Goal: Entertainment & Leisure: Browse casually

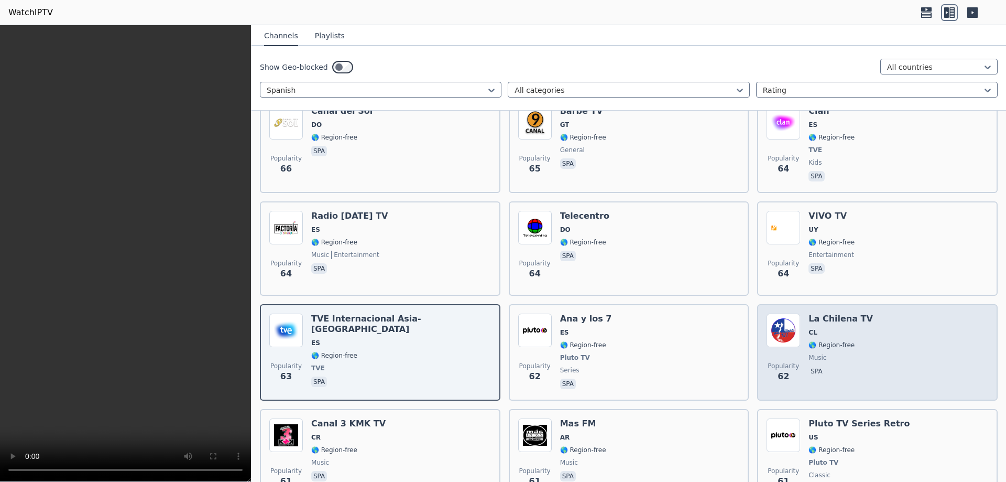
scroll to position [6876, 0]
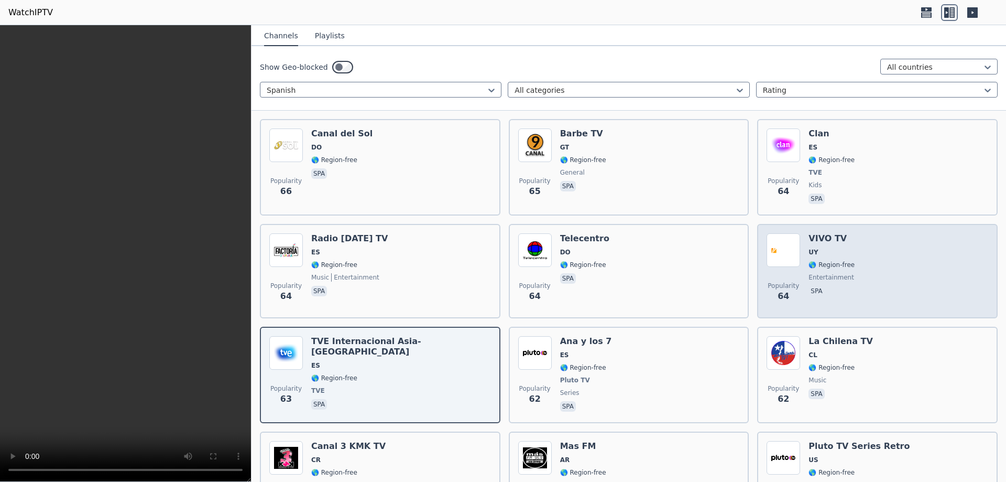
click at [864, 233] on div "Popularity 64 VIVO TV UY 🌎 Region-free entertainment spa" at bounding box center [878, 270] width 222 height 75
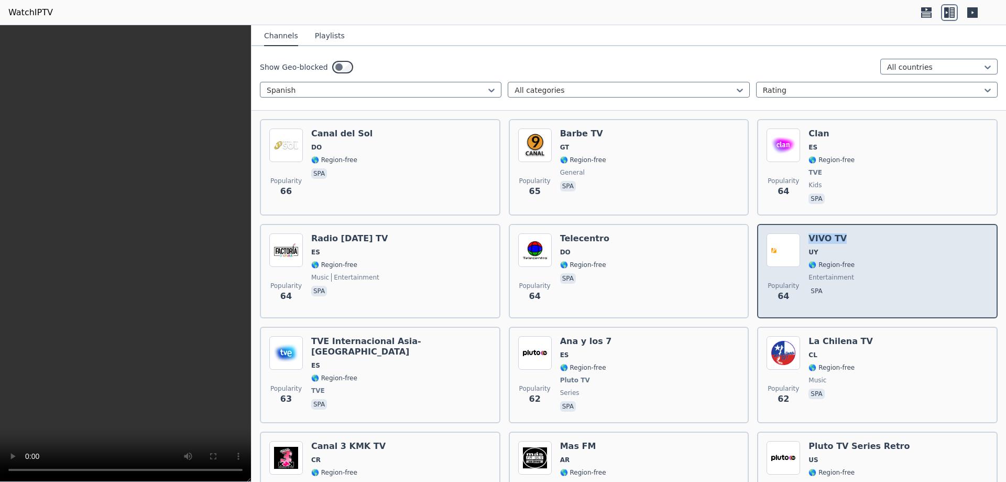
click at [863, 233] on div "Popularity 64 VIVO TV UY 🌎 Region-free entertainment spa" at bounding box center [878, 270] width 222 height 75
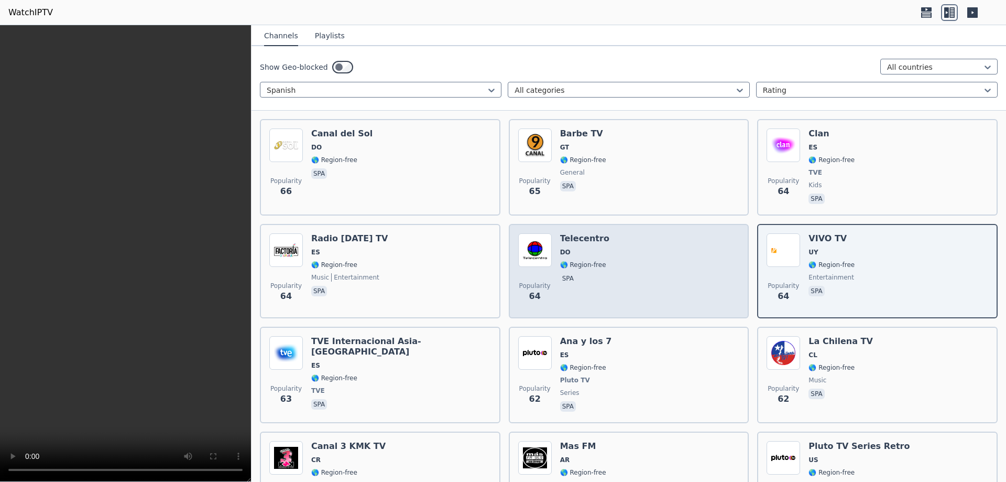
click at [618, 255] on div "Popularity 64 Telecentro DO 🌎 Region-free spa" at bounding box center [629, 270] width 222 height 75
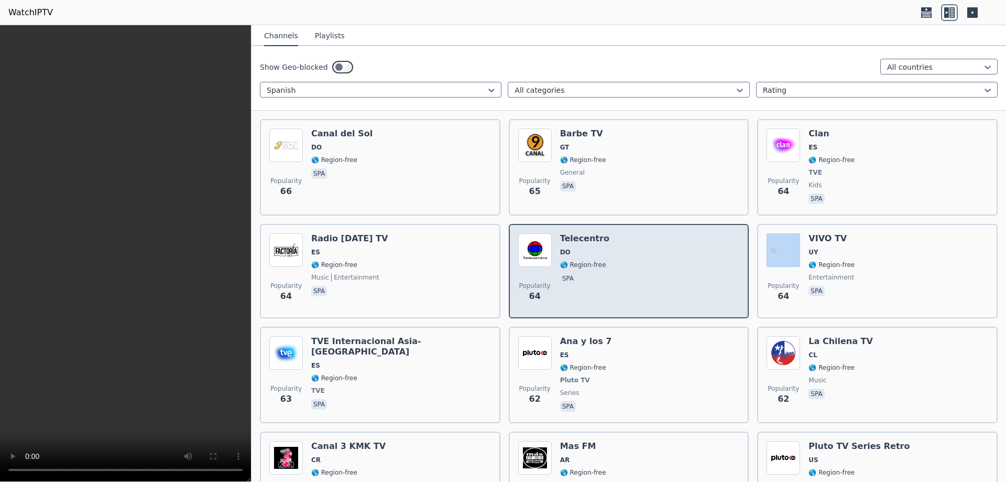
click at [618, 255] on div "Popularity 64 Telecentro DO 🌎 Region-free spa" at bounding box center [629, 270] width 222 height 75
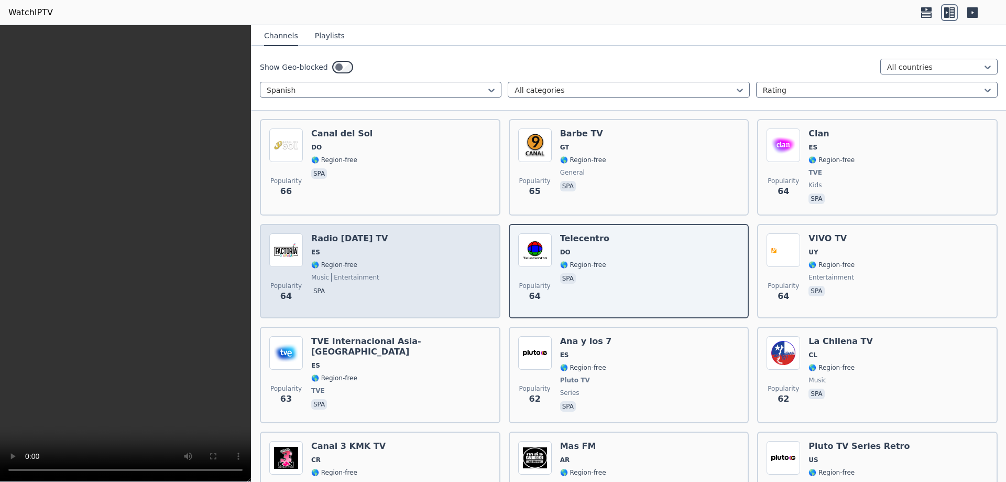
click at [372, 253] on div "Radio [DATE] TV ES 🌎 Region-free music entertainment spa" at bounding box center [349, 270] width 77 height 75
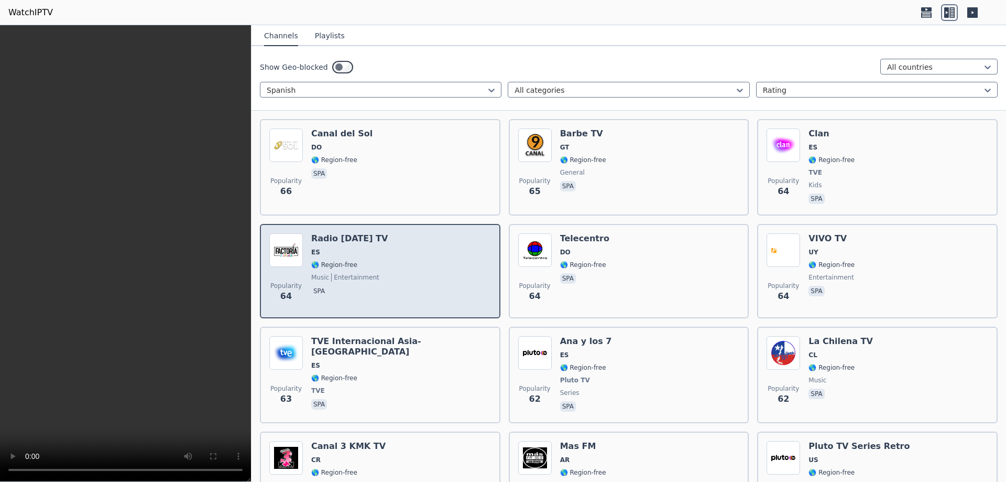
click at [372, 253] on div "Radio [DATE] TV ES 🌎 Region-free music entertainment spa" at bounding box center [349, 270] width 77 height 75
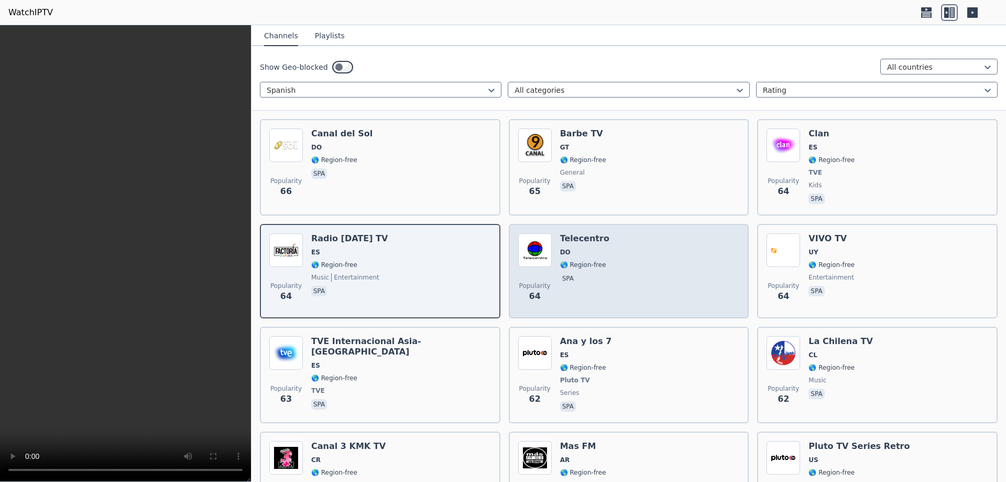
scroll to position [6771, 0]
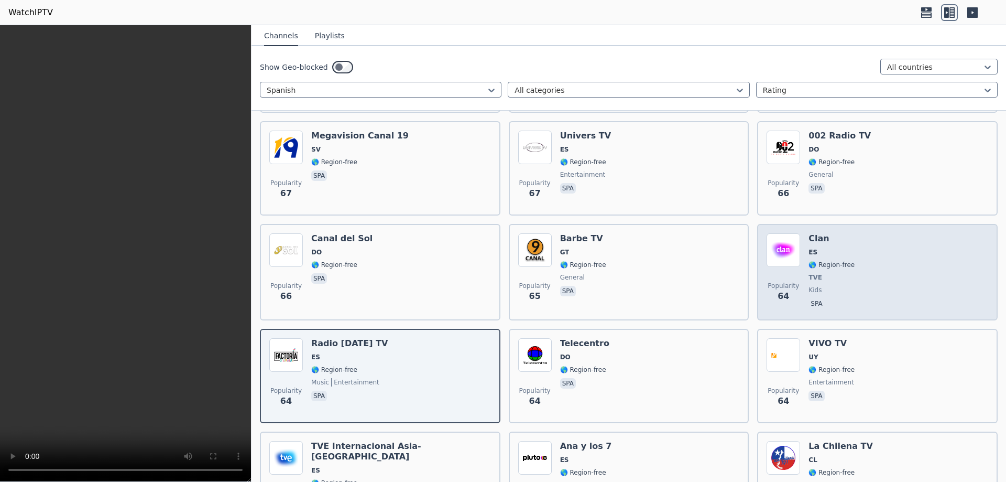
click at [850, 251] on div "Popularity 64 Clan ES 🌎 Region-free TVE kids spa" at bounding box center [878, 272] width 222 height 78
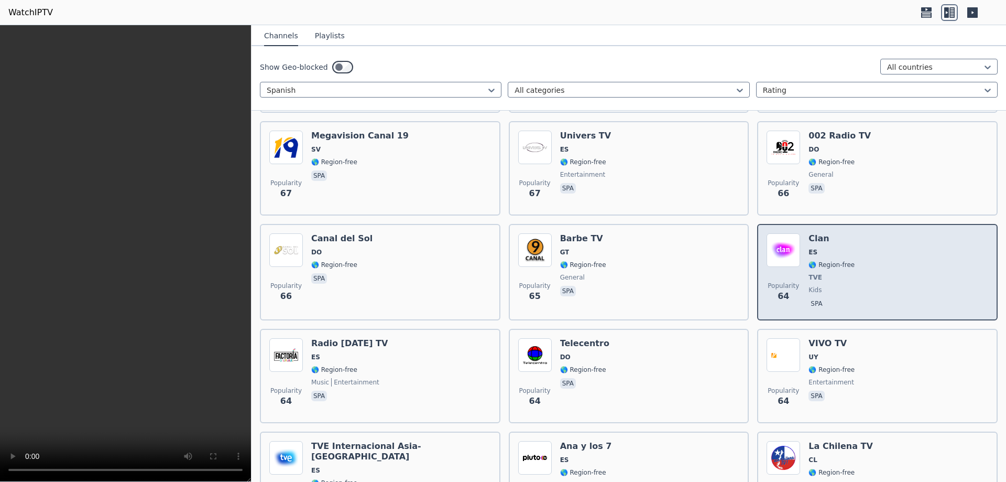
click at [849, 251] on div "Popularity 64 Clan ES 🌎 Region-free TVE kids spa" at bounding box center [878, 272] width 222 height 78
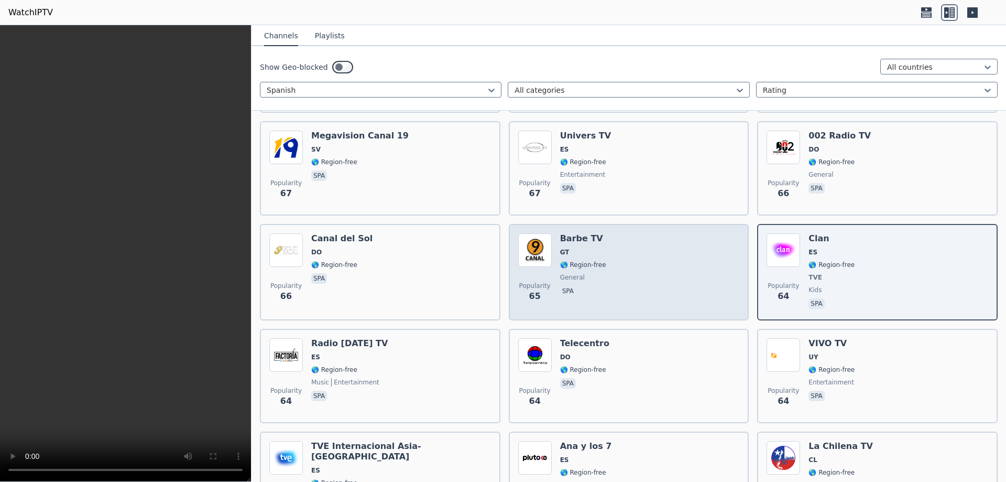
click at [596, 273] on span "general" at bounding box center [583, 277] width 46 height 8
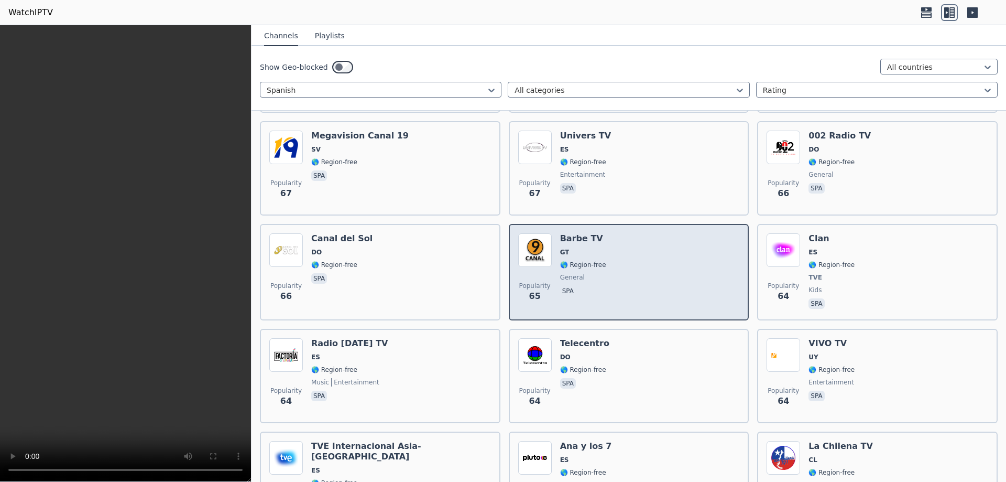
click at [596, 273] on span "general" at bounding box center [583, 277] width 46 height 8
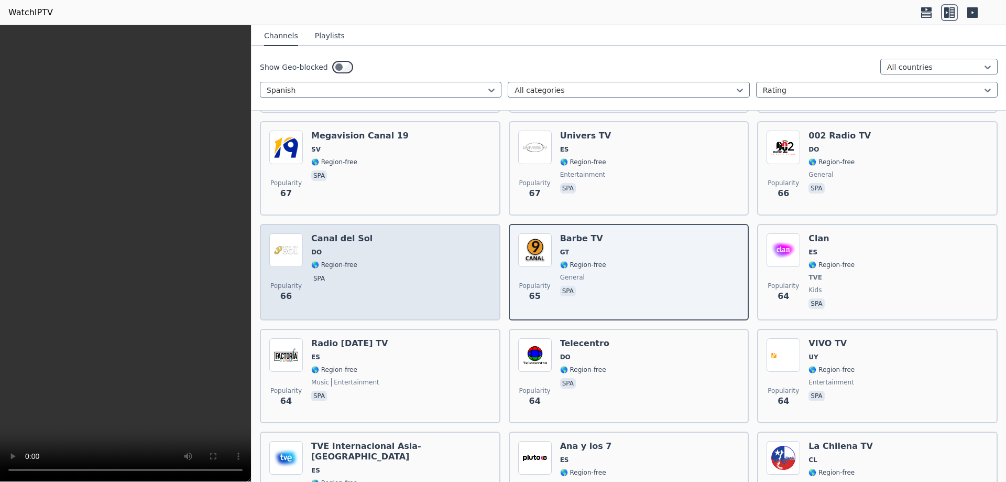
click at [385, 241] on div "Popularity 66 Canal del Sol DO 🌎 Region-free spa" at bounding box center [380, 272] width 222 height 78
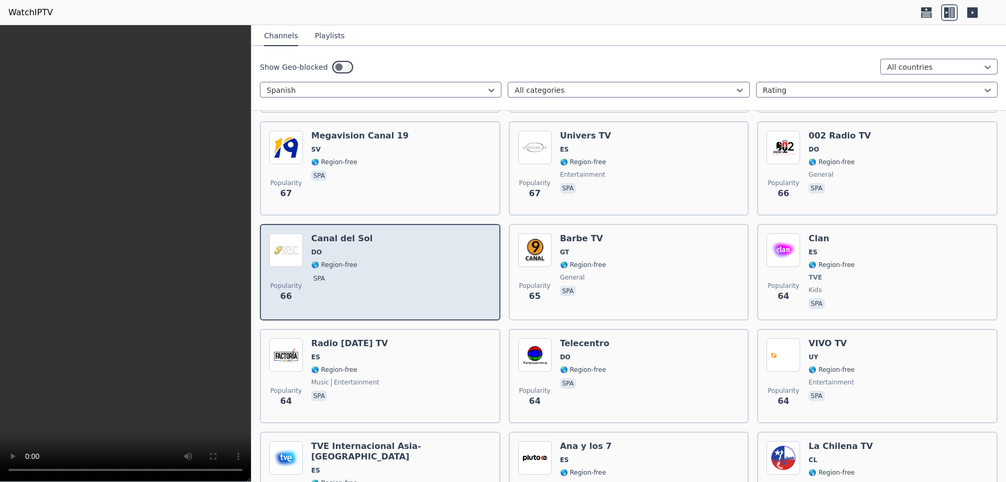
click at [385, 241] on div "Popularity 66 Canal del Sol DO 🌎 Region-free spa" at bounding box center [380, 272] width 222 height 78
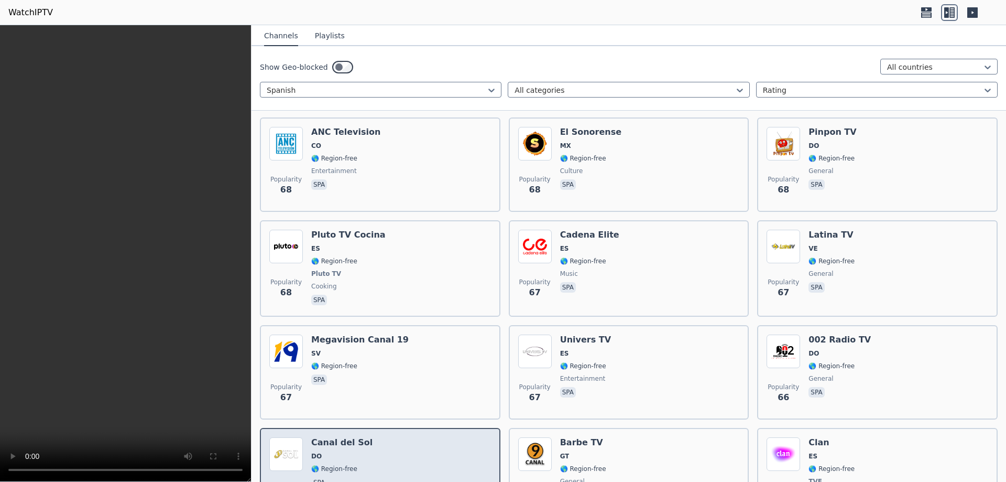
scroll to position [6561, 0]
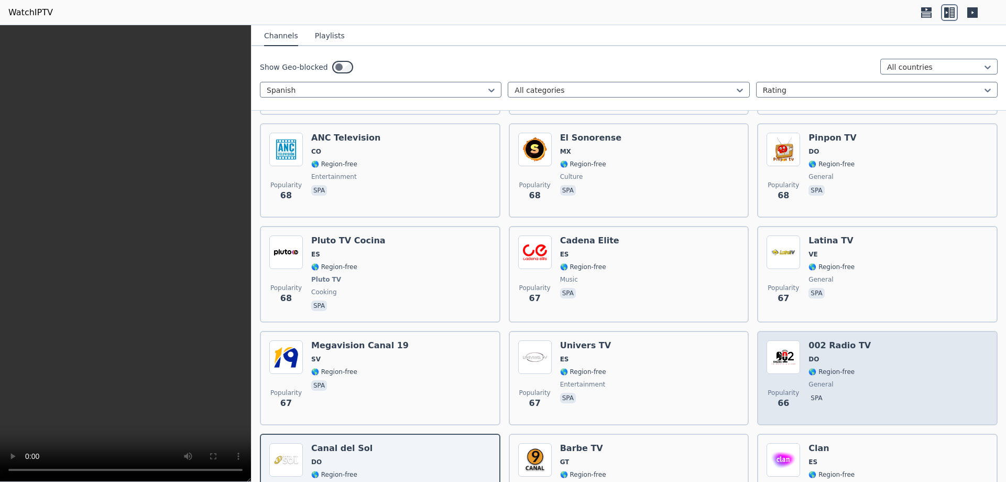
click at [815, 367] on span "🌎 Region-free" at bounding box center [832, 371] width 46 height 8
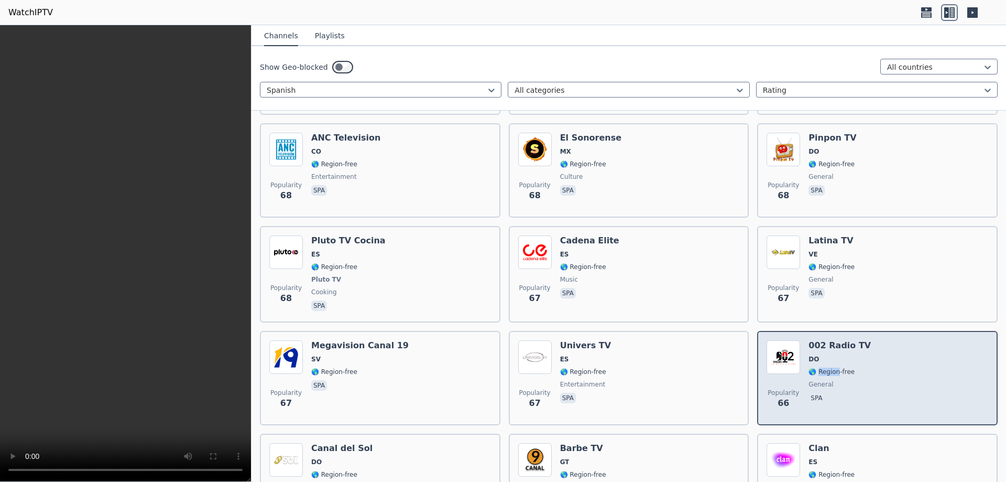
click at [815, 367] on span "🌎 Region-free" at bounding box center [832, 371] width 46 height 8
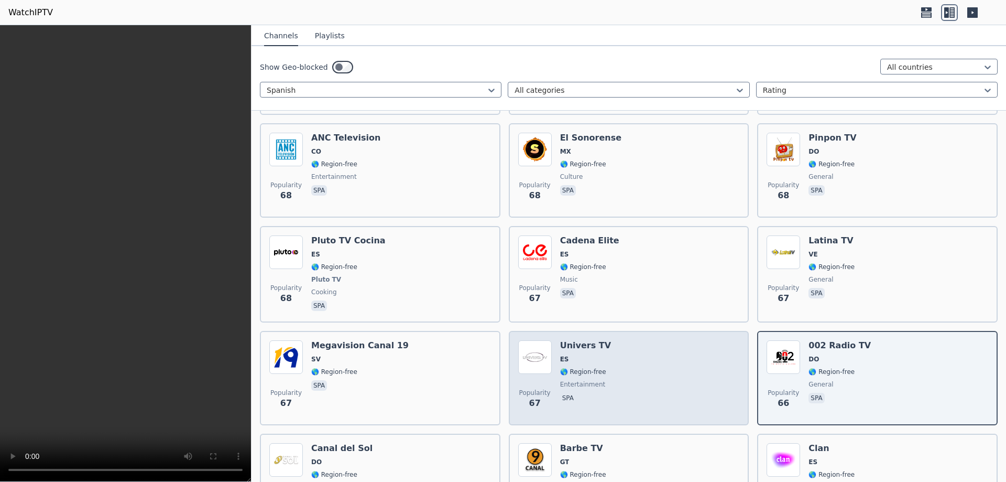
click at [596, 355] on span "ES" at bounding box center [585, 359] width 51 height 8
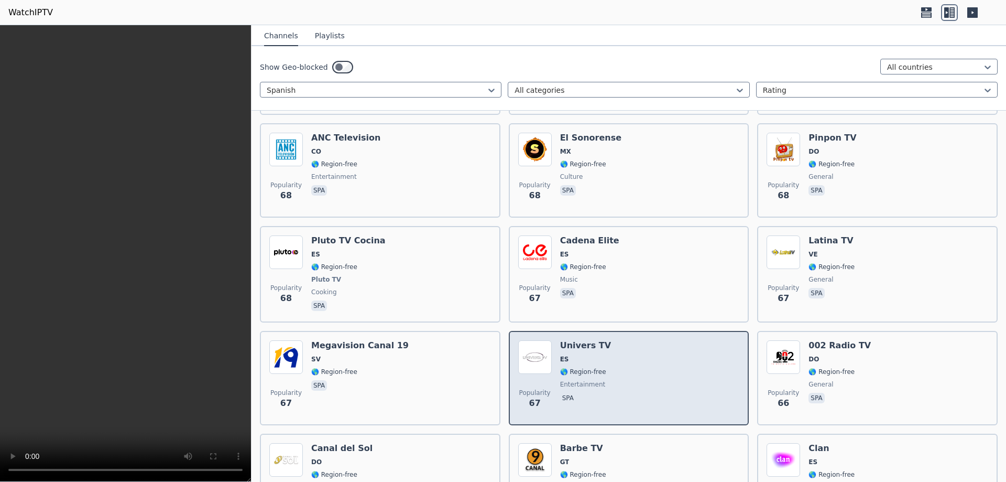
click at [596, 355] on span "ES" at bounding box center [585, 359] width 51 height 8
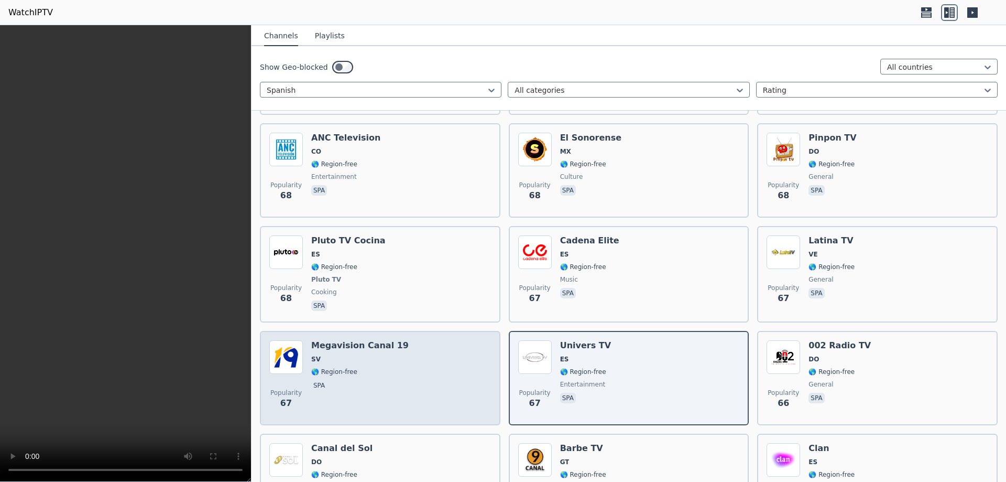
click at [398, 361] on div "Popularity 67 Megavision Canal 19 SV 🌎 Region-free spa" at bounding box center [380, 377] width 222 height 75
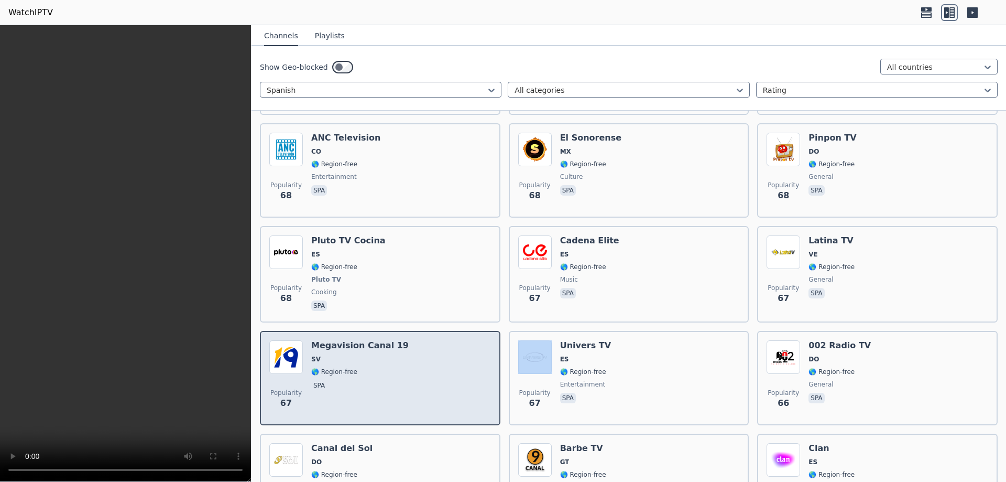
click at [398, 361] on div "Popularity 67 Megavision Canal 19 SV 🌎 Region-free spa" at bounding box center [380, 377] width 222 height 75
click at [375, 359] on div "Megavision Canal 19 SV 🌎 Region-free spa" at bounding box center [359, 377] width 97 height 75
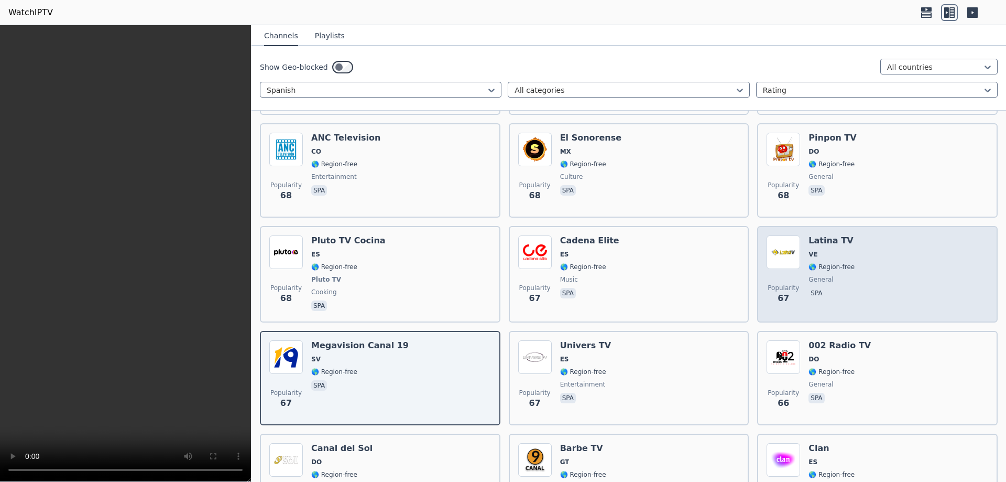
click at [848, 246] on div "Popularity 67 Latina TV VE 🌎 Region-free general spa" at bounding box center [878, 274] width 222 height 78
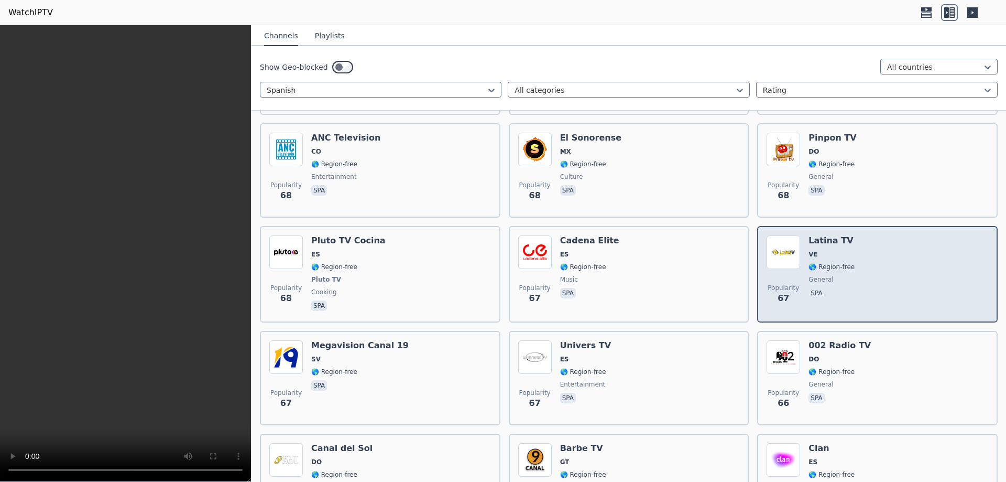
click at [848, 246] on div "Popularity 67 Latina TV VE 🌎 Region-free general spa" at bounding box center [878, 274] width 222 height 78
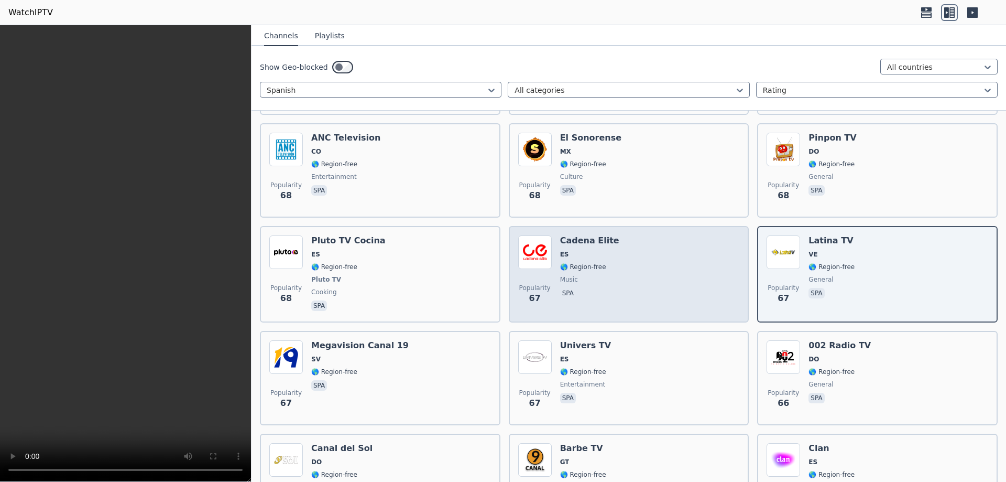
click at [611, 262] on div "Popularity 67 [PERSON_NAME] Elite ES 🌎 Region-free music spa" at bounding box center [629, 274] width 222 height 78
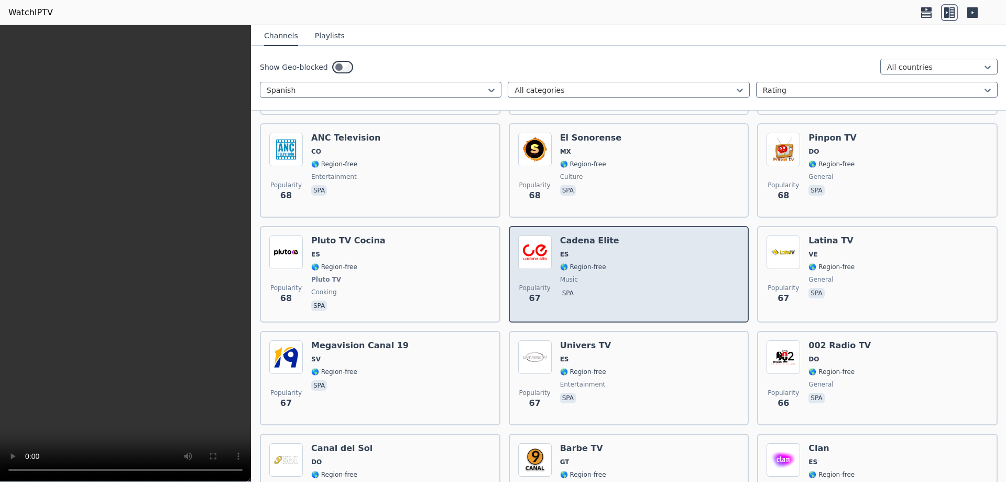
click at [611, 262] on div "Popularity 67 [PERSON_NAME] Elite ES 🌎 Region-free music spa" at bounding box center [629, 274] width 222 height 78
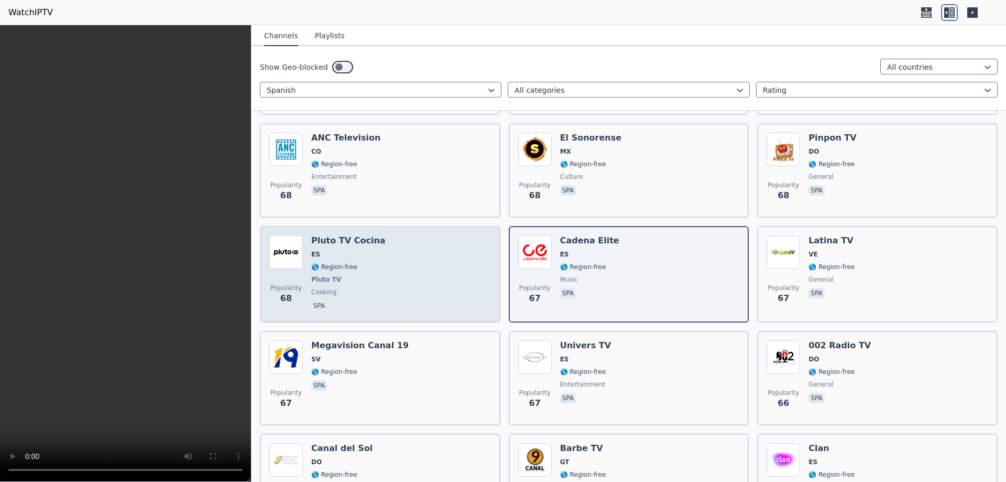
click at [402, 258] on div "Popularity 68 Pluto TV Cocina ES 🌎 Region-free Pluto TV cooking spa" at bounding box center [380, 274] width 222 height 78
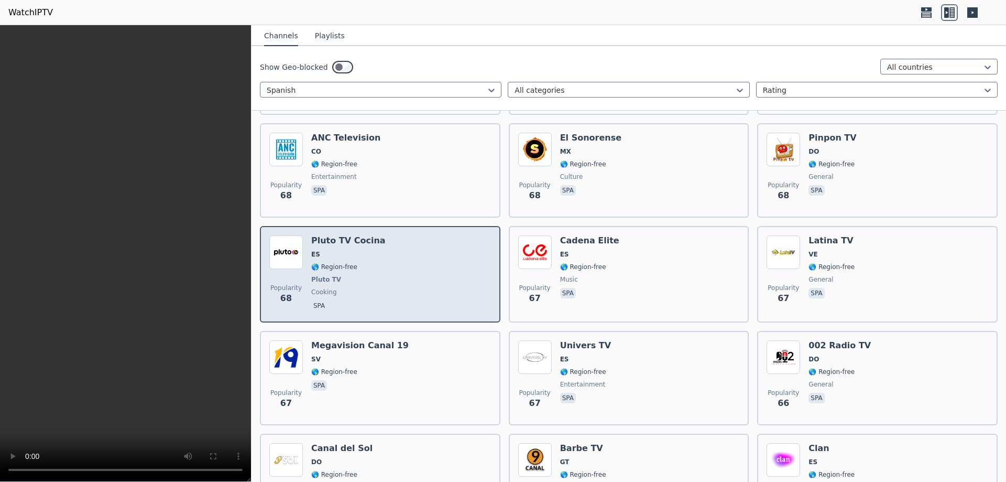
click at [402, 258] on div "Popularity 68 Pluto TV Cocina ES 🌎 Region-free Pluto TV cooking spa" at bounding box center [380, 274] width 222 height 78
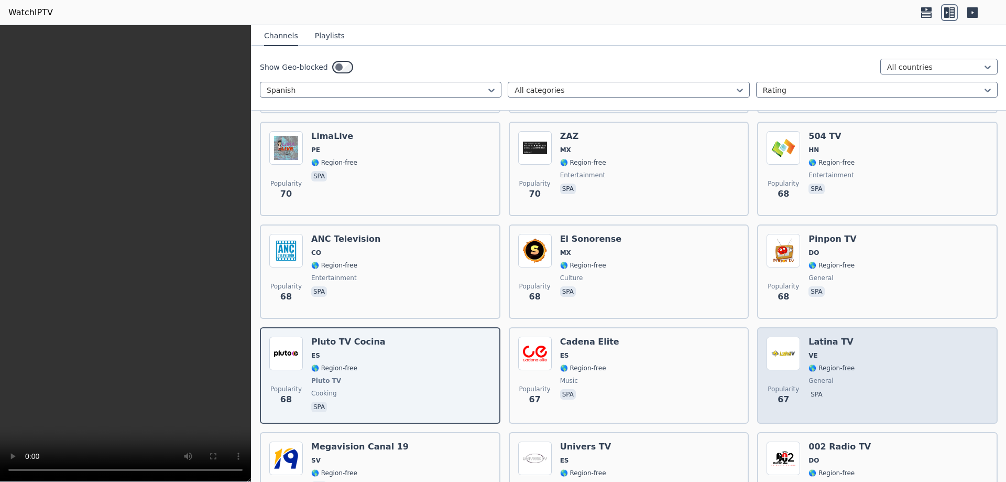
scroll to position [6456, 0]
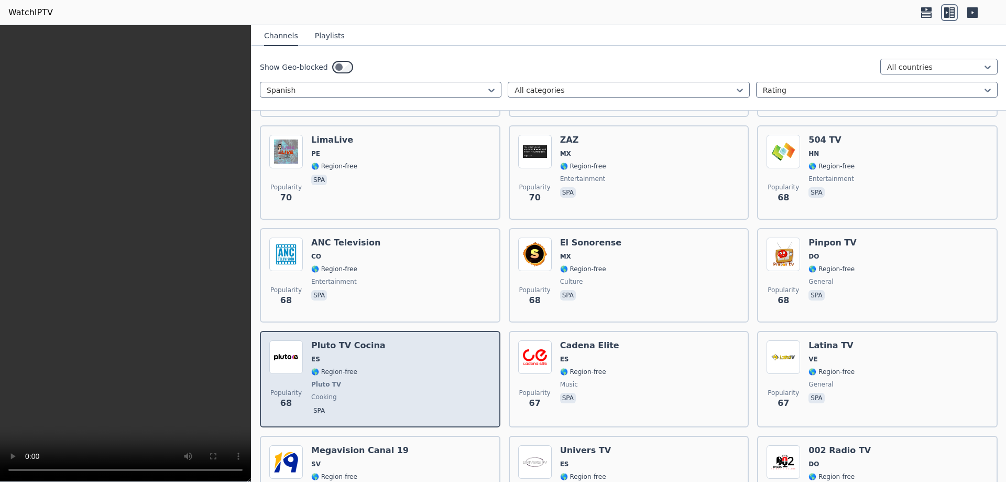
click at [396, 367] on div "Popularity 68 Pluto TV Cocina ES 🌎 Region-free Pluto TV cooking spa" at bounding box center [380, 379] width 222 height 78
click at [395, 367] on div "Popularity 68 Pluto TV Cocina ES 🌎 Region-free Pluto TV cooking spa" at bounding box center [380, 379] width 222 height 78
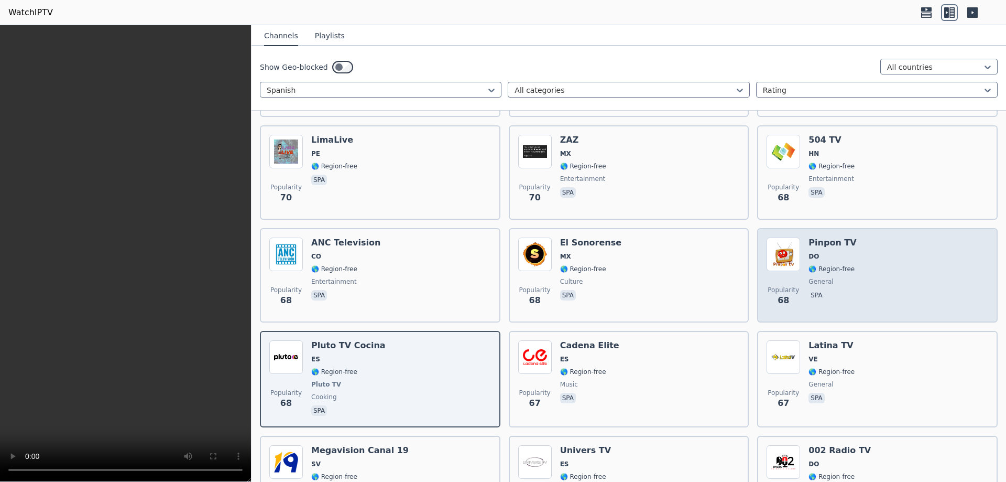
click at [838, 277] on span "general" at bounding box center [833, 281] width 48 height 8
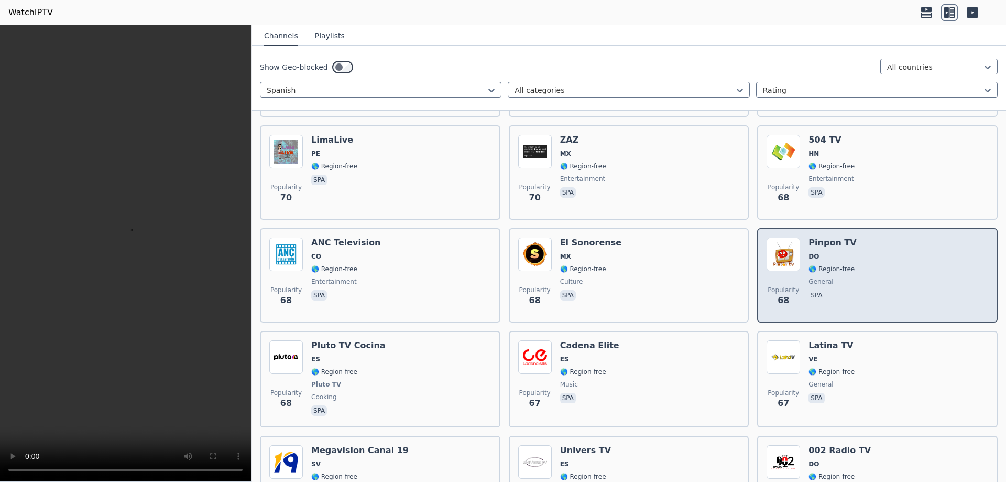
click at [838, 277] on span "general" at bounding box center [833, 281] width 48 height 8
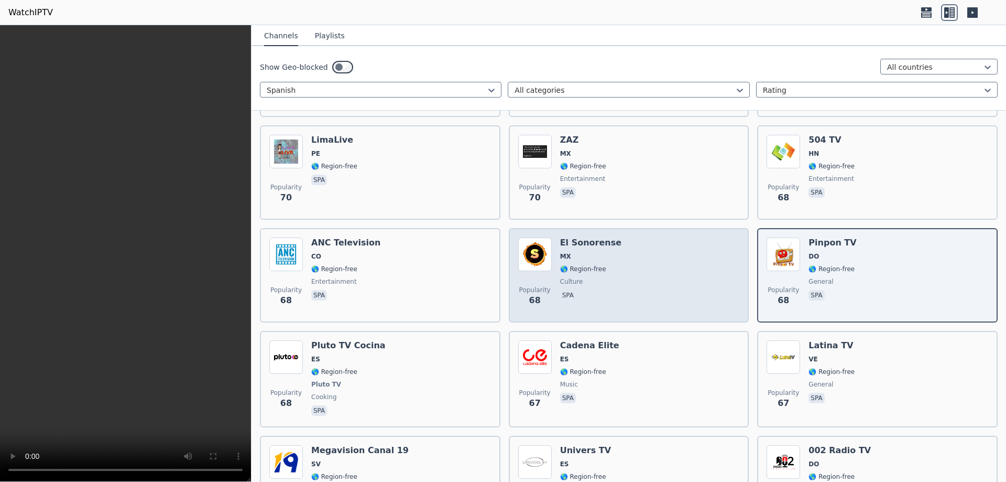
click at [619, 257] on div "Popularity 68 El Sonorense MX 🌎 Region-free culture spa" at bounding box center [629, 274] width 222 height 75
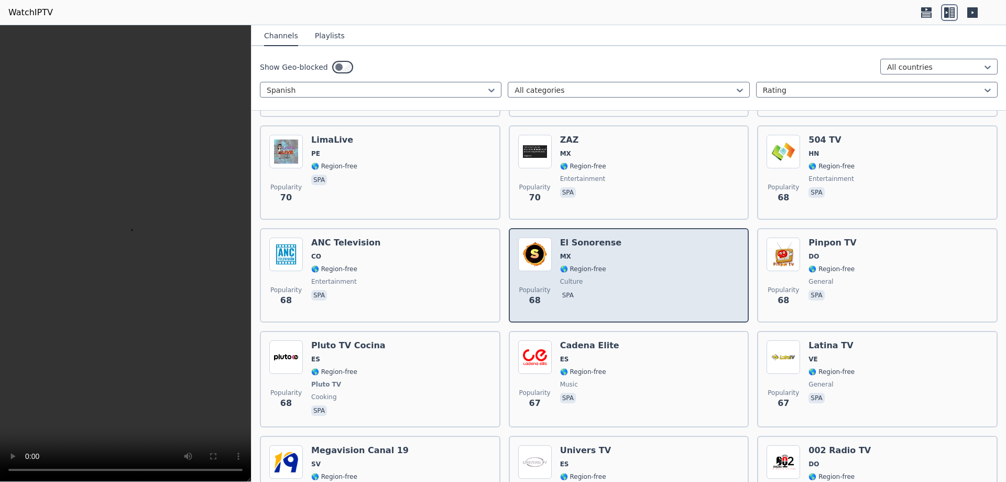
click at [619, 257] on div "Popularity 68 El Sonorense MX 🌎 Region-free culture spa" at bounding box center [629, 274] width 222 height 75
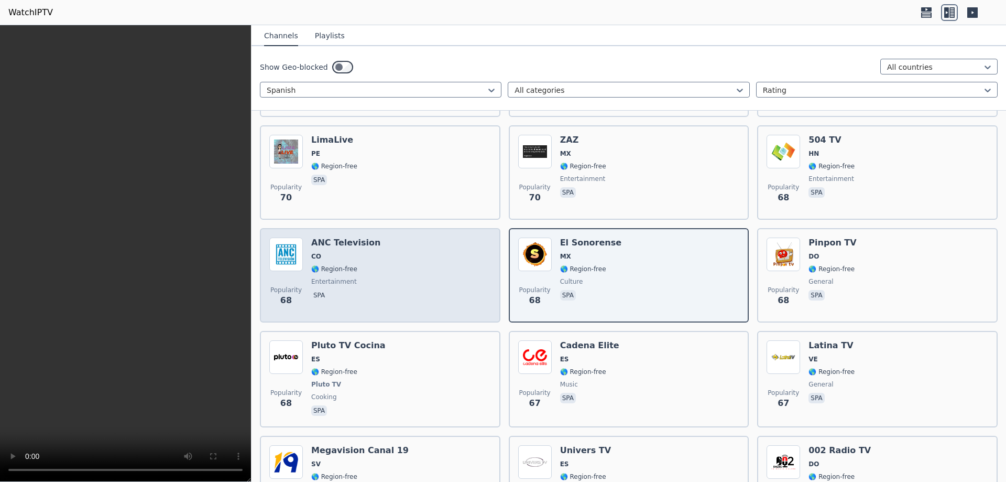
click at [379, 258] on div "Popularity 68 ANC Television CO 🌎 Region-free entertainment spa" at bounding box center [380, 274] width 222 height 75
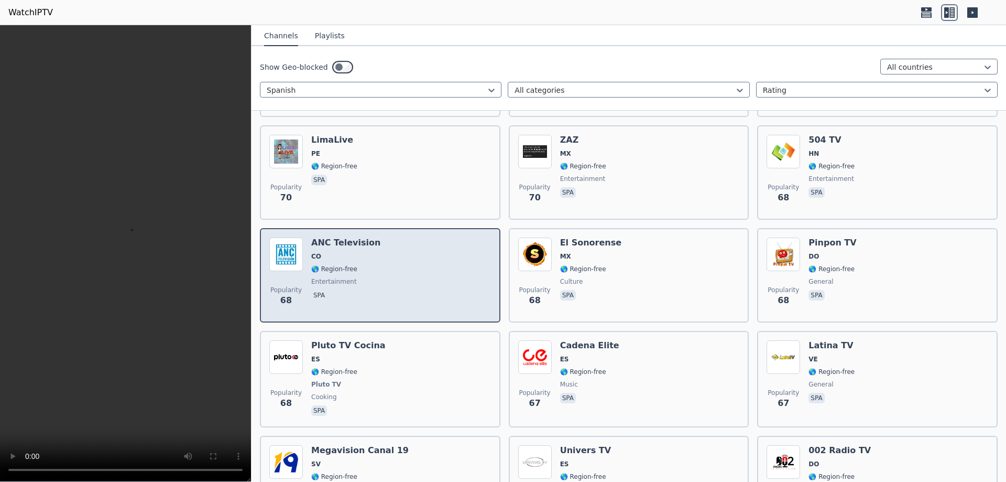
click at [379, 258] on div "Popularity 68 ANC Television CO 🌎 Region-free entertainment spa" at bounding box center [380, 274] width 222 height 75
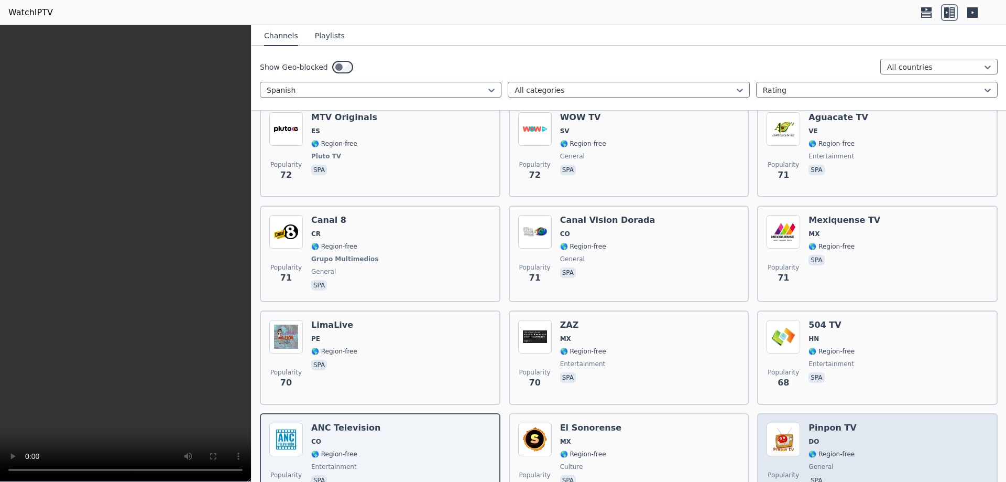
scroll to position [6247, 0]
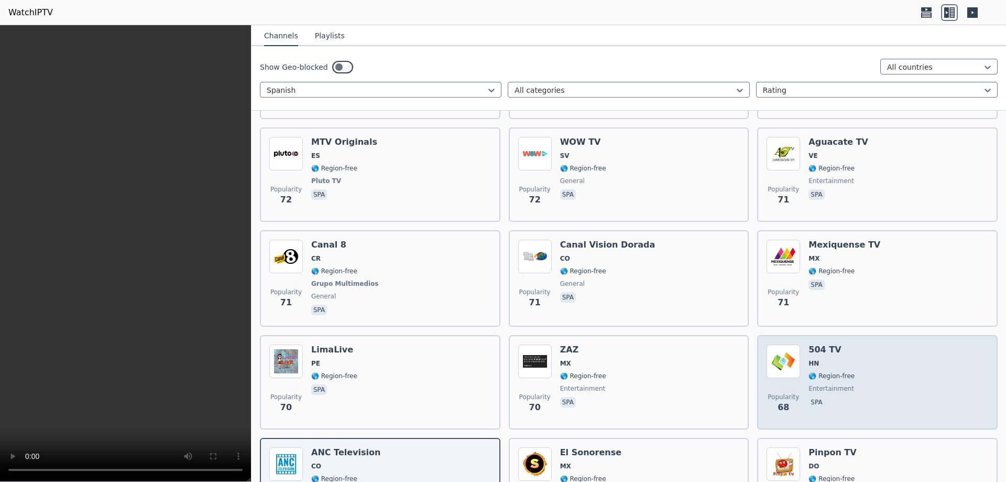
click at [834, 363] on div "504 TV HN 🌎 Region-free entertainment spa" at bounding box center [832, 381] width 46 height 75
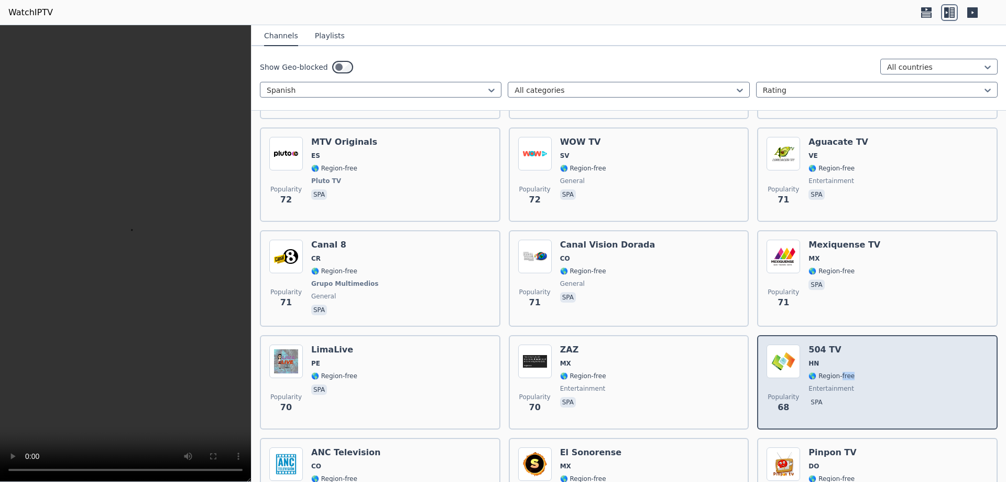
click at [834, 363] on div "504 TV HN 🌎 Region-free entertainment spa" at bounding box center [832, 381] width 46 height 75
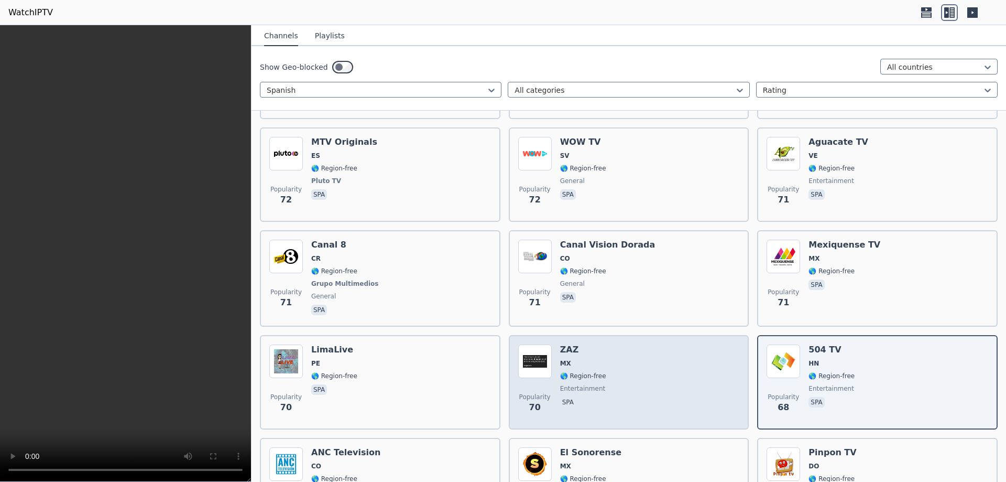
click at [614, 364] on div "Popularity 70 ZAZ MX 🌎 Region-free entertainment spa" at bounding box center [629, 381] width 222 height 75
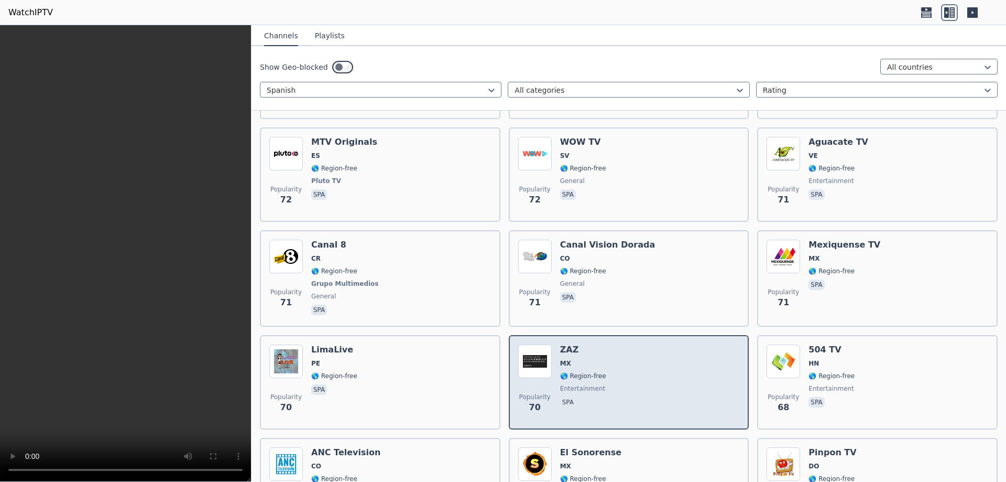
click at [614, 364] on div "Popularity 70 ZAZ MX 🌎 Region-free entertainment spa" at bounding box center [629, 381] width 222 height 75
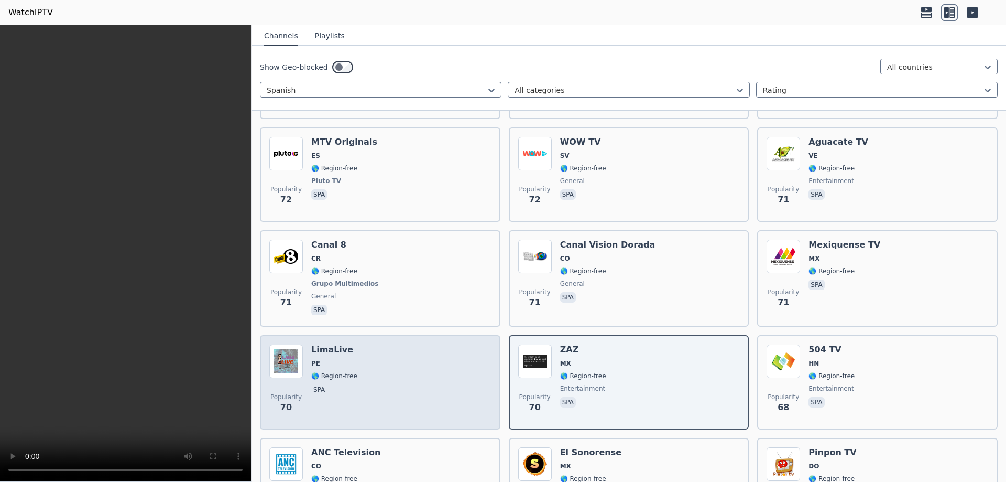
click at [379, 363] on div "Popularity 70 LimaLive PE 🌎 Region-free spa" at bounding box center [380, 381] width 222 height 75
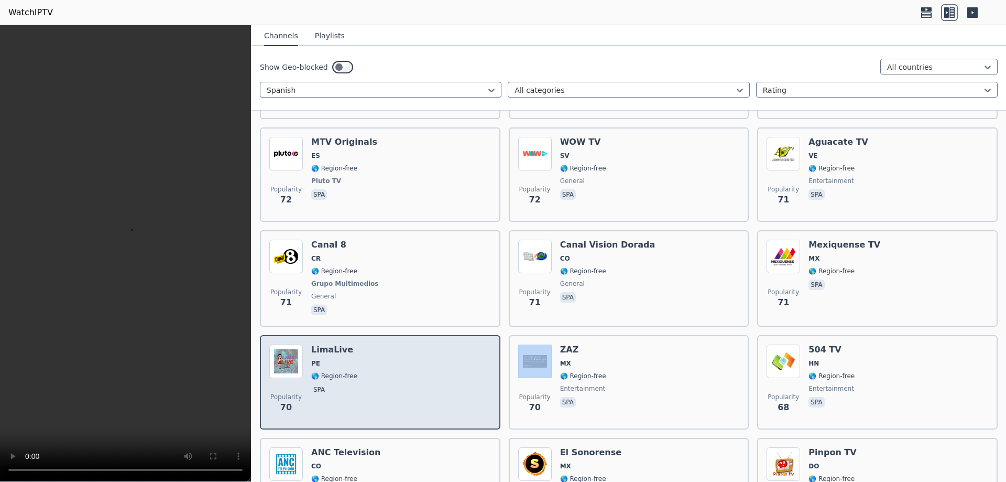
click at [379, 363] on div "Popularity 70 LimaLive PE 🌎 Region-free spa" at bounding box center [380, 381] width 222 height 75
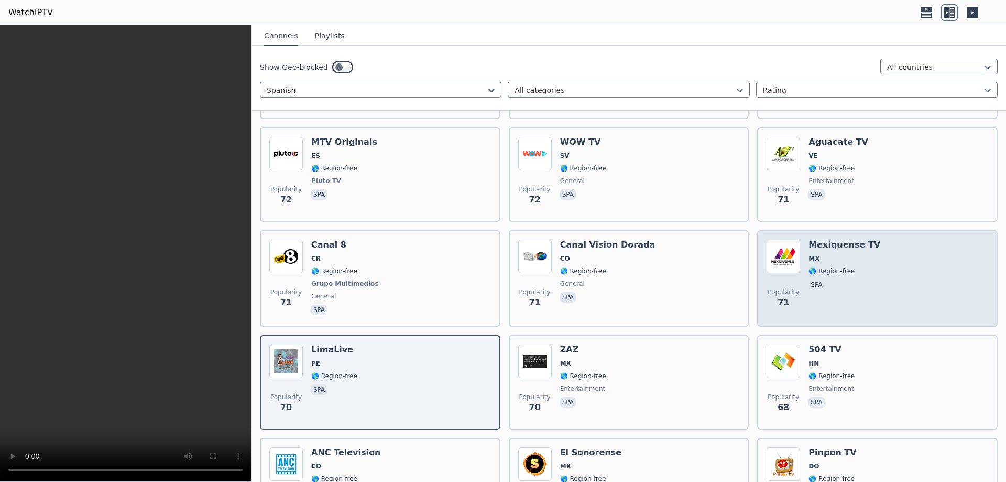
click at [822, 279] on span "spa" at bounding box center [845, 285] width 72 height 13
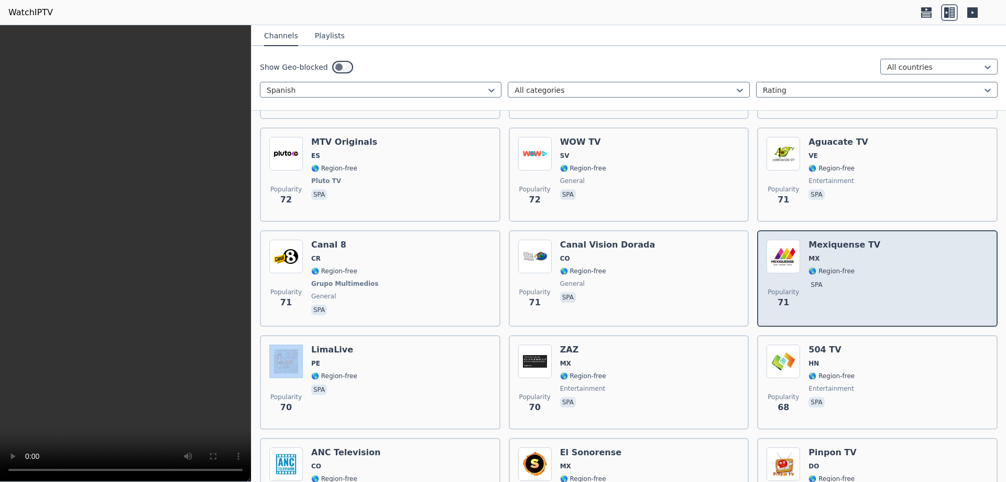
click at [822, 279] on span "spa" at bounding box center [845, 285] width 72 height 13
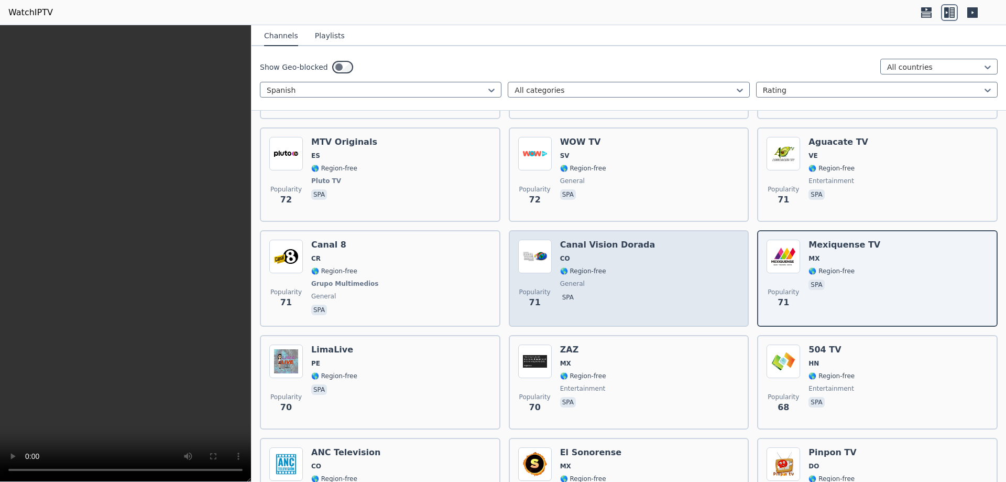
click at [612, 270] on div "Canal Vision Dorada CO 🌎 Region-free general spa" at bounding box center [607, 279] width 95 height 78
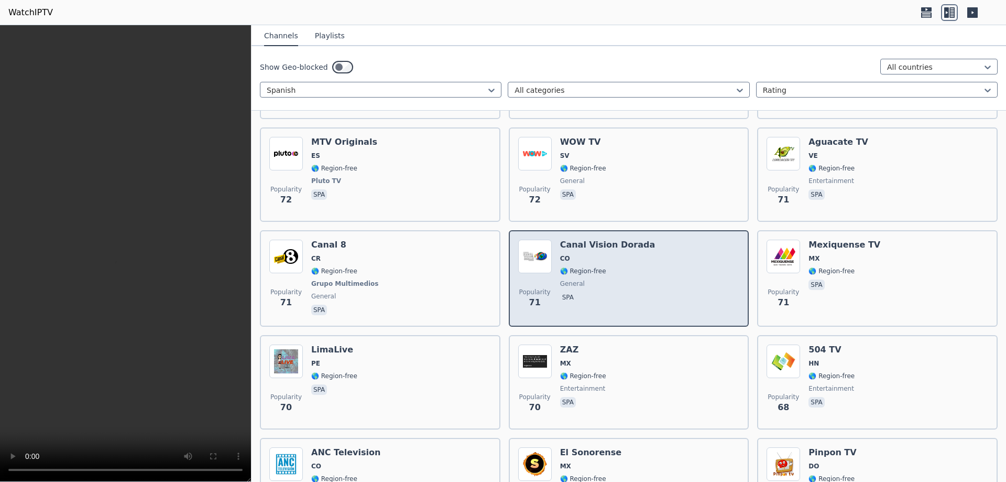
click at [612, 270] on div "Canal Vision Dorada CO 🌎 Region-free general spa" at bounding box center [607, 279] width 95 height 78
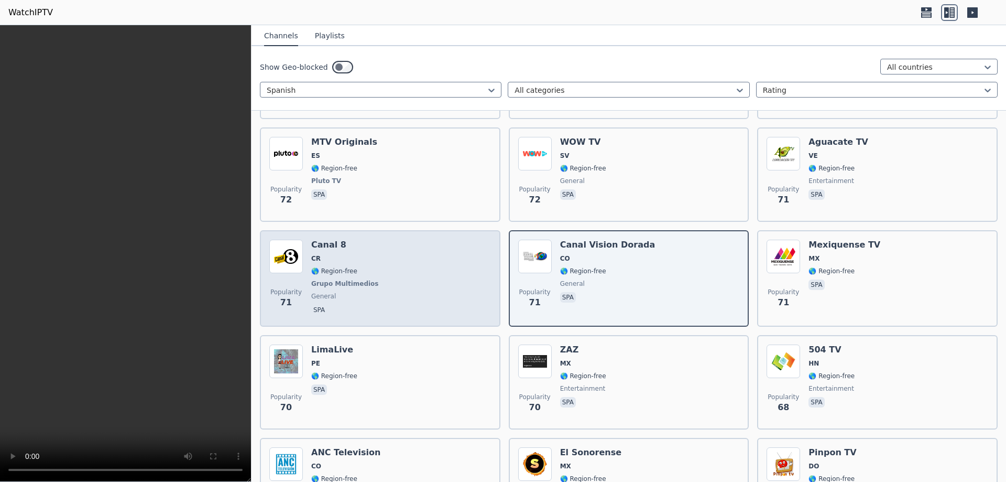
click at [397, 270] on div "Popularity 71 Canal 8 CR 🌎 Region-free Grupo Multimedios general spa" at bounding box center [380, 279] width 222 height 78
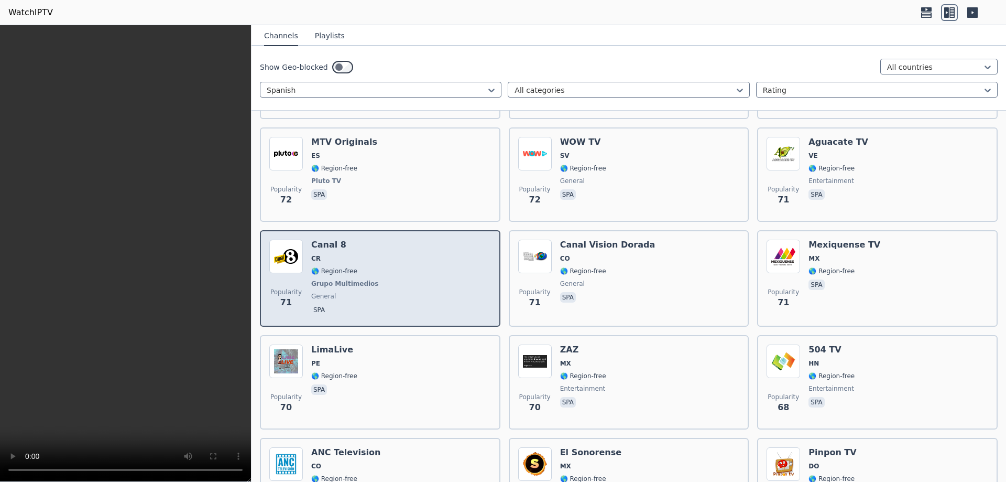
click at [397, 270] on div "Popularity 71 Canal 8 CR 🌎 Region-free Grupo Multimedios general spa" at bounding box center [380, 279] width 222 height 78
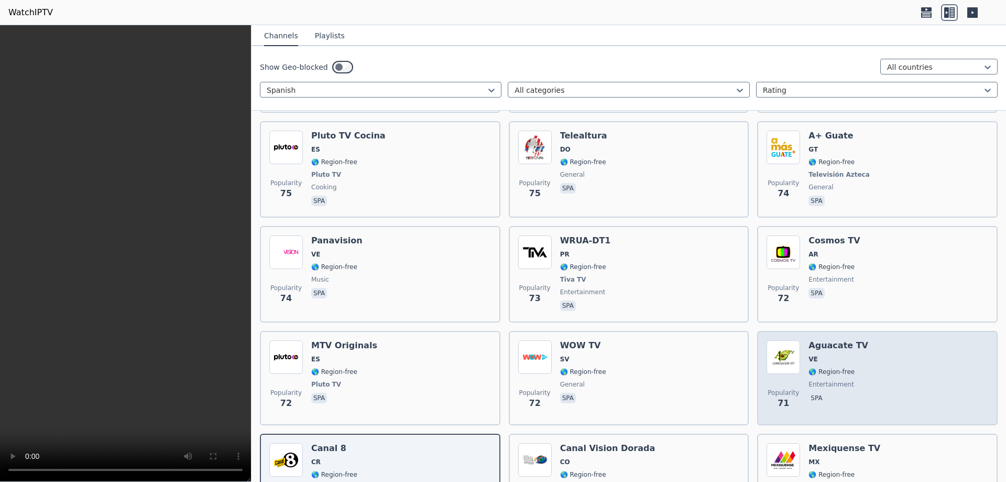
scroll to position [6037, 0]
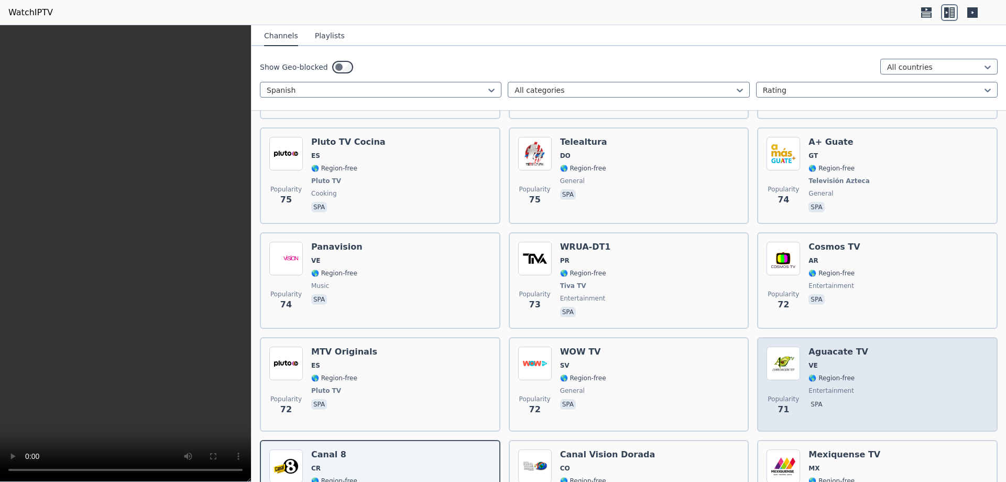
click at [846, 386] on span "entertainment" at bounding box center [839, 390] width 60 height 8
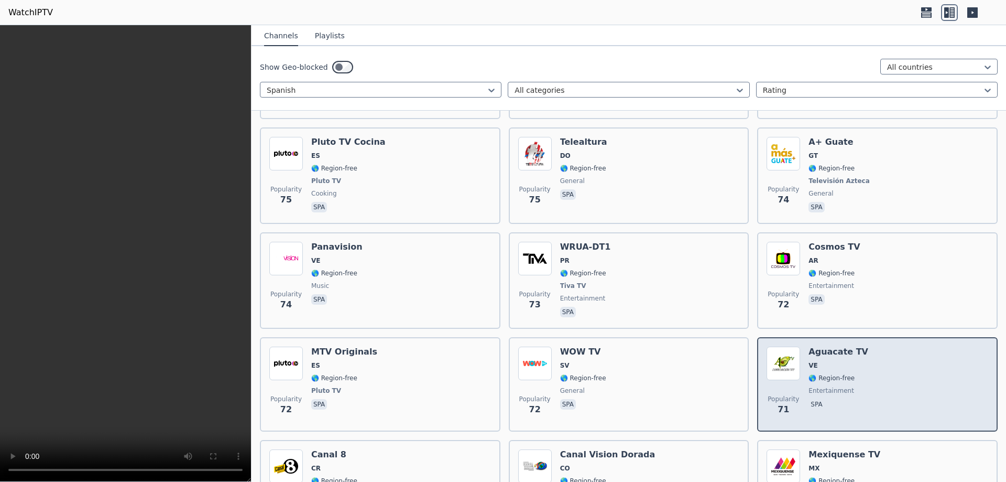
click at [846, 386] on span "entertainment" at bounding box center [839, 390] width 60 height 8
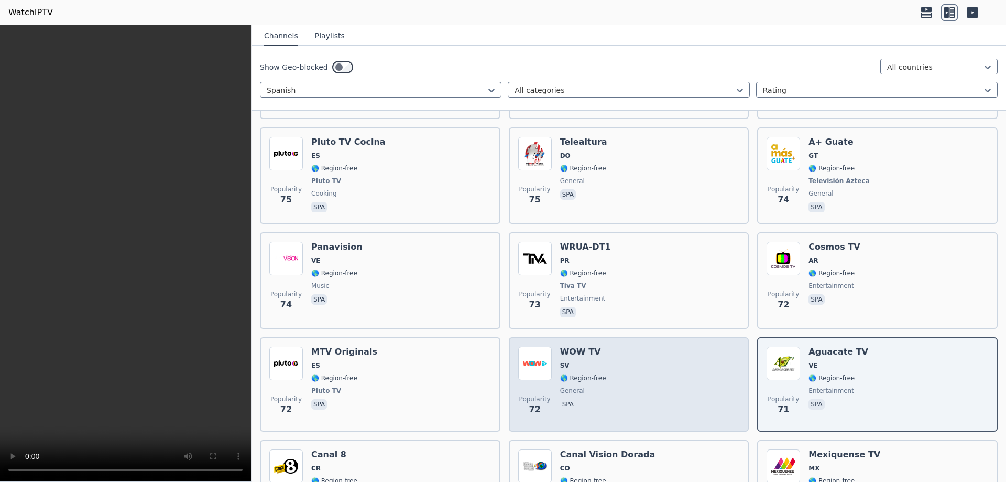
click at [605, 361] on div "Popularity 72 WOW TV SV 🌎 Region-free general spa" at bounding box center [629, 383] width 222 height 75
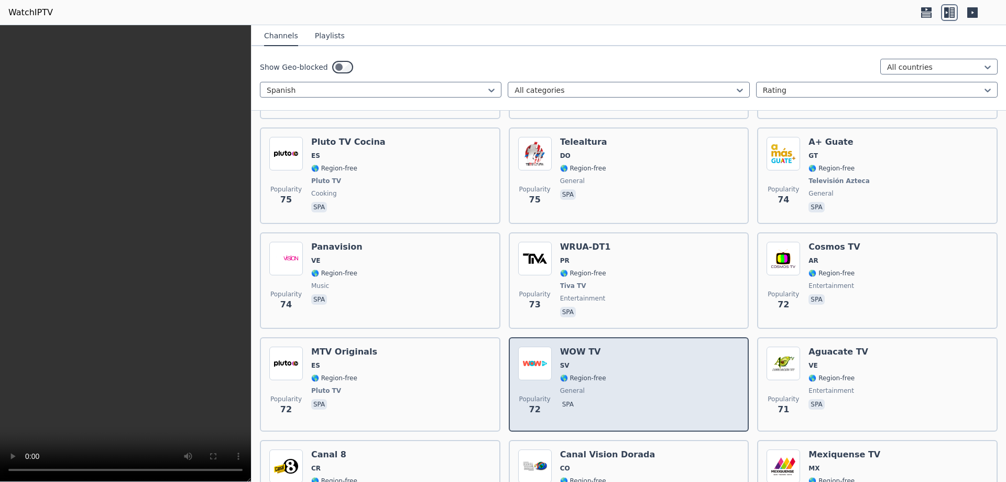
click at [605, 361] on div "Popularity 72 WOW TV SV 🌎 Region-free general spa" at bounding box center [629, 383] width 222 height 75
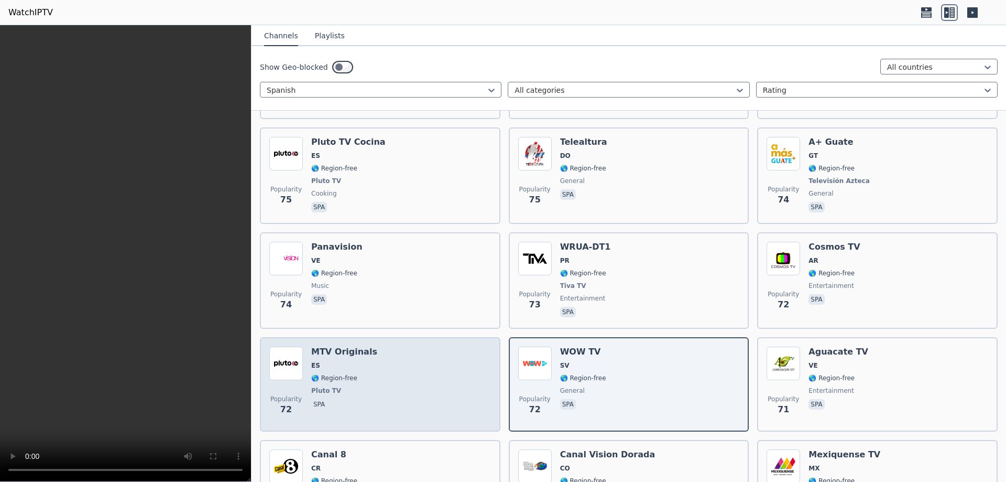
click at [376, 369] on div "Popularity 72 MTV Originals ES 🌎 Region-free Pluto TV spa" at bounding box center [380, 383] width 222 height 75
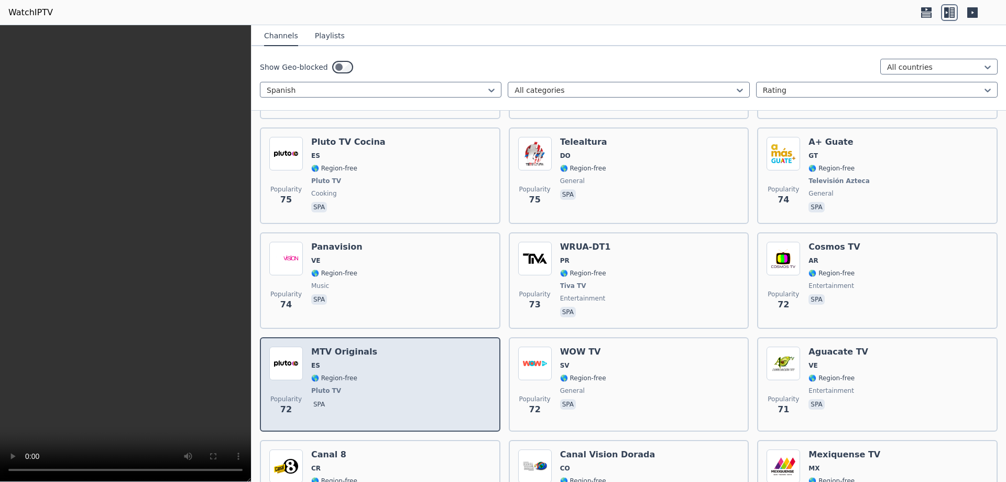
click at [376, 369] on div "Popularity 72 MTV Originals ES 🌎 Region-free Pluto TV spa" at bounding box center [380, 383] width 222 height 75
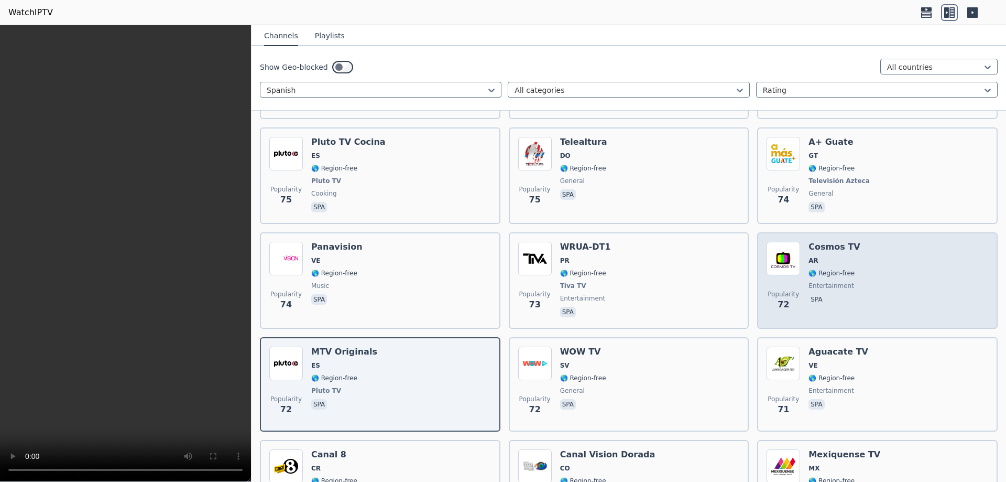
click at [883, 254] on div "Popularity 72 Cosmos TV AR 🌎 Region-free entertainment spa" at bounding box center [878, 281] width 222 height 78
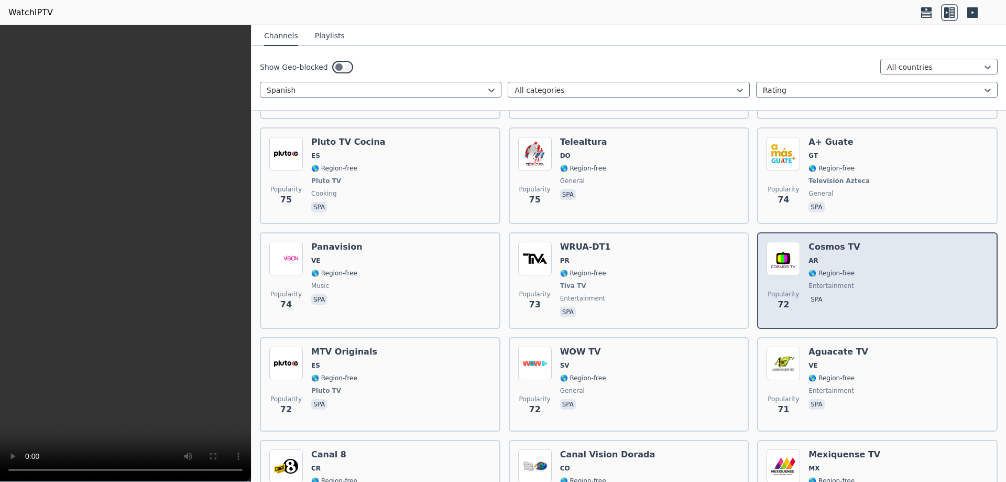
click at [883, 254] on div "Popularity 72 Cosmos TV AR 🌎 Region-free entertainment spa" at bounding box center [878, 281] width 222 height 78
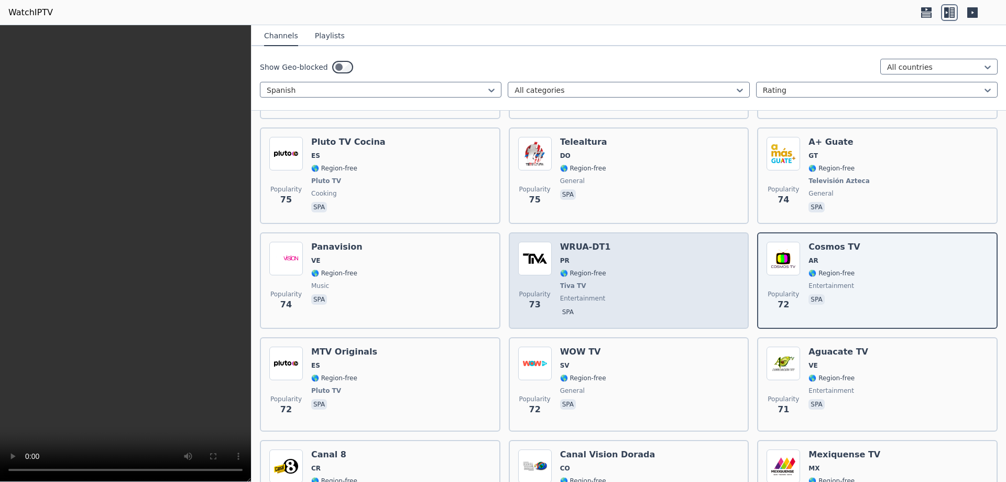
click at [616, 273] on div "Popularity 73 WRUA-DT1 PR 🌎 Region-free Tiva TV entertainment spa" at bounding box center [629, 281] width 222 height 78
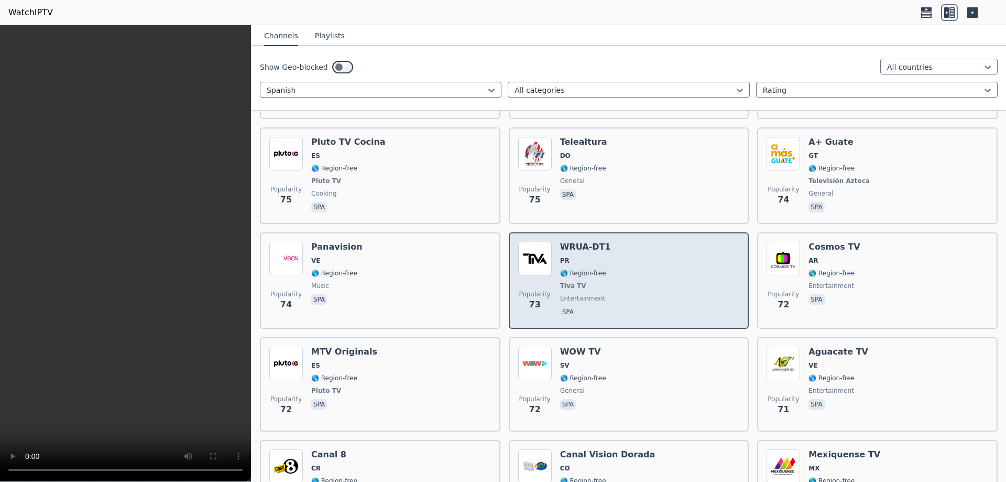
click at [616, 273] on div "Popularity 73 WRUA-DT1 PR 🌎 Region-free Tiva TV entertainment spa" at bounding box center [629, 281] width 222 height 78
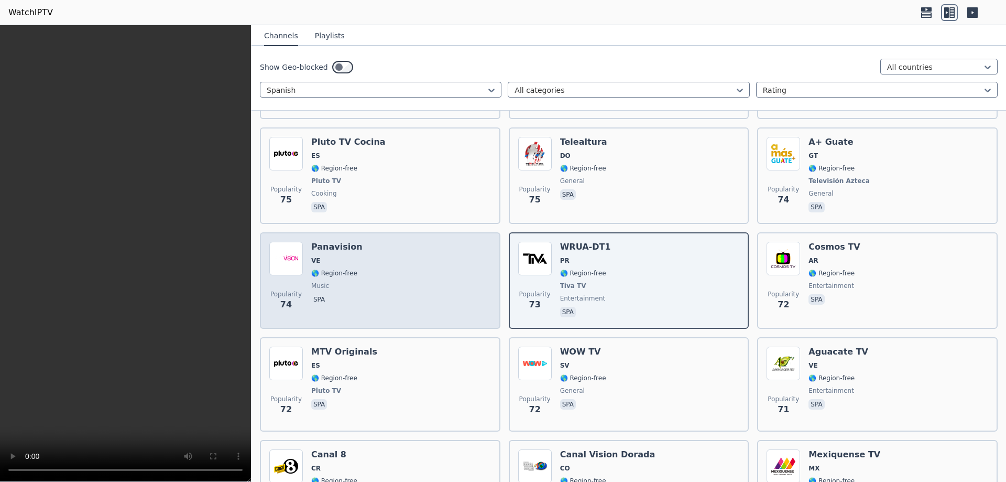
click at [371, 271] on div "Popularity 74 Panavision VE 🌎 Region-free music spa" at bounding box center [380, 281] width 222 height 78
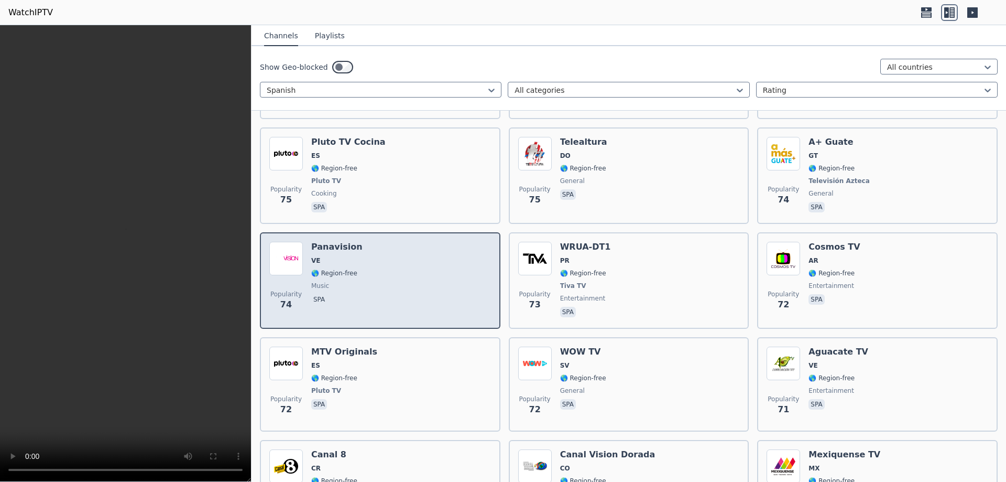
click at [371, 271] on div "Popularity 74 Panavision VE 🌎 Region-free music spa" at bounding box center [380, 281] width 222 height 78
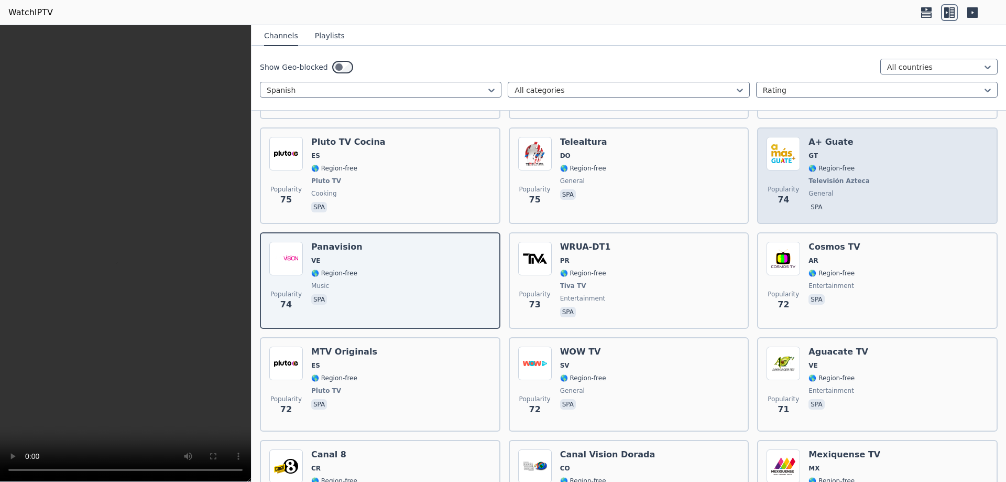
click at [855, 165] on div "Popularity 74 A+ Guate GT 🌎 Region-free Televisión Azteca general spa" at bounding box center [878, 176] width 222 height 78
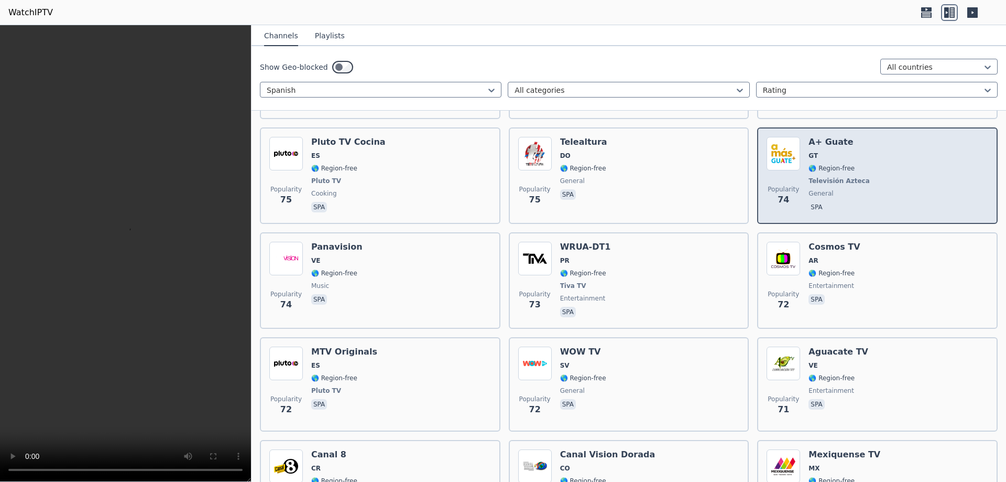
click at [855, 165] on div "Popularity 74 A+ Guate GT 🌎 Region-free Televisión Azteca general spa" at bounding box center [878, 176] width 222 height 78
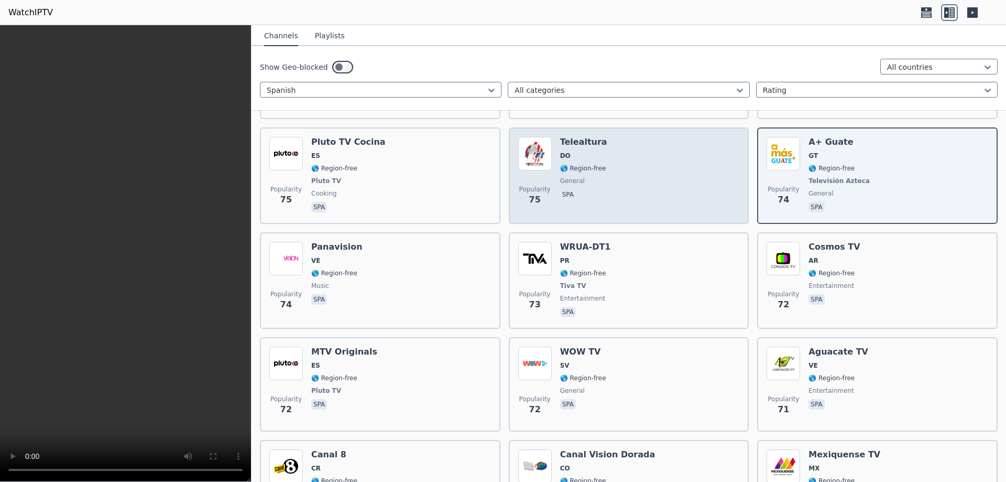
click at [592, 157] on div "Telealtura DO 🌎 Region-free general spa" at bounding box center [583, 176] width 47 height 78
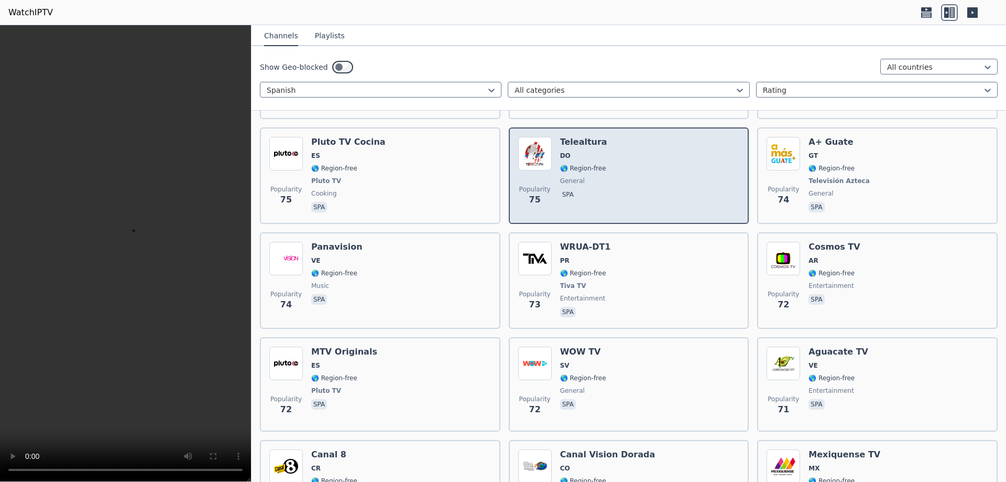
click at [592, 157] on div "Telealtura DO 🌎 Region-free general spa" at bounding box center [583, 176] width 47 height 78
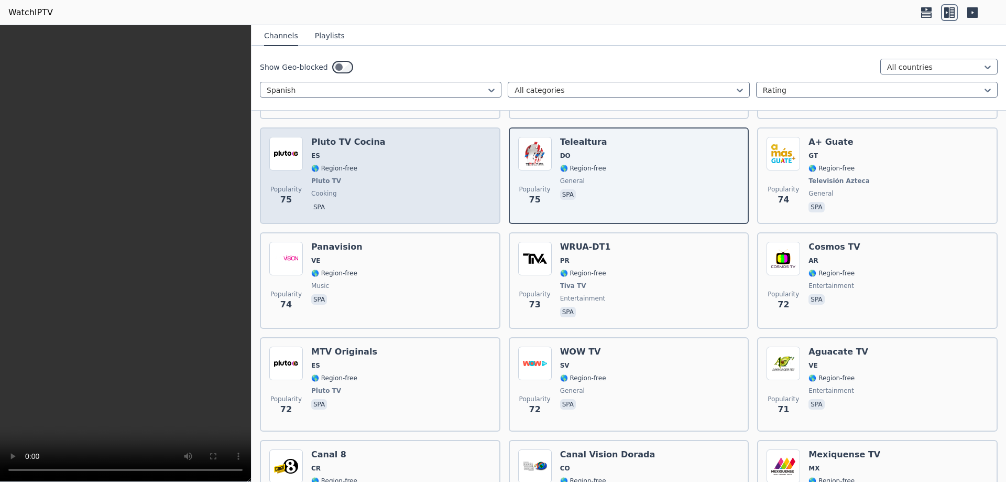
click at [362, 167] on div "Pluto TV Cocina ES 🌎 Region-free Pluto TV cooking spa" at bounding box center [348, 176] width 74 height 78
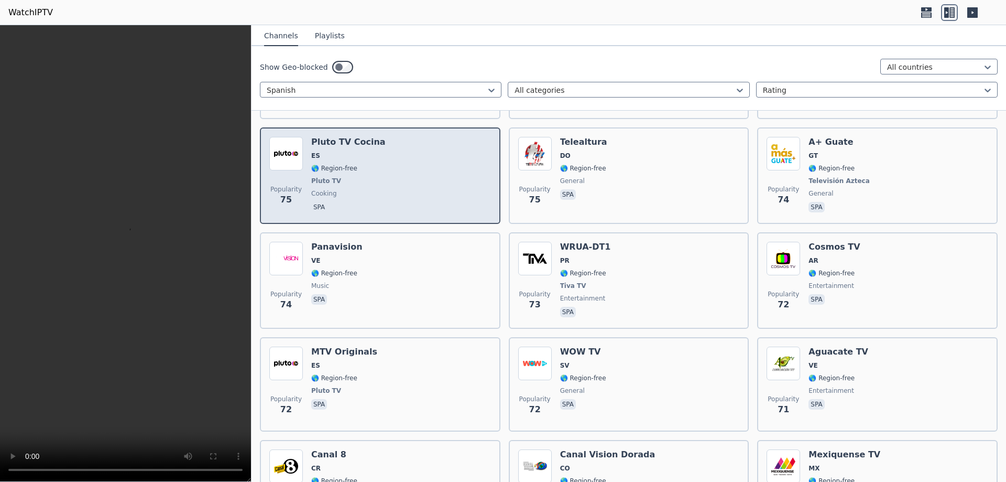
click at [362, 167] on div "Pluto TV Cocina ES 🌎 Region-free Pluto TV cooking spa" at bounding box center [348, 176] width 74 height 78
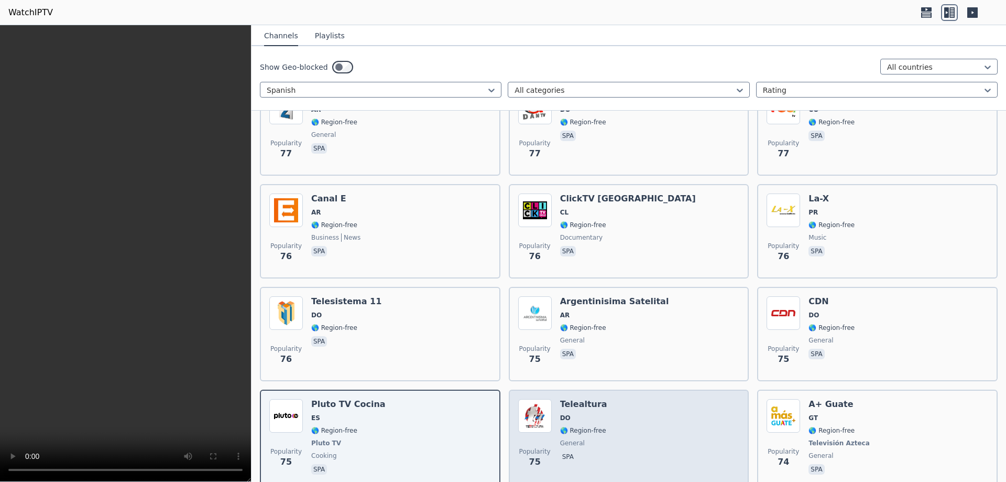
scroll to position [5723, 0]
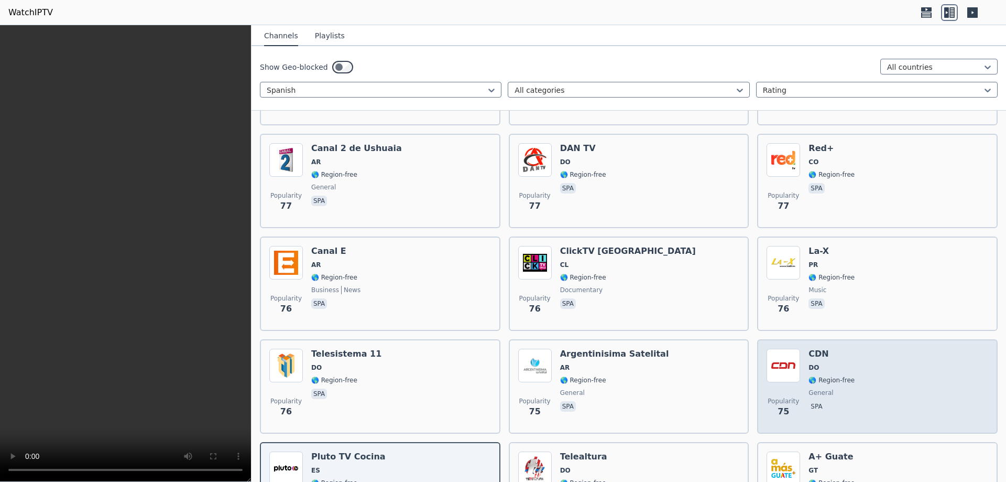
click at [822, 376] on span "🌎 Region-free" at bounding box center [832, 380] width 46 height 8
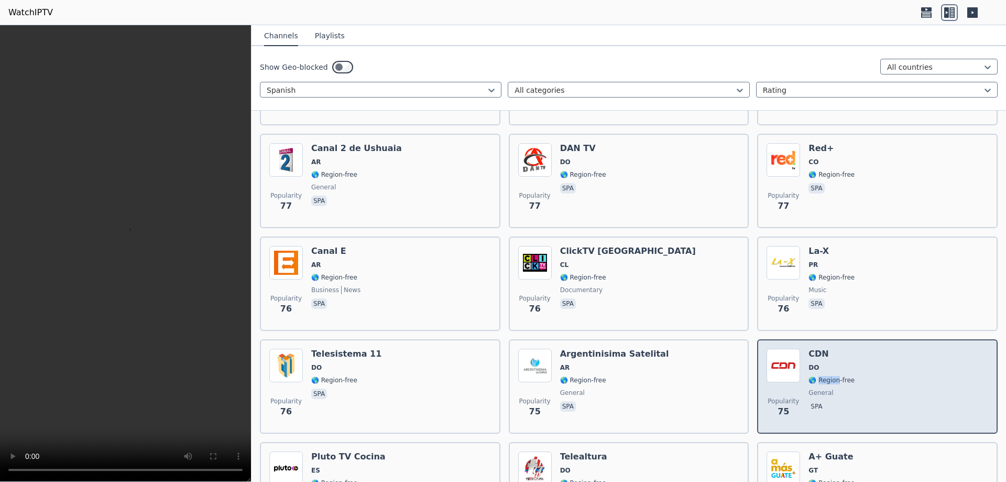
click at [822, 376] on span "🌎 Region-free" at bounding box center [832, 380] width 46 height 8
click at [894, 362] on div "Popularity 75 CDN DO 🌎 Region-free general spa" at bounding box center [878, 386] width 222 height 75
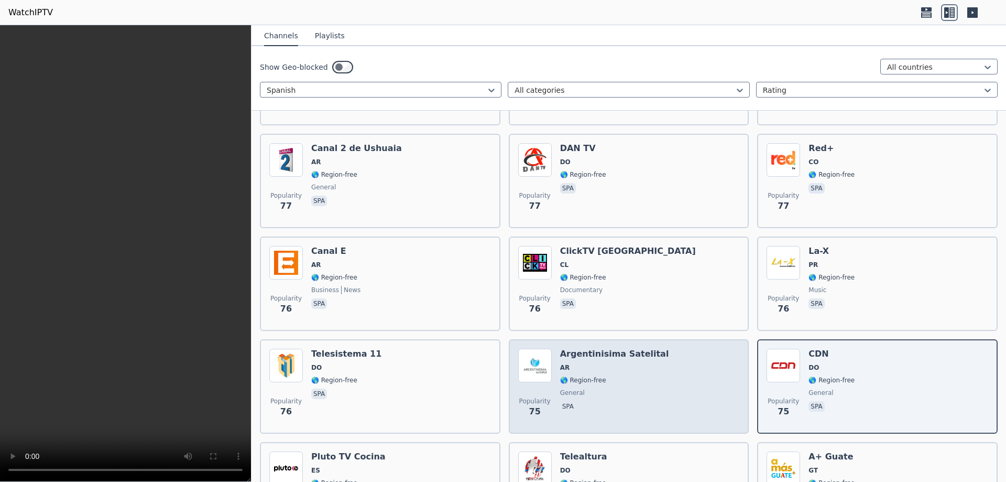
click at [635, 388] on span "general" at bounding box center [614, 392] width 109 height 8
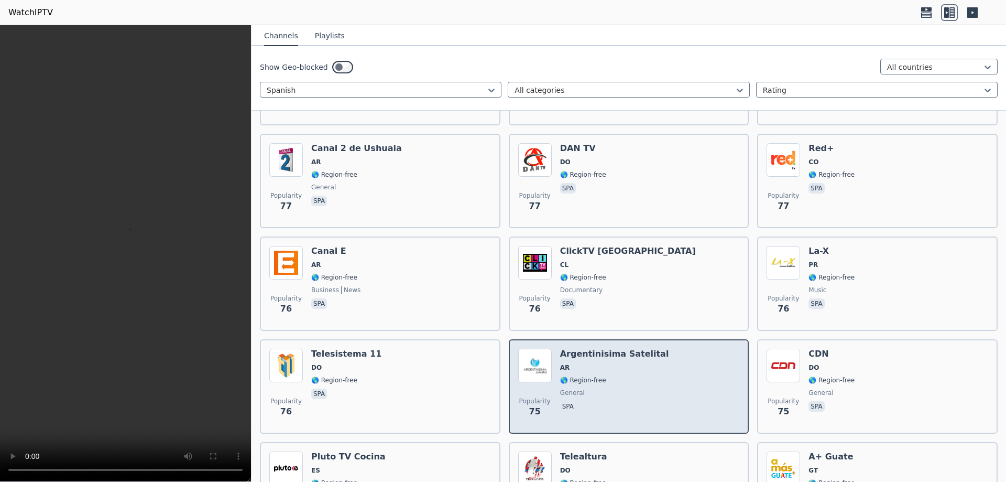
click at [635, 388] on span "general" at bounding box center [614, 392] width 109 height 8
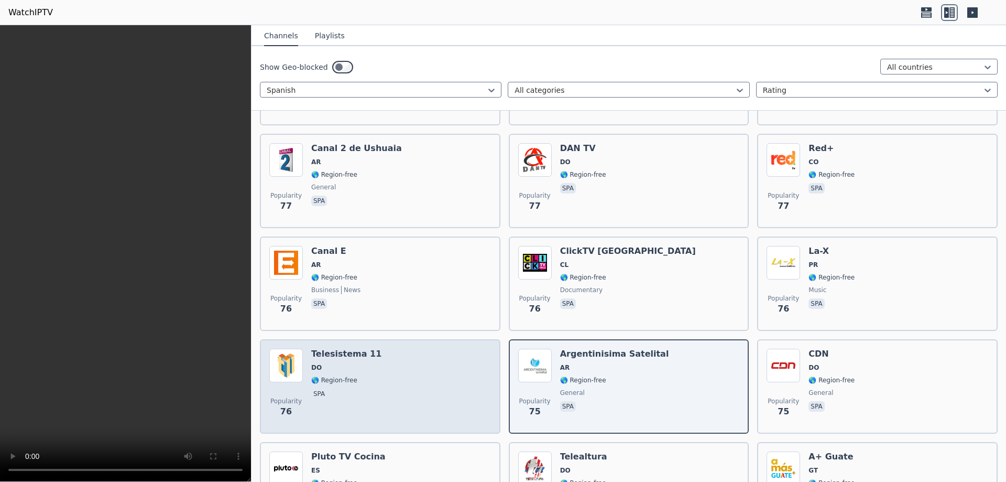
click at [398, 371] on div "Popularity 76 Telesistema 11 DO 🌎 Region-free spa" at bounding box center [380, 386] width 222 height 75
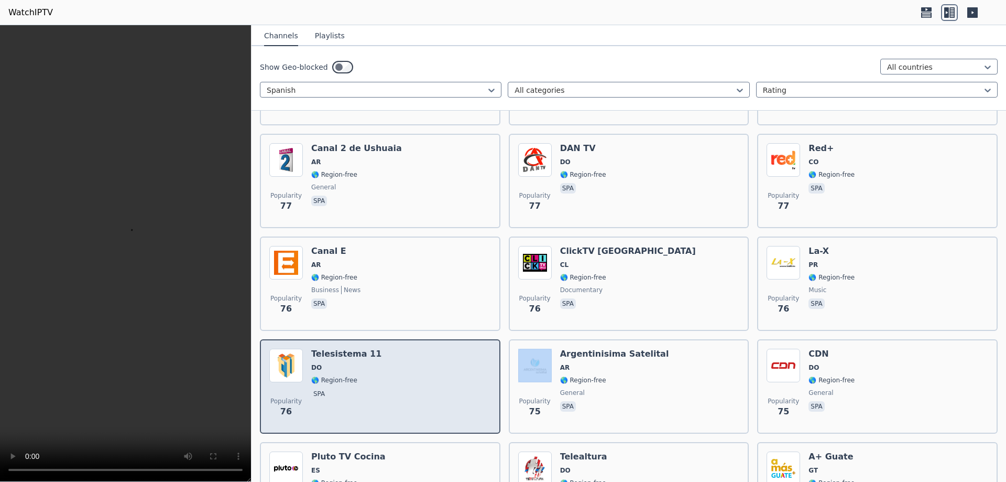
click at [398, 371] on div "Popularity 76 Telesistema 11 DO 🌎 Region-free spa" at bounding box center [380, 386] width 222 height 75
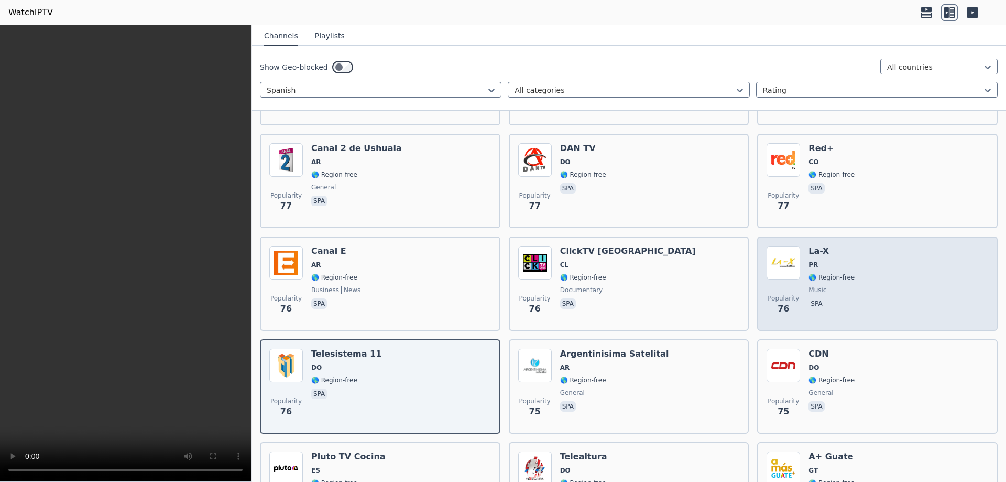
click at [892, 263] on div "Popularity 76 La-X PR 🌎 Region-free music spa" at bounding box center [878, 283] width 222 height 75
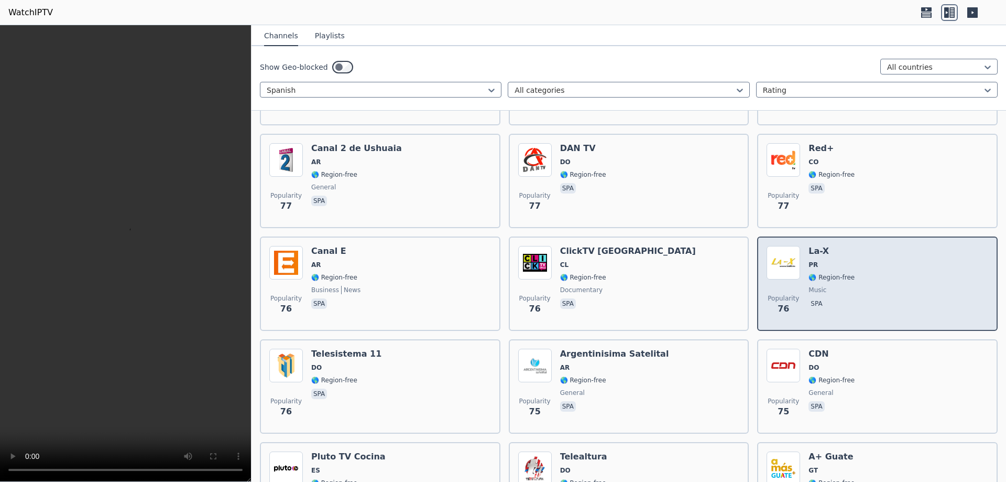
click at [892, 263] on div "Popularity 76 La-X PR 🌎 Region-free music spa" at bounding box center [878, 283] width 222 height 75
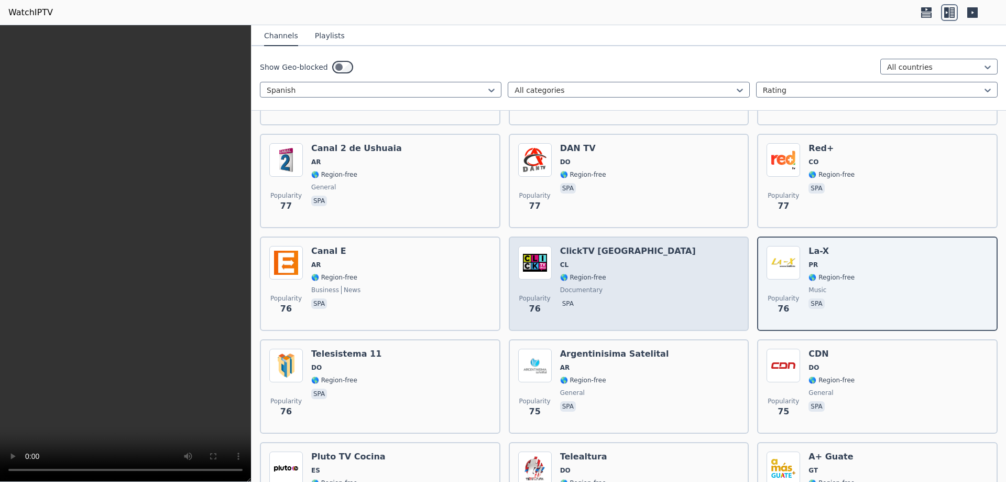
click at [650, 273] on div "Popularity 76 ClickTV [GEOGRAPHIC_DATA] CL 🌎 Region-free documentary spa" at bounding box center [629, 283] width 222 height 75
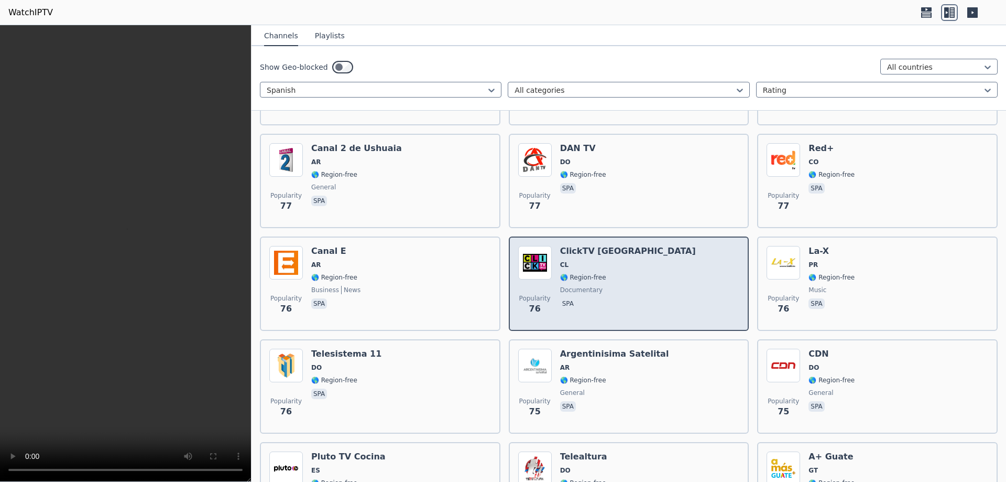
click at [650, 273] on div "Popularity 76 ClickTV [GEOGRAPHIC_DATA] CL 🌎 Region-free documentary spa" at bounding box center [629, 283] width 222 height 75
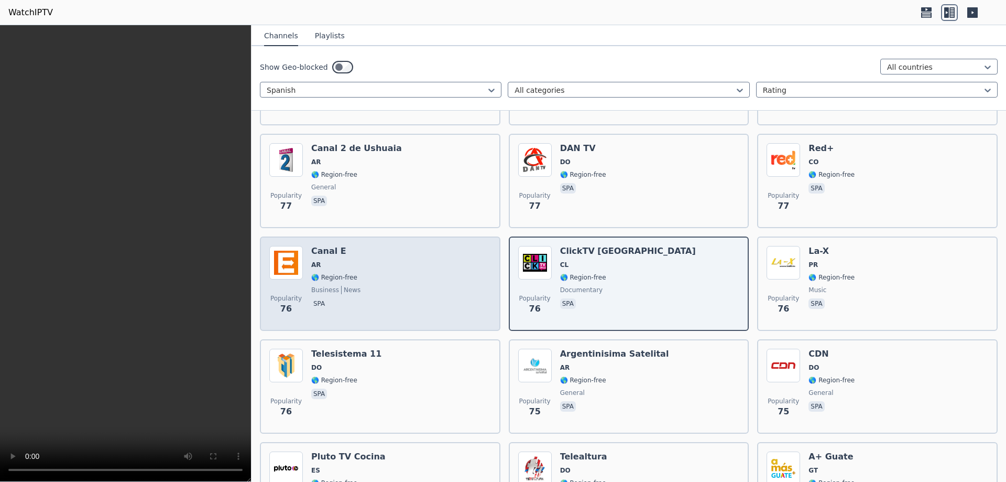
click at [381, 274] on div "Popularity 76 Canal E [GEOGRAPHIC_DATA] 🌎 Region-free business news spa" at bounding box center [380, 283] width 222 height 75
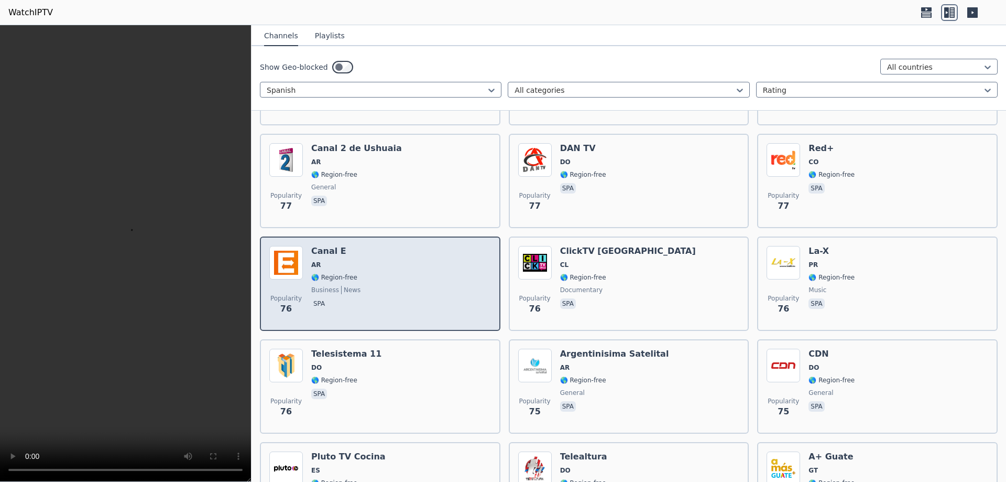
click at [381, 274] on div "Popularity 76 Canal E [GEOGRAPHIC_DATA] 🌎 Region-free business news spa" at bounding box center [380, 283] width 222 height 75
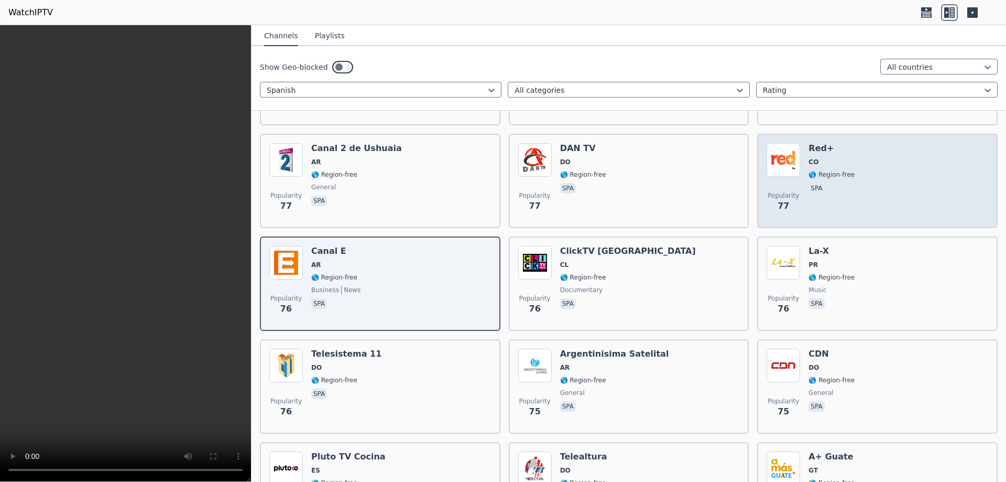
click at [891, 163] on div "Popularity 77 Red+ CO 🌎 Region-free spa" at bounding box center [878, 180] width 222 height 75
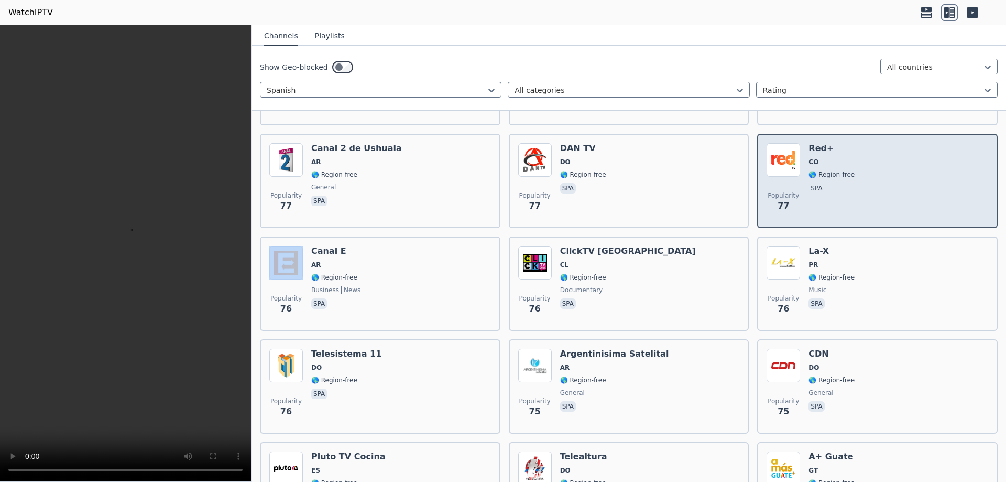
click at [891, 163] on div "Popularity 77 Red+ CO 🌎 Region-free spa" at bounding box center [878, 180] width 222 height 75
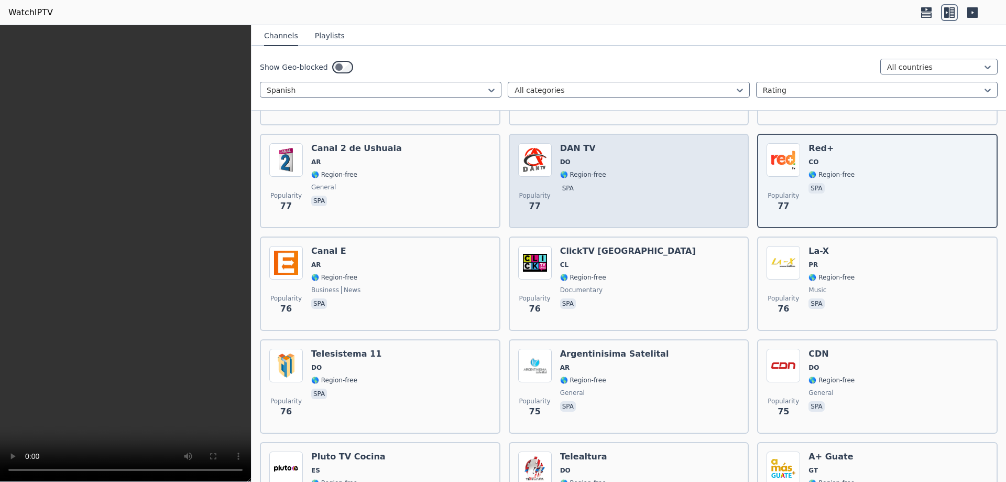
click at [656, 180] on div "Popularity 77 [PERSON_NAME] TV DO 🌎 Region-free spa" at bounding box center [629, 180] width 222 height 75
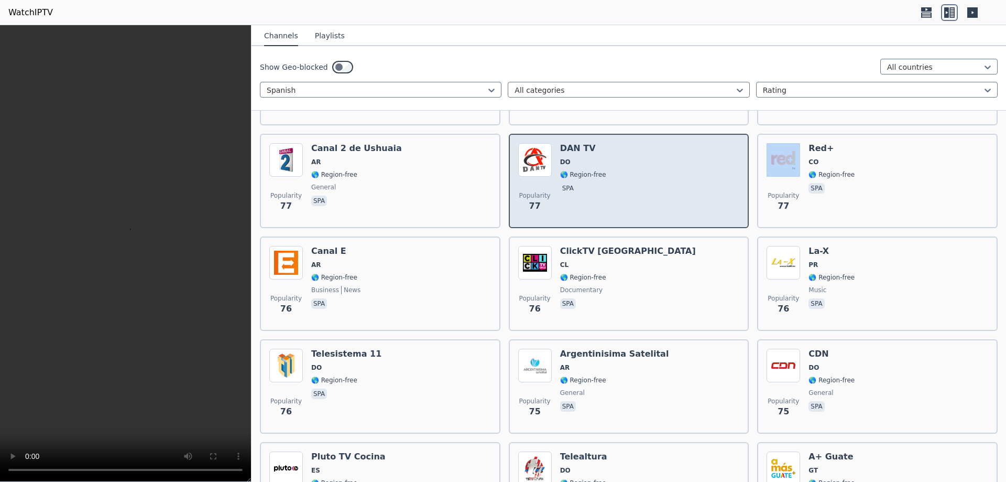
click at [656, 180] on div "Popularity 77 [PERSON_NAME] TV DO 🌎 Region-free spa" at bounding box center [629, 180] width 222 height 75
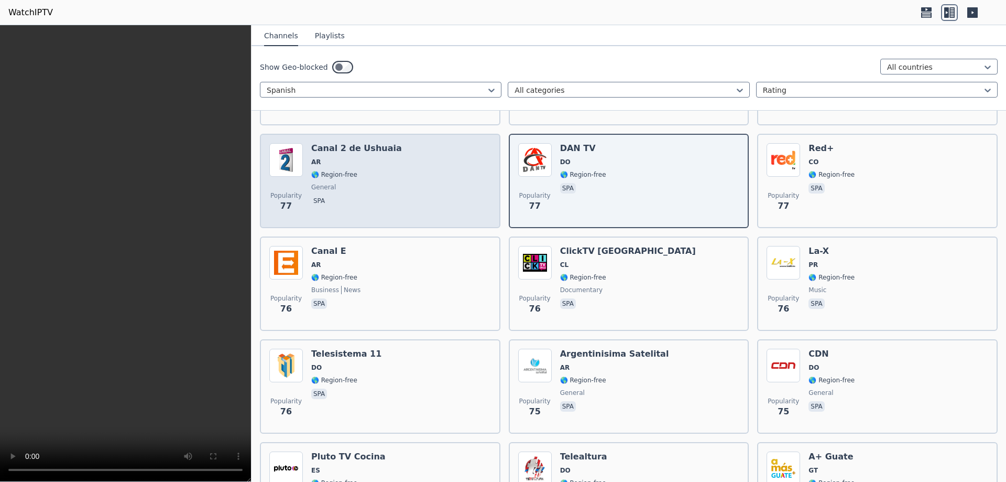
click at [398, 158] on div "Popularity 77 Canal 2 de Ushuaia [GEOGRAPHIC_DATA] 🌎 Region-free general spa" at bounding box center [380, 180] width 222 height 75
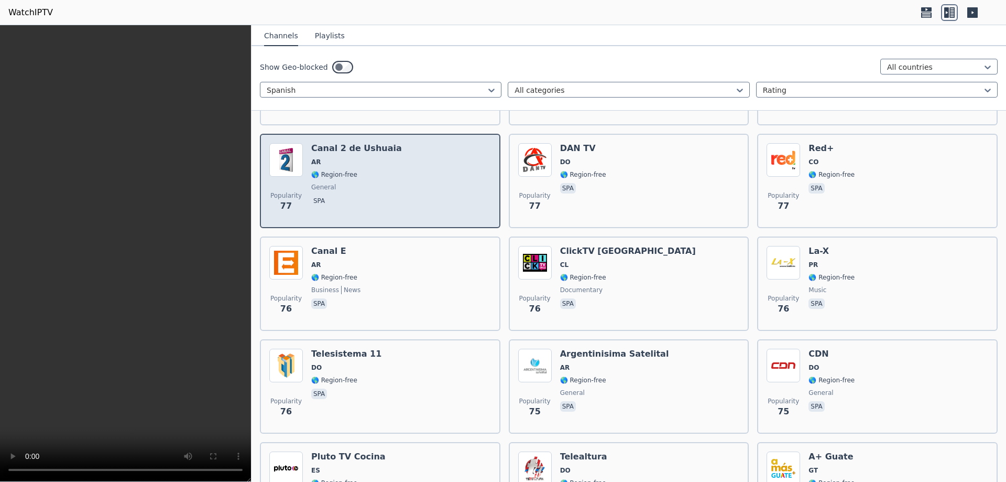
click at [398, 158] on div "Popularity 77 Canal 2 de Ushuaia [GEOGRAPHIC_DATA] 🌎 Region-free general spa" at bounding box center [380, 180] width 222 height 75
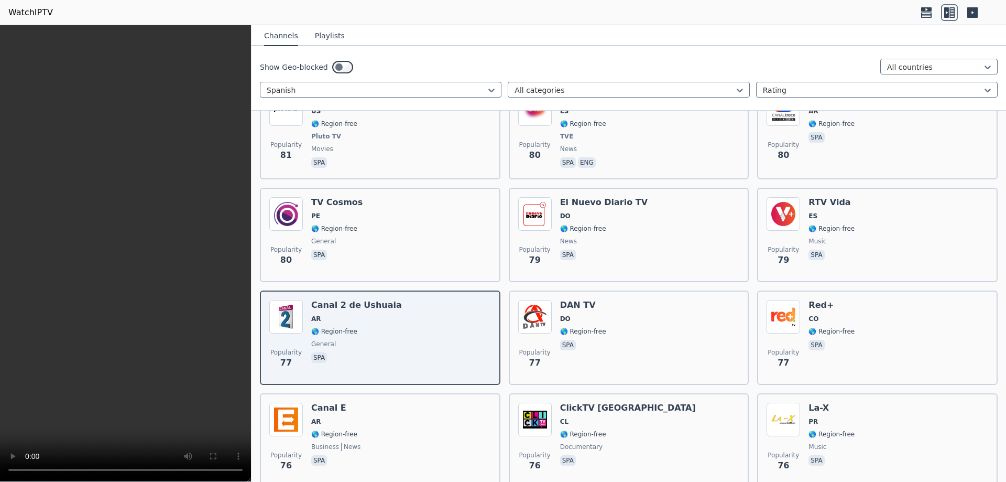
scroll to position [5565, 0]
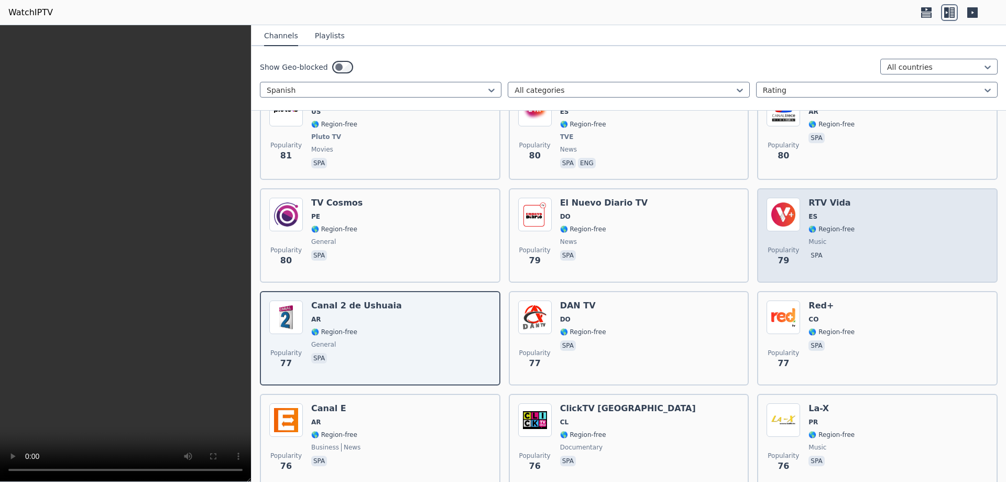
click at [826, 225] on span "🌎 Region-free" at bounding box center [832, 229] width 46 height 8
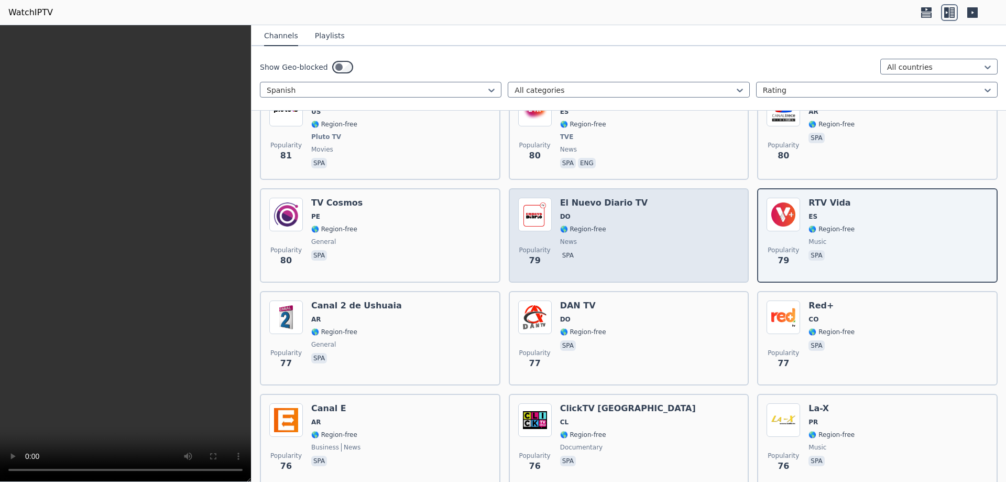
click at [604, 225] on span "🌎 Region-free" at bounding box center [604, 229] width 88 height 8
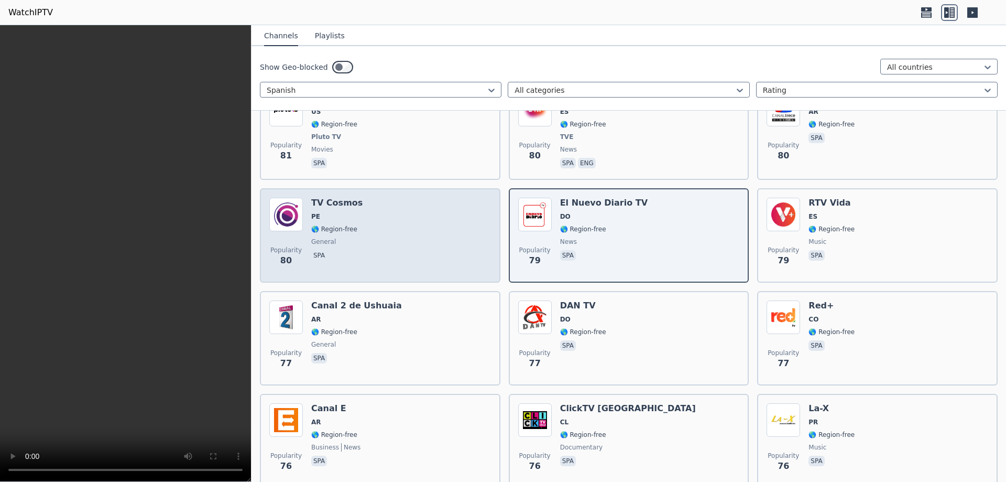
click at [368, 220] on div "Popularity 80 TV Cosmos PE 🌎 Region-free general spa" at bounding box center [380, 235] width 222 height 75
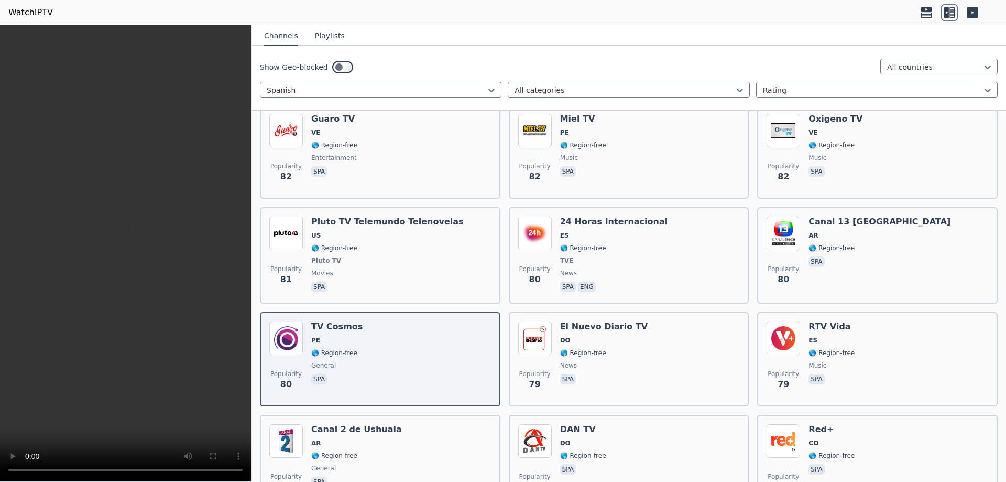
scroll to position [5408, 0]
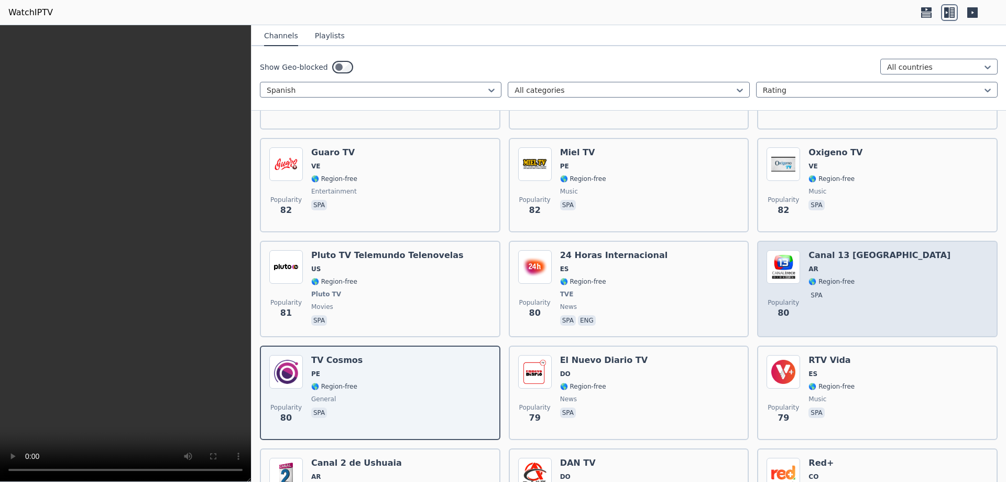
click at [842, 269] on div "Canal 13 [GEOGRAPHIC_DATA] 🌎 Region-free spa" at bounding box center [880, 289] width 142 height 78
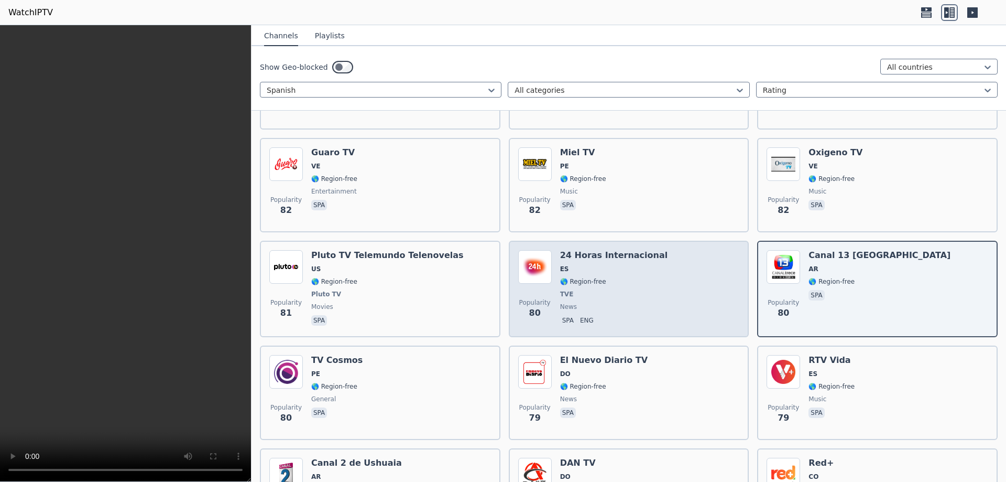
click at [649, 271] on div "Popularity 80 24 Horas Internacional ES 🌎 Region-free TVE news spa eng" at bounding box center [629, 289] width 222 height 78
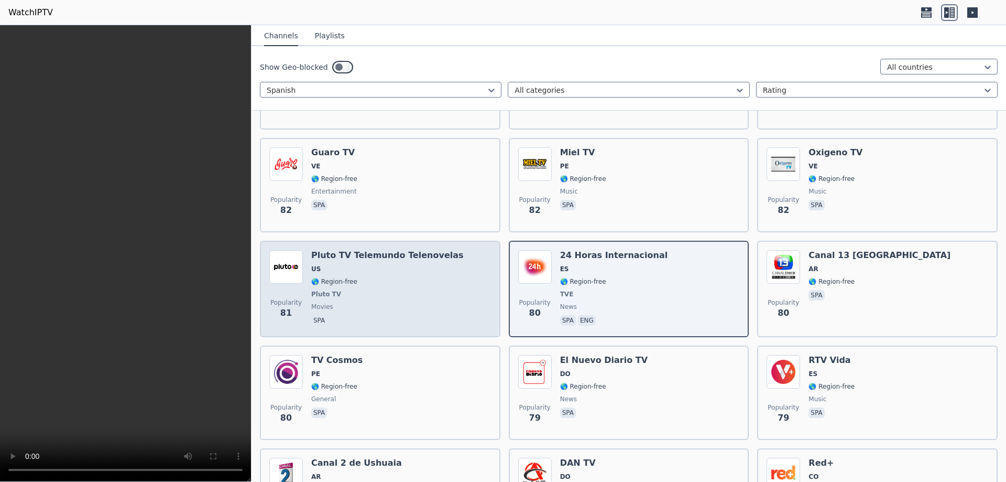
click at [379, 269] on div "Pluto TV Telemundo Telenovelas US 🌎 Region-free Pluto TV movies spa" at bounding box center [387, 289] width 153 height 78
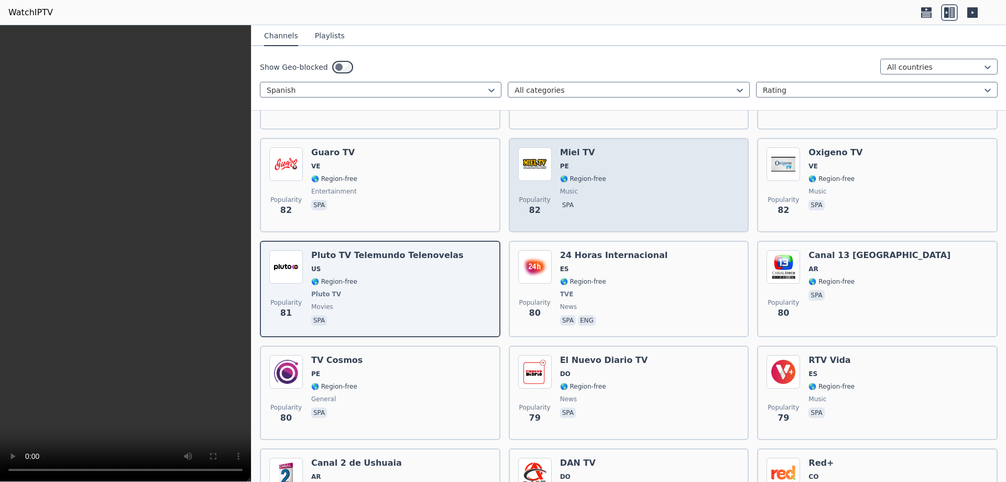
click at [671, 181] on div "Popularity 82 Miel TV PE 🌎 Region-free music spa" at bounding box center [629, 184] width 222 height 75
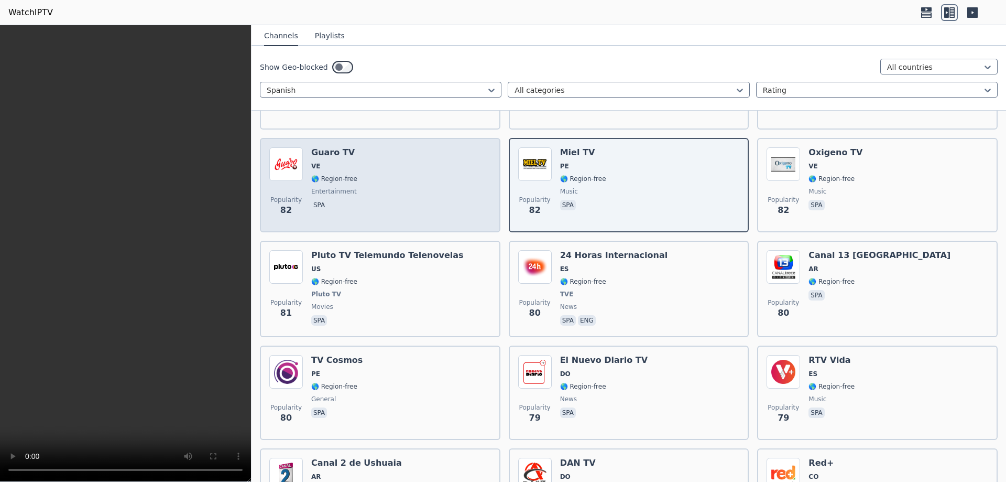
click at [399, 167] on div "Popularity 82 Guaro TV VE 🌎 Region-free entertainment spa" at bounding box center [380, 184] width 222 height 75
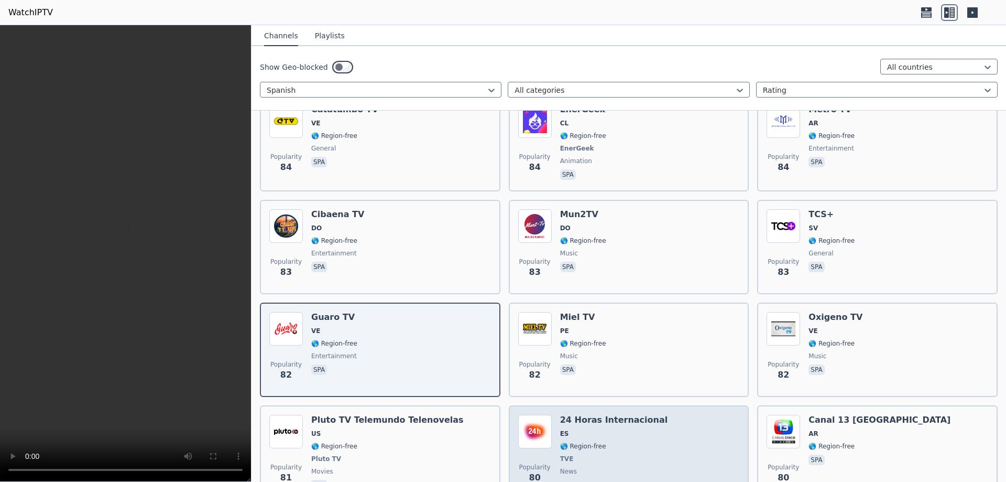
scroll to position [5198, 0]
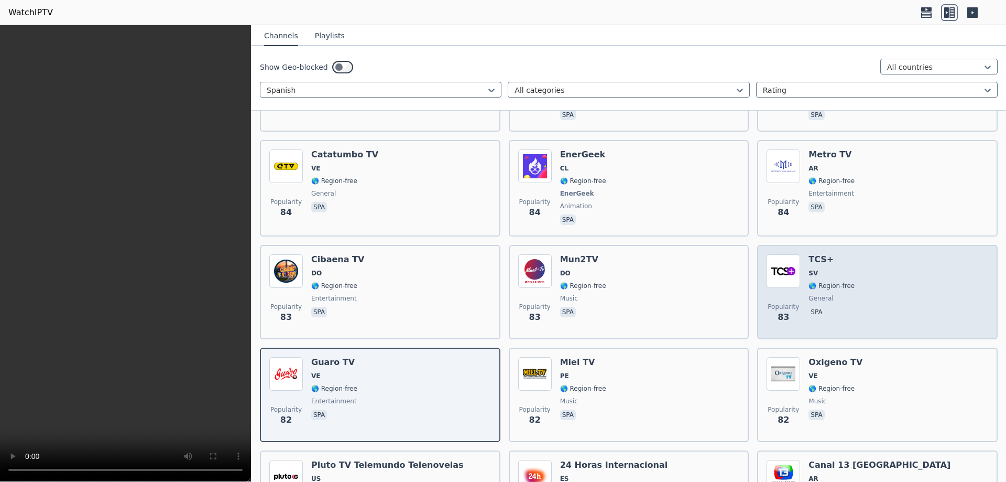
click at [822, 274] on div "TCS+ SV 🌎 Region-free general spa" at bounding box center [832, 291] width 46 height 75
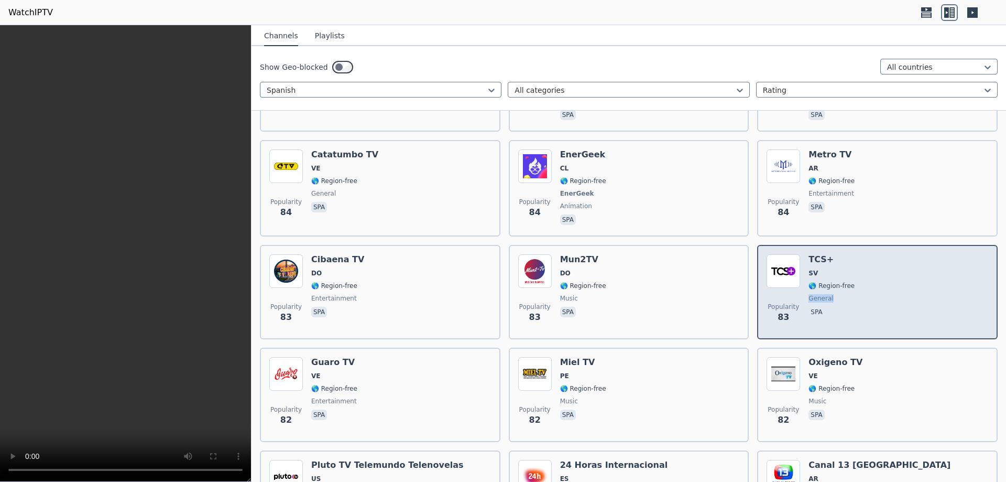
click at [822, 274] on div "TCS+ SV 🌎 Region-free general spa" at bounding box center [832, 291] width 46 height 75
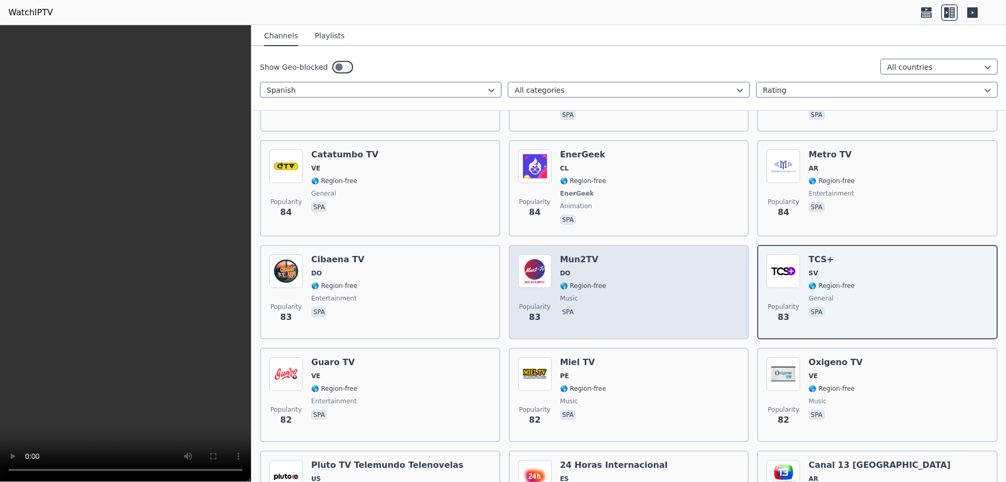
click at [600, 271] on div "Popularity 83 Mun2TV DO 🌎 Region-free music spa" at bounding box center [629, 291] width 222 height 75
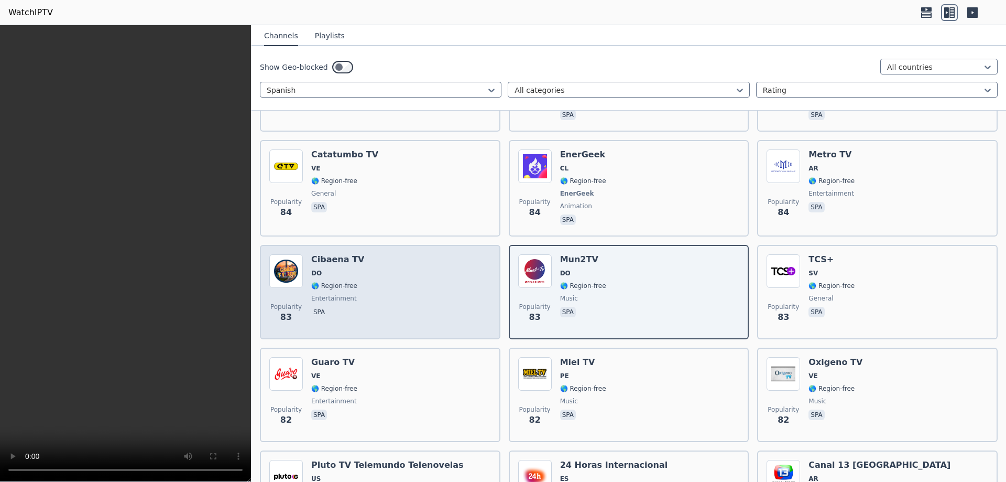
click at [353, 273] on div "Cibaena TV DO 🌎 Region-free entertainment spa" at bounding box center [337, 291] width 53 height 75
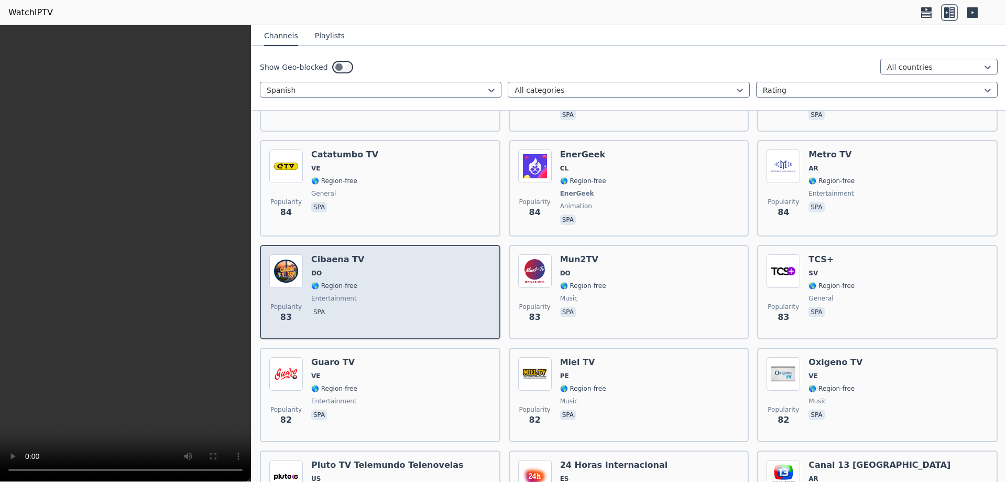
click at [353, 273] on div "Cibaena TV DO 🌎 Region-free entertainment spa" at bounding box center [337, 291] width 53 height 75
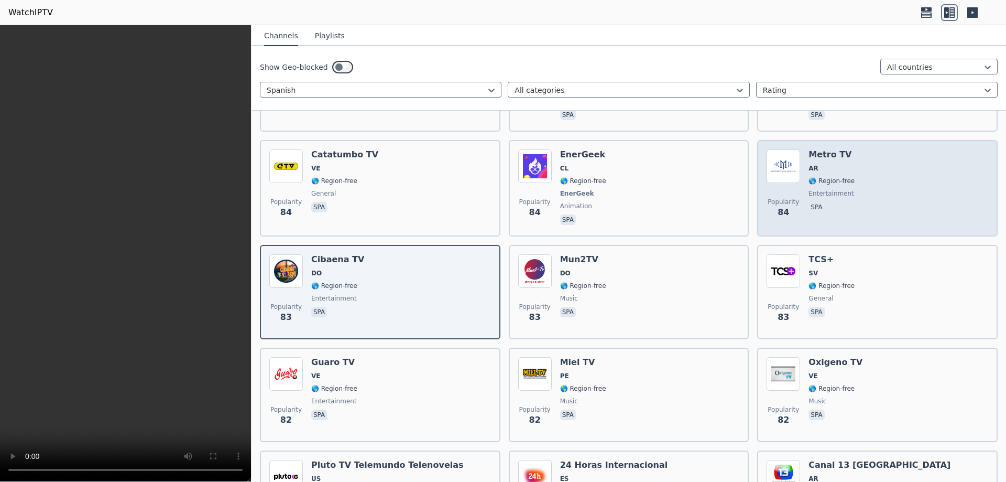
click at [838, 170] on div "Metro TV AR 🌎 Region-free entertainment spa" at bounding box center [832, 188] width 46 height 78
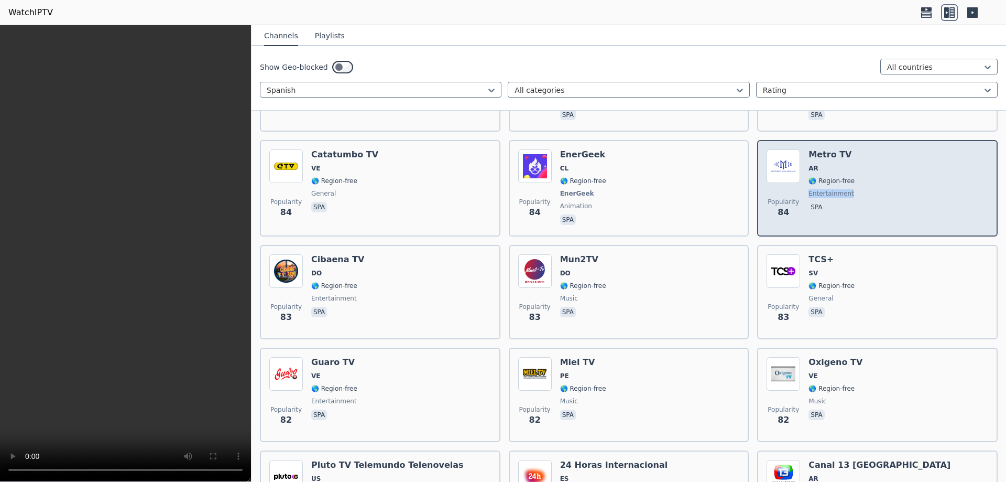
click at [838, 170] on div "Metro TV AR 🌎 Region-free entertainment spa" at bounding box center [832, 188] width 46 height 78
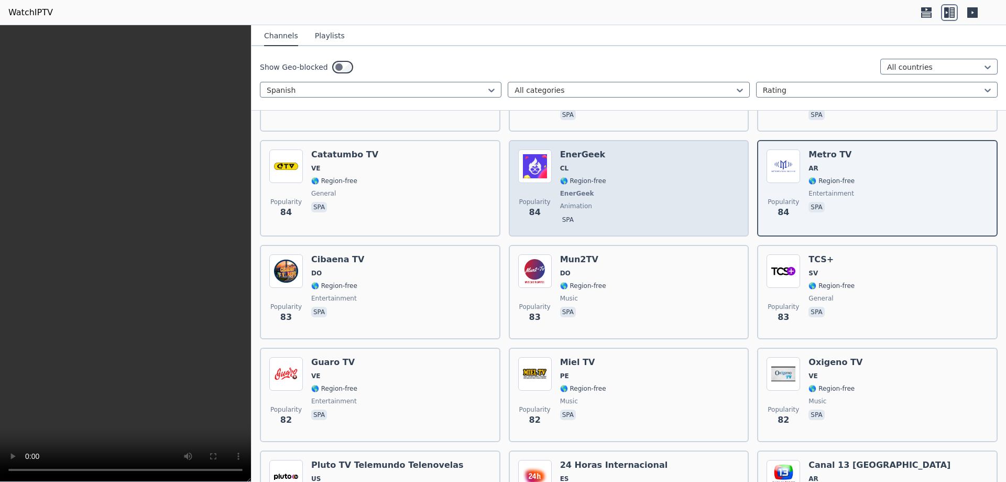
click at [575, 167] on div "EnerGeek CL 🌎 Region-free EnerGeek animation spa" at bounding box center [583, 188] width 46 height 78
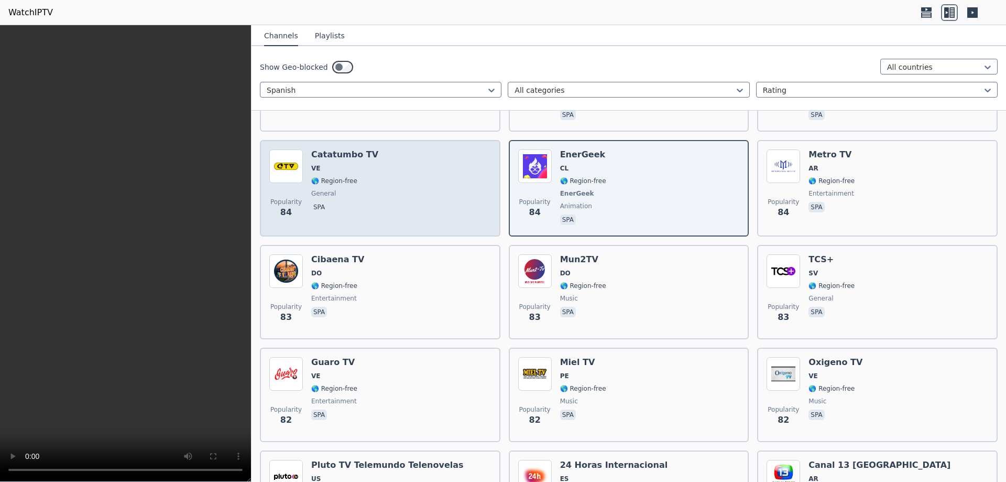
click at [336, 177] on span "🌎 Region-free" at bounding box center [334, 181] width 46 height 8
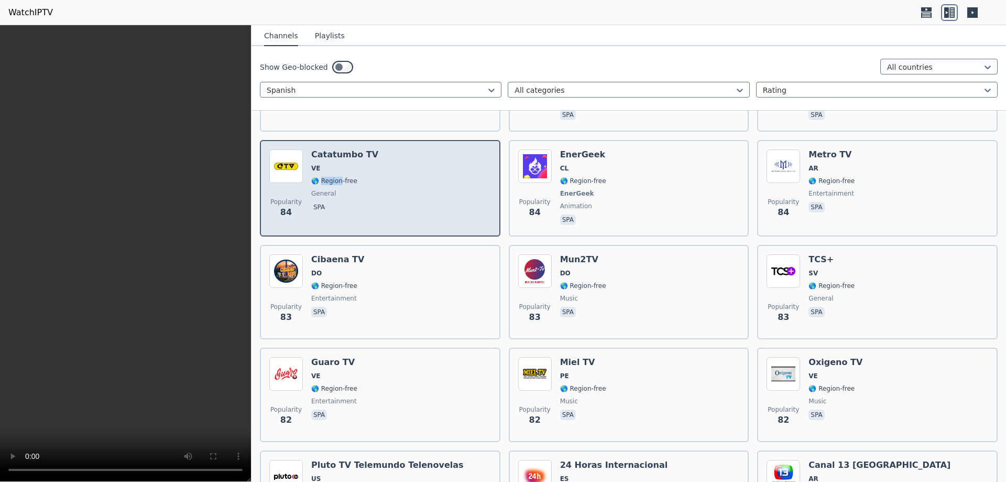
click at [336, 177] on span "🌎 Region-free" at bounding box center [334, 181] width 46 height 8
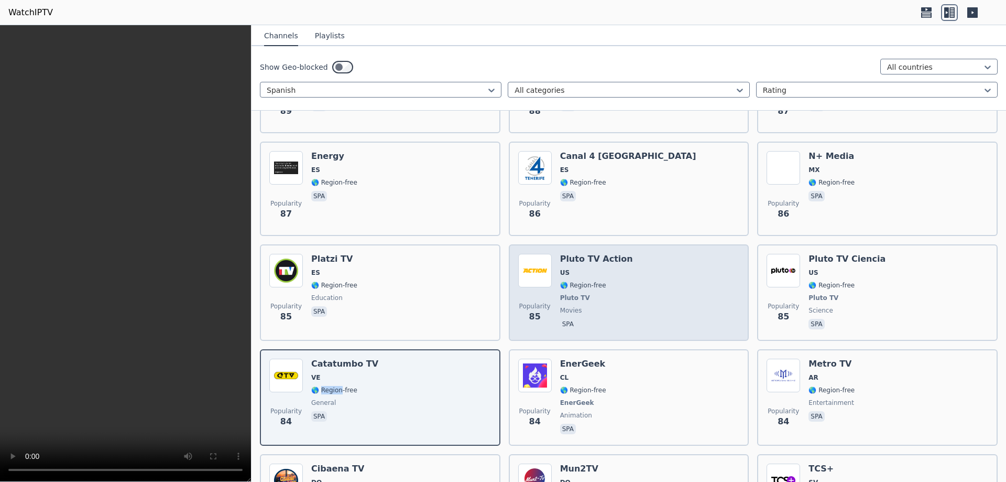
scroll to position [4989, 0]
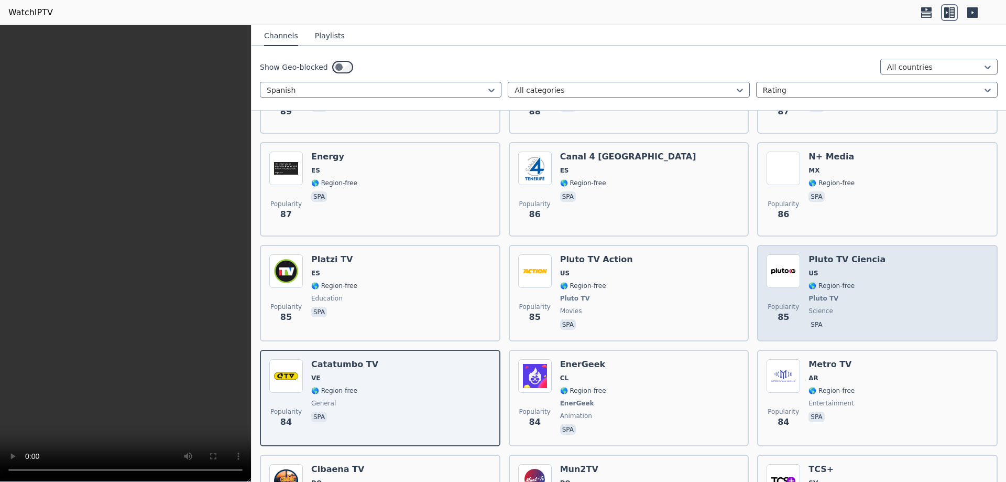
click at [809, 294] on span "Pluto TV" at bounding box center [824, 298] width 30 height 8
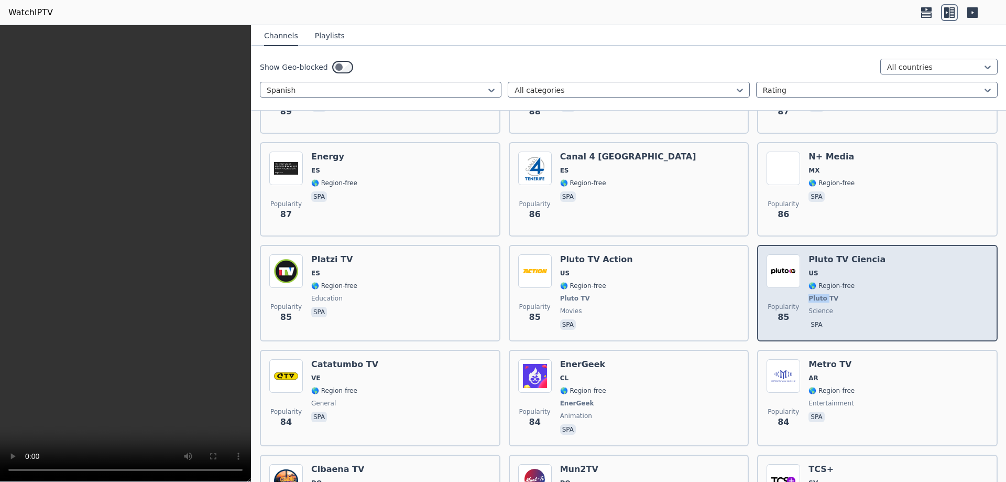
click at [809, 294] on span "Pluto TV" at bounding box center [824, 298] width 30 height 8
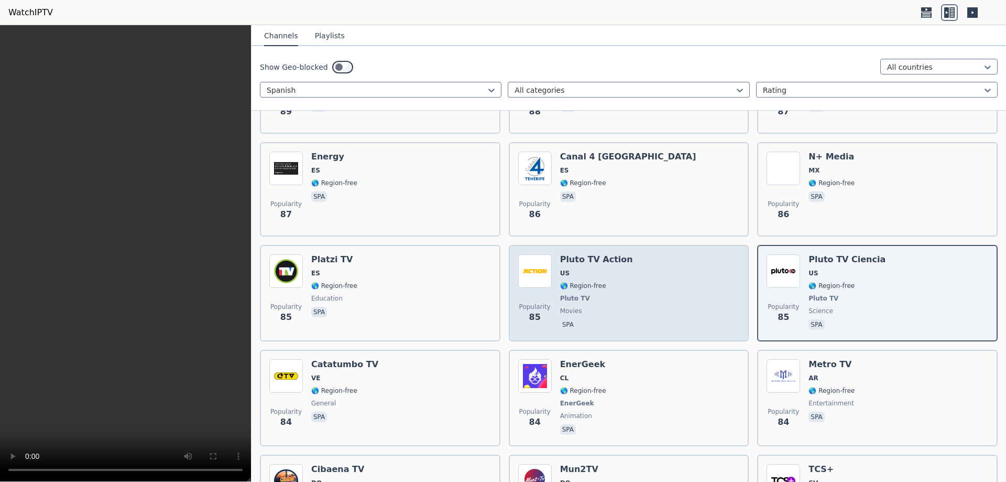
click at [584, 281] on span "🌎 Region-free" at bounding box center [583, 285] width 46 height 8
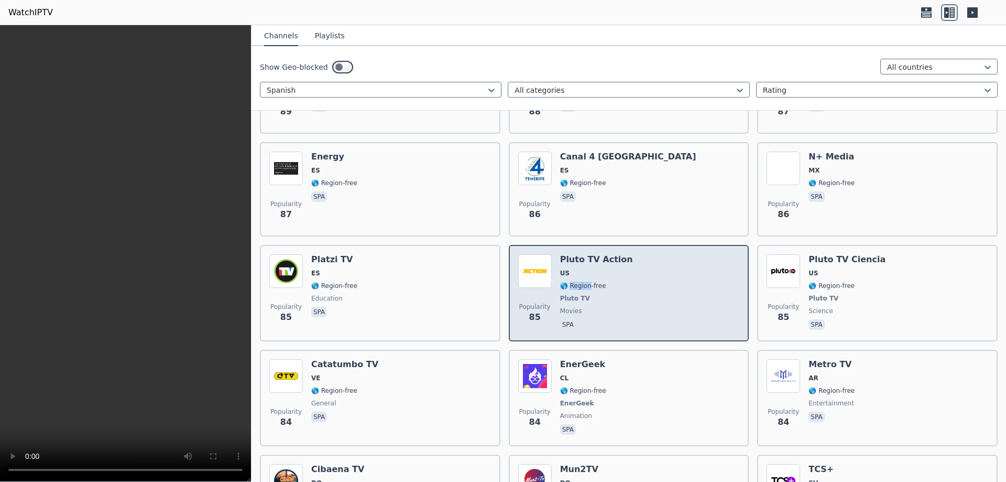
click at [584, 281] on span "🌎 Region-free" at bounding box center [583, 285] width 46 height 8
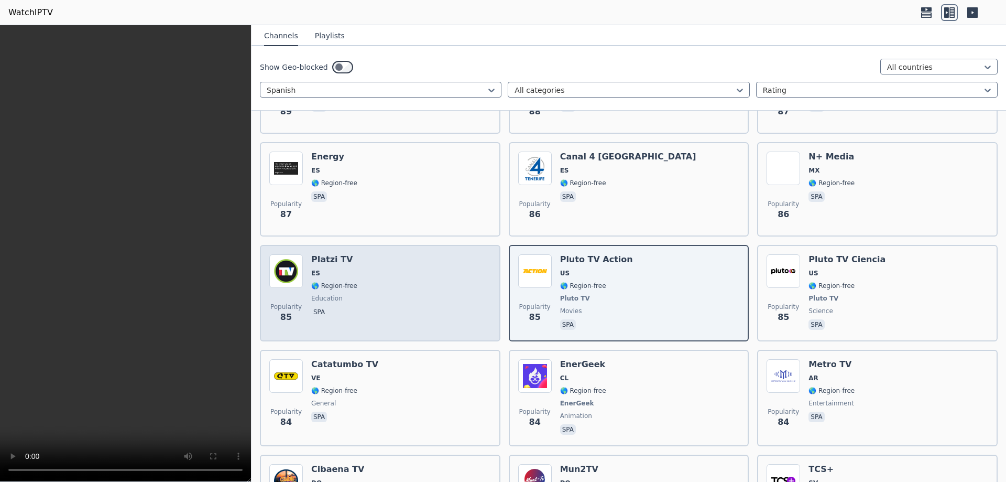
click at [371, 263] on div "Popularity 85 Platzi TV ES 🌎 Region-free education spa" at bounding box center [380, 293] width 222 height 78
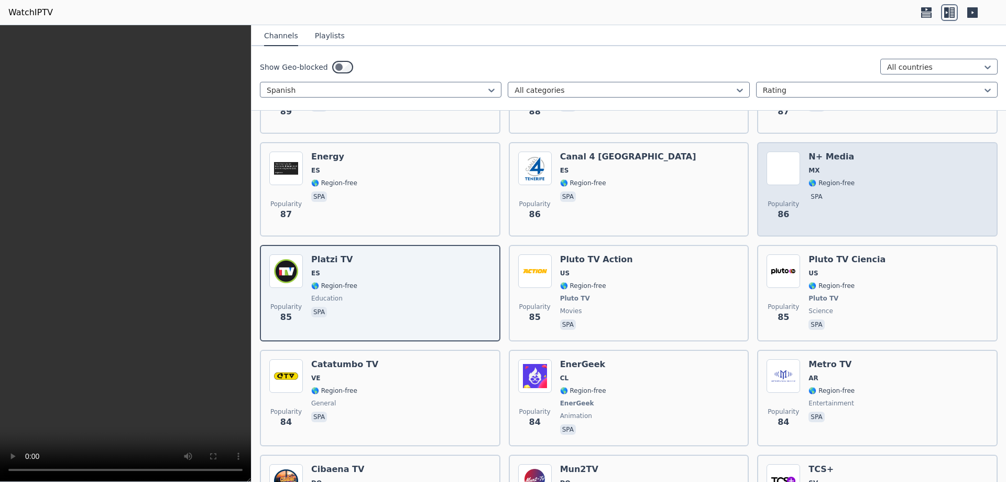
click at [844, 191] on span "spa" at bounding box center [832, 197] width 46 height 13
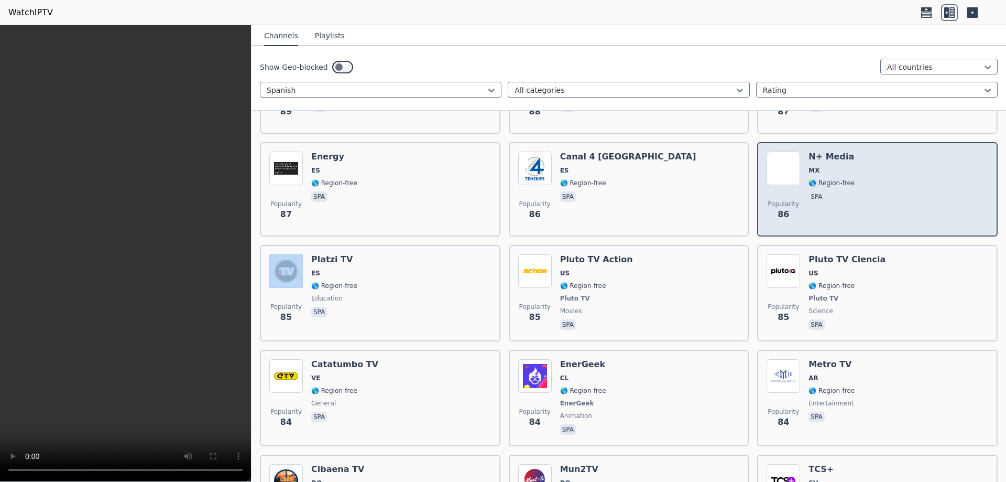
click at [844, 191] on span "spa" at bounding box center [832, 197] width 46 height 13
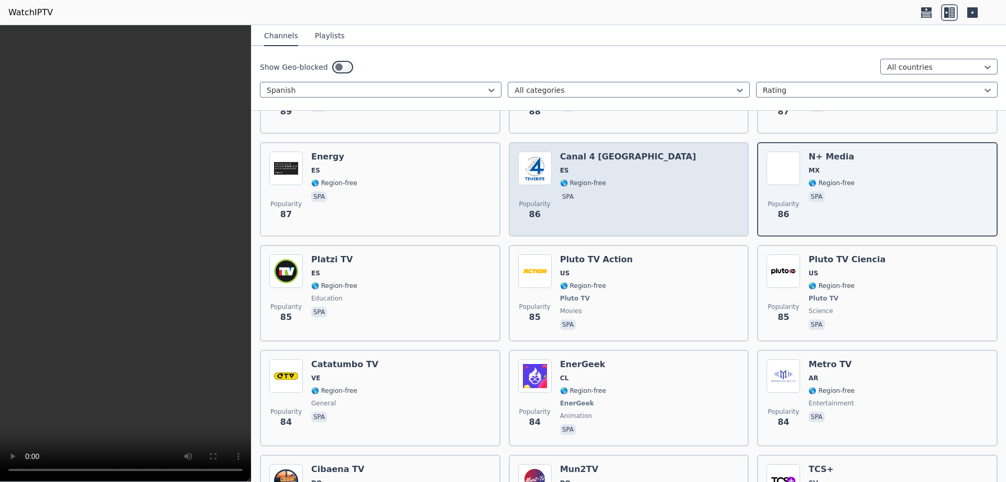
click at [588, 168] on div "Canal 4 [GEOGRAPHIC_DATA] ES 🌎 Region-free spa" at bounding box center [628, 188] width 136 height 75
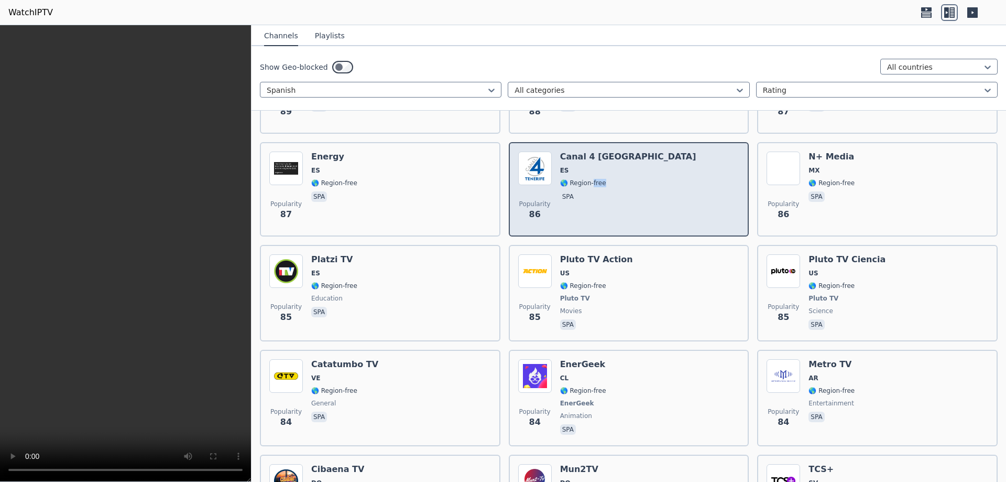
click at [588, 168] on div "Canal 4 [GEOGRAPHIC_DATA] ES 🌎 Region-free spa" at bounding box center [628, 188] width 136 height 75
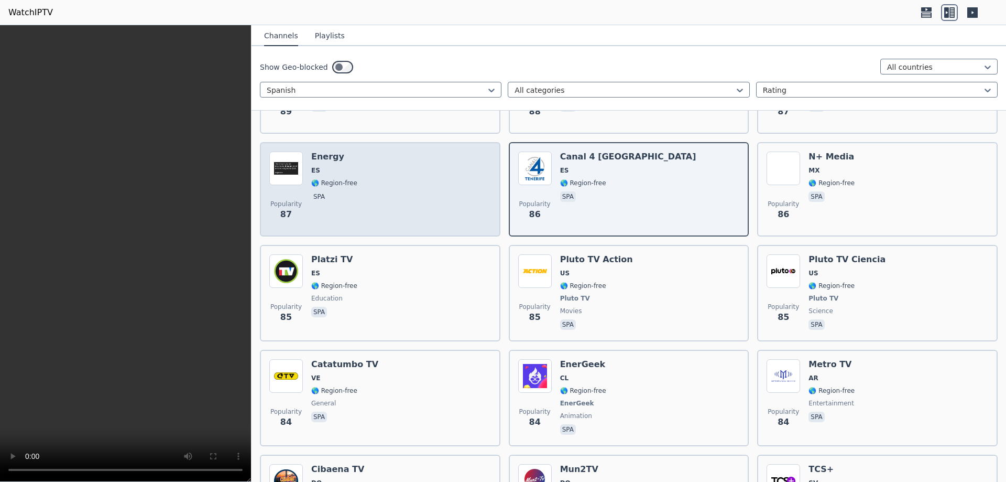
click at [388, 169] on div "Popularity 87 Energy ES 🌎 Region-free spa" at bounding box center [380, 188] width 222 height 75
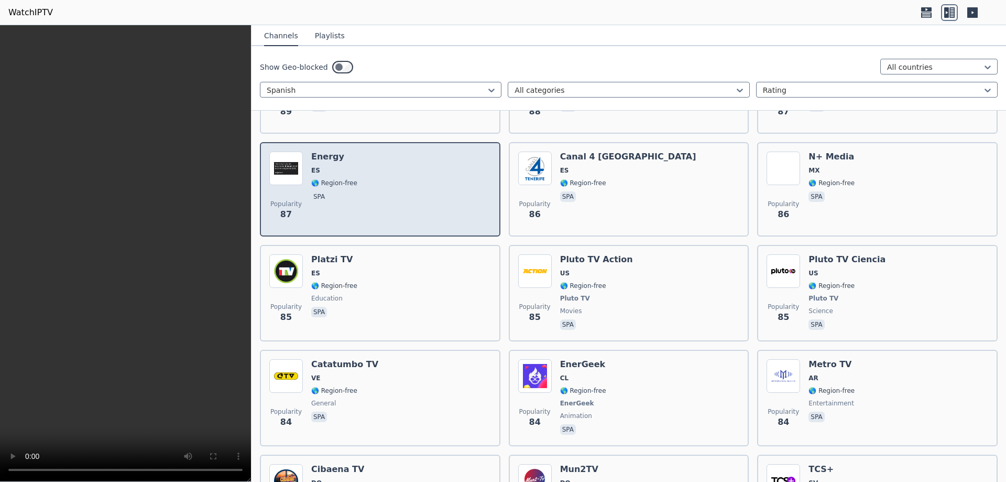
click at [388, 169] on div "Popularity 87 Energy ES 🌎 Region-free spa" at bounding box center [380, 188] width 222 height 75
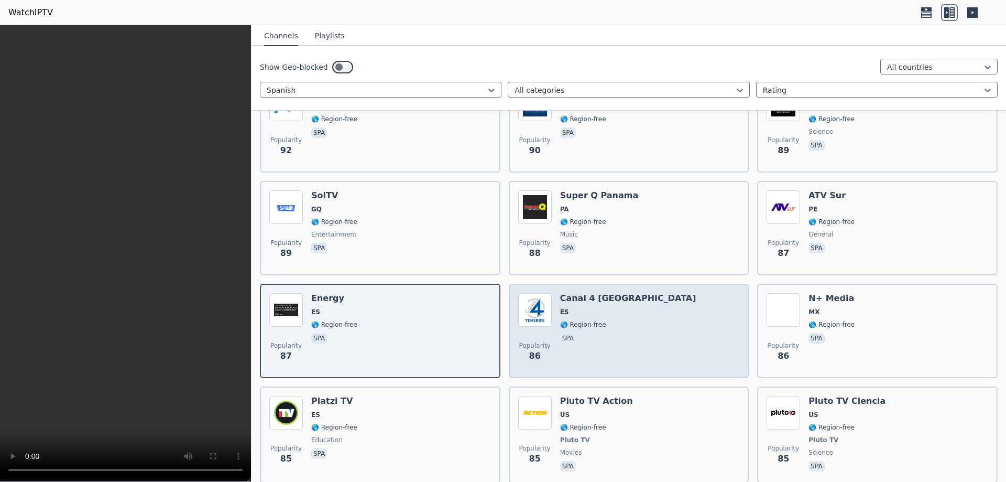
scroll to position [4832, 0]
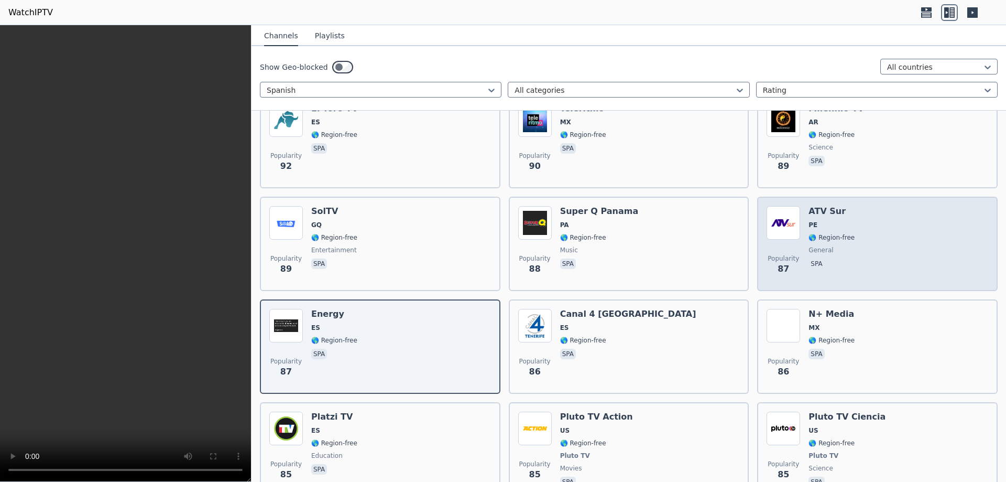
click at [853, 210] on div "Popularity 87 ATV Sur PE 🌎 Region-free general spa" at bounding box center [878, 243] width 222 height 75
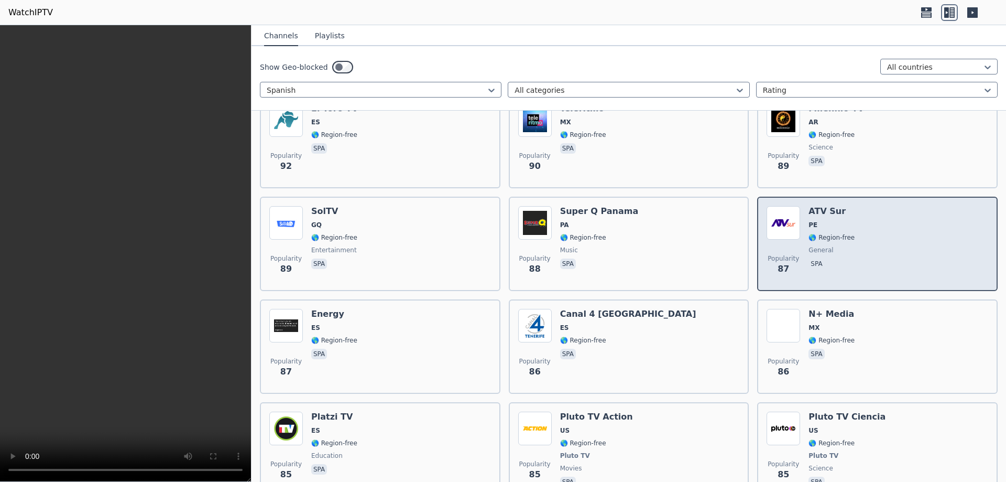
click at [853, 210] on div "Popularity 87 ATV Sur PE 🌎 Region-free general spa" at bounding box center [878, 243] width 222 height 75
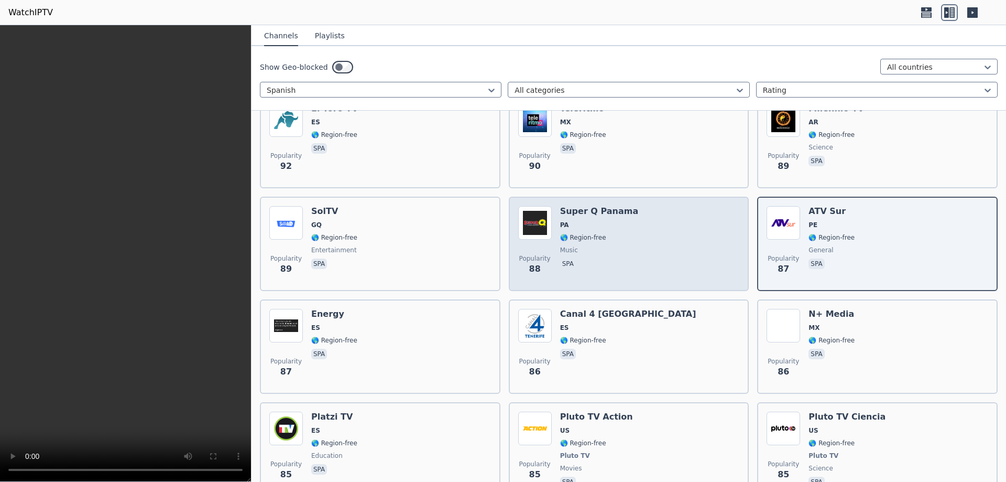
click at [586, 233] on span "🌎 Region-free" at bounding box center [583, 237] width 46 height 8
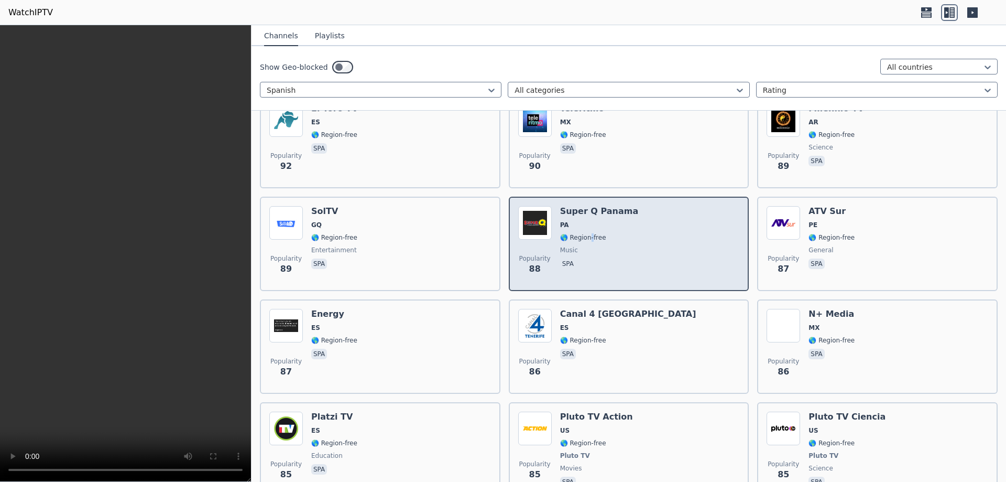
click at [586, 233] on span "🌎 Region-free" at bounding box center [583, 237] width 46 height 8
click at [638, 214] on div "Popularity 88 Super Q [GEOGRAPHIC_DATA] [GEOGRAPHIC_DATA] 🌎 Region-free music s…" at bounding box center [629, 243] width 222 height 75
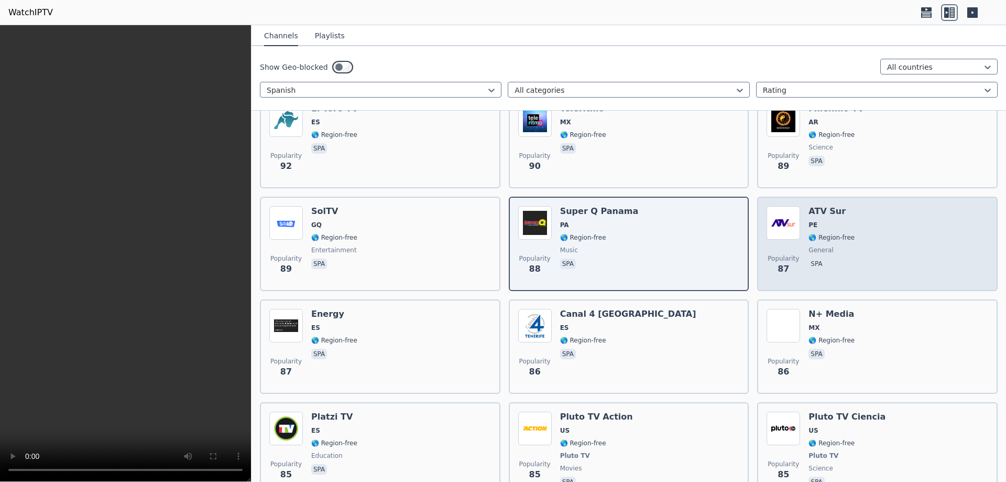
click at [841, 221] on span "PE" at bounding box center [832, 225] width 46 height 8
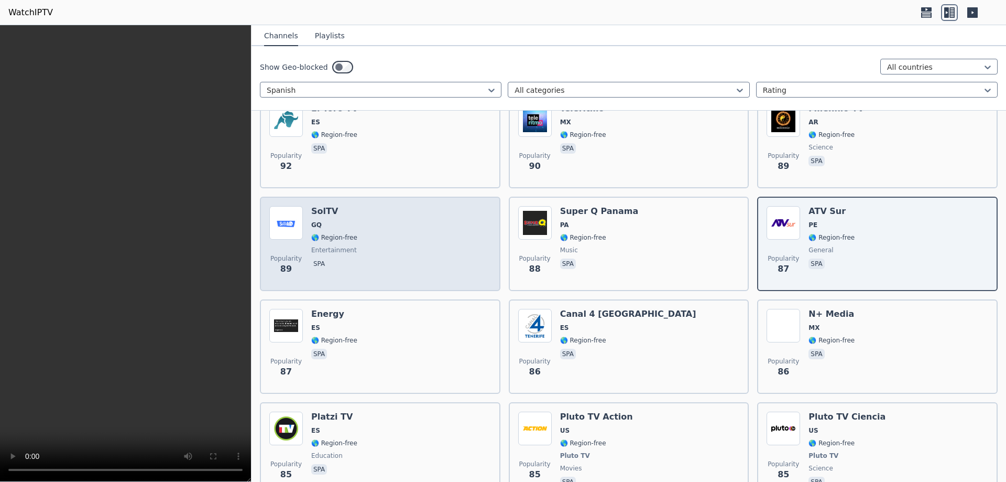
click at [356, 222] on div "Popularity 89 SolTV GQ 🌎 Region-free entertainment spa" at bounding box center [380, 243] width 222 height 75
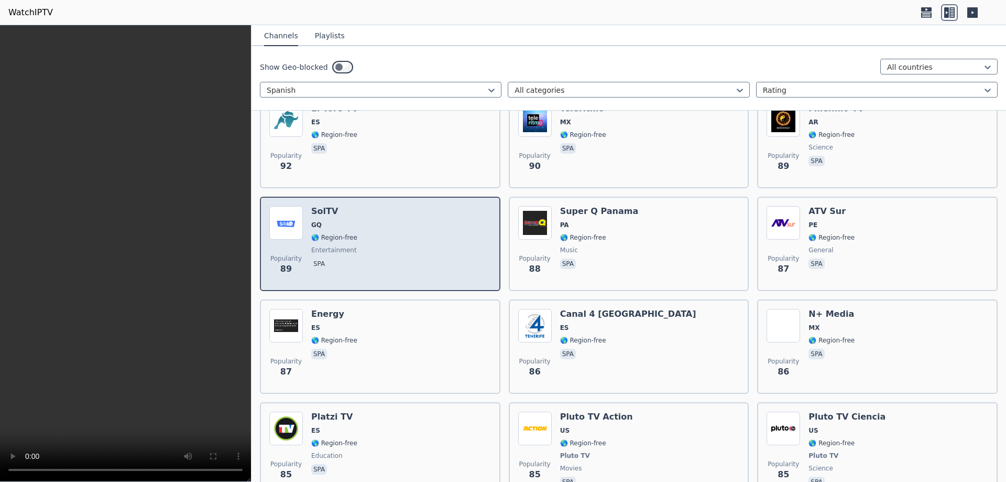
click at [356, 222] on div "Popularity 89 SolTV GQ 🌎 Region-free entertainment spa" at bounding box center [380, 243] width 222 height 75
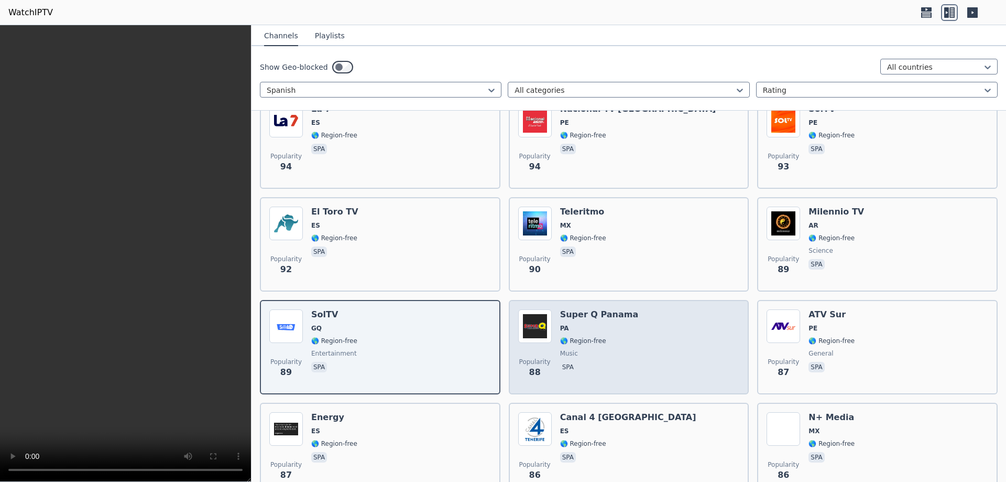
scroll to position [4727, 0]
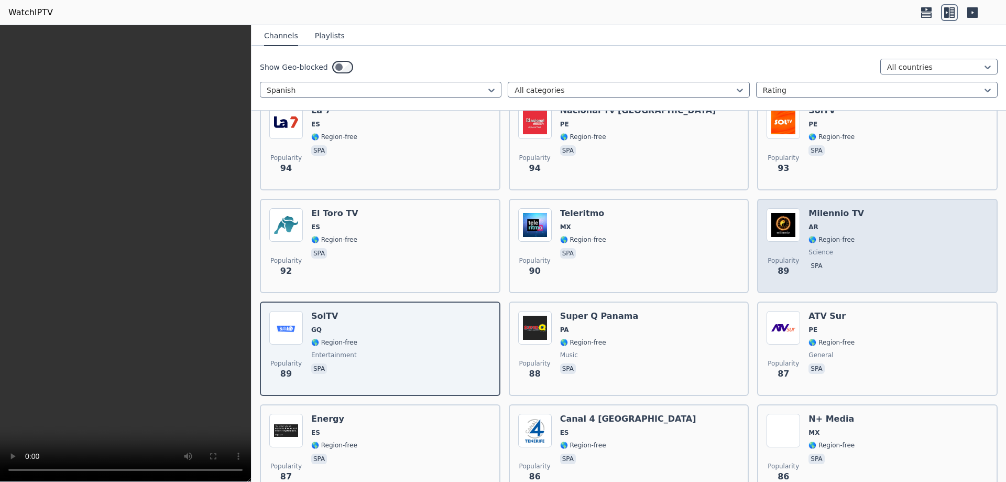
click at [827, 235] on span "🌎 Region-free" at bounding box center [832, 239] width 46 height 8
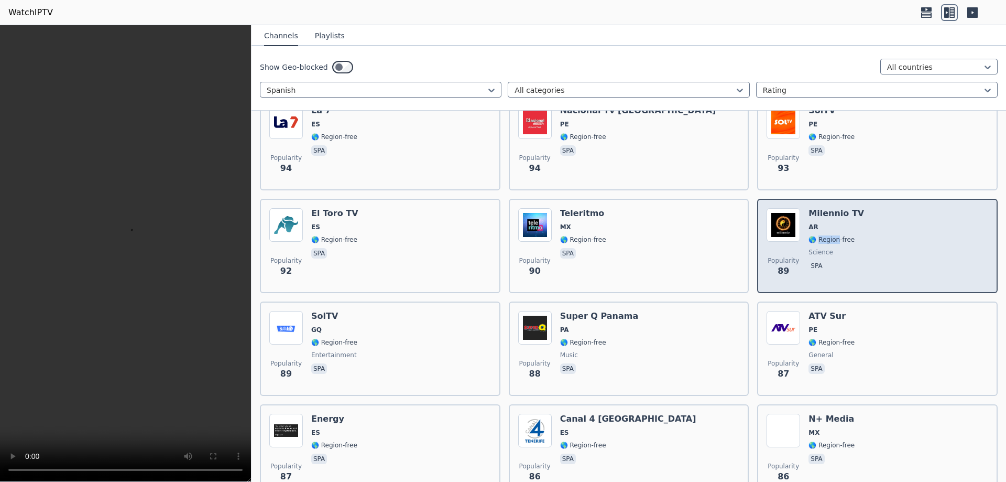
click at [827, 235] on span "🌎 Region-free" at bounding box center [832, 239] width 46 height 8
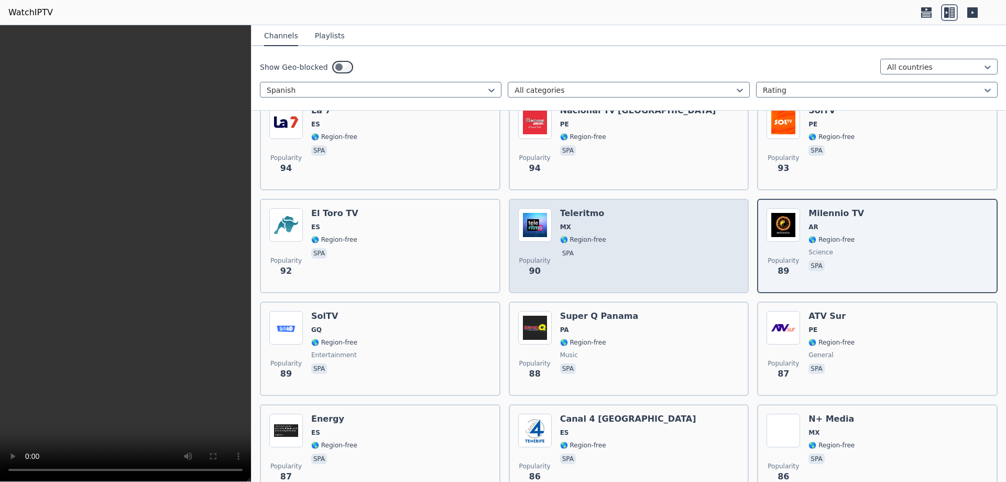
click at [594, 235] on span "🌎 Region-free" at bounding box center [583, 239] width 46 height 8
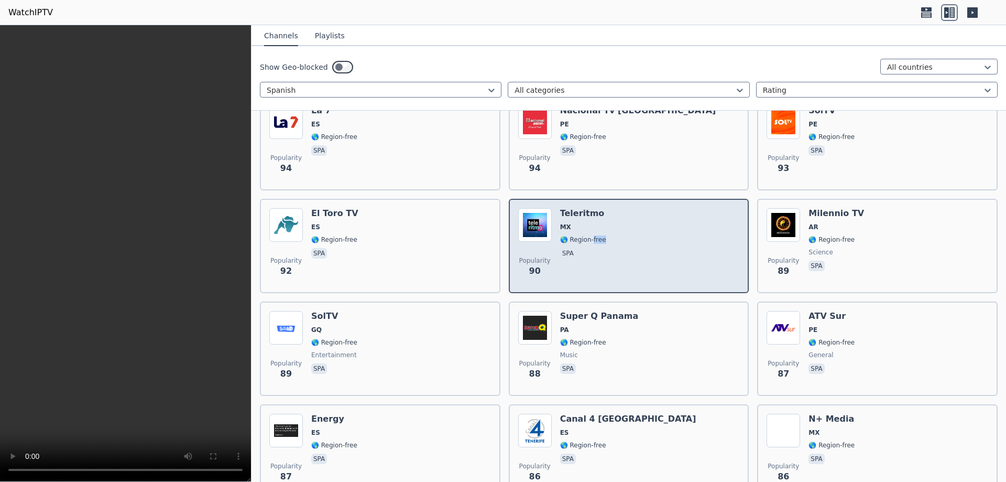
click at [594, 235] on span "🌎 Region-free" at bounding box center [583, 239] width 46 height 8
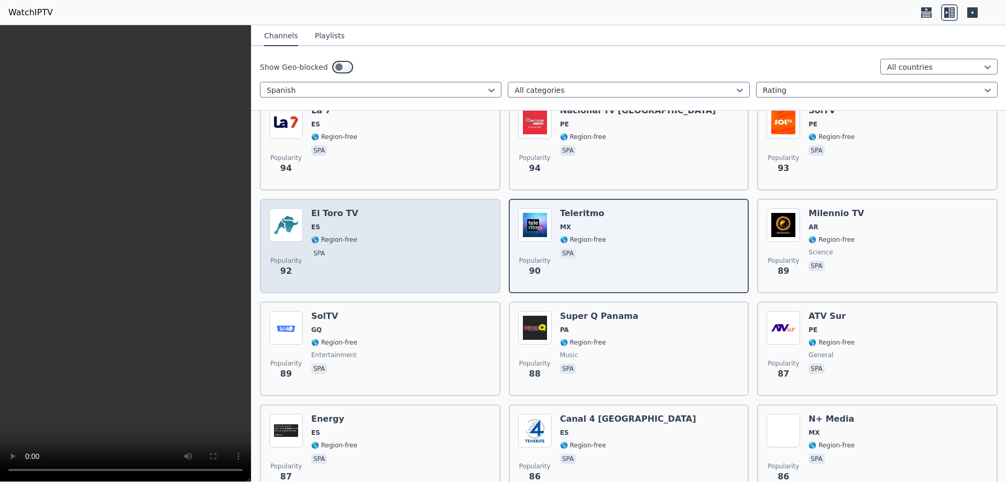
click at [354, 225] on div "Popularity 92 El Toro TV ES 🌎 Region-free spa" at bounding box center [380, 245] width 222 height 75
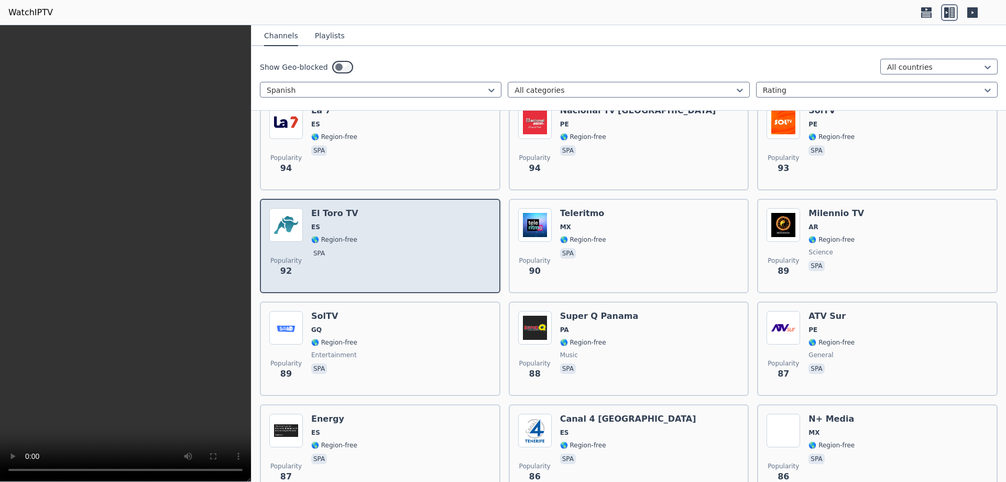
click at [354, 225] on div "Popularity 92 El Toro TV ES 🌎 Region-free spa" at bounding box center [380, 245] width 222 height 75
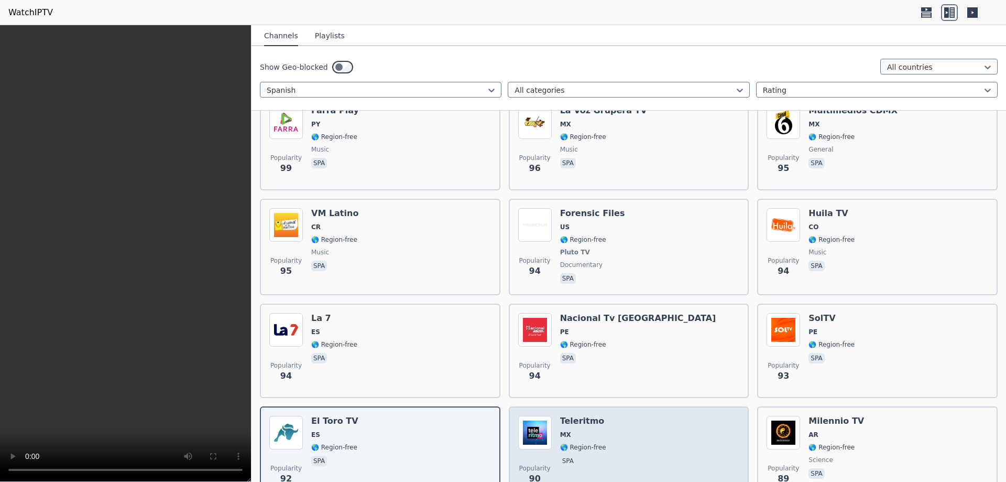
scroll to position [4517, 0]
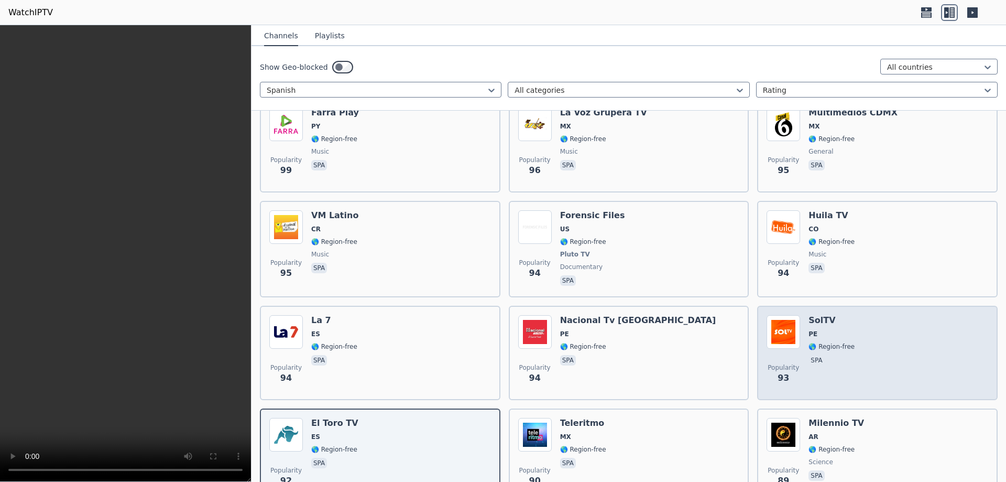
click at [822, 342] on span "🌎 Region-free" at bounding box center [832, 346] width 46 height 8
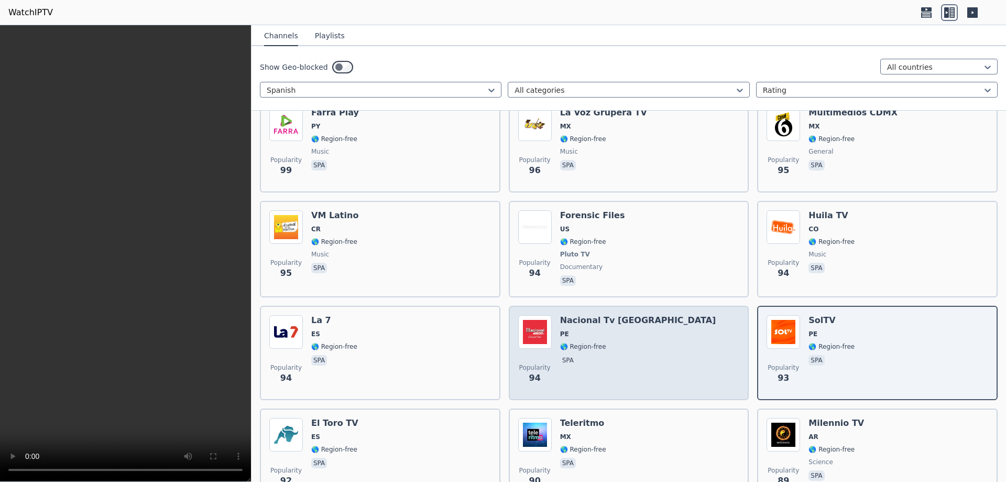
click at [602, 355] on span "spa" at bounding box center [638, 361] width 156 height 13
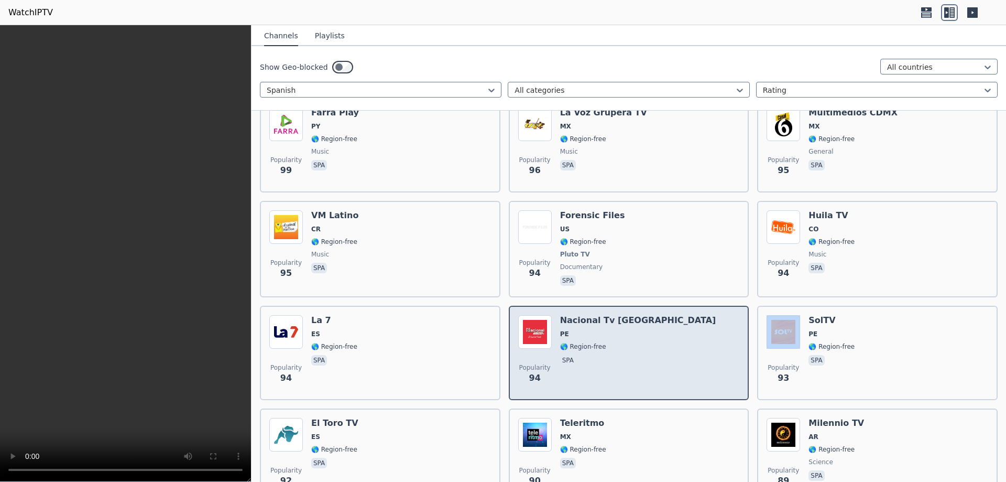
click at [602, 355] on span "spa" at bounding box center [638, 361] width 156 height 13
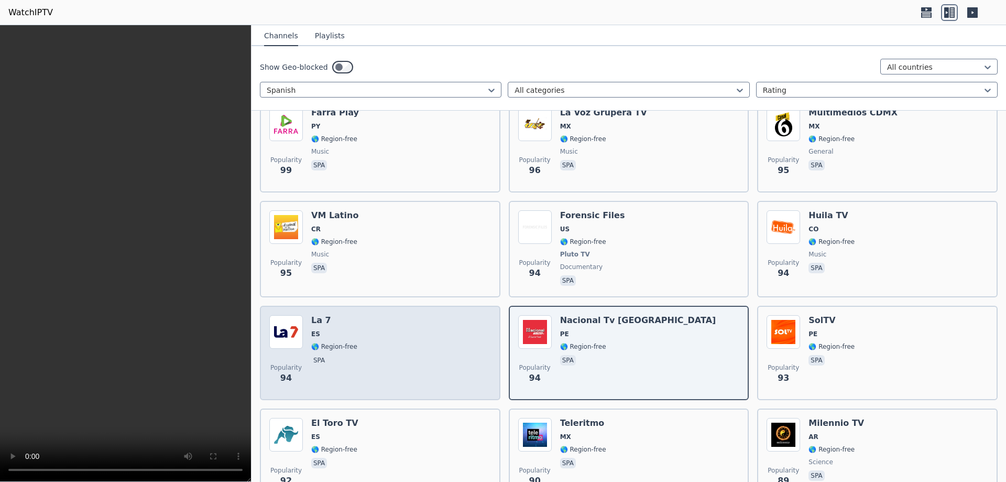
click at [355, 342] on div "Popularity 94 La 7 ES 🌎 Region-free spa" at bounding box center [380, 352] width 222 height 75
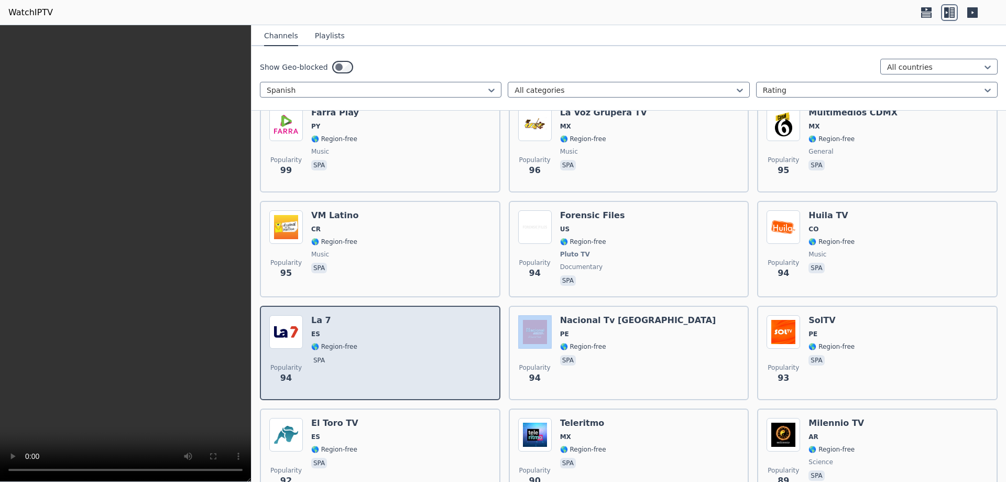
click at [355, 342] on div "Popularity 94 La 7 ES 🌎 Region-free spa" at bounding box center [380, 352] width 222 height 75
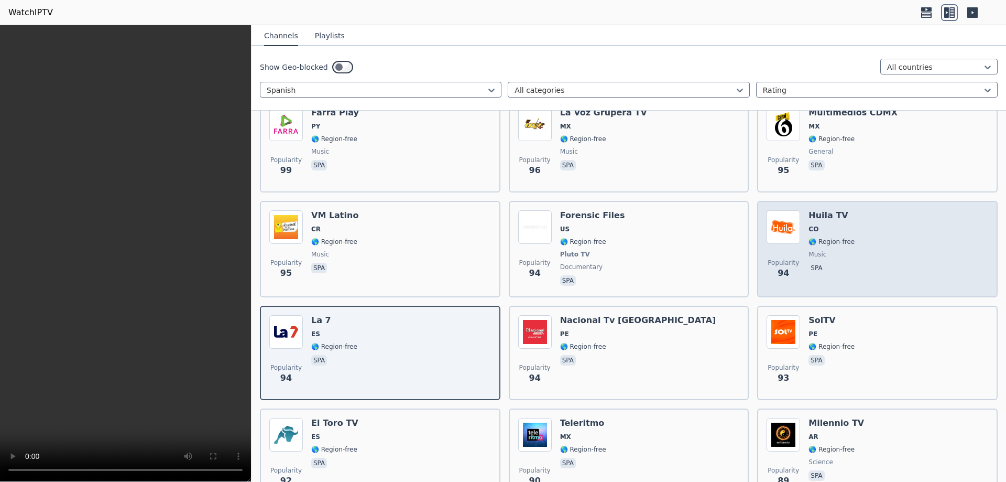
click at [839, 250] on span "music" at bounding box center [832, 254] width 46 height 8
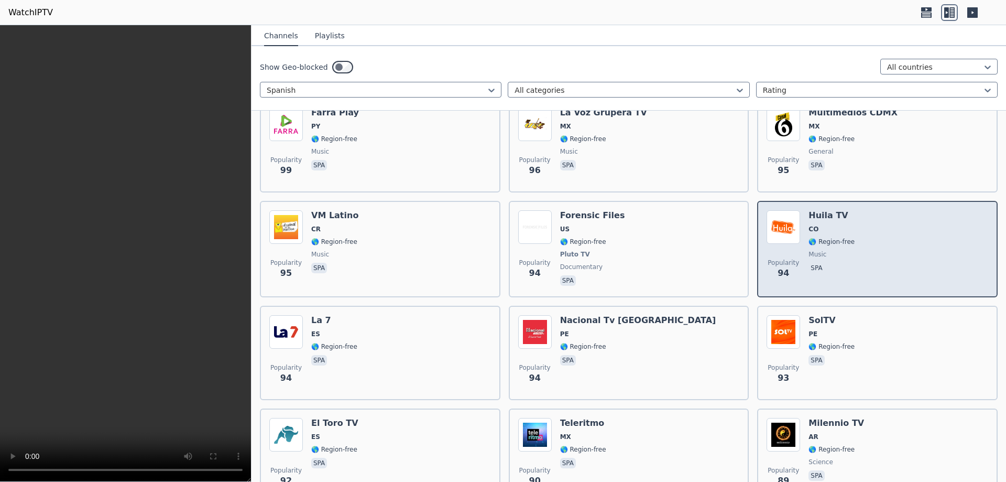
click at [839, 250] on span "music" at bounding box center [832, 254] width 46 height 8
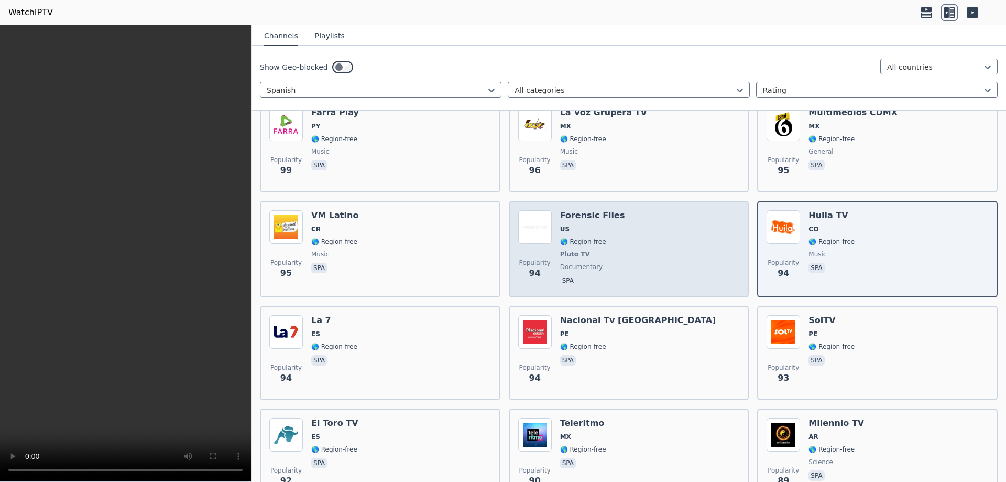
click at [576, 250] on span "Pluto TV" at bounding box center [575, 254] width 30 height 8
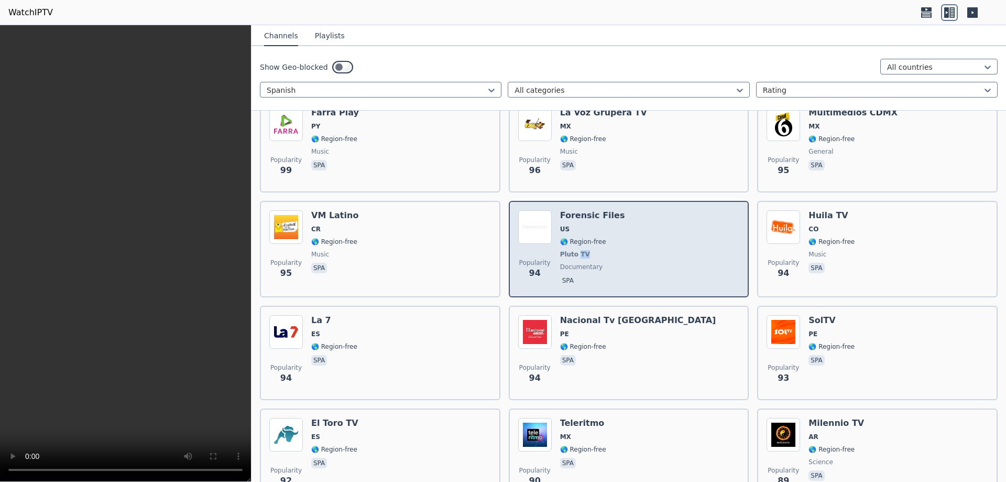
click at [576, 250] on span "Pluto TV" at bounding box center [575, 254] width 30 height 8
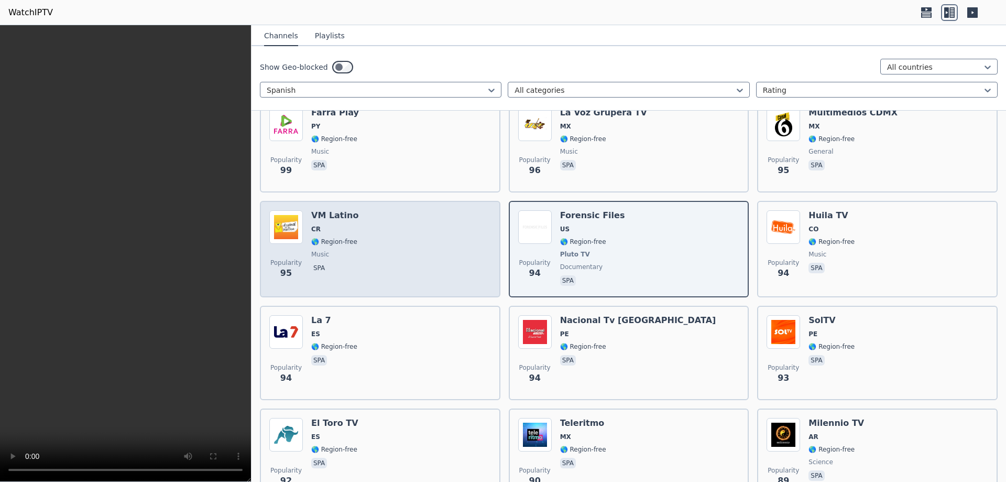
click at [339, 230] on div "VM Latino CR 🌎 Region-free music spa" at bounding box center [334, 249] width 47 height 78
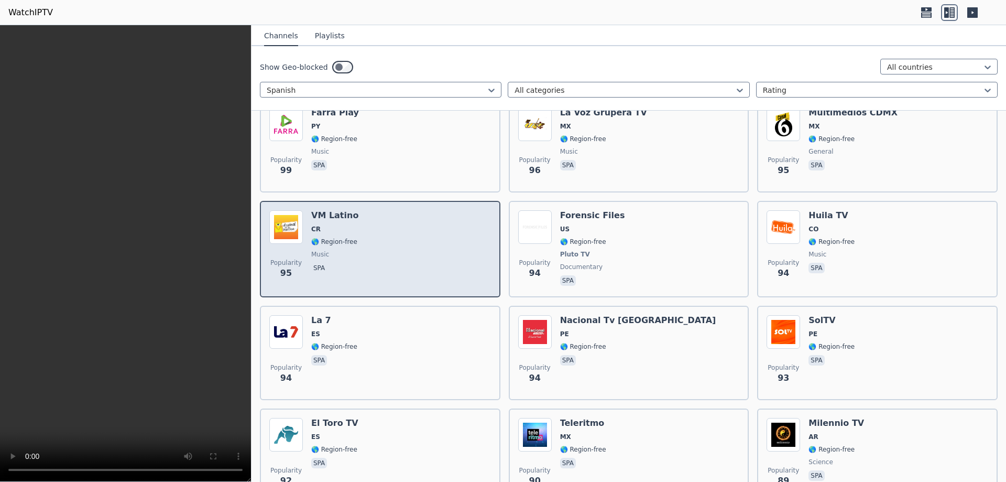
click at [339, 230] on div "VM Latino CR 🌎 Region-free music spa" at bounding box center [334, 249] width 47 height 78
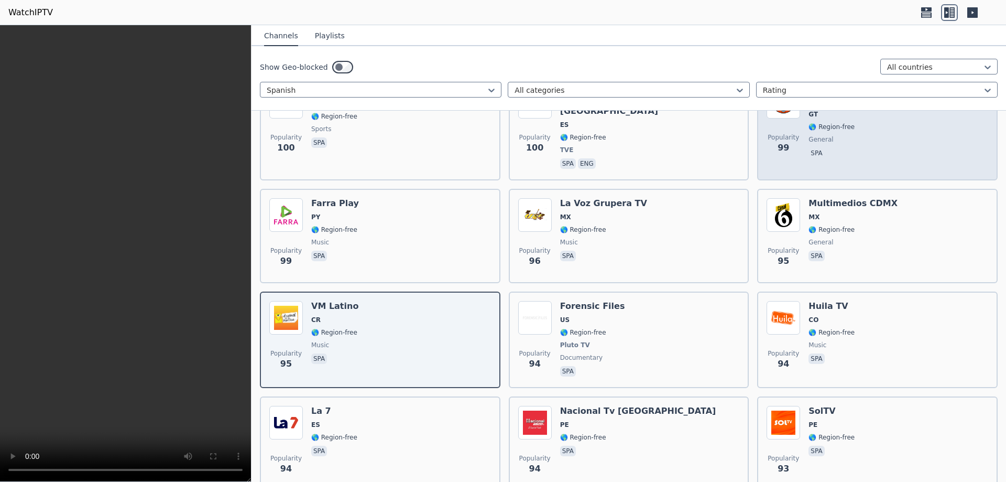
scroll to position [4412, 0]
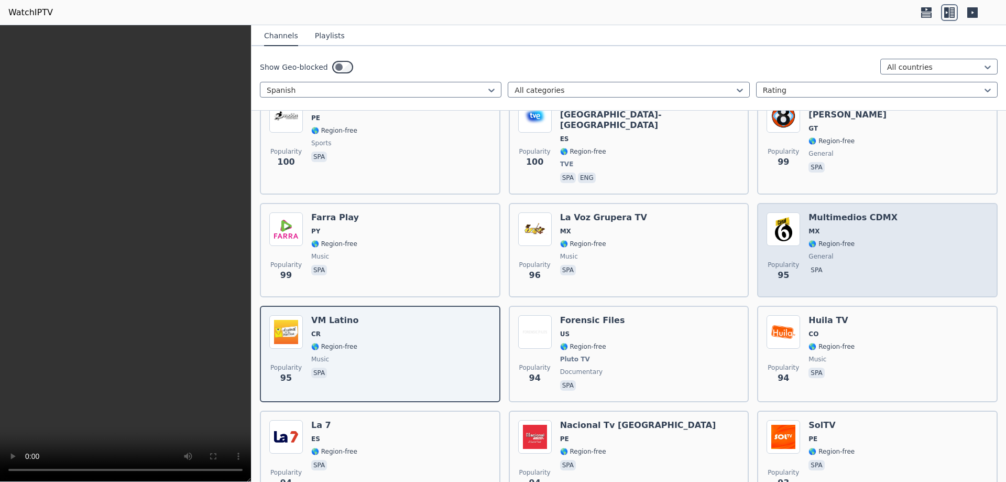
click at [828, 240] on span "🌎 Region-free" at bounding box center [832, 244] width 46 height 8
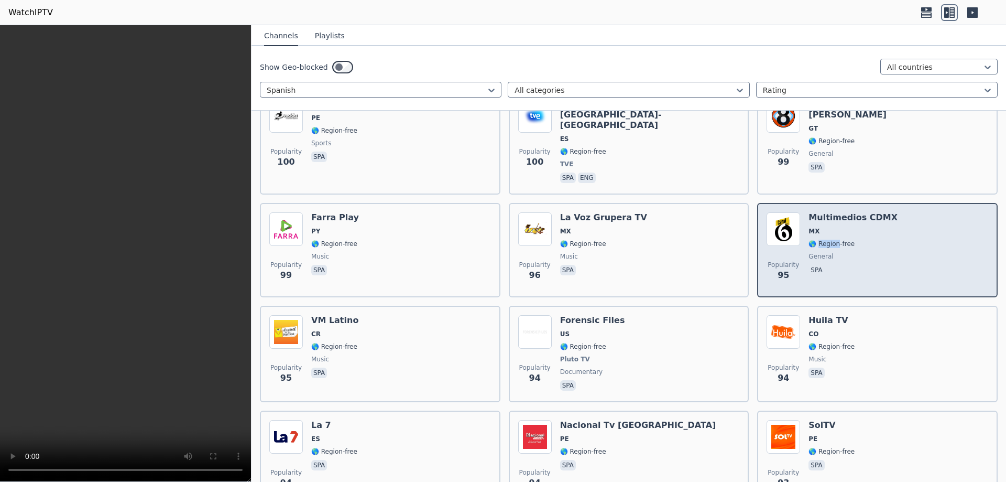
click at [828, 240] on span "🌎 Region-free" at bounding box center [832, 244] width 46 height 8
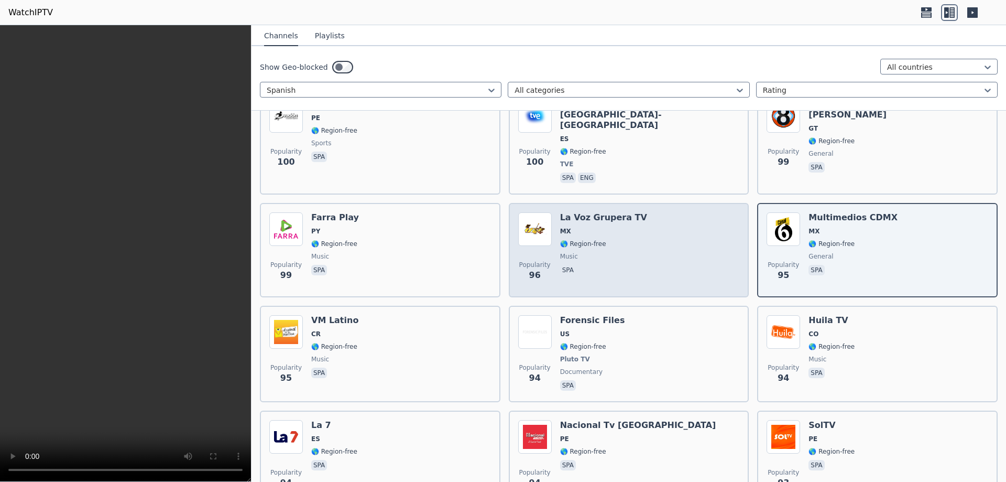
click at [588, 240] on span "🌎 Region-free" at bounding box center [583, 244] width 46 height 8
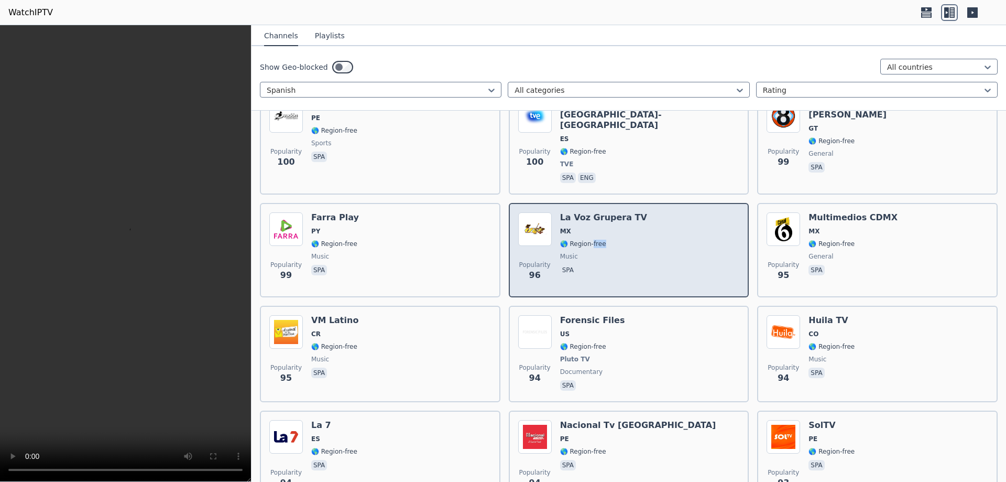
click at [588, 240] on span "🌎 Region-free" at bounding box center [583, 244] width 46 height 8
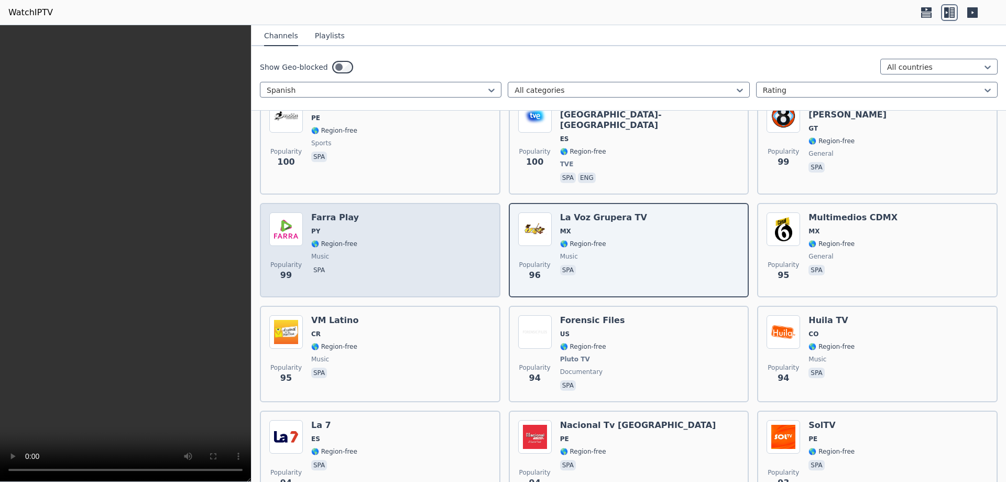
click at [373, 225] on div "Popularity 99 [PERSON_NAME] Play PY 🌎 Region-free music spa" at bounding box center [380, 249] width 222 height 75
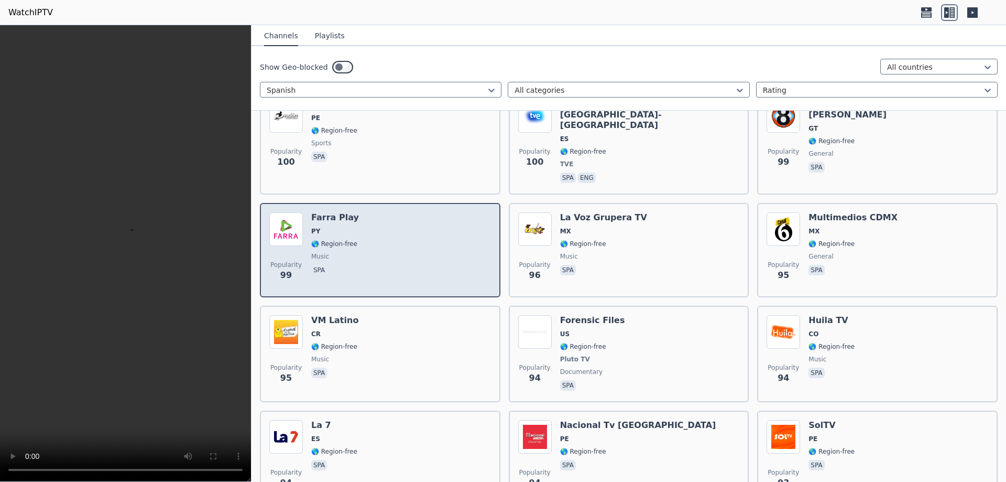
click at [373, 225] on div "Popularity 99 [PERSON_NAME] Play PY 🌎 Region-free music spa" at bounding box center [380, 249] width 222 height 75
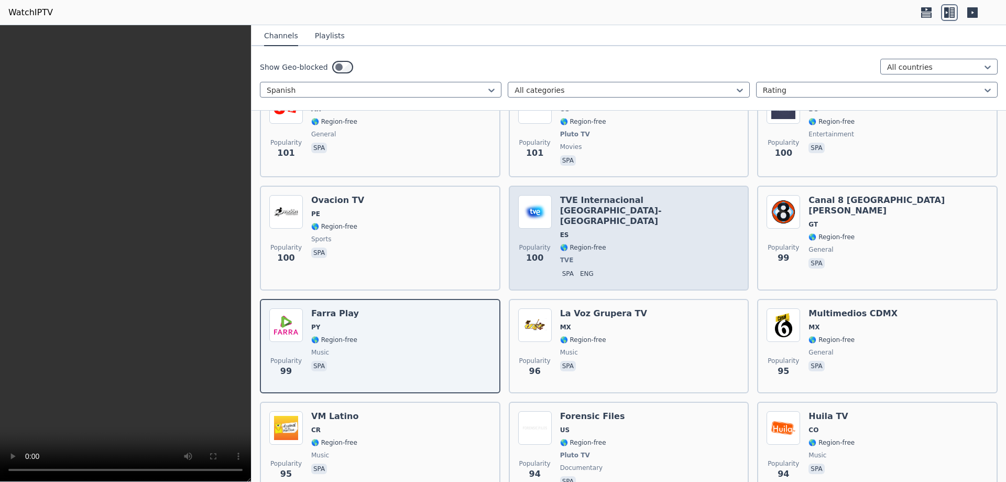
scroll to position [4308, 0]
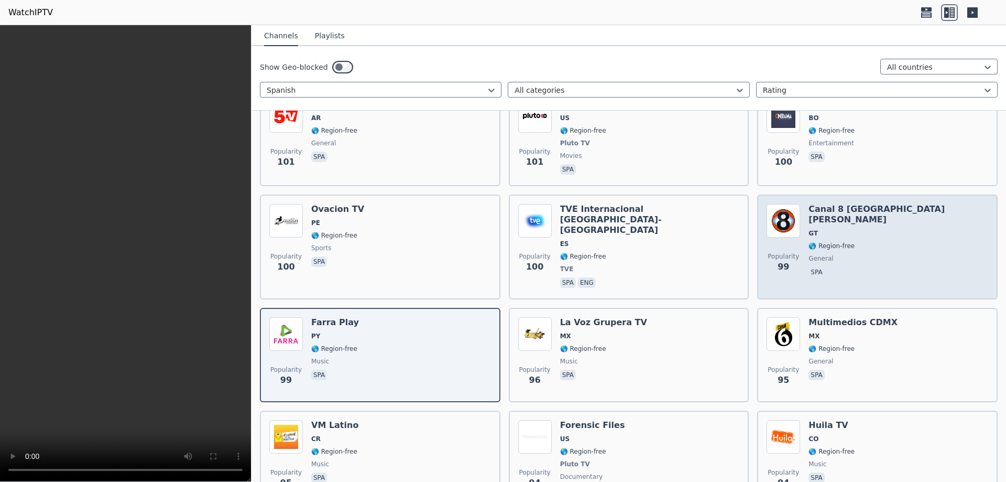
click at [815, 242] on span "🌎 Region-free" at bounding box center [832, 246] width 46 height 8
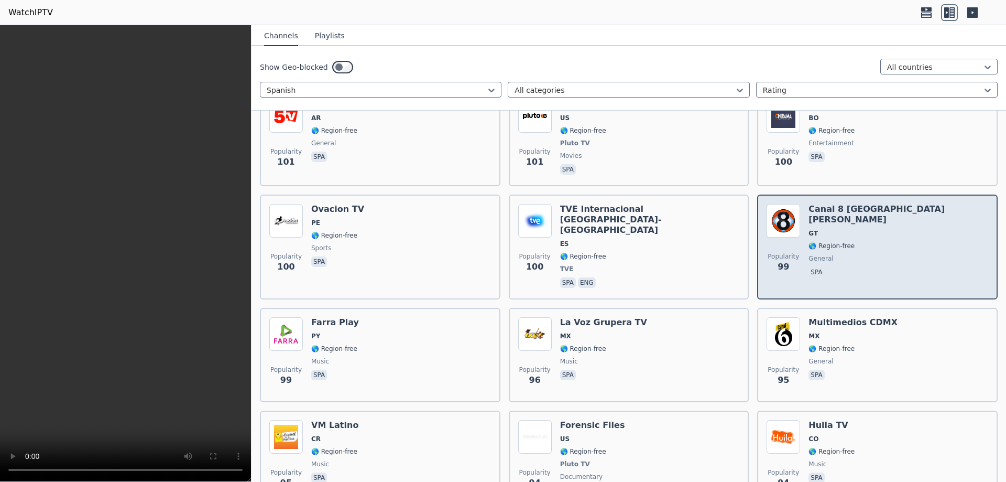
click at [896, 227] on div "Popularity 99 Canal 8 Santa [PERSON_NAME] GT 🌎 Region-free general spa" at bounding box center [878, 247] width 222 height 86
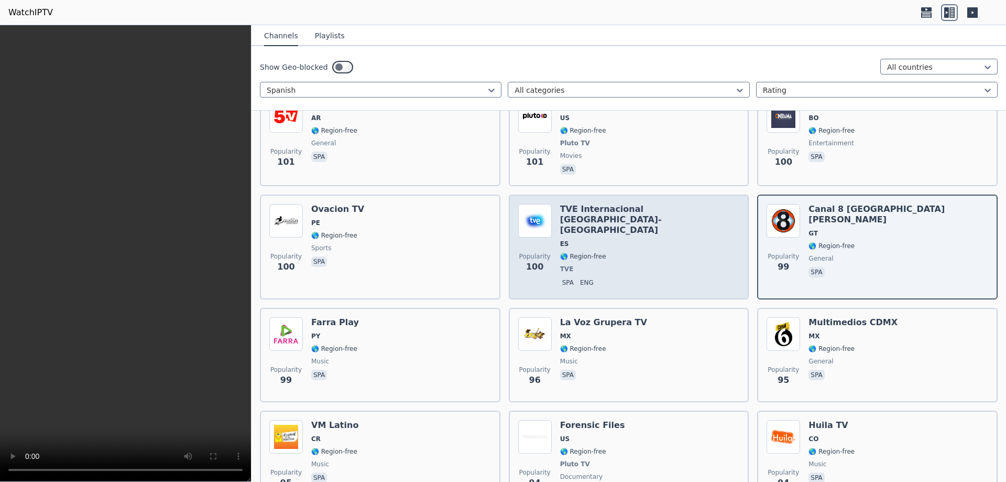
click at [612, 234] on div "TVE Internacional [GEOGRAPHIC_DATA]-[GEOGRAPHIC_DATA] ES 🌎 Region-free TVE spa …" at bounding box center [650, 247] width 180 height 86
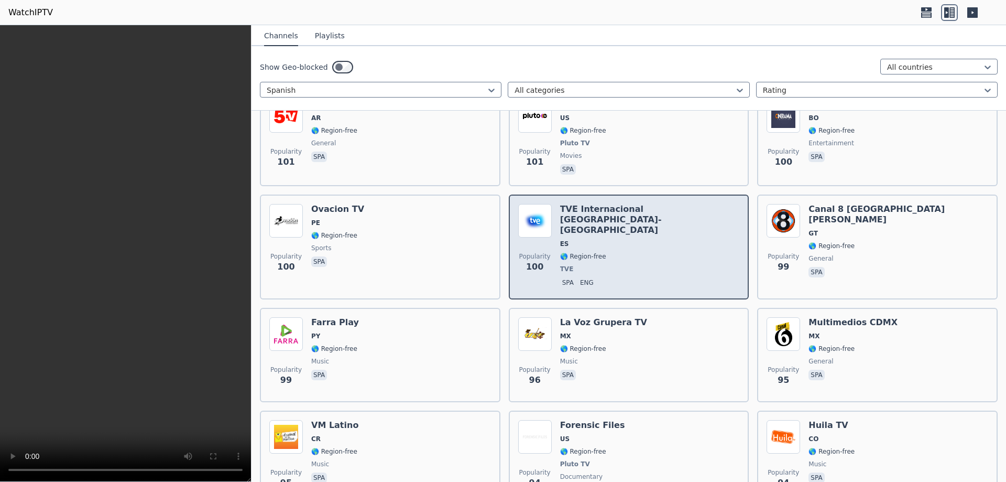
click at [612, 234] on div "TVE Internacional [GEOGRAPHIC_DATA]-[GEOGRAPHIC_DATA] ES 🌎 Region-free TVE spa …" at bounding box center [650, 247] width 180 height 86
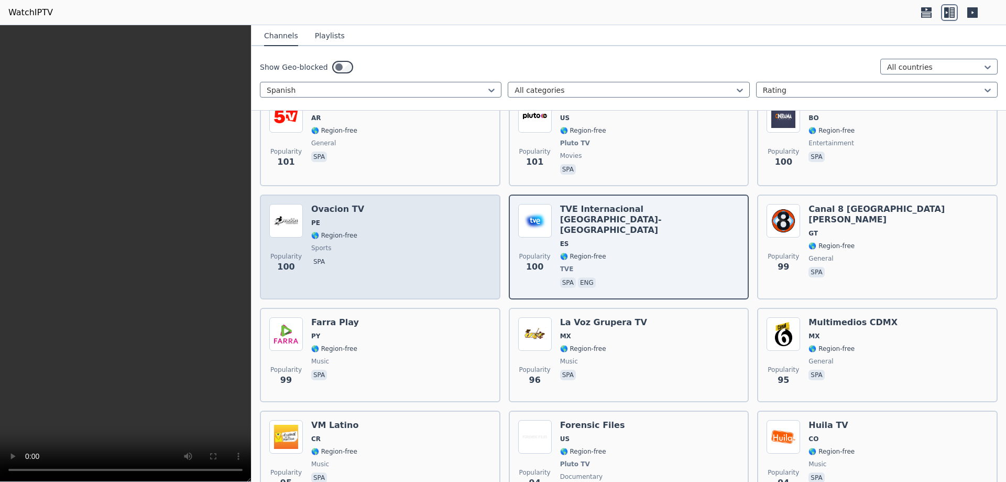
click at [391, 227] on div "Popularity 100 Ovacion TV PE 🌎 Region-free sports spa" at bounding box center [380, 247] width 222 height 86
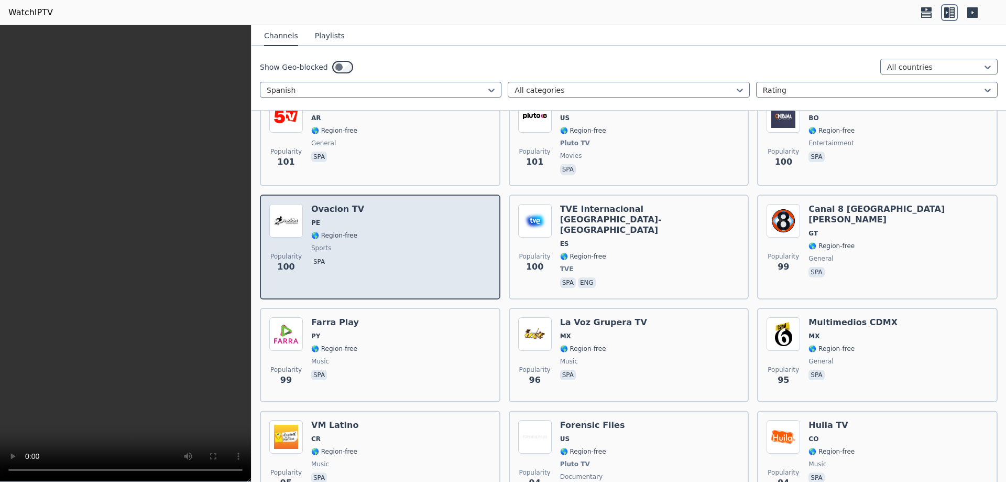
click at [391, 227] on div "Popularity 100 Ovacion TV PE 🌎 Region-free sports spa" at bounding box center [380, 247] width 222 height 86
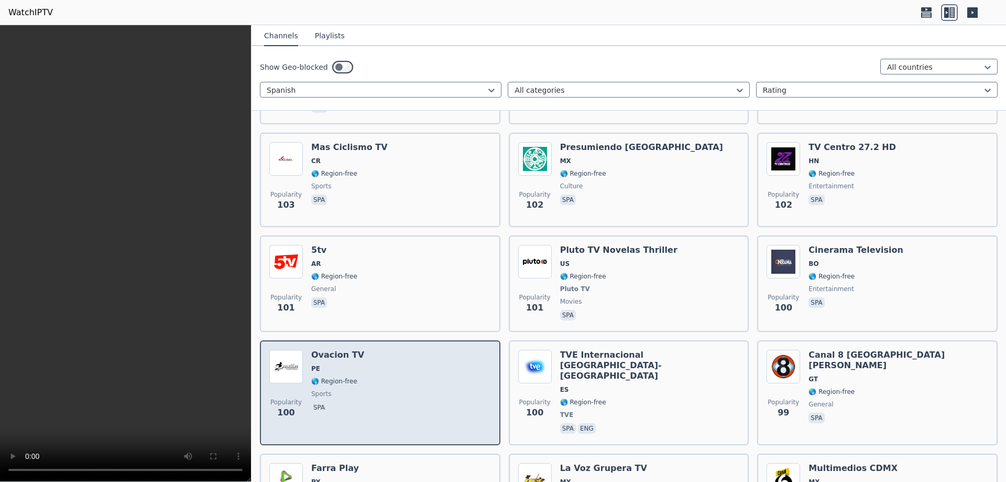
scroll to position [4150, 0]
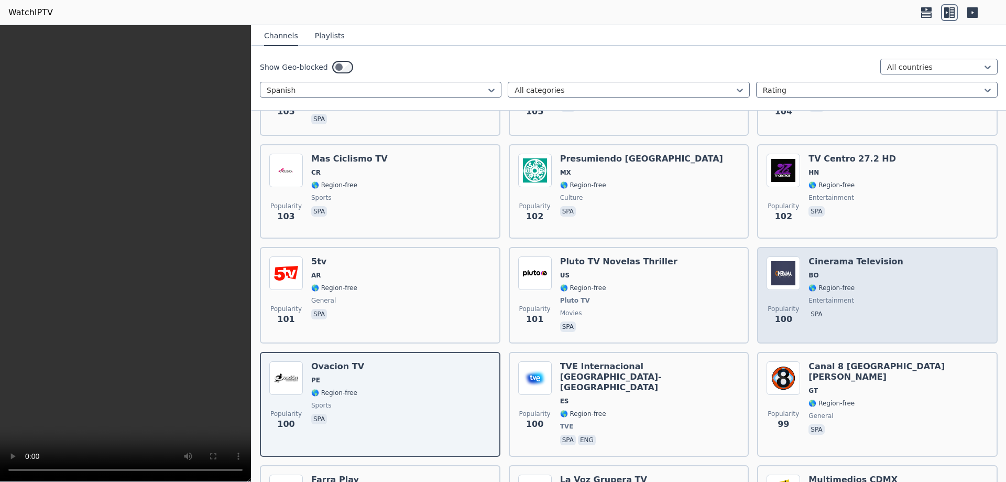
click at [884, 282] on div "Popularity 100 Cinerama Television BO 🌎 Region-free entertainment spa" at bounding box center [878, 295] width 222 height 78
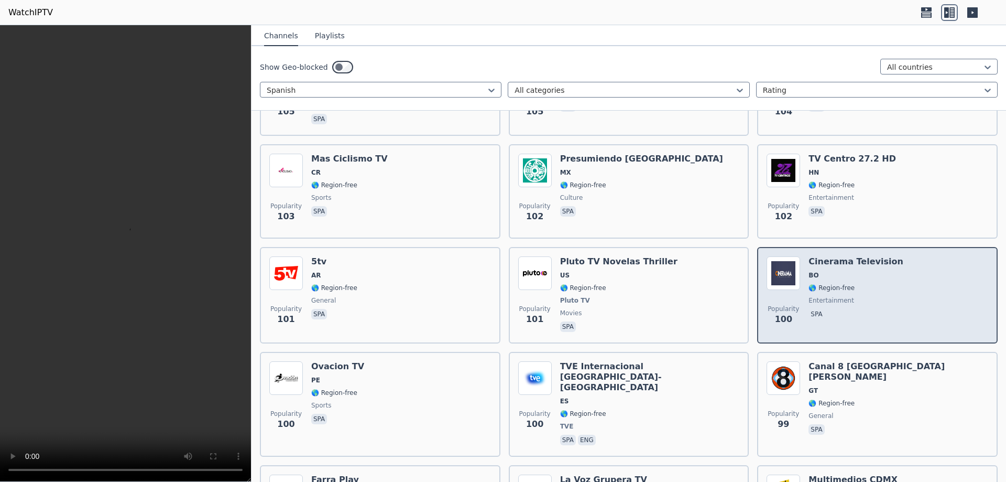
click at [884, 282] on div "Popularity 100 Cinerama Television BO 🌎 Region-free entertainment spa" at bounding box center [878, 295] width 222 height 78
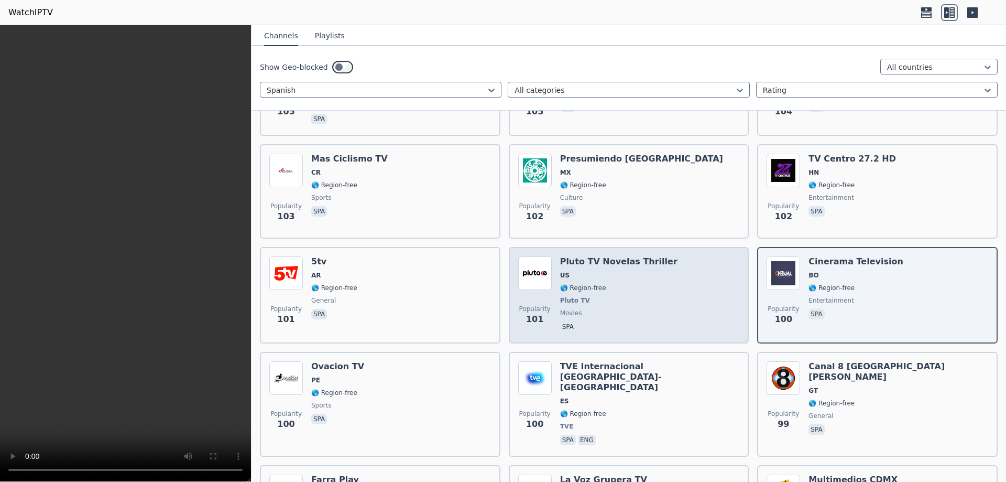
click at [631, 296] on span "Pluto TV" at bounding box center [618, 300] width 117 height 8
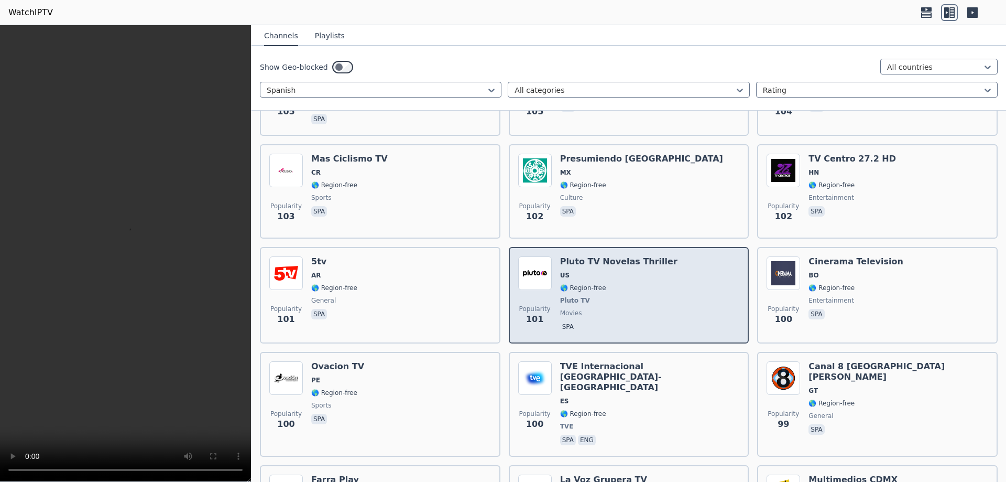
click at [631, 296] on span "Pluto TV" at bounding box center [618, 300] width 117 height 8
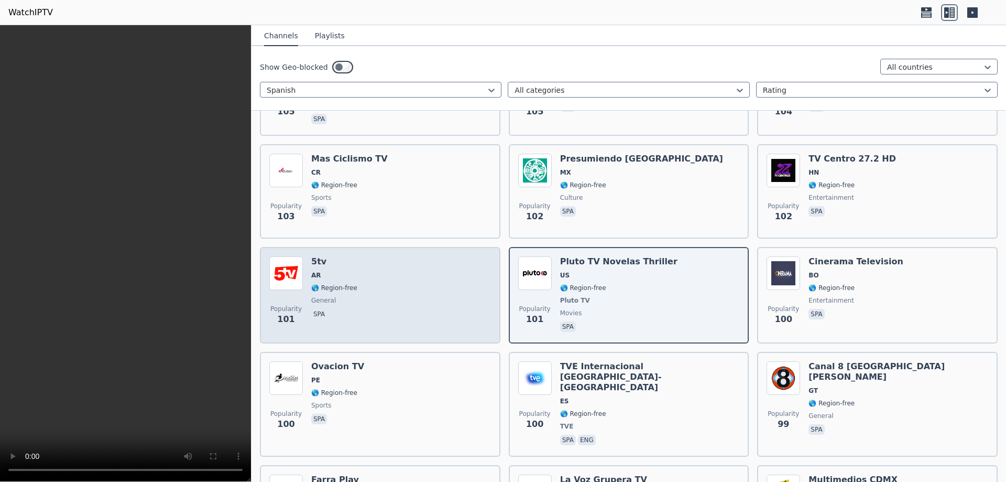
click at [392, 303] on div "Popularity 101 5tv AR 🌎 Region-free general spa" at bounding box center [380, 295] width 222 height 78
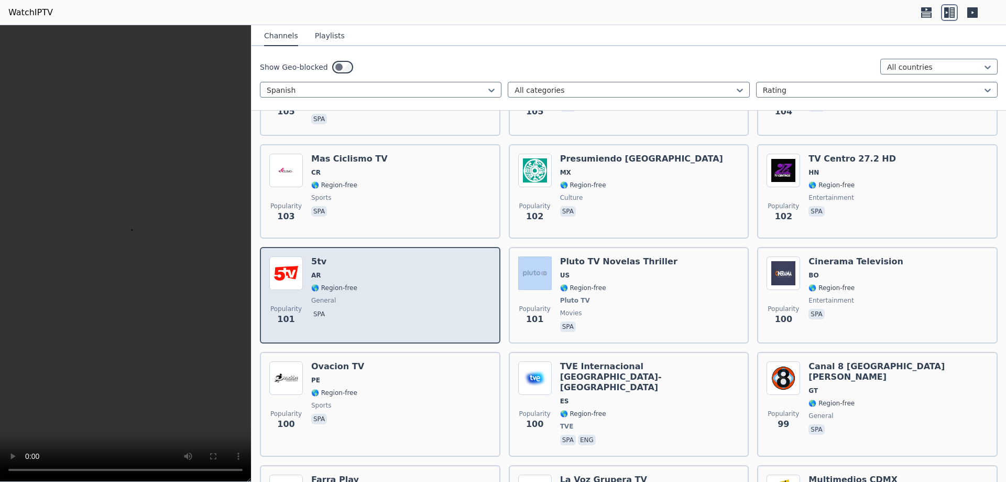
click at [392, 303] on div "Popularity 101 5tv AR 🌎 Region-free general spa" at bounding box center [380, 295] width 222 height 78
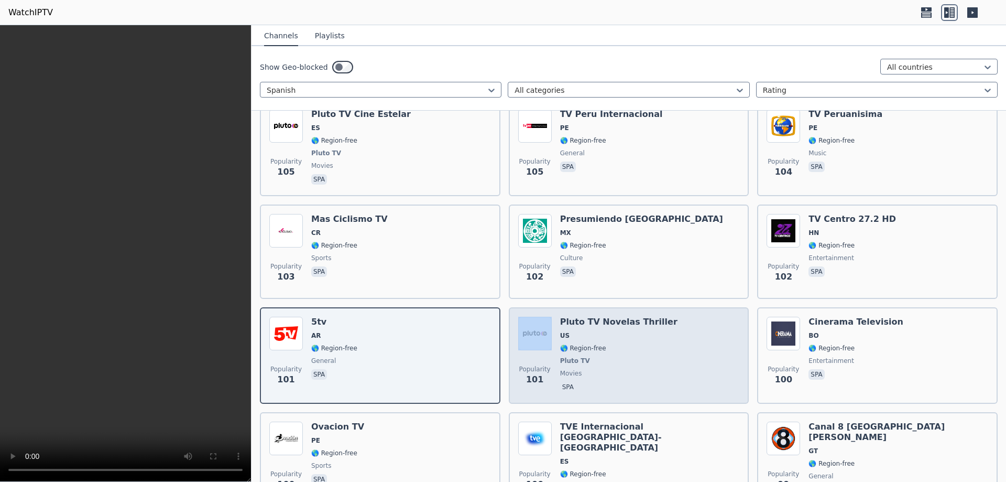
scroll to position [3993, 0]
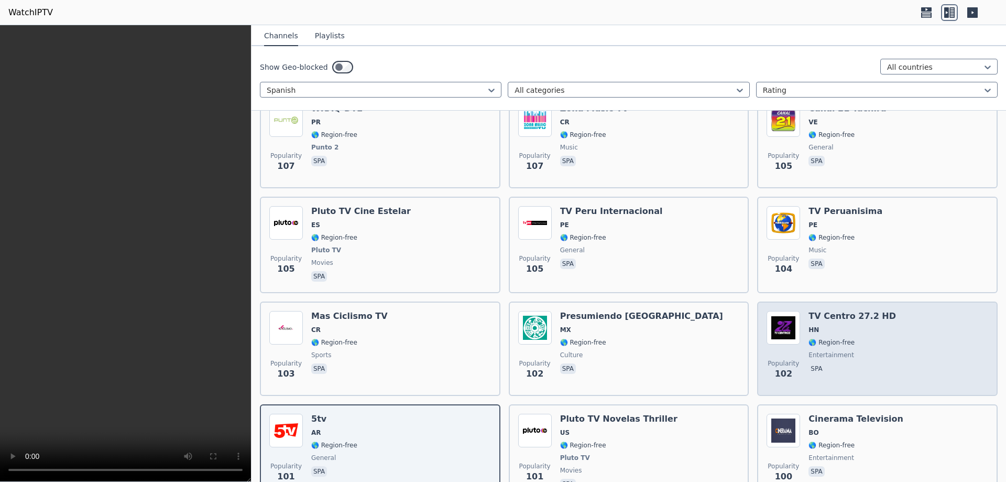
click at [891, 335] on div "Popularity 102 TV Centro 27.2 HD HN 🌎 Region-free entertainment spa" at bounding box center [878, 348] width 222 height 75
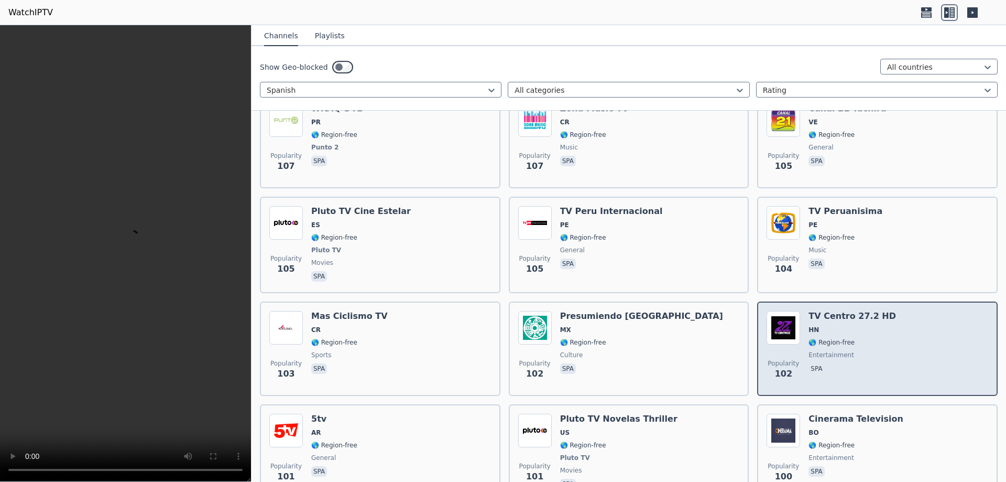
click at [891, 335] on div "Popularity 102 TV Centro 27.2 HD HN 🌎 Region-free entertainment spa" at bounding box center [878, 348] width 222 height 75
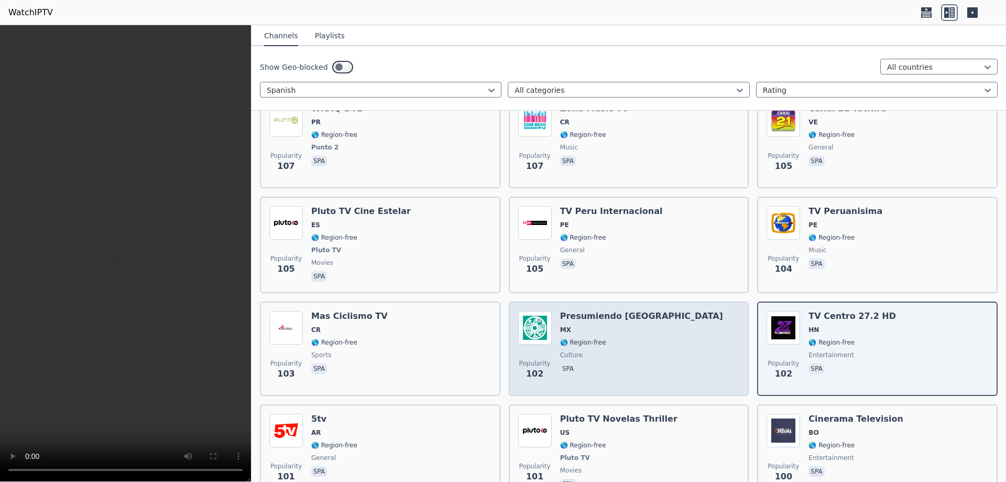
click at [628, 341] on div "Presumiendo Mexico MX 🌎 Region-free culture spa" at bounding box center [641, 348] width 163 height 75
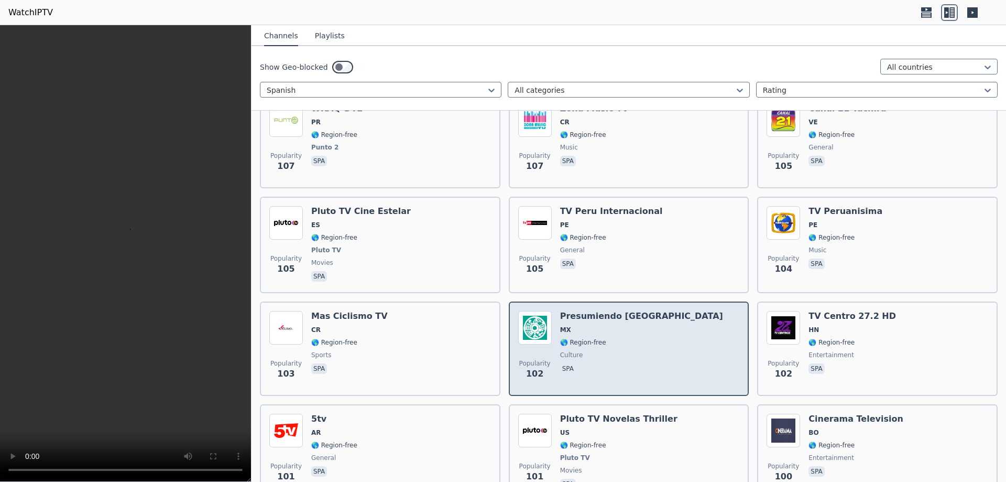
click at [628, 341] on div "Presumiendo Mexico MX 🌎 Region-free culture spa" at bounding box center [641, 348] width 163 height 75
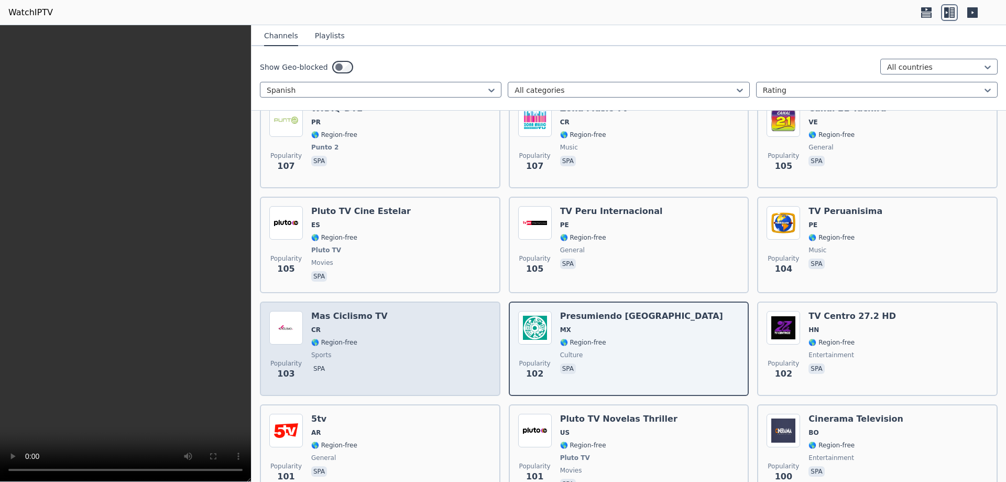
click at [385, 335] on div "Popularity 103 Mas Ciclismo TV CR 🌎 Region-free sports spa" at bounding box center [380, 348] width 222 height 75
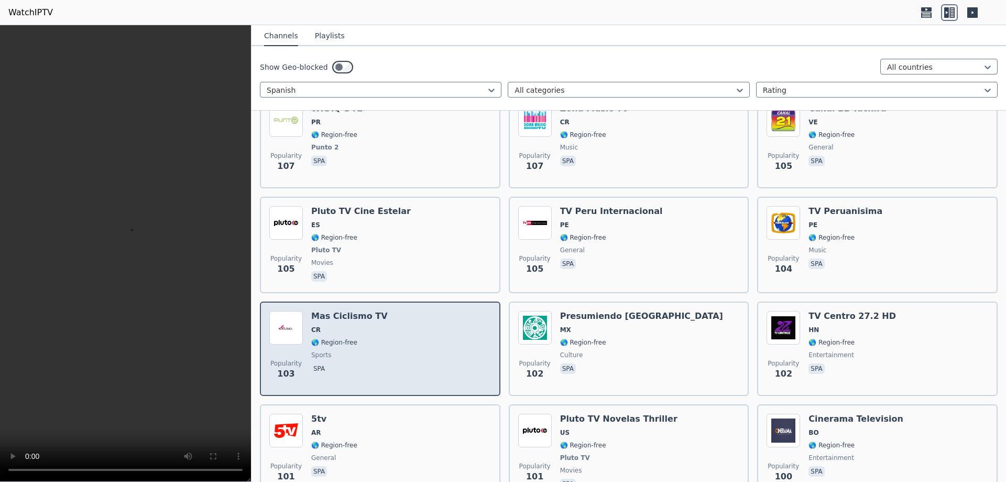
click at [385, 335] on div "Popularity 103 Mas Ciclismo TV CR 🌎 Region-free sports spa" at bounding box center [380, 348] width 222 height 75
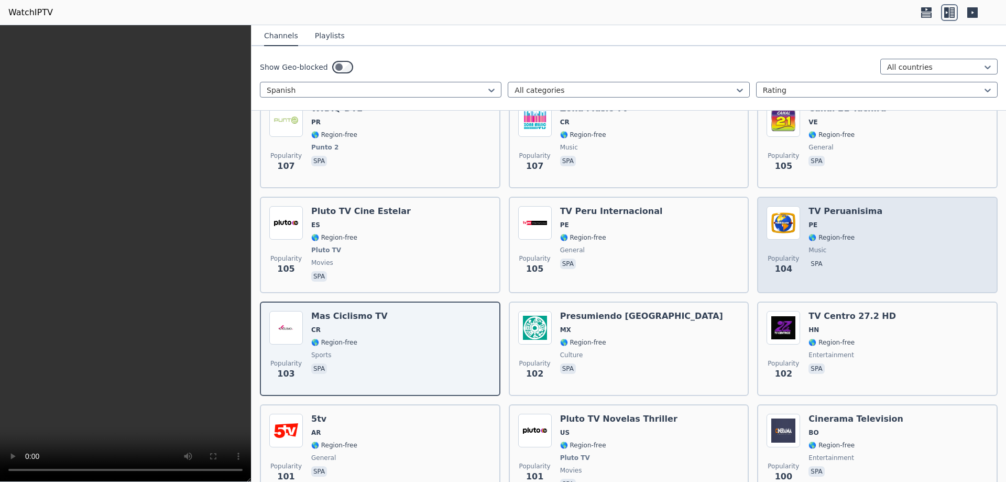
click at [884, 232] on div "Popularity 104 TV Peruanisima PE 🌎 Region-free music spa" at bounding box center [878, 245] width 222 height 78
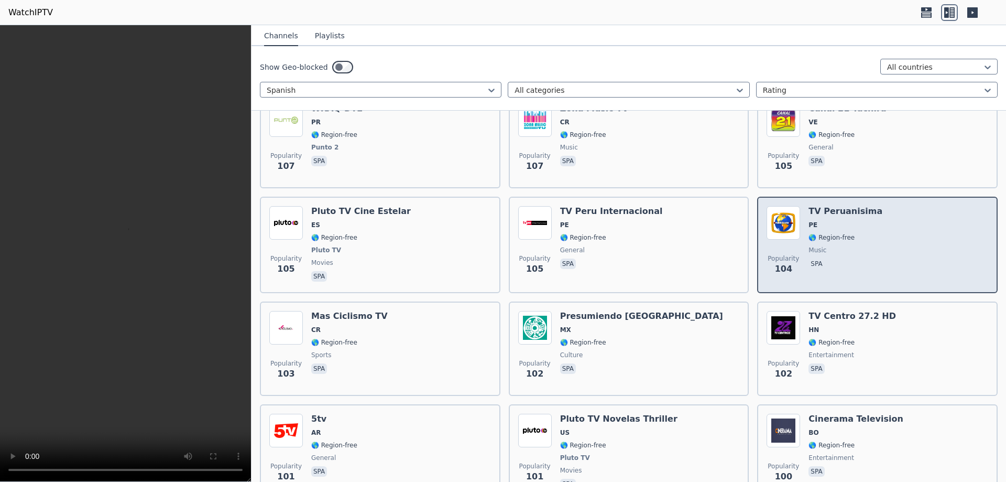
click at [884, 232] on div "Popularity 104 TV Peruanisima PE 🌎 Region-free music spa" at bounding box center [878, 245] width 222 height 78
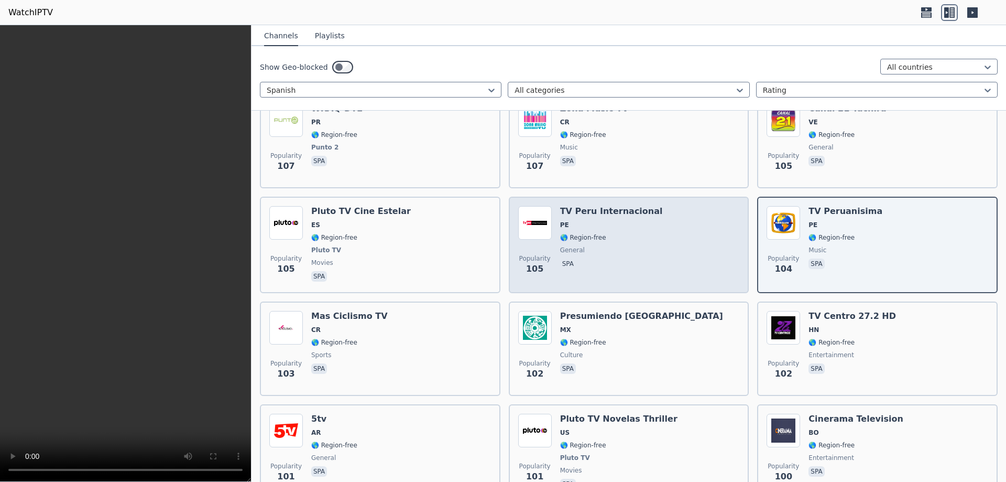
click at [651, 251] on div "Popularity 105 TV Peru Internacional PE 🌎 Region-free general spa" at bounding box center [629, 245] width 222 height 78
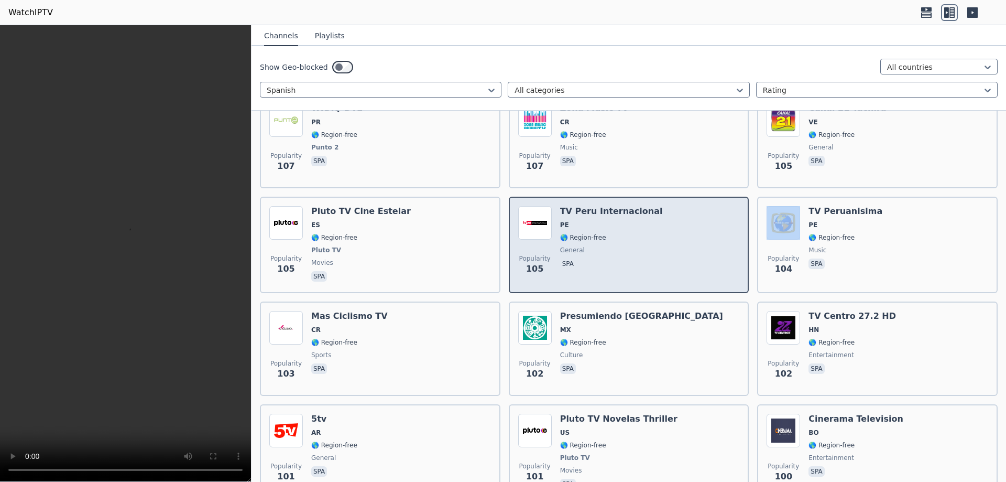
click at [651, 251] on div "Popularity 105 TV Peru Internacional PE 🌎 Region-free general spa" at bounding box center [629, 245] width 222 height 78
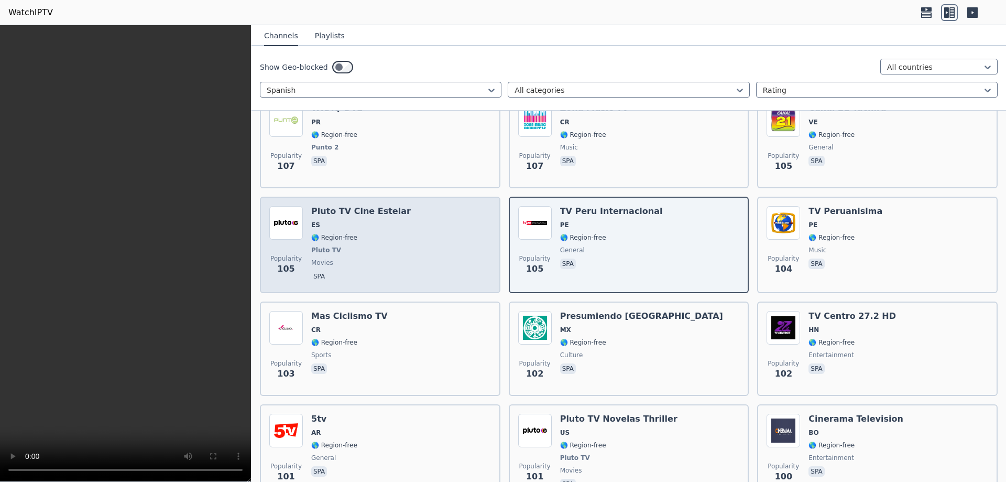
click at [405, 240] on div "Popularity 105 Pluto TV Cine Estelar ES 🌎 Region-free Pluto TV movies spa" at bounding box center [380, 245] width 222 height 78
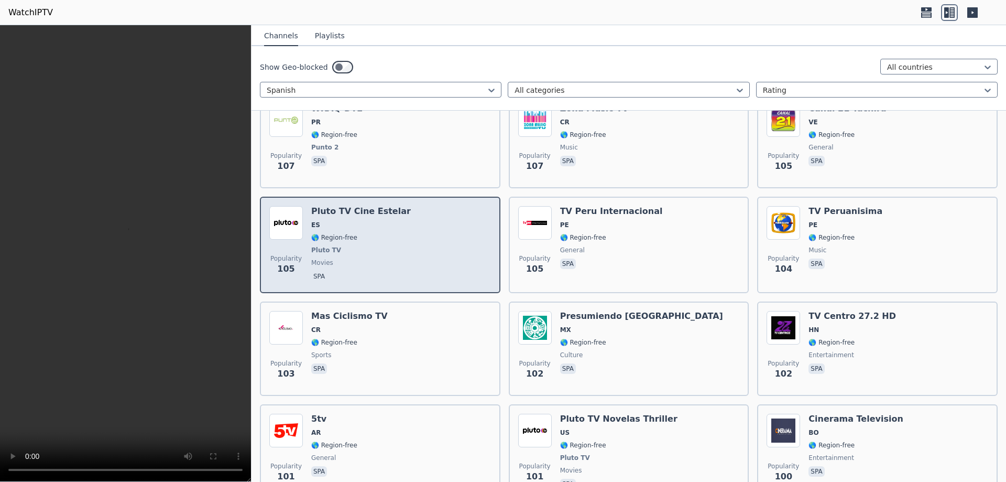
click at [405, 240] on div "Popularity 105 Pluto TV Cine Estelar ES 🌎 Region-free Pluto TV movies spa" at bounding box center [380, 245] width 222 height 78
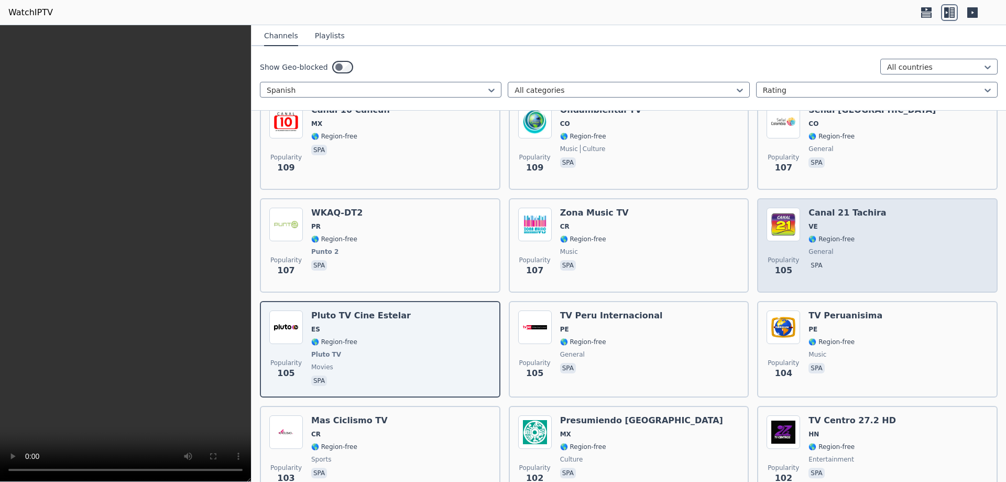
scroll to position [3888, 0]
click at [876, 232] on div "Popularity 105 Canal 21 Tachira VE 🌎 Region-free general spa" at bounding box center [878, 245] width 222 height 75
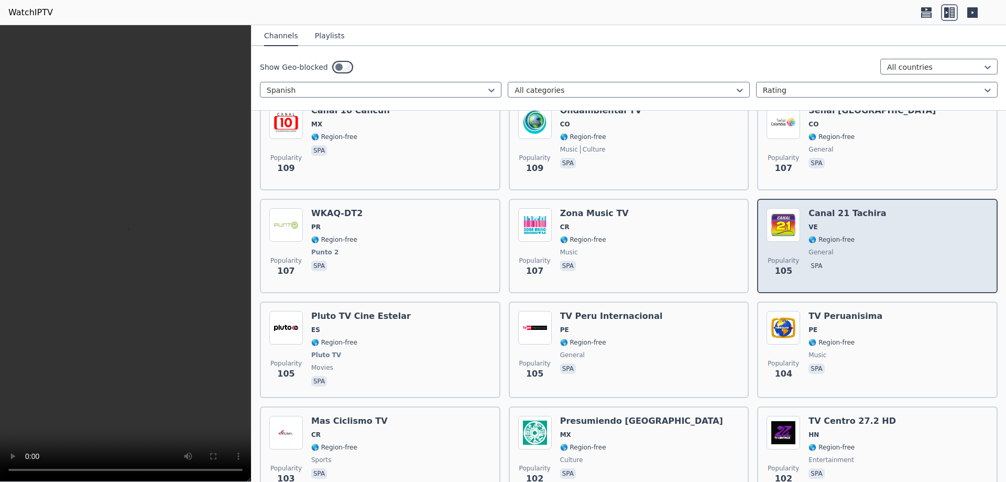
click at [876, 232] on div "Popularity 105 Canal 21 Tachira VE 🌎 Region-free general spa" at bounding box center [878, 245] width 222 height 75
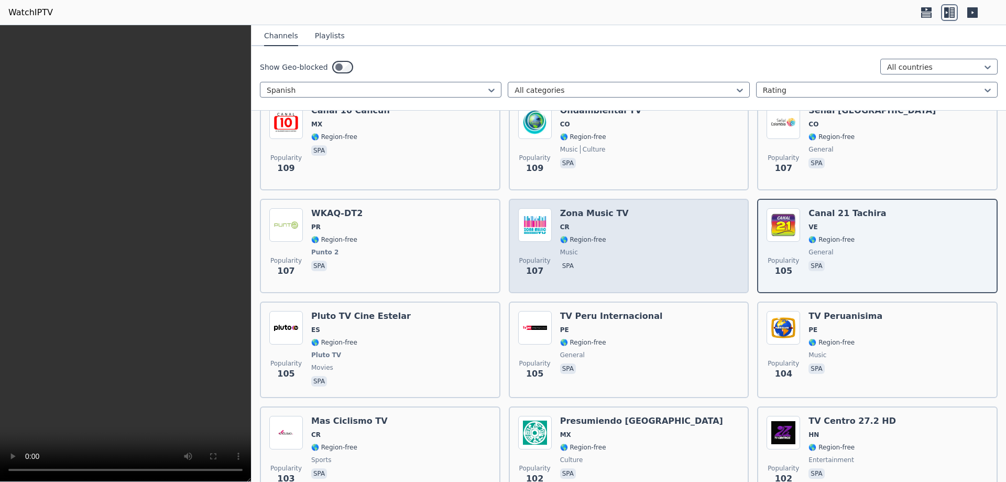
click at [640, 241] on div "Popularity 107 Zona Music TV CR 🌎 Region-free music spa" at bounding box center [629, 245] width 222 height 75
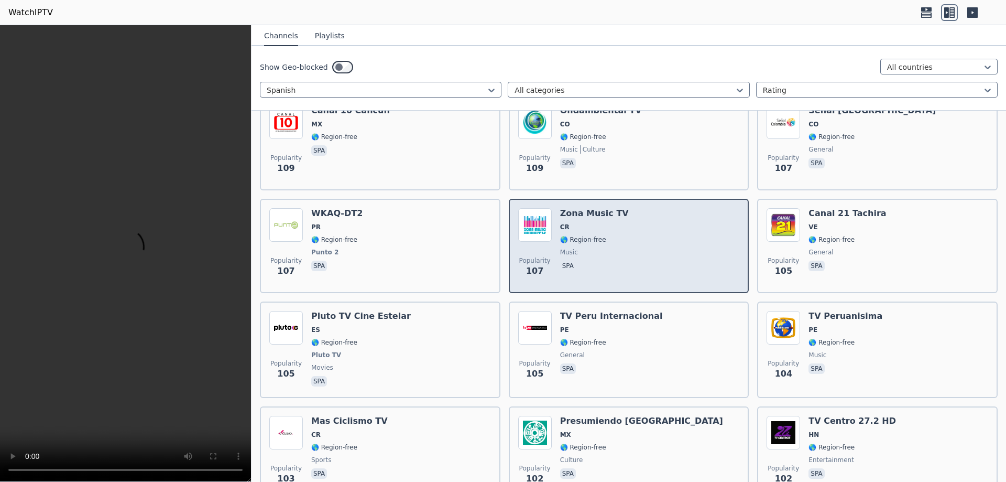
click at [640, 241] on div "Popularity 107 Zona Music TV CR 🌎 Region-free music spa" at bounding box center [629, 245] width 222 height 75
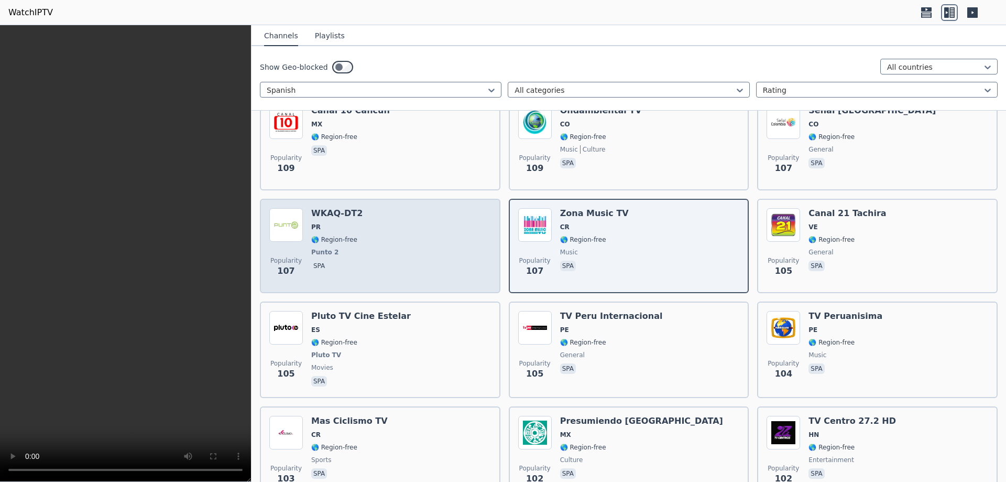
click at [399, 239] on div "Popularity 107 WKAQ-DT2 PR 🌎 Region-free Punto 2 spa" at bounding box center [380, 245] width 222 height 75
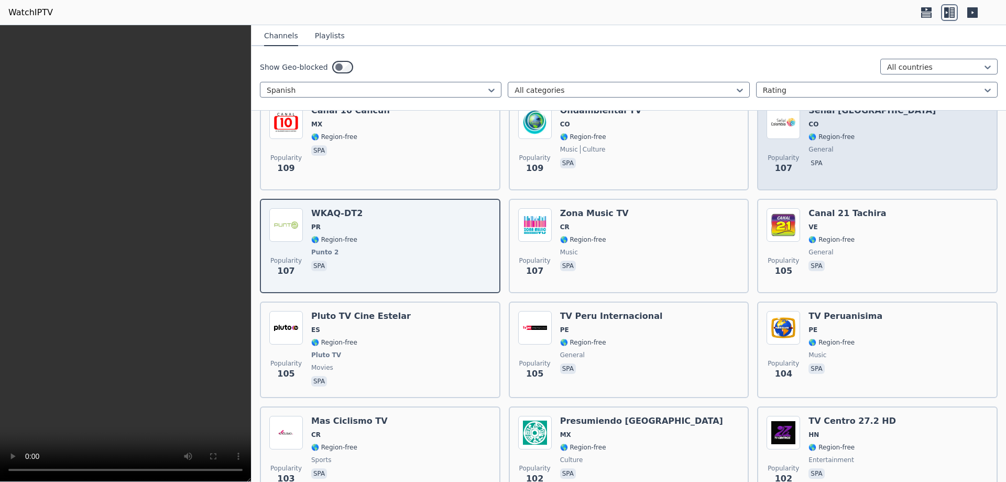
click at [838, 158] on span "spa" at bounding box center [872, 164] width 127 height 13
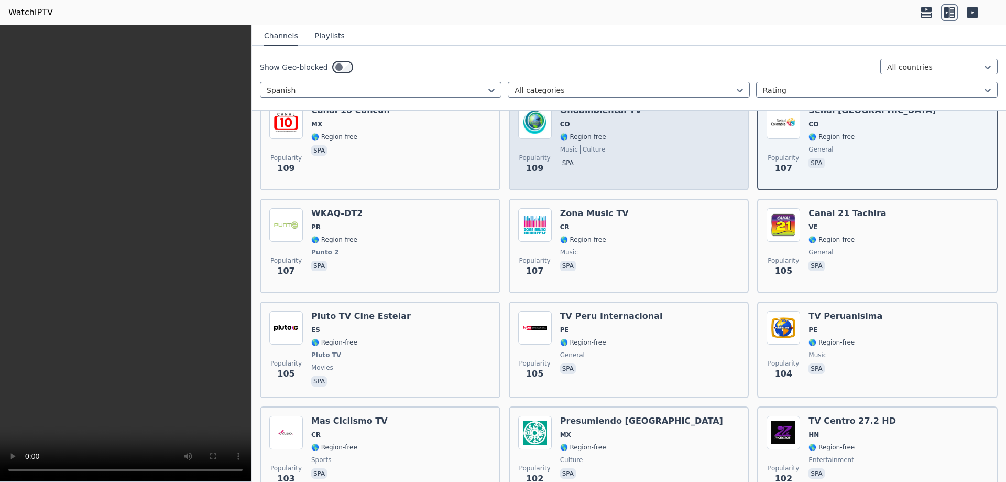
click at [644, 141] on div "Popularity 109 Ondambiental TV CO 🌎 Region-free music culture spa" at bounding box center [629, 142] width 222 height 75
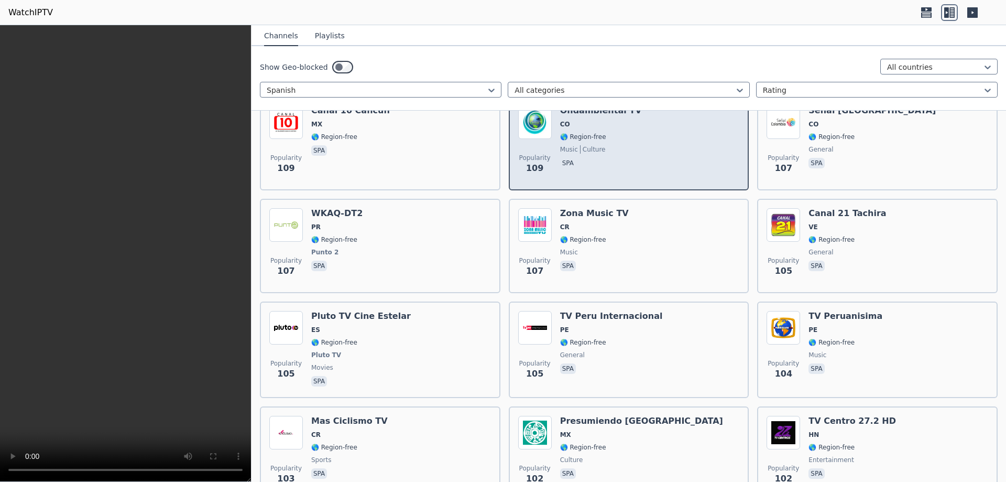
click at [644, 141] on div "Popularity 109 Ondambiental TV CO 🌎 Region-free music culture spa" at bounding box center [629, 142] width 222 height 75
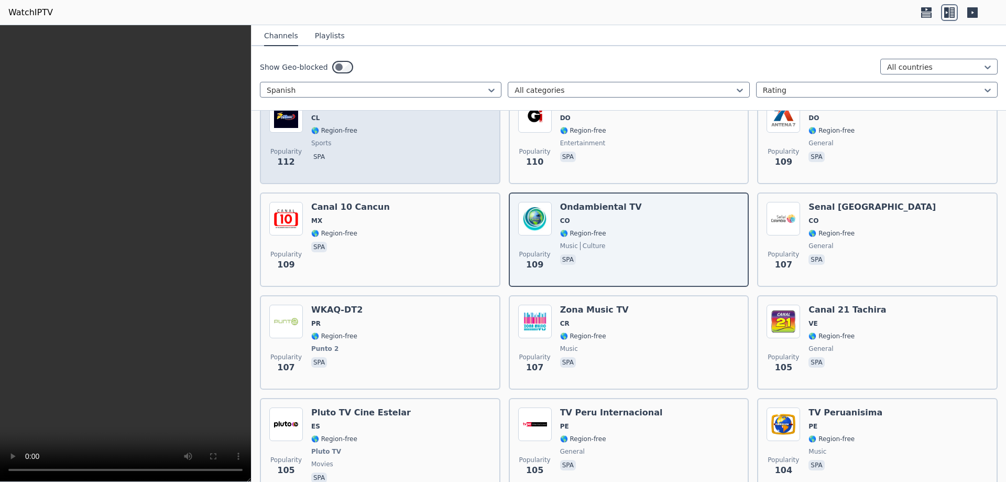
scroll to position [3783, 0]
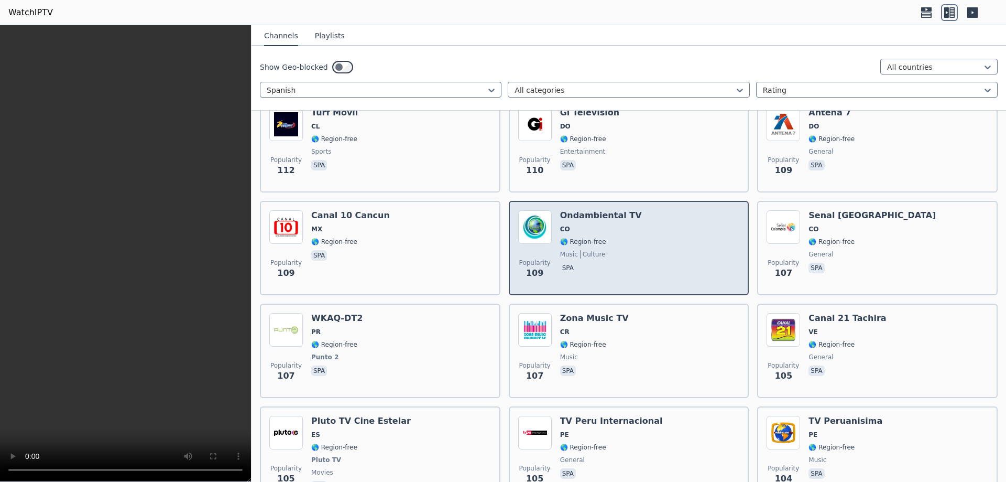
click at [668, 233] on div "Popularity 109 Ondambiental TV CO 🌎 Region-free music culture spa" at bounding box center [629, 247] width 222 height 75
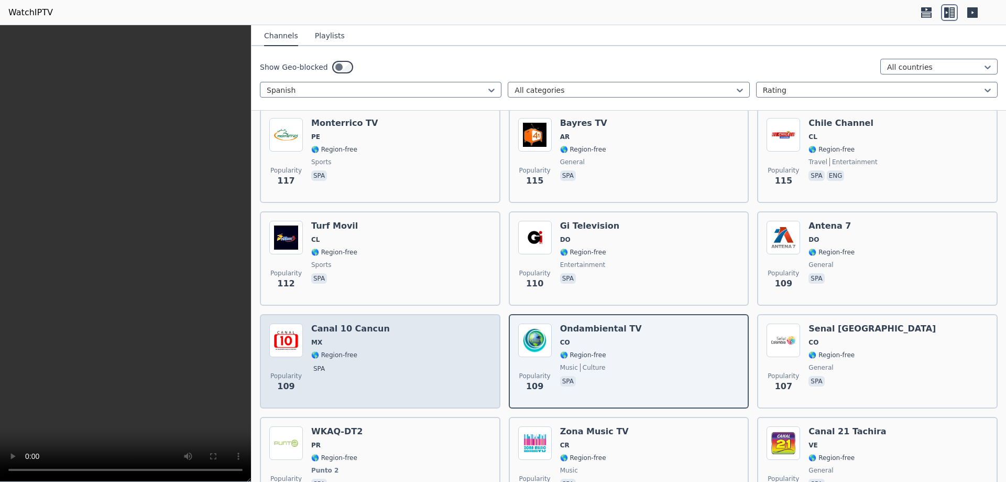
scroll to position [3626, 0]
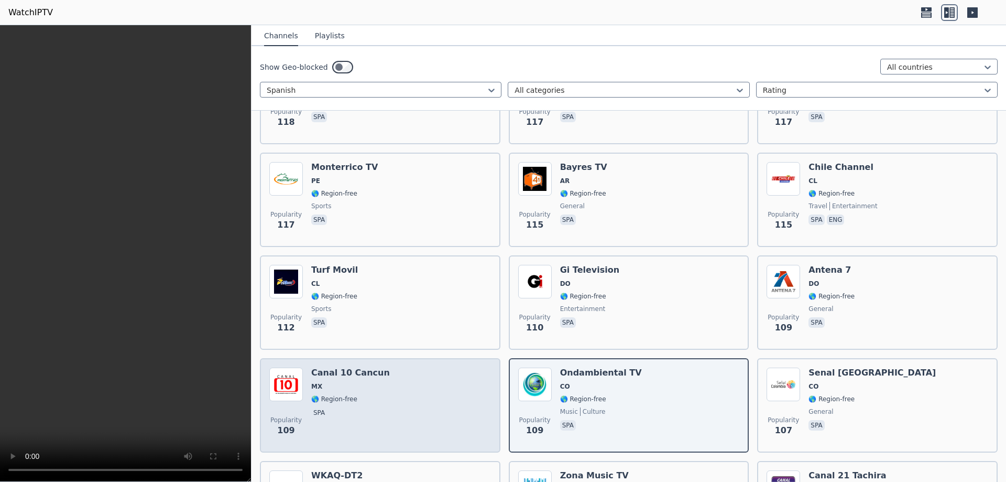
click at [418, 382] on div "Popularity 109 Canal 10 Cancun MX 🌎 Region-free spa" at bounding box center [380, 404] width 222 height 75
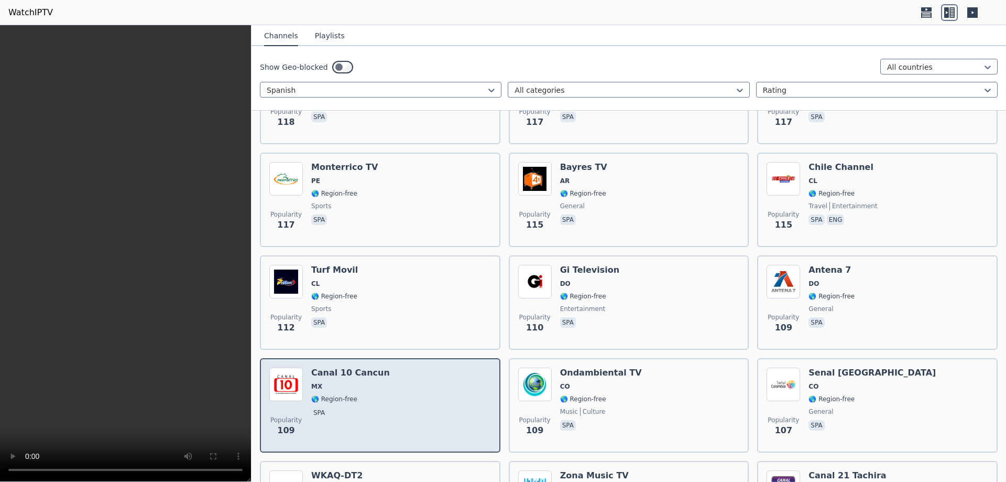
click at [418, 382] on div "Popularity 109 Canal 10 Cancun MX 🌎 Region-free spa" at bounding box center [380, 404] width 222 height 75
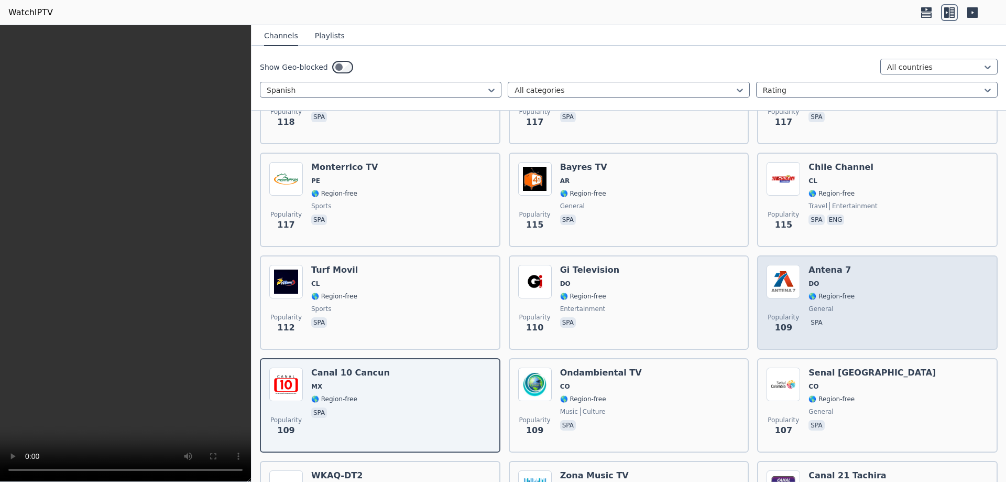
click at [873, 299] on div "Popularity 109 Antena 7 DO 🌎 Region-free general spa" at bounding box center [878, 302] width 222 height 75
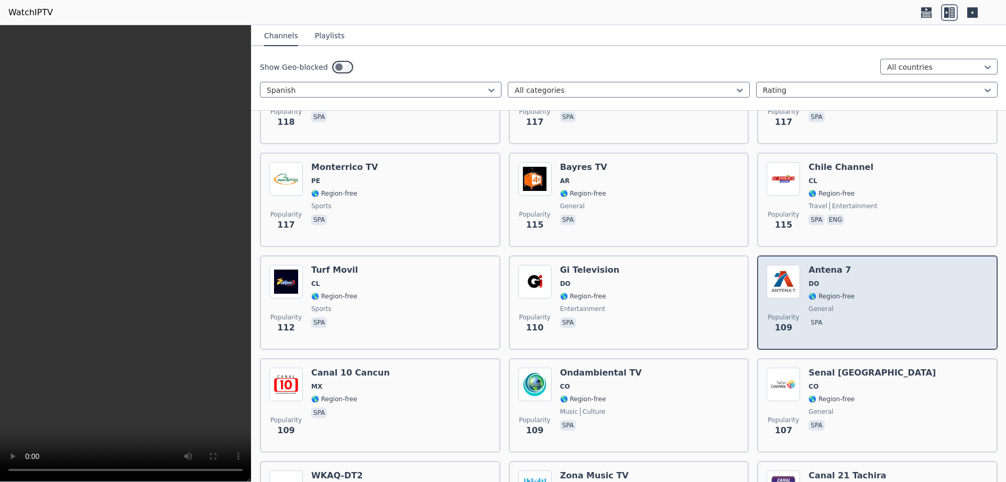
click at [873, 299] on div "Popularity 109 Antena 7 DO 🌎 Region-free general spa" at bounding box center [878, 302] width 222 height 75
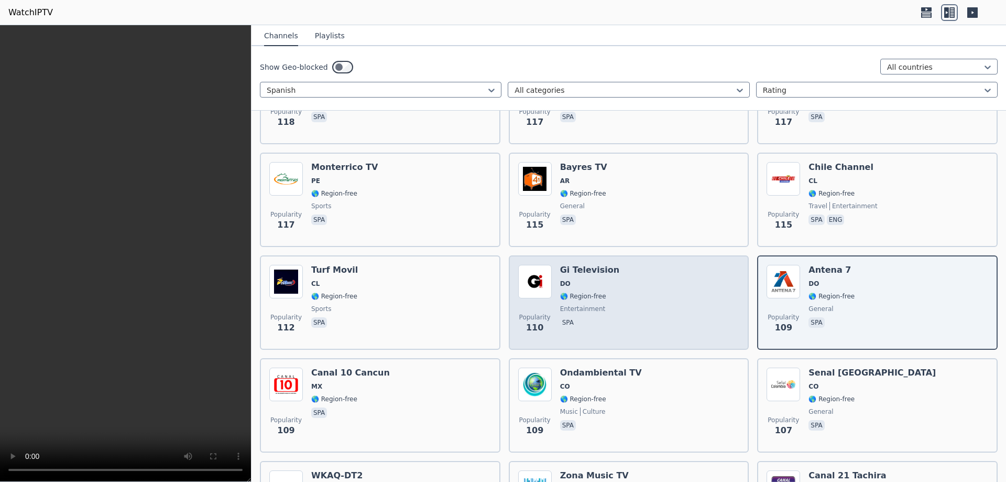
click at [649, 296] on div "Popularity 110 Gi Television DO 🌎 Region-free entertainment spa" at bounding box center [629, 302] width 222 height 75
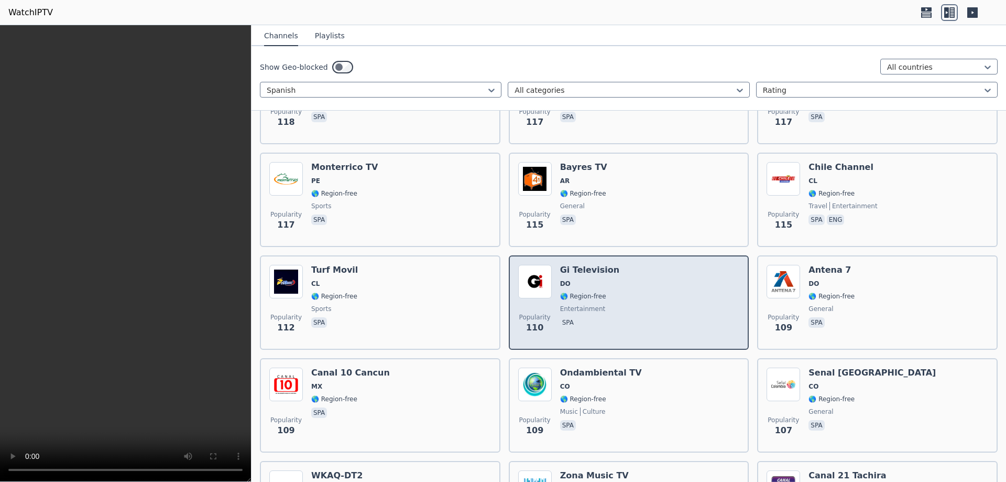
click at [649, 296] on div "Popularity 110 Gi Television DO 🌎 Region-free entertainment spa" at bounding box center [629, 302] width 222 height 75
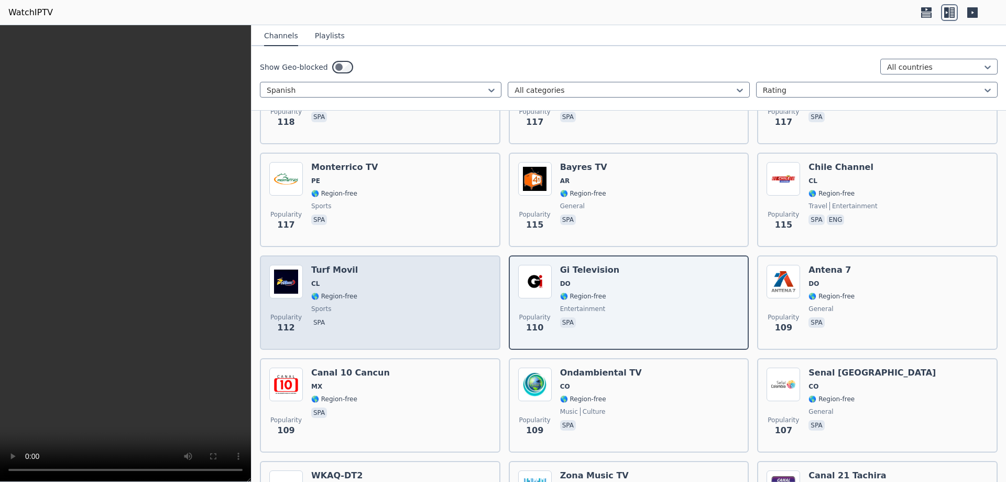
click at [397, 296] on div "Popularity 112 Turf Movil CL 🌎 Region-free sports spa" at bounding box center [380, 302] width 222 height 75
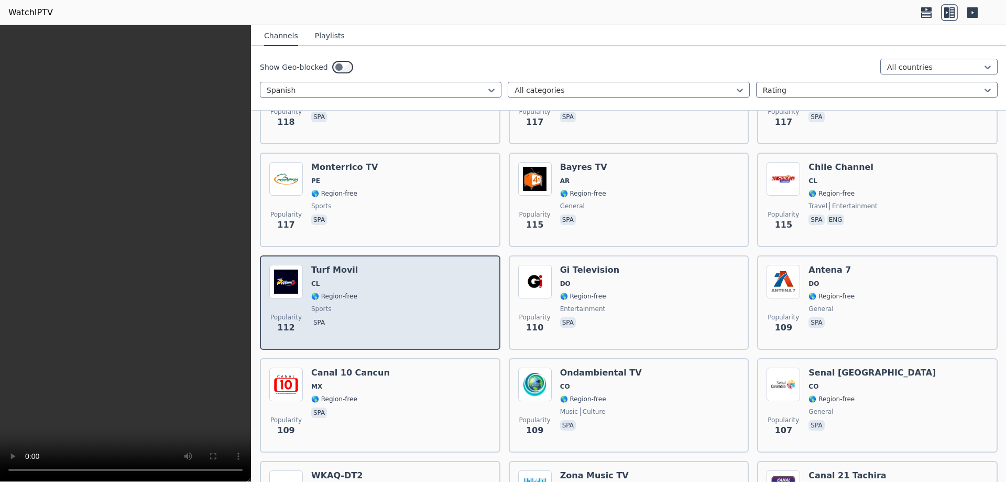
click at [397, 296] on div "Popularity 112 Turf Movil CL 🌎 Region-free sports spa" at bounding box center [380, 302] width 222 height 75
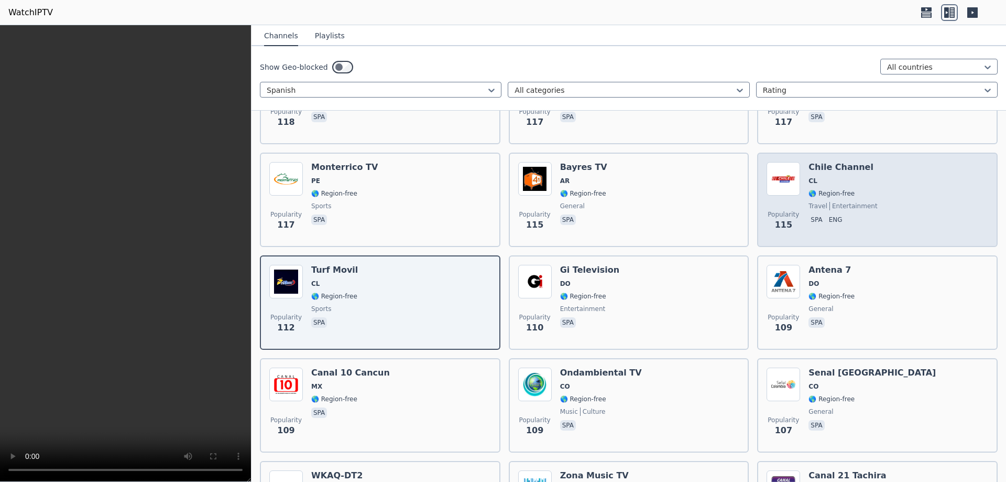
click at [875, 187] on div "Popularity 115 [GEOGRAPHIC_DATA] Channel CL 🌎 Region-free travel entertainment …" at bounding box center [878, 199] width 222 height 75
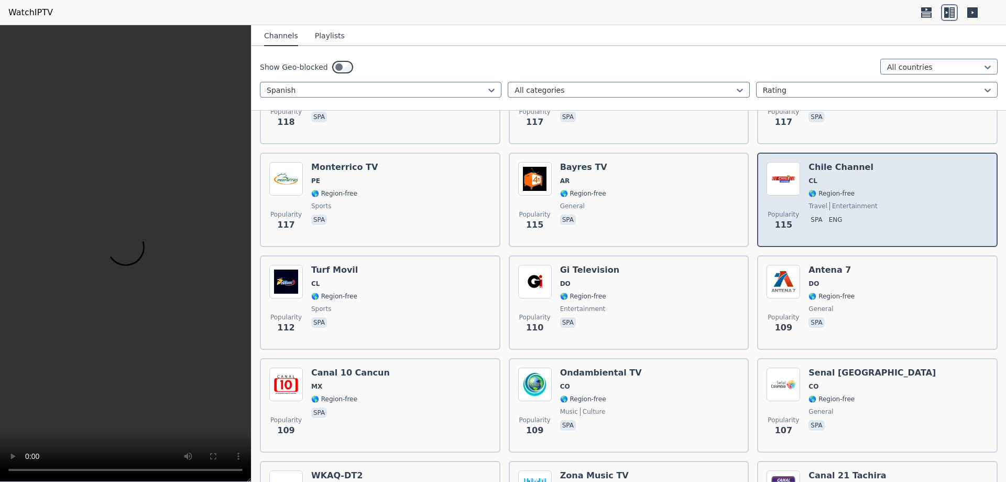
click at [875, 187] on div "Popularity 115 [GEOGRAPHIC_DATA] Channel CL 🌎 Region-free travel entertainment …" at bounding box center [878, 199] width 222 height 75
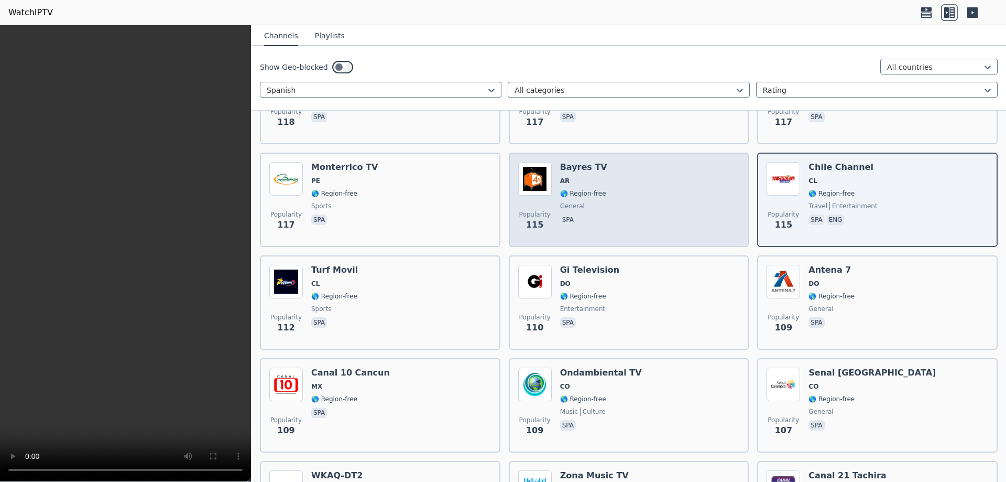
click at [628, 199] on div "Popularity 115 Bayres TV AR 🌎 Region-free general spa" at bounding box center [629, 199] width 222 height 75
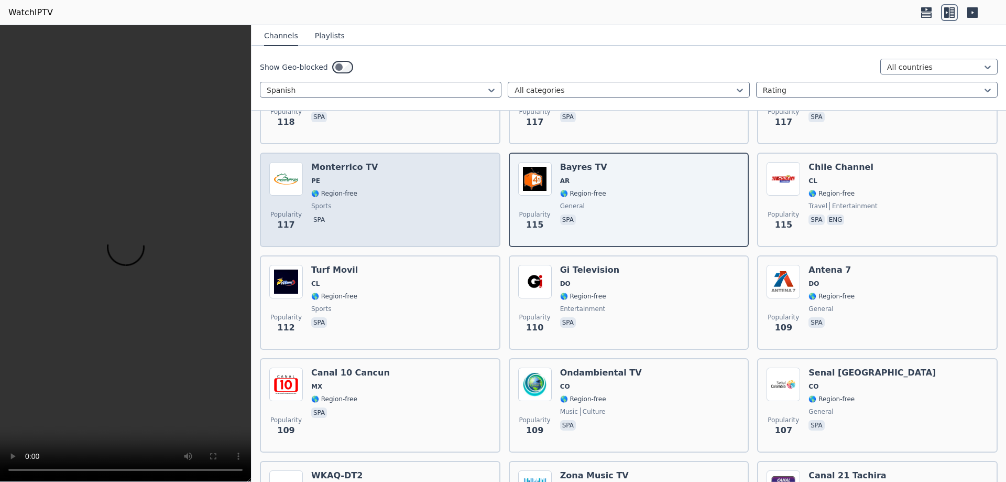
click at [393, 200] on div "Popularity 117 Monterrico TV PE 🌎 Region-free sports spa" at bounding box center [380, 199] width 222 height 75
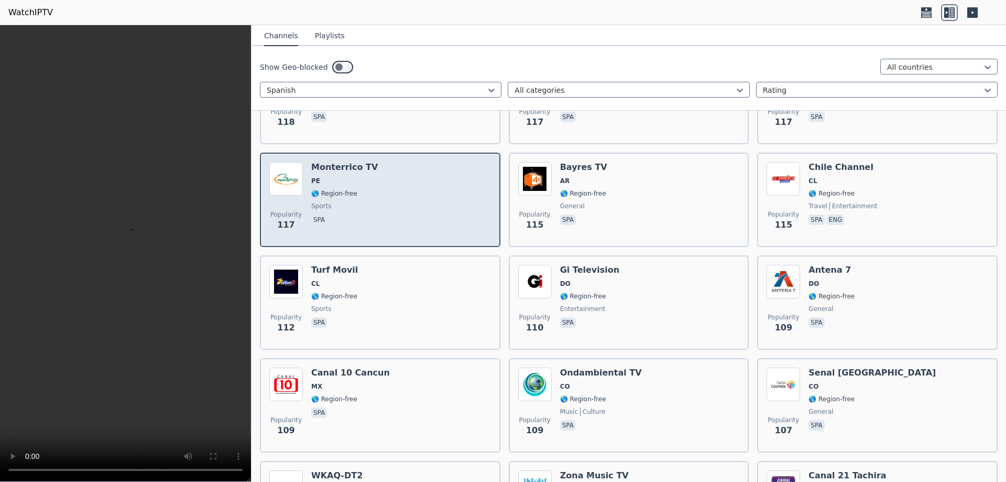
click at [393, 200] on div "Popularity 117 Monterrico TV PE 🌎 Region-free sports spa" at bounding box center [380, 199] width 222 height 75
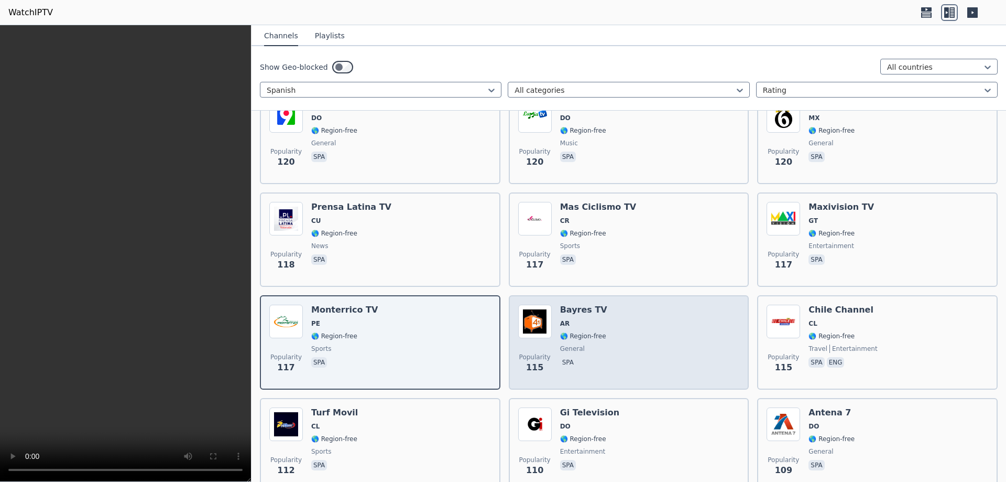
scroll to position [3469, 0]
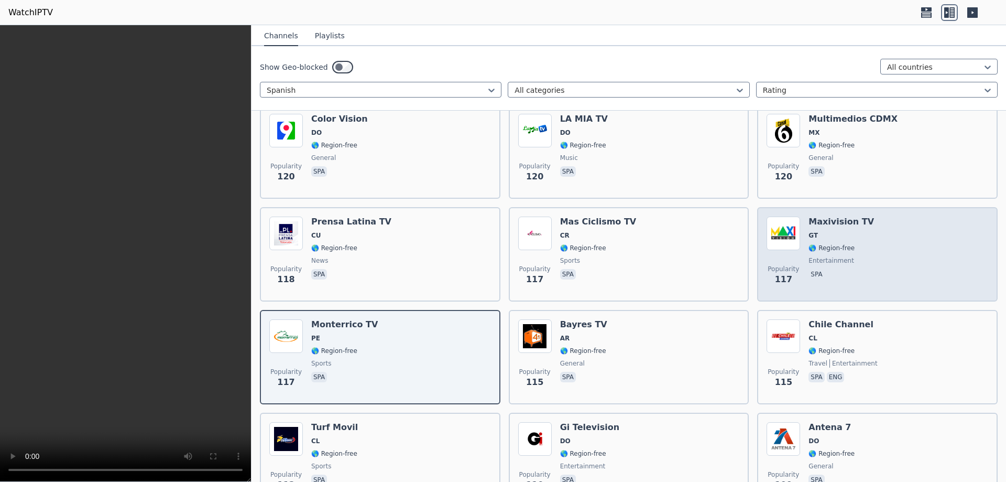
click at [850, 269] on span "spa" at bounding box center [842, 275] width 66 height 13
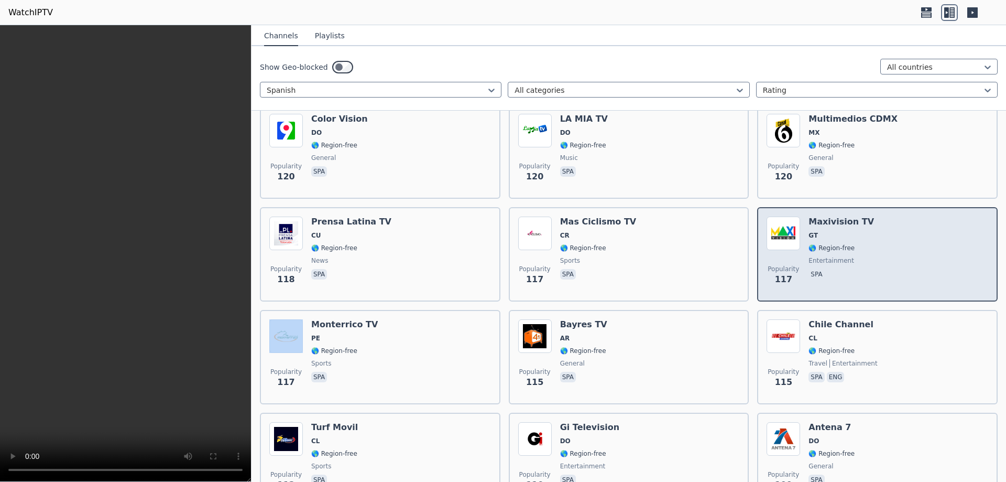
click at [850, 269] on span "spa" at bounding box center [842, 275] width 66 height 13
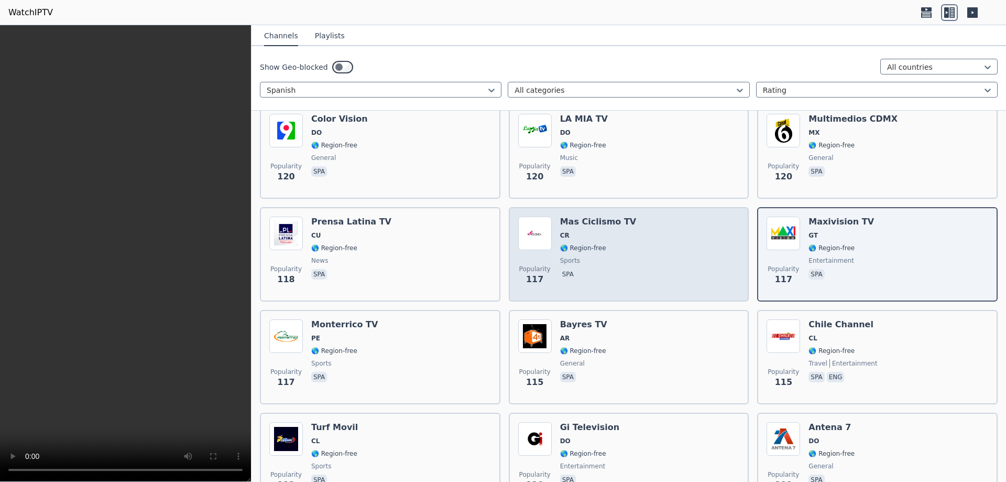
click at [638, 258] on div "Popularity 117 Mas Ciclismo TV CR 🌎 Region-free sports spa" at bounding box center [629, 253] width 222 height 75
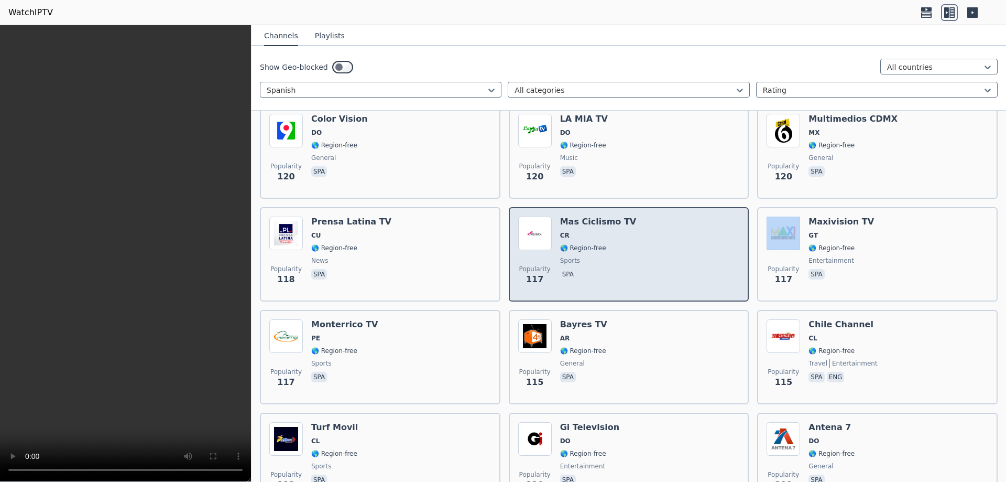
click at [638, 258] on div "Popularity 117 Mas Ciclismo TV CR 🌎 Region-free sports spa" at bounding box center [629, 253] width 222 height 75
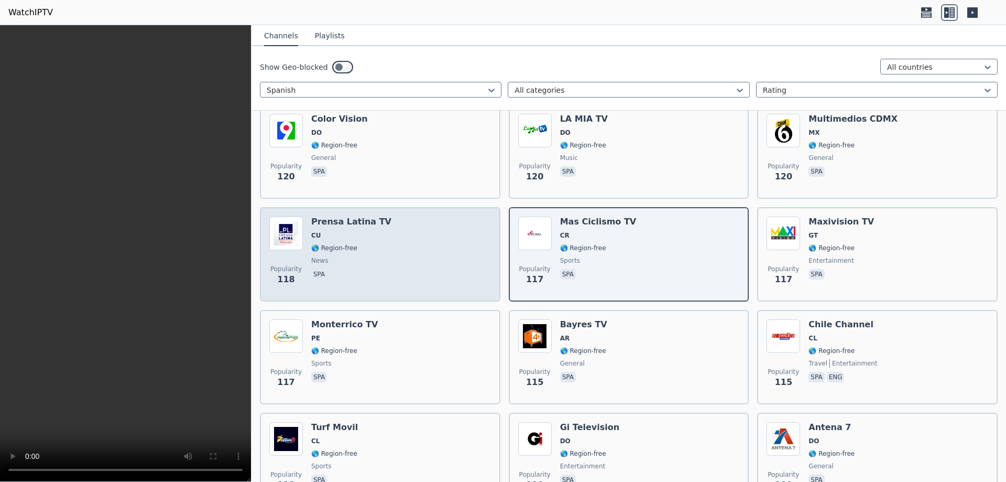
click at [373, 256] on span "news" at bounding box center [351, 260] width 80 height 8
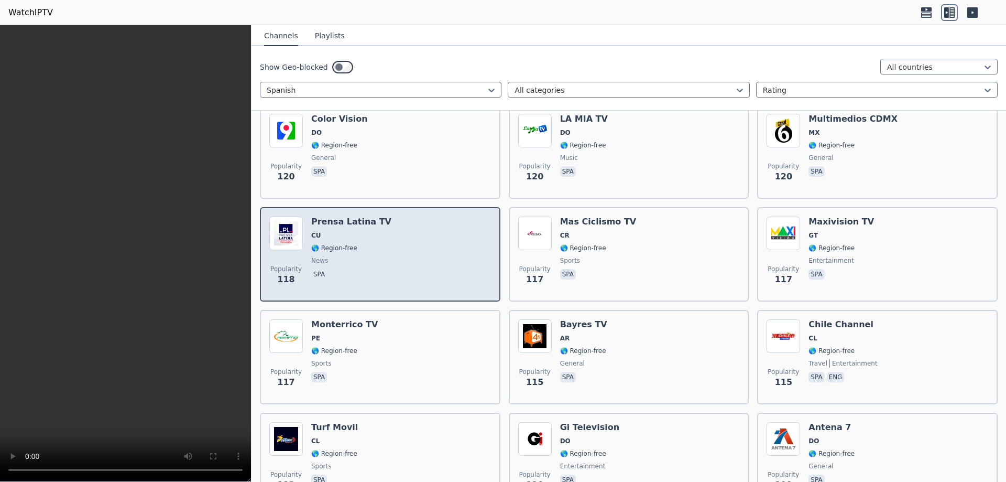
click at [373, 256] on span "news" at bounding box center [351, 260] width 80 height 8
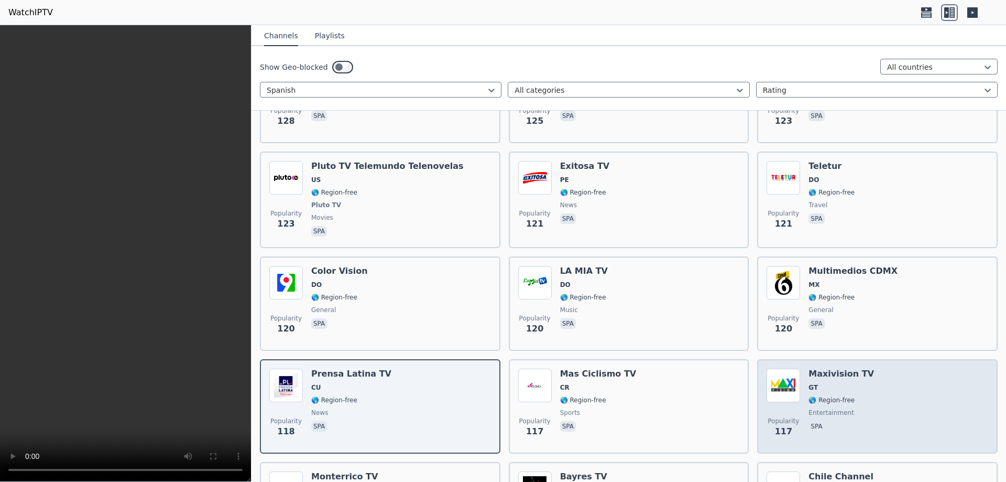
scroll to position [3312, 0]
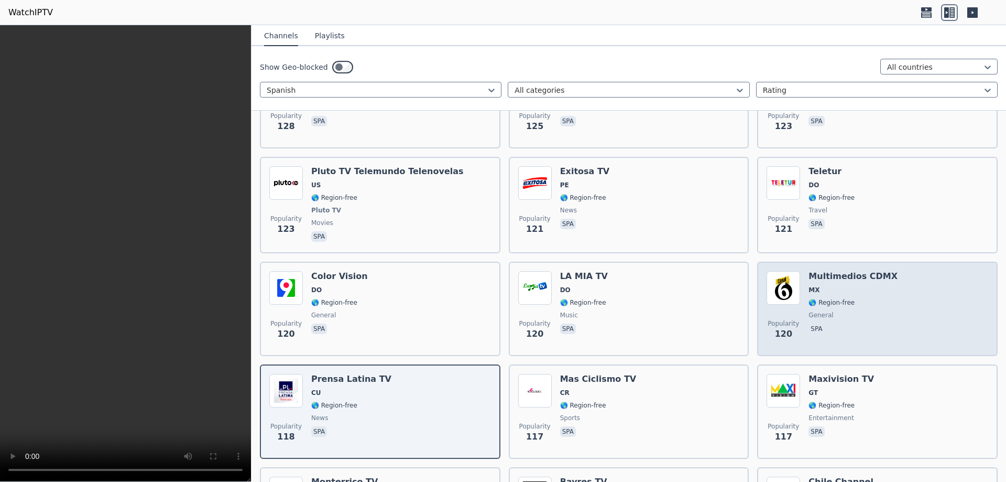
click at [864, 311] on span "general" at bounding box center [853, 315] width 89 height 8
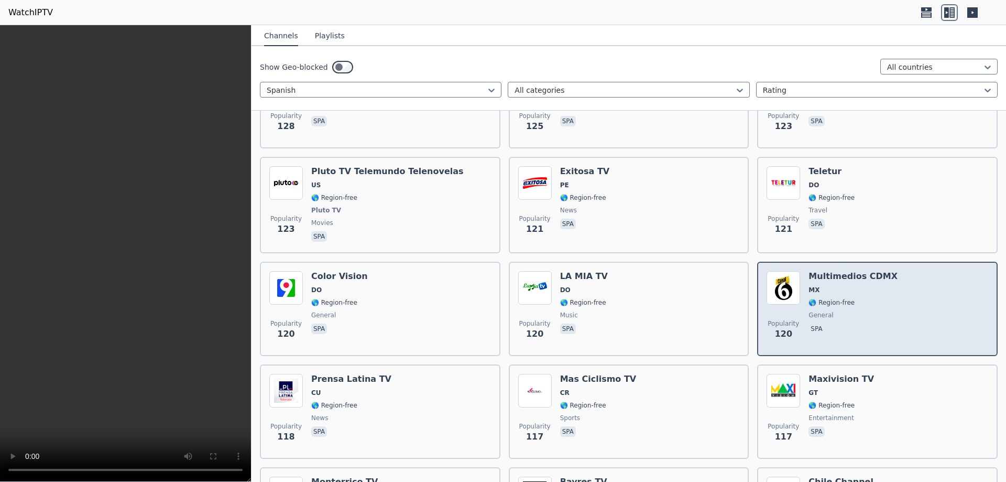
click at [864, 311] on span "general" at bounding box center [853, 315] width 89 height 8
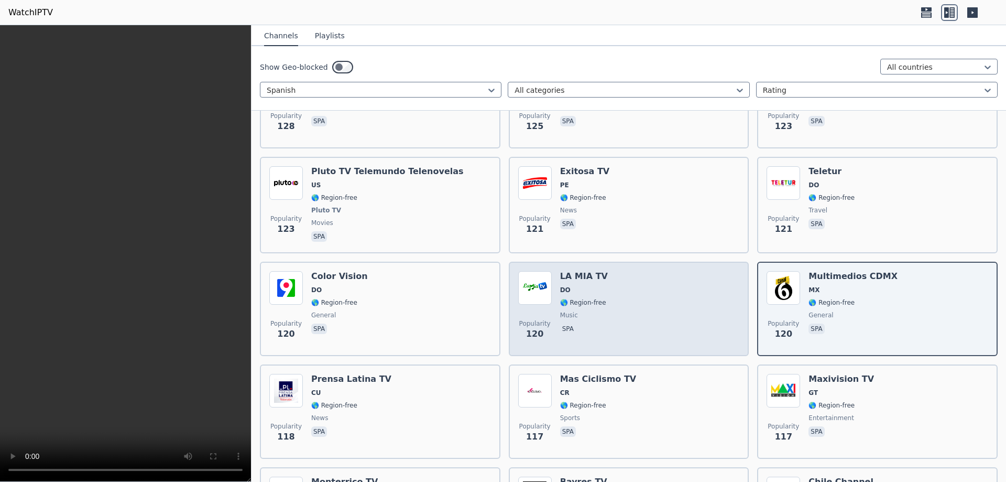
click at [618, 296] on div "Popularity 120 LA MIA TV DO 🌎 Region-free music spa" at bounding box center [629, 308] width 222 height 75
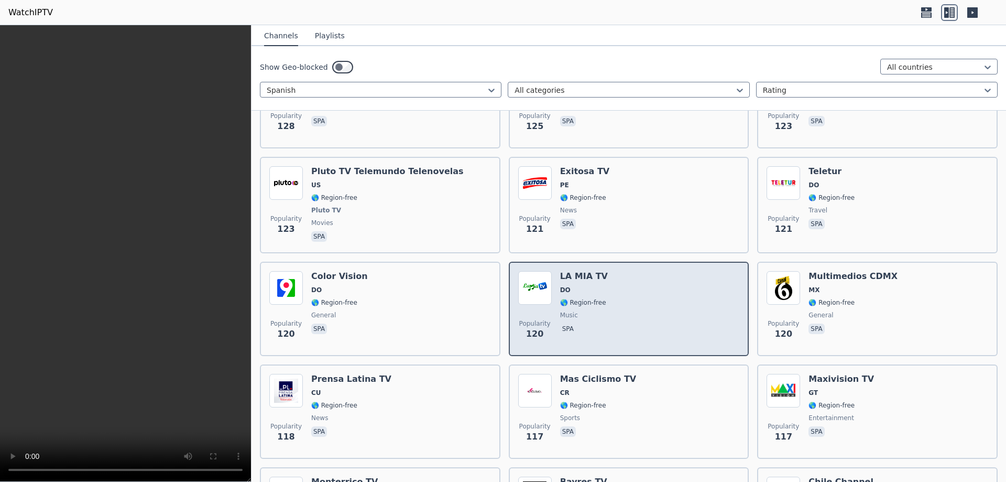
click at [618, 296] on div "Popularity 120 LA MIA TV DO 🌎 Region-free music spa" at bounding box center [629, 308] width 222 height 75
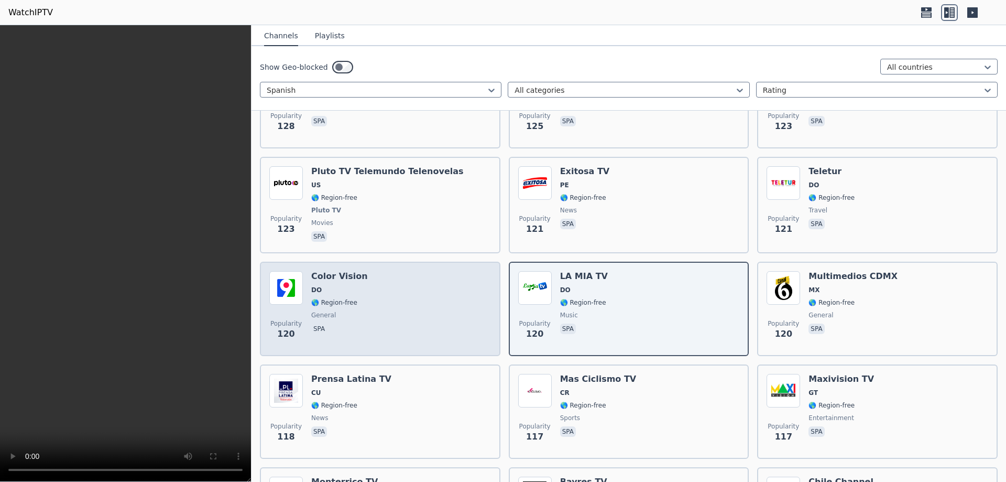
click at [376, 299] on div "Popularity 120 Color Vision DO 🌎 Region-free general spa" at bounding box center [380, 308] width 222 height 75
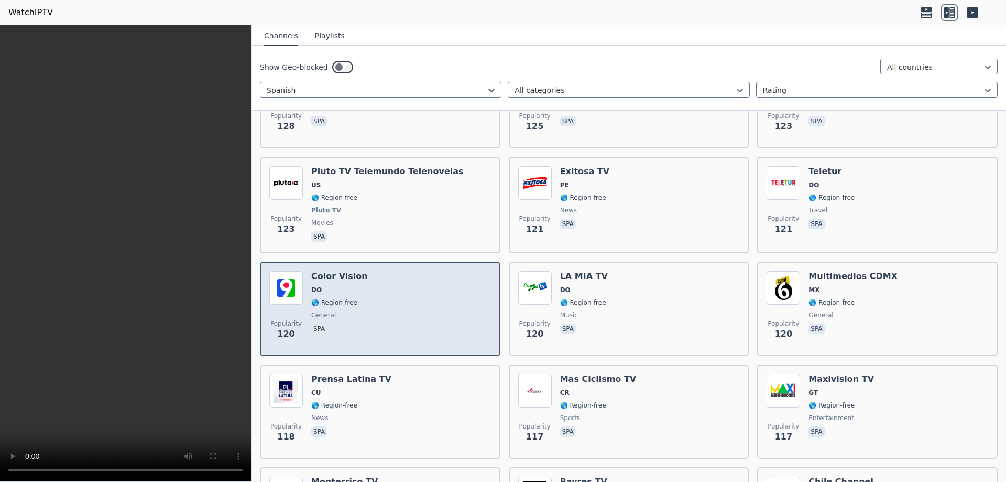
click at [376, 299] on div "Popularity 120 Color Vision DO 🌎 Region-free general spa" at bounding box center [380, 308] width 222 height 75
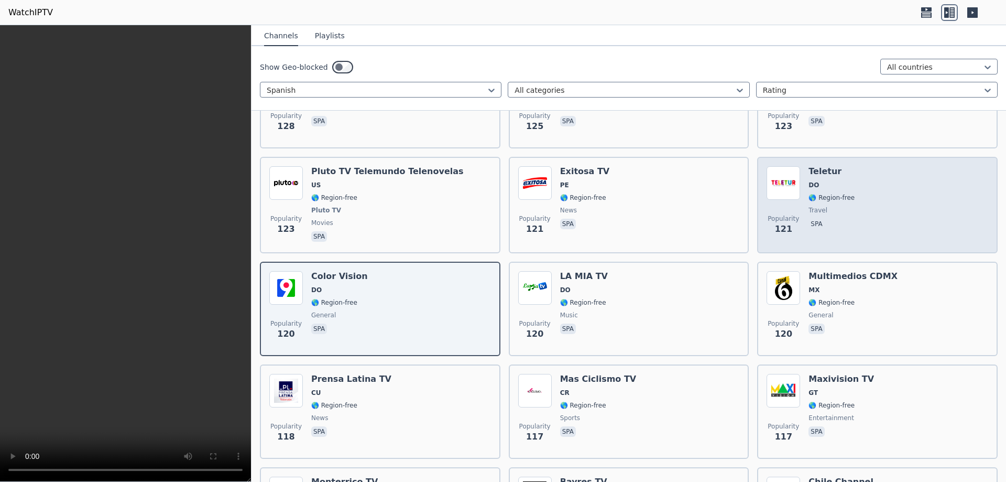
click at [795, 193] on div "Popularity 121" at bounding box center [784, 205] width 34 height 78
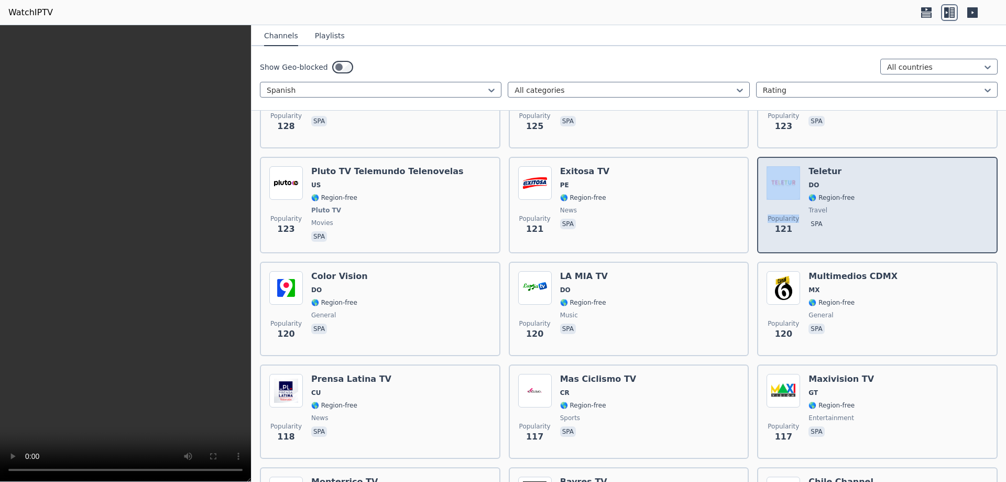
click at [795, 193] on div "Popularity 121" at bounding box center [784, 205] width 34 height 78
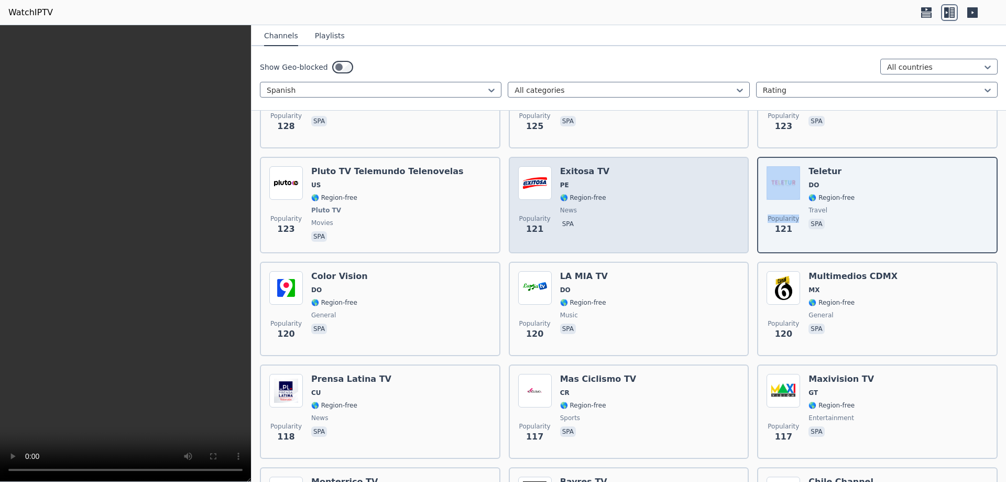
click at [667, 213] on div "Popularity 121 Exitosa TV PE 🌎 Region-free news spa" at bounding box center [629, 205] width 222 height 78
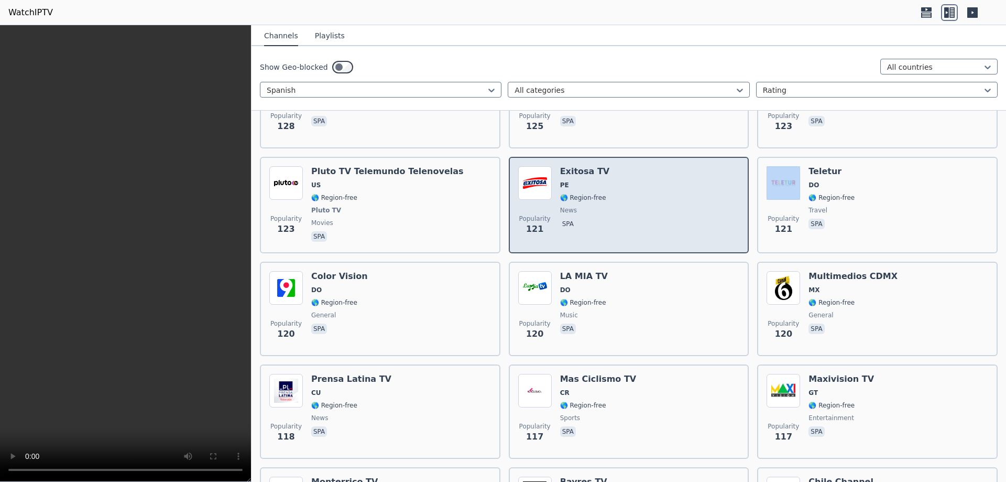
click at [667, 213] on div "Popularity 121 Exitosa TV PE 🌎 Region-free news spa" at bounding box center [629, 205] width 222 height 78
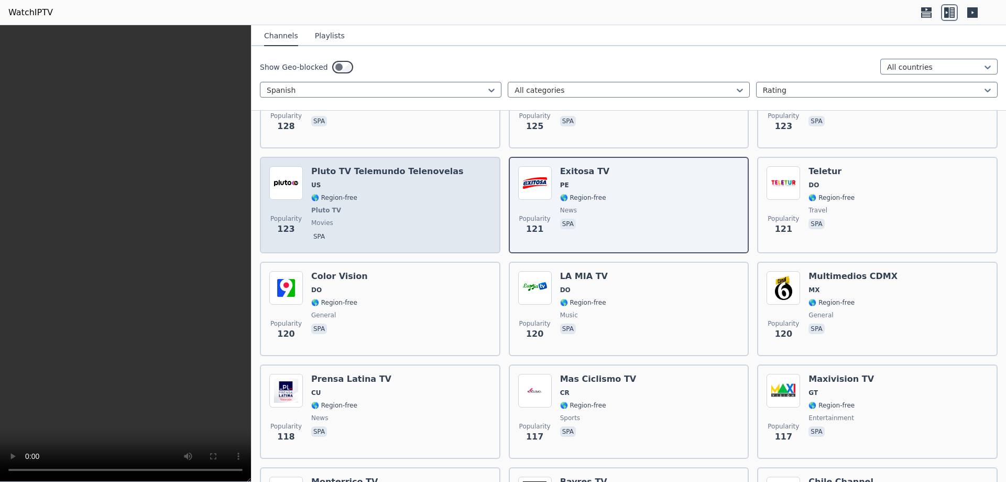
click at [421, 220] on div "Pluto TV Telemundo Telenovelas US 🌎 Region-free Pluto TV movies spa" at bounding box center [387, 205] width 153 height 78
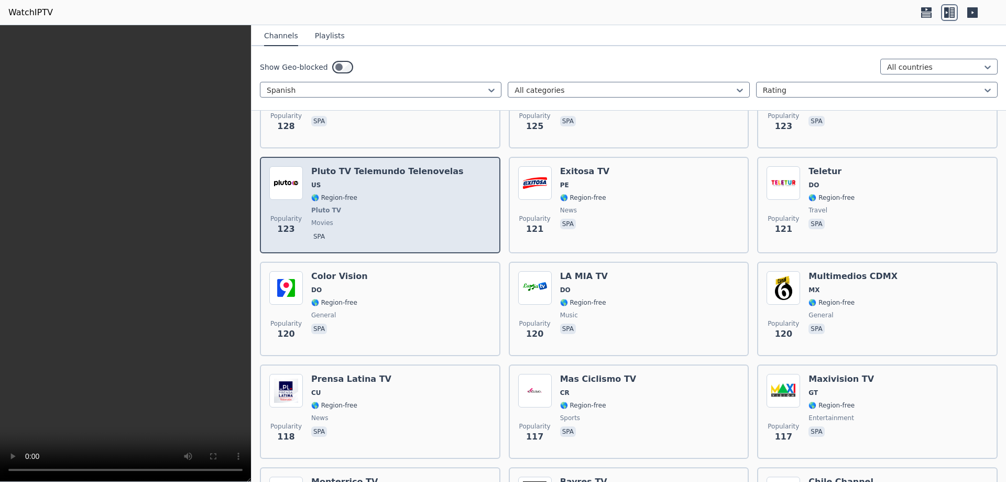
click at [421, 220] on div "Pluto TV Telemundo Telenovelas US 🌎 Region-free Pluto TV movies spa" at bounding box center [387, 205] width 153 height 78
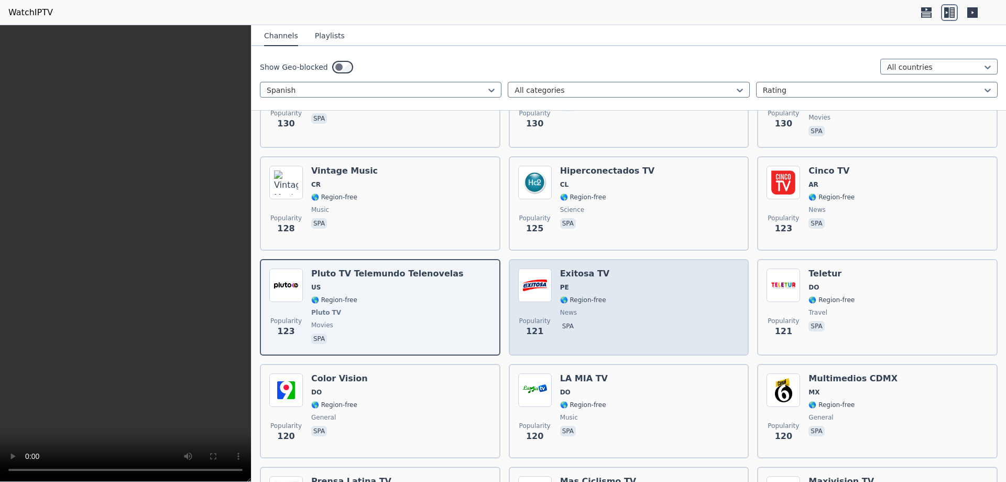
scroll to position [3207, 0]
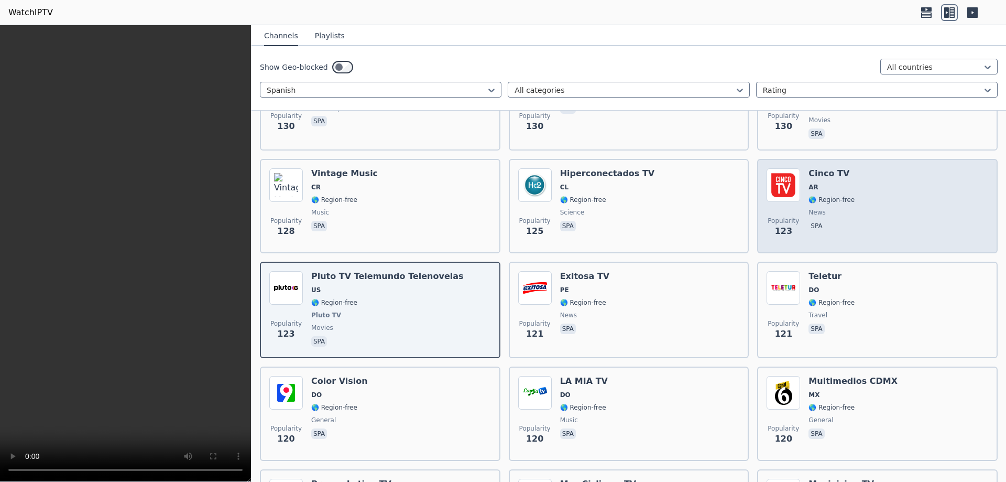
click at [821, 183] on span "AR" at bounding box center [832, 187] width 46 height 8
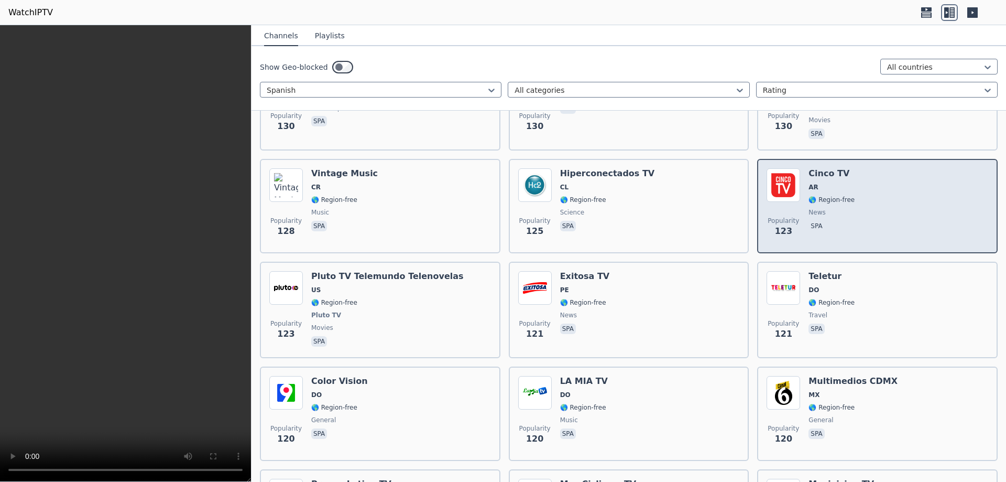
click at [821, 183] on span "AR" at bounding box center [832, 187] width 46 height 8
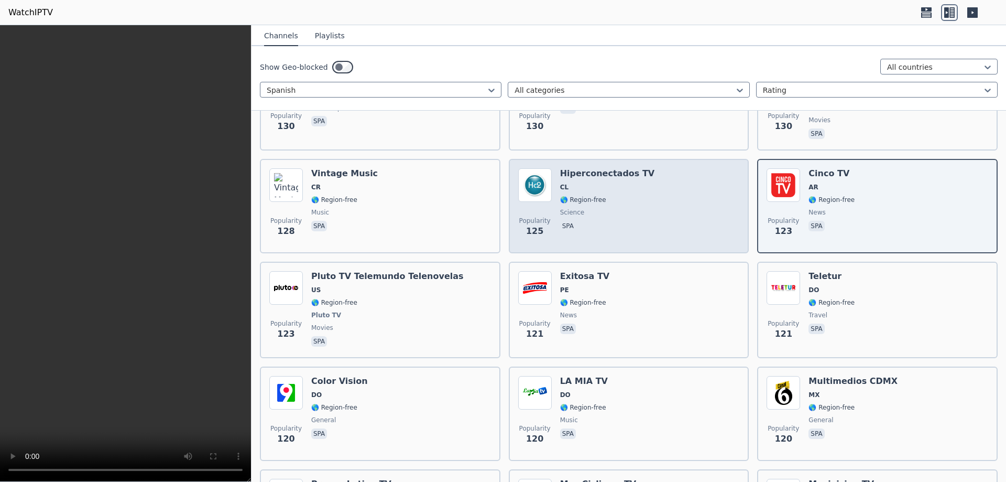
click at [627, 208] on span "science" at bounding box center [607, 212] width 95 height 8
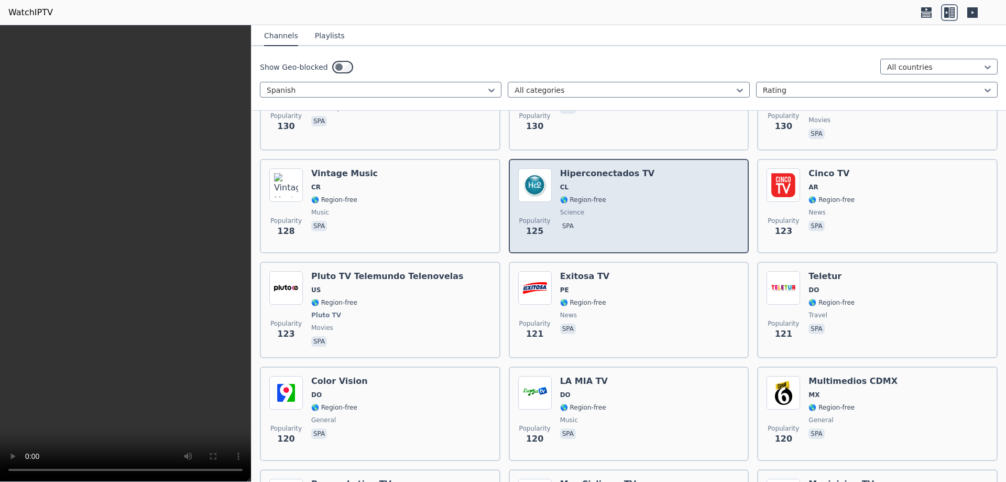
click at [627, 208] on span "science" at bounding box center [607, 212] width 95 height 8
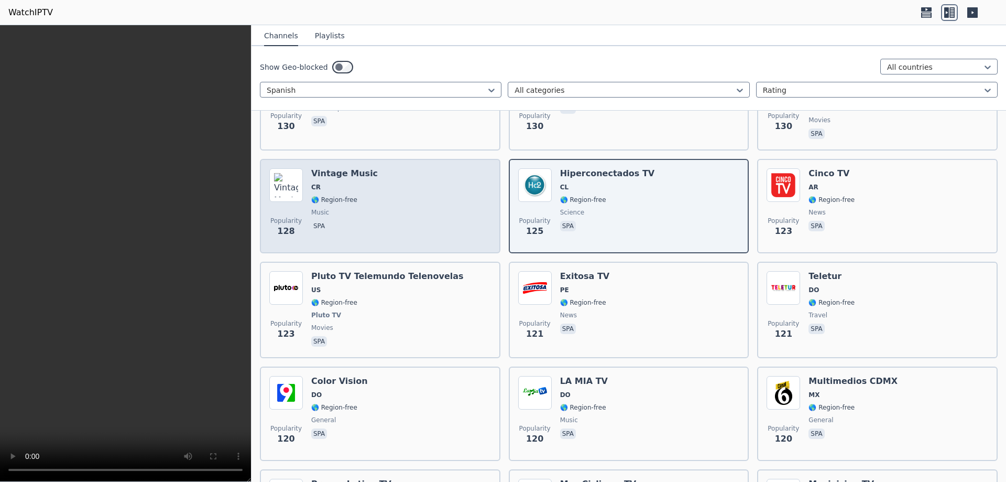
click at [373, 204] on div "Popularity 128 Vintage Music CR 🌎 Region-free music spa" at bounding box center [380, 205] width 222 height 75
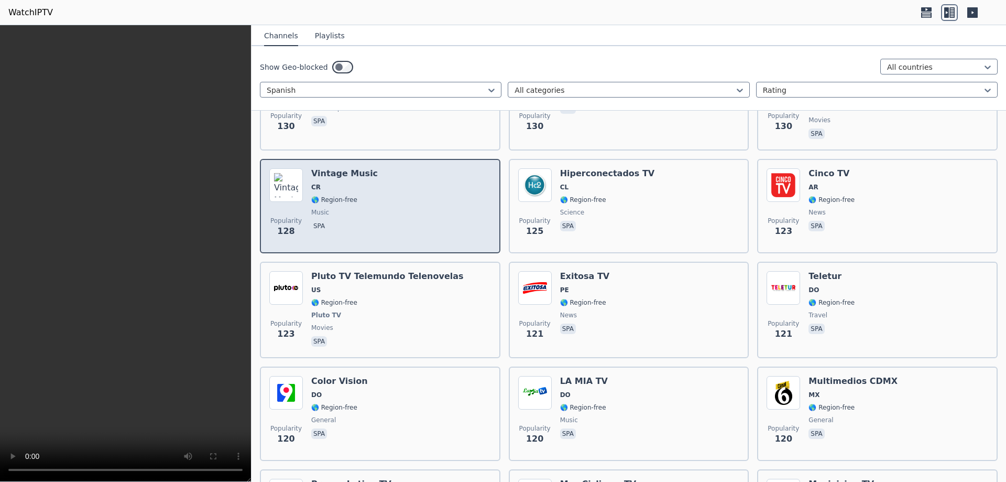
click at [373, 204] on div "Popularity 128 Vintage Music CR 🌎 Region-free music spa" at bounding box center [380, 205] width 222 height 75
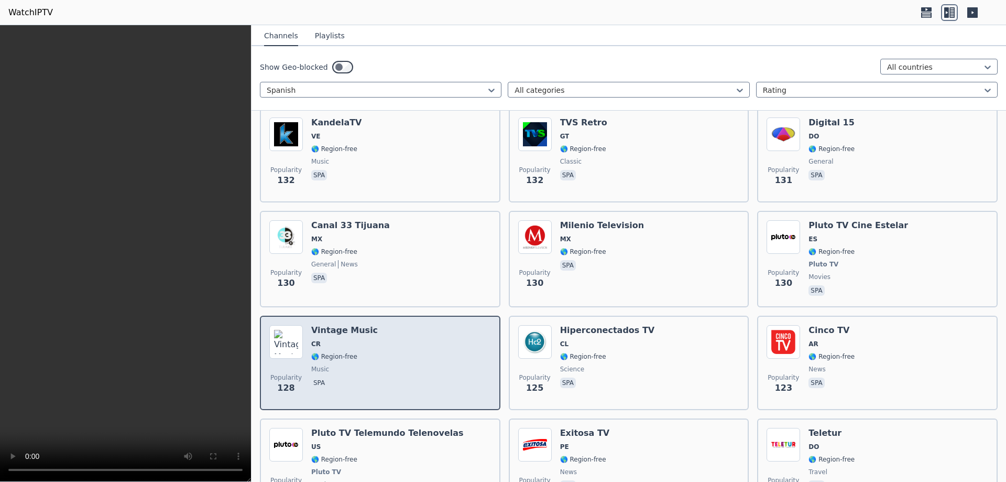
scroll to position [3050, 0]
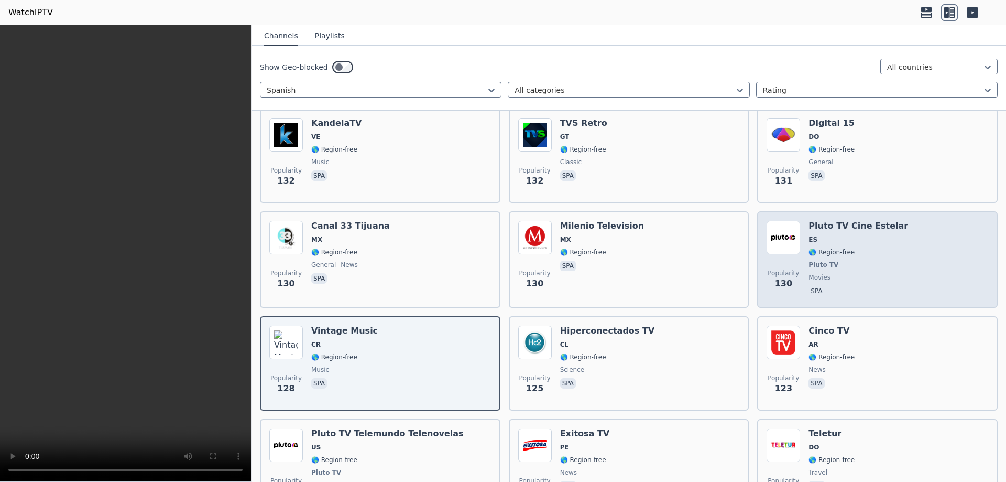
click at [841, 248] on span "🌎 Region-free" at bounding box center [832, 252] width 46 height 8
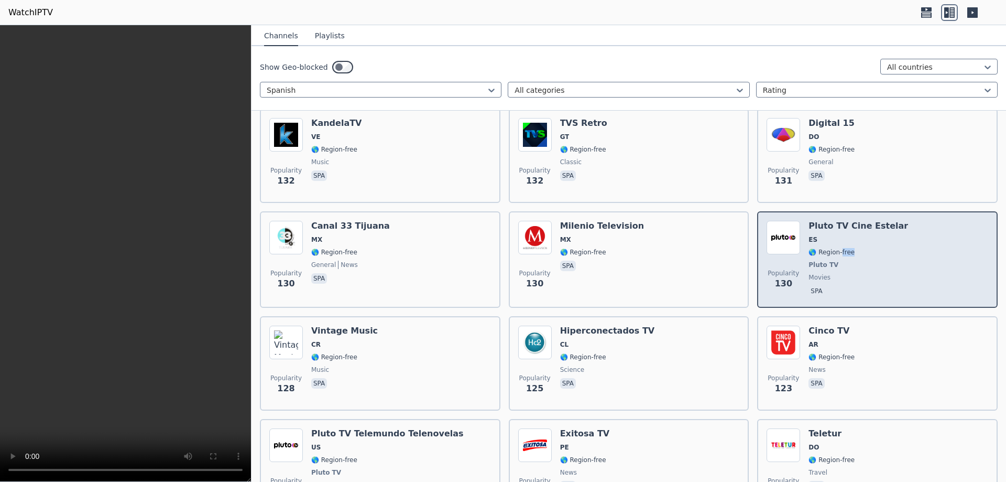
click at [841, 248] on span "🌎 Region-free" at bounding box center [832, 252] width 46 height 8
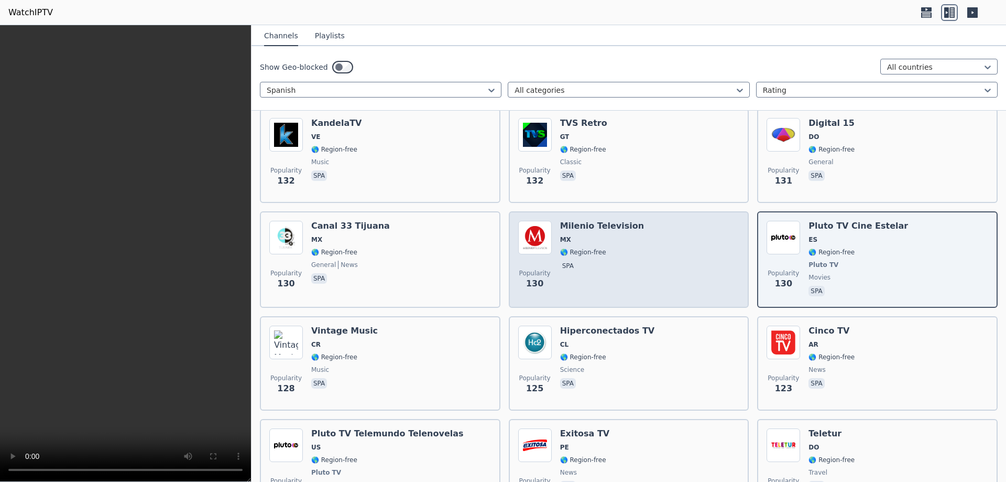
click at [610, 260] on span "spa" at bounding box center [602, 266] width 84 height 13
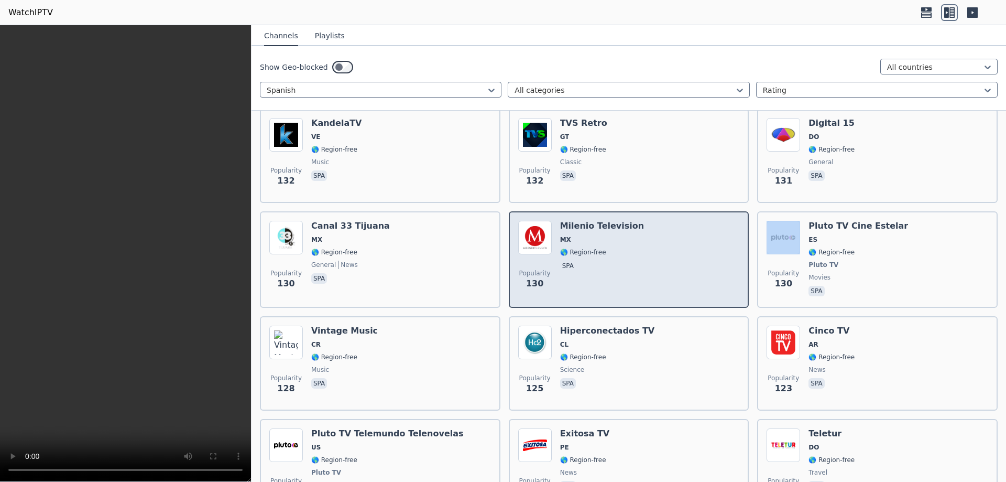
click at [610, 260] on span "spa" at bounding box center [602, 266] width 84 height 13
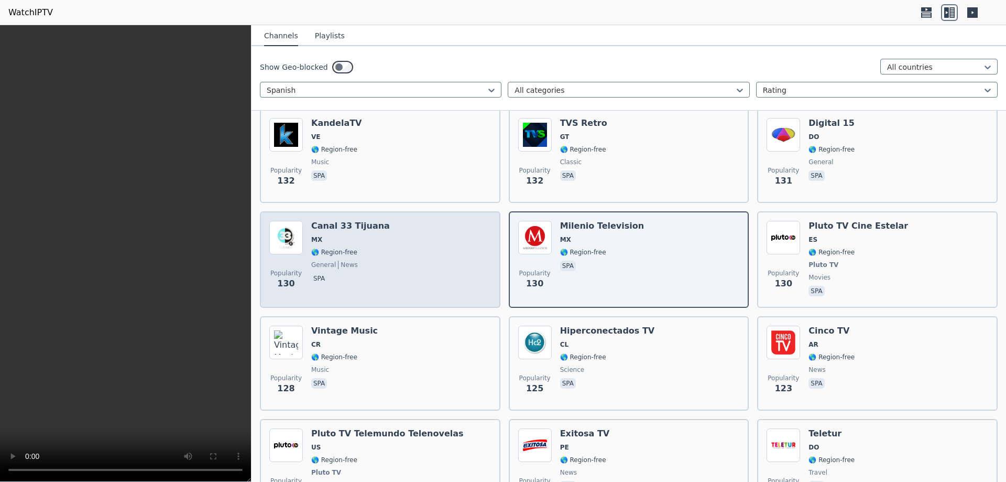
click at [369, 260] on span "general news" at bounding box center [350, 264] width 79 height 8
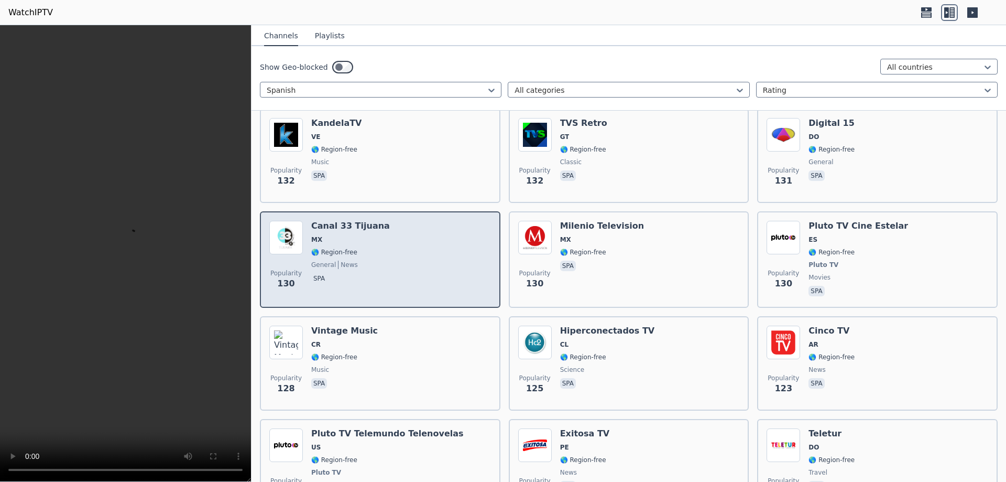
click at [369, 260] on span "general news" at bounding box center [350, 264] width 79 height 8
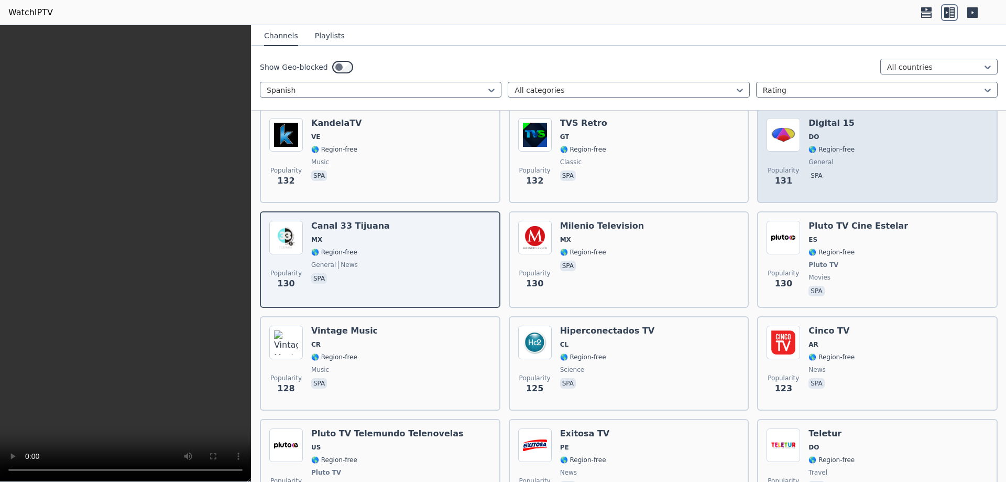
click at [820, 145] on span "🌎 Region-free" at bounding box center [832, 149] width 46 height 8
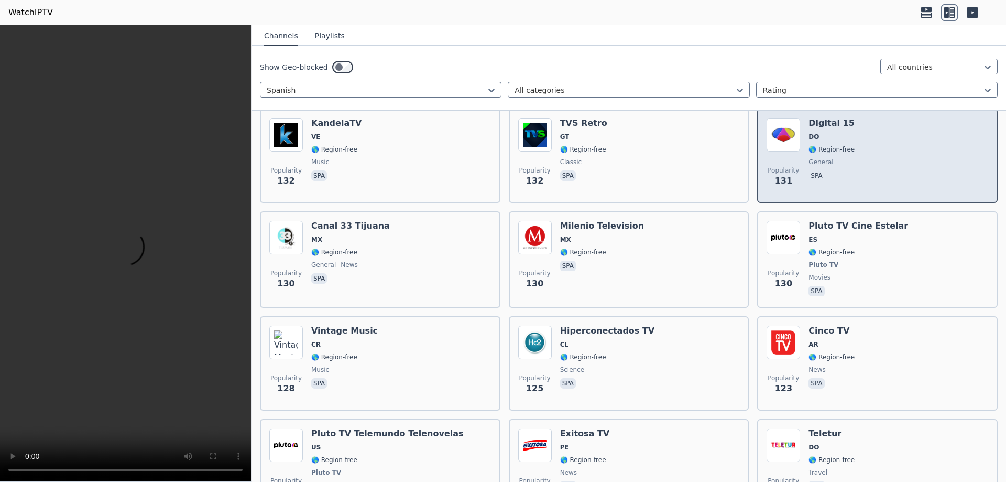
click at [820, 145] on span "🌎 Region-free" at bounding box center [832, 149] width 46 height 8
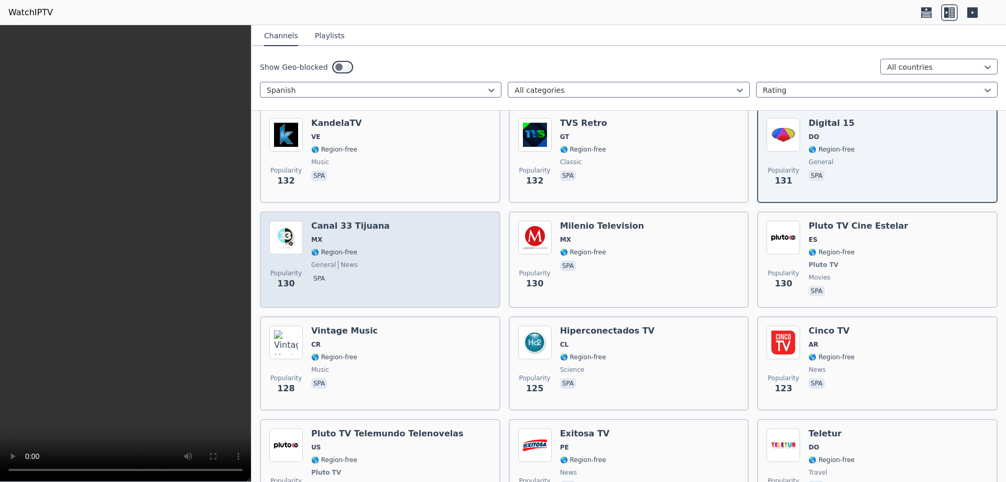
click at [410, 267] on div "Popularity 130 Canal 33 Tijuana MX 🌎 Region-free general news spa" at bounding box center [380, 260] width 222 height 78
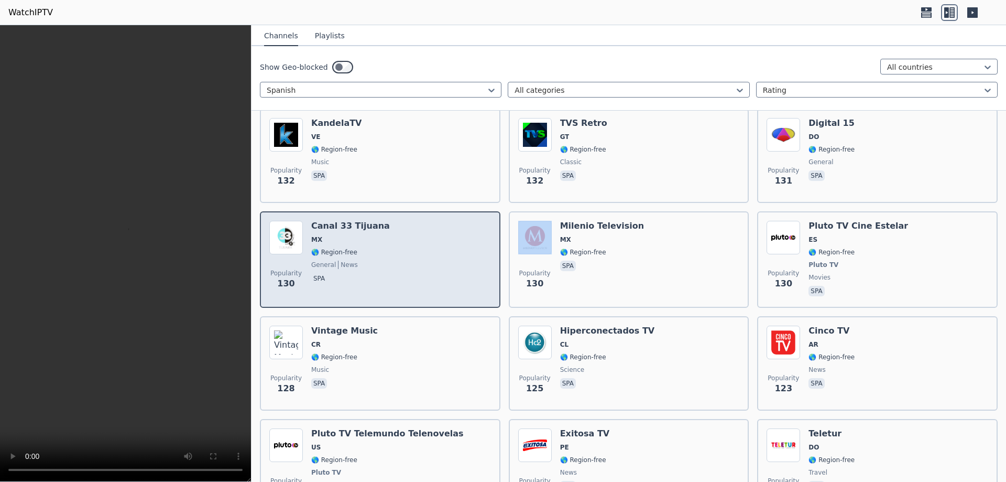
click at [410, 267] on div "Popularity 130 Canal 33 Tijuana MX 🌎 Region-free general news spa" at bounding box center [380, 260] width 222 height 78
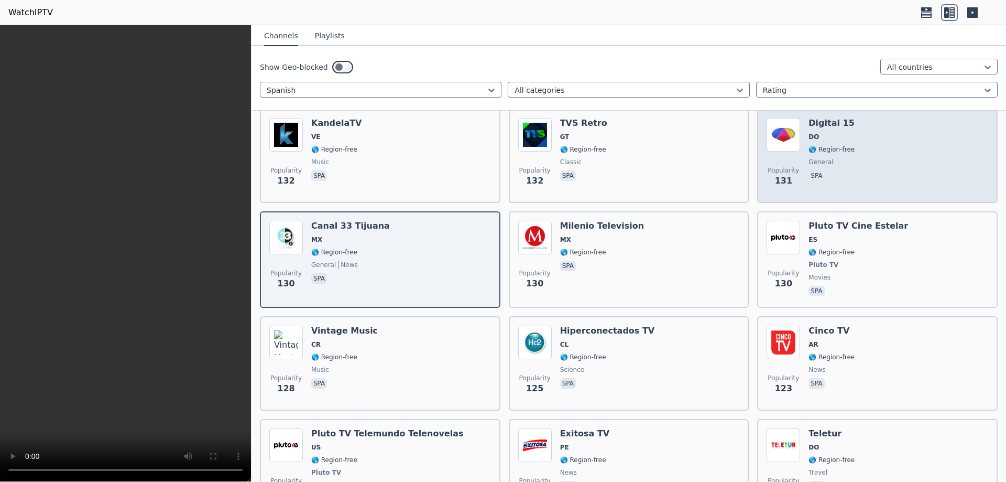
click at [875, 150] on div "Popularity 131 Digital 15 DO 🌎 Region-free general spa" at bounding box center [878, 155] width 222 height 75
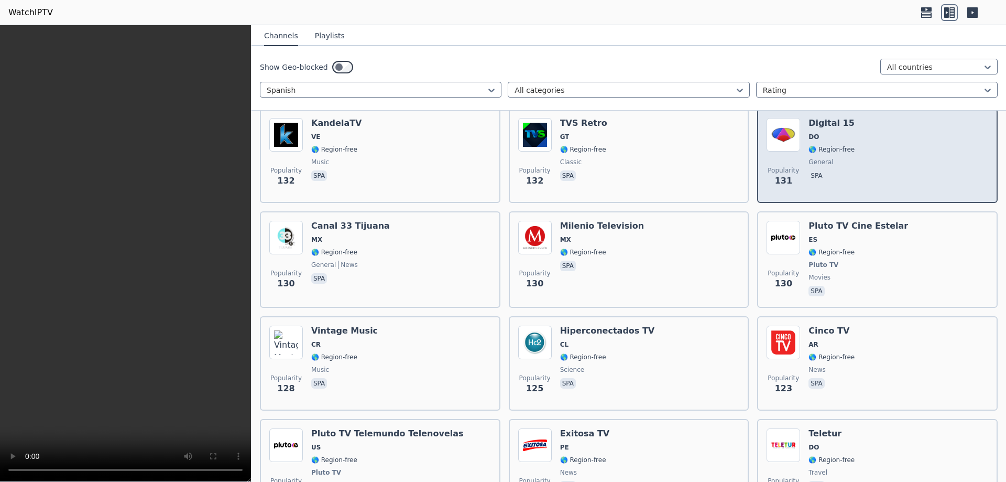
click at [875, 150] on div "Popularity 131 Digital 15 DO 🌎 Region-free general spa" at bounding box center [878, 155] width 222 height 75
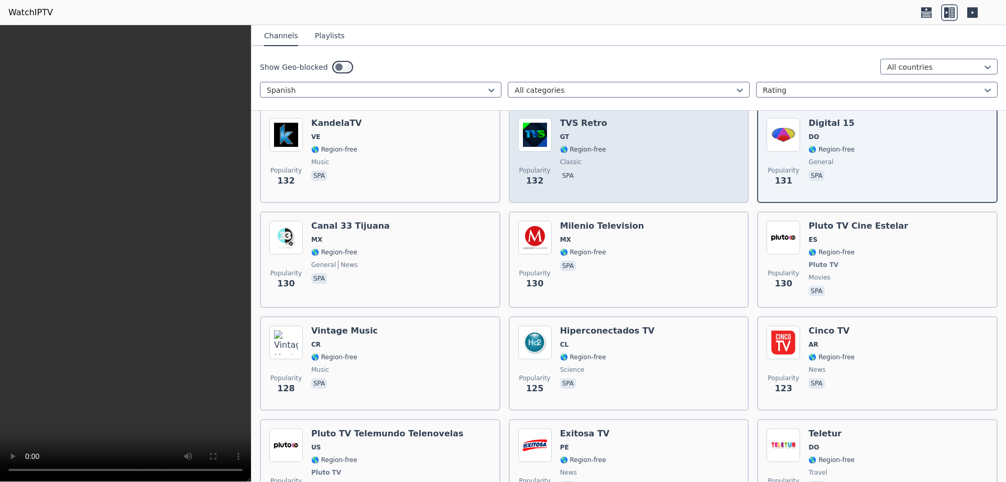
click at [627, 165] on div "Popularity 132 TVS Retro GT 🌎 Region-free classic spa" at bounding box center [629, 155] width 222 height 75
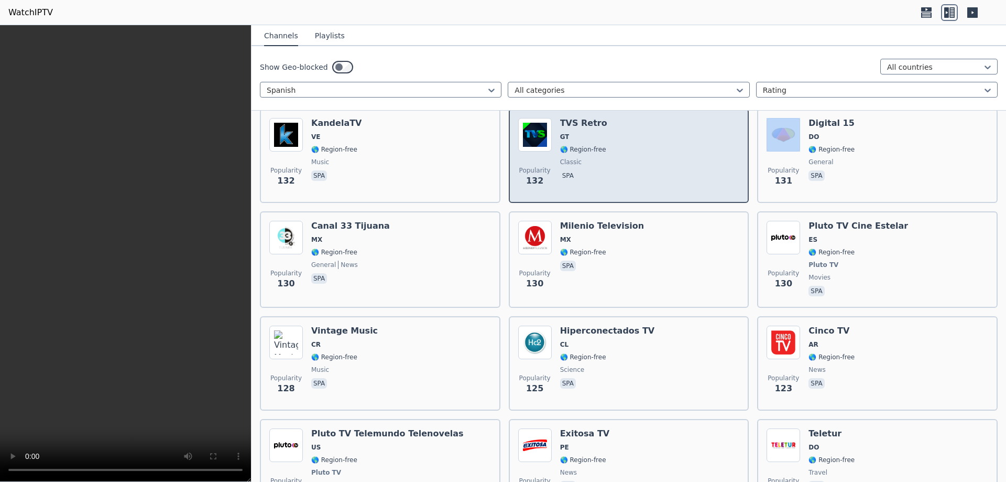
click at [627, 165] on div "Popularity 132 TVS Retro GT 🌎 Region-free classic spa" at bounding box center [629, 155] width 222 height 75
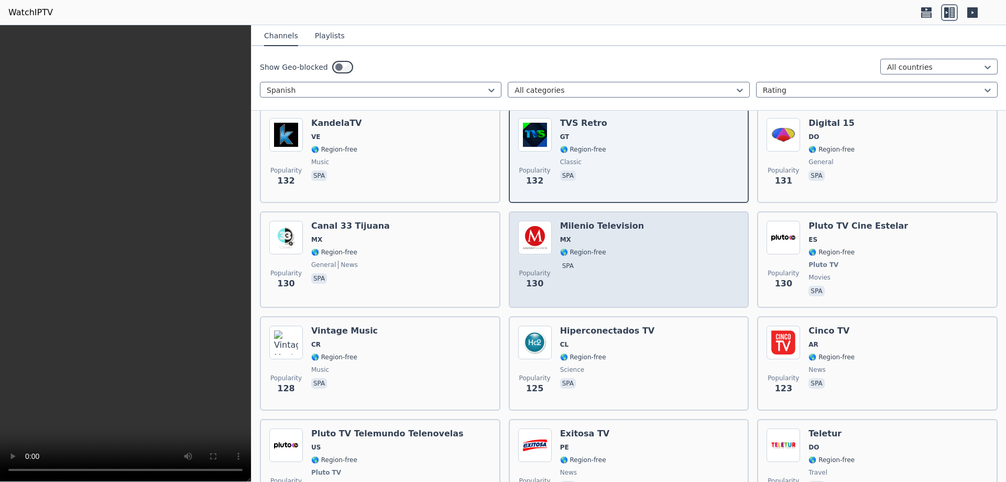
click at [611, 235] on span "MX" at bounding box center [602, 239] width 84 height 8
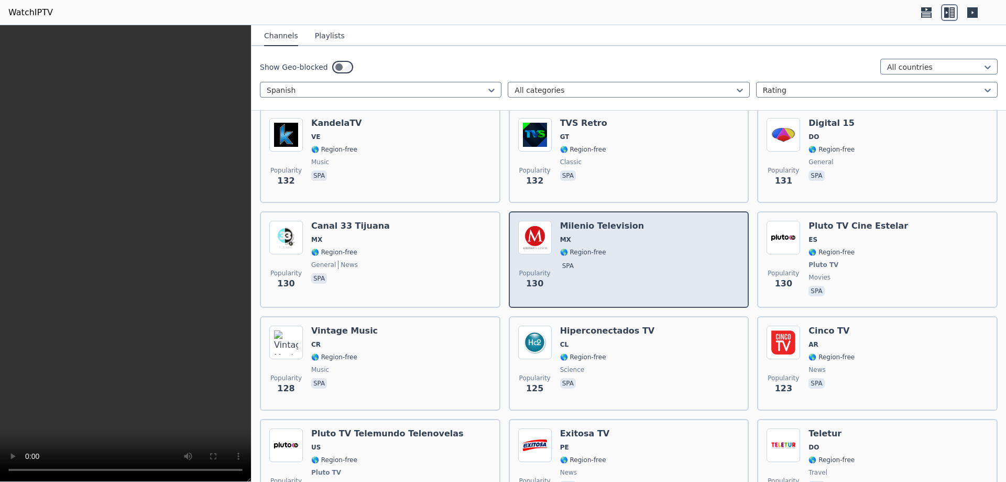
click at [611, 235] on span "MX" at bounding box center [602, 239] width 84 height 8
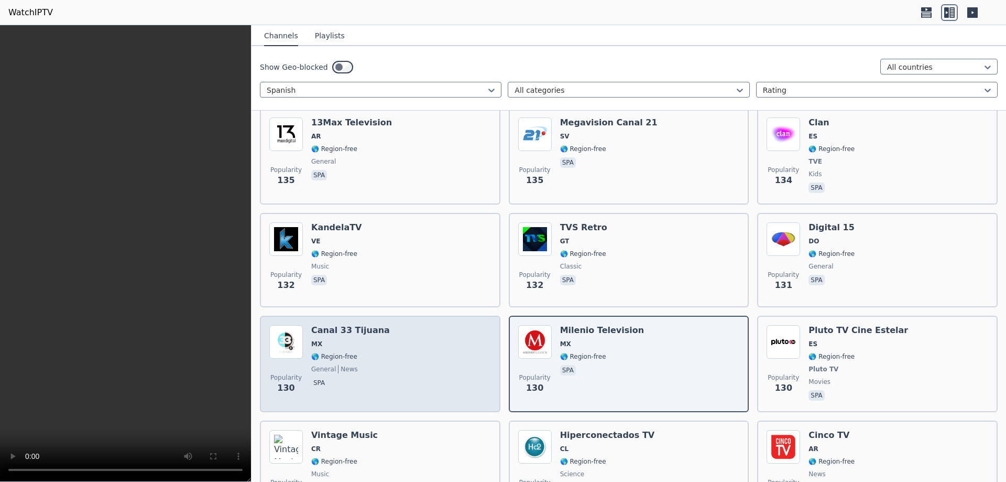
scroll to position [2945, 0]
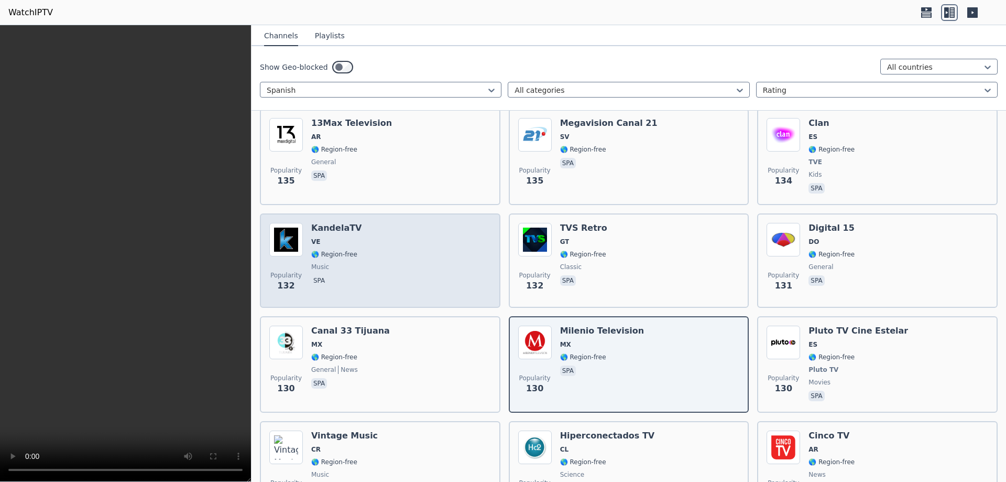
click at [398, 256] on div "Popularity 132 KandelaTV VE 🌎 Region-free music spa" at bounding box center [380, 260] width 222 height 75
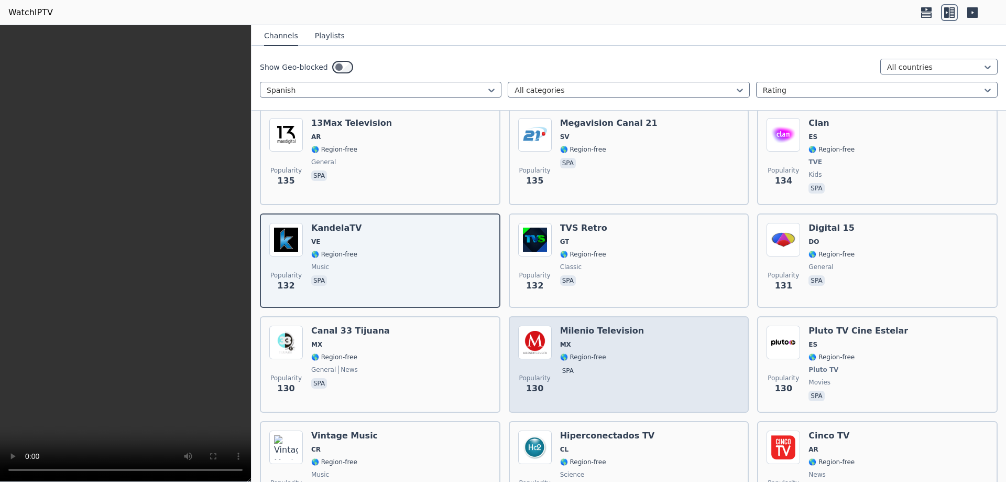
click at [596, 353] on span "🌎 Region-free" at bounding box center [583, 357] width 46 height 8
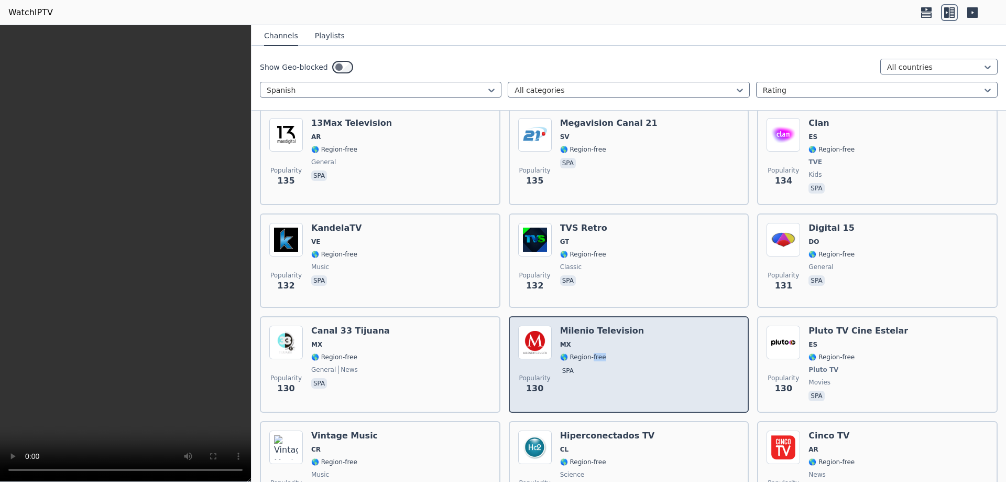
click at [596, 353] on span "🌎 Region-free" at bounding box center [583, 357] width 46 height 8
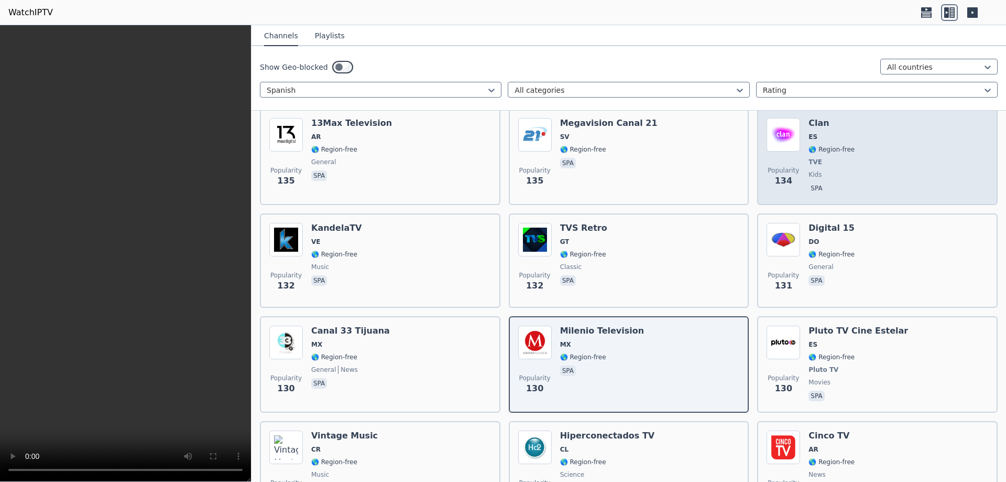
click at [858, 150] on div "Popularity 134 Clan ES 🌎 Region-free TVE kids spa" at bounding box center [878, 157] width 222 height 78
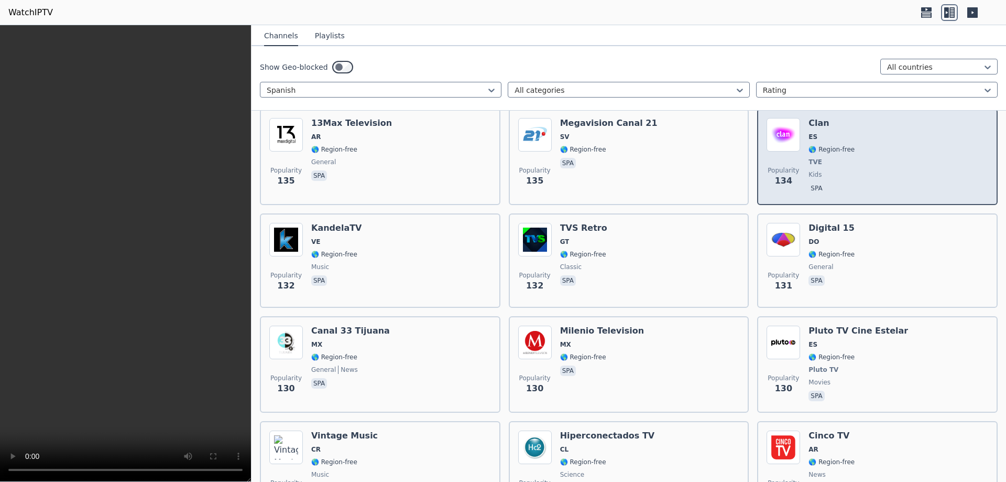
click at [858, 150] on div "Popularity 134 Clan ES 🌎 Region-free TVE kids spa" at bounding box center [878, 157] width 222 height 78
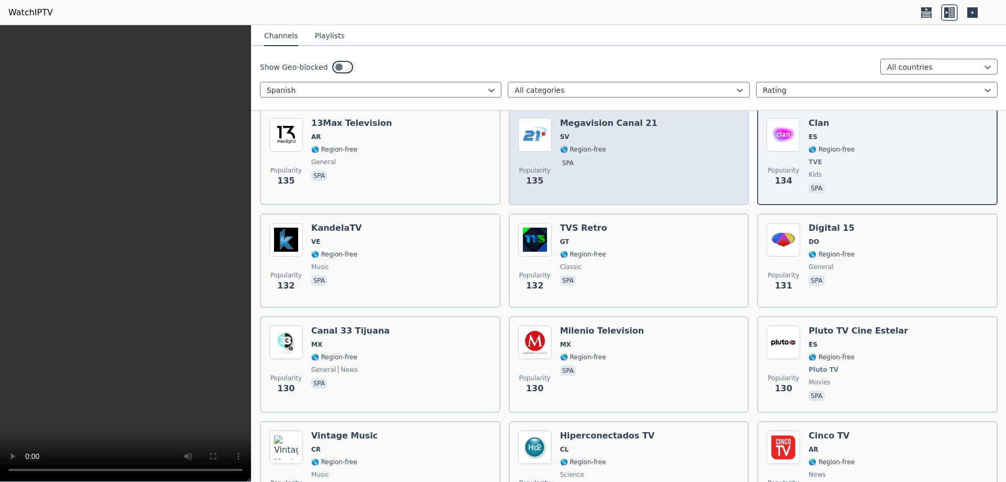
click at [614, 158] on span "spa" at bounding box center [608, 164] width 97 height 13
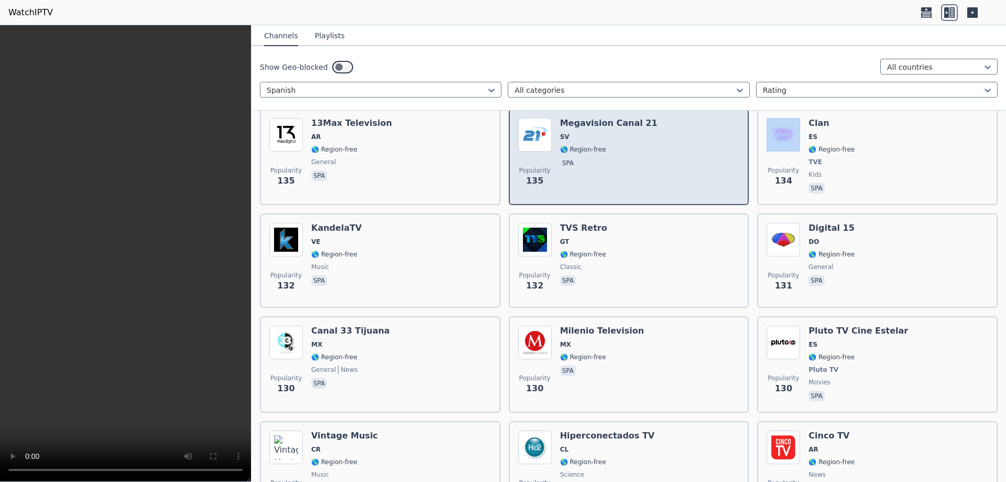
click at [614, 158] on span "spa" at bounding box center [608, 164] width 97 height 13
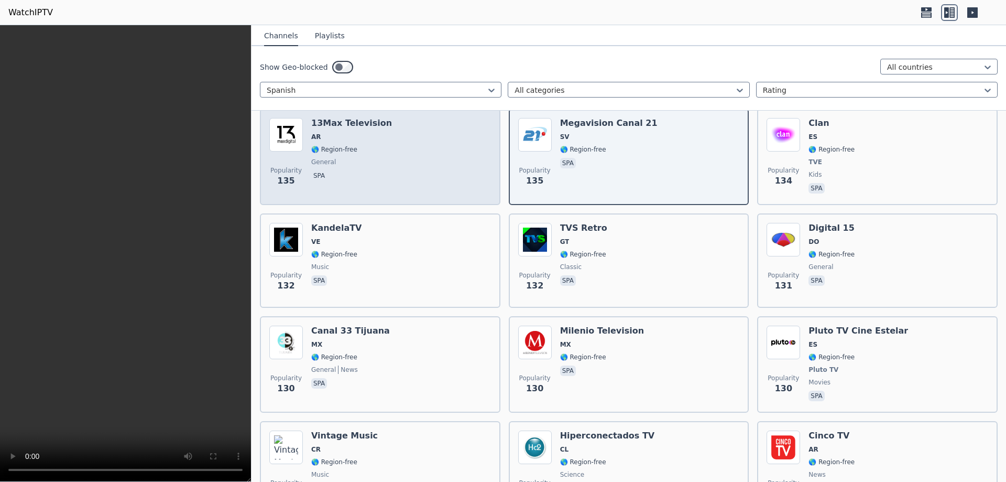
click at [380, 161] on div "Popularity 135 13Max Television AR 🌎 Region-free general spa" at bounding box center [380, 157] width 222 height 78
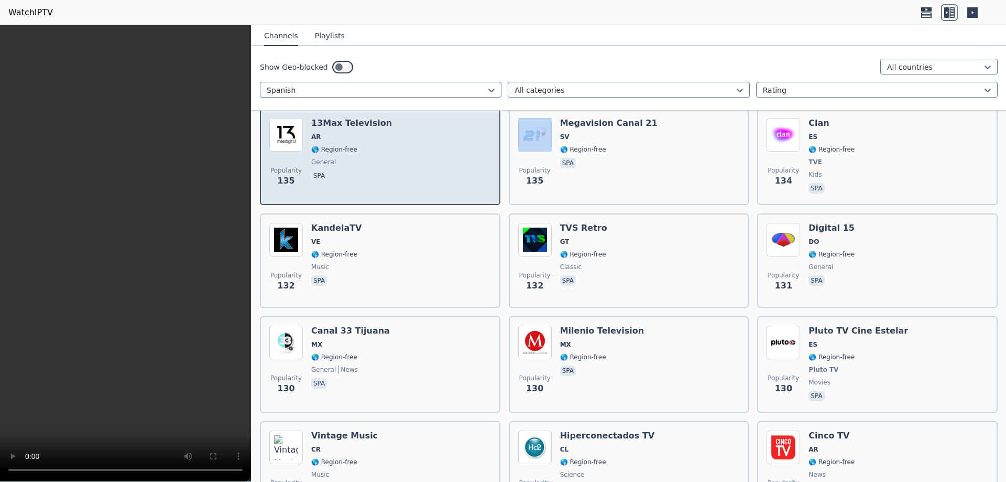
click at [380, 161] on div "Popularity 135 13Max Television AR 🌎 Region-free general spa" at bounding box center [380, 157] width 222 height 78
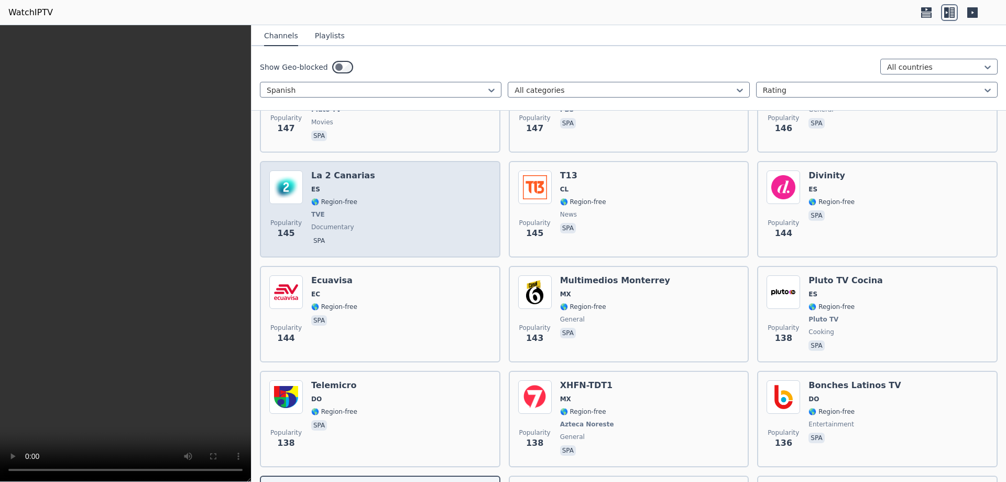
scroll to position [2630, 0]
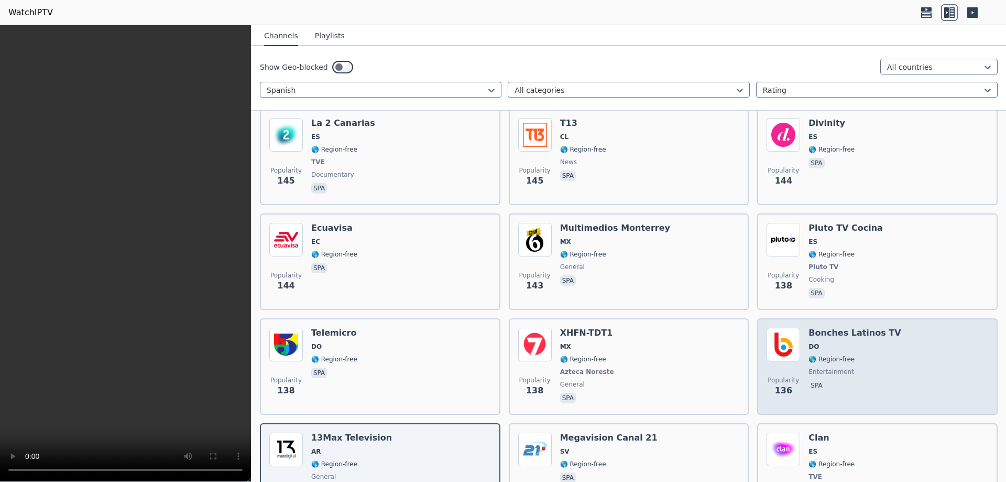
click at [867, 367] on span "entertainment" at bounding box center [855, 371] width 92 height 8
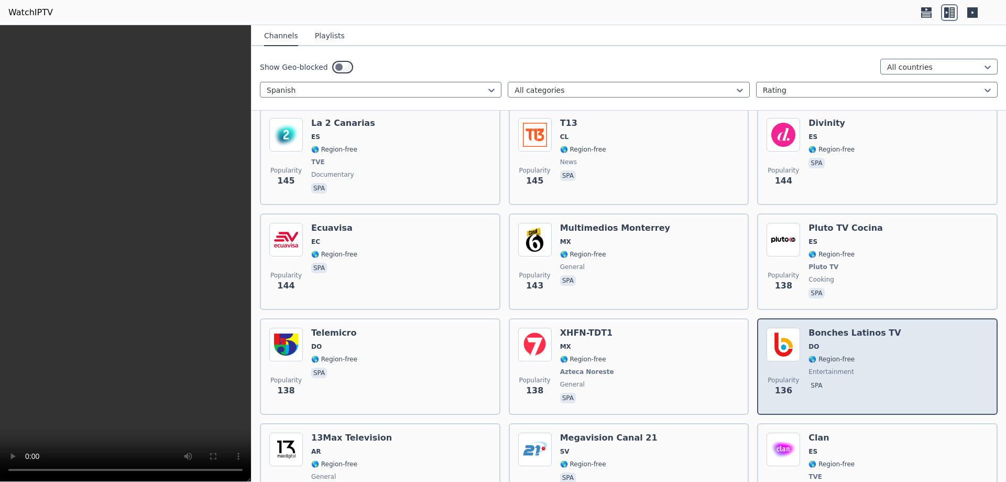
click at [867, 367] on span "entertainment" at bounding box center [855, 371] width 92 height 8
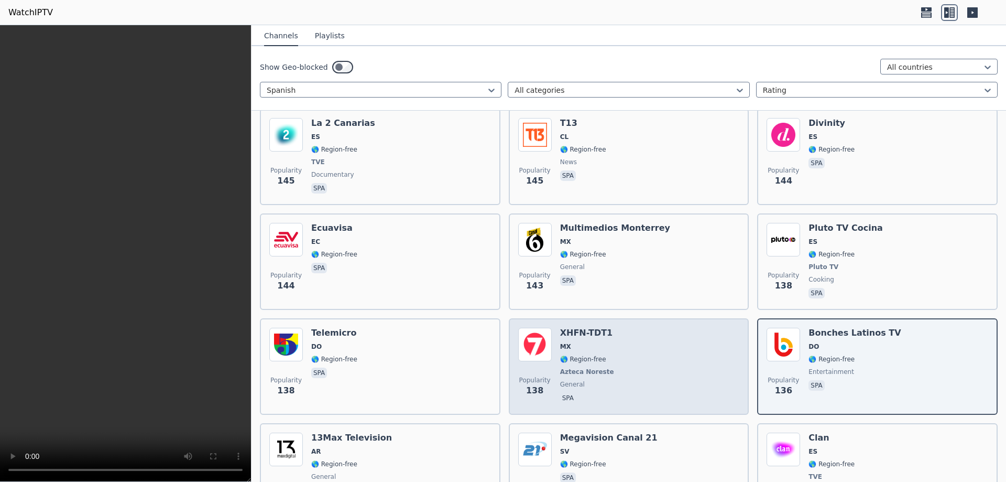
click at [628, 361] on div "Popularity 138 XHFN-TDT1 MX 🌎 Region-free Azteca Noreste general spa" at bounding box center [629, 367] width 222 height 78
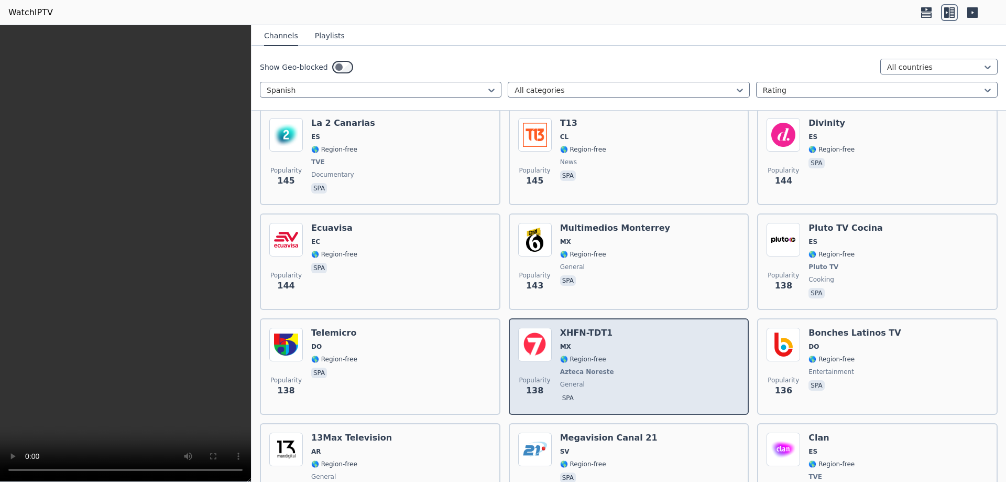
click at [628, 361] on div "Popularity 138 XHFN-TDT1 MX 🌎 Region-free Azteca Noreste general spa" at bounding box center [629, 367] width 222 height 78
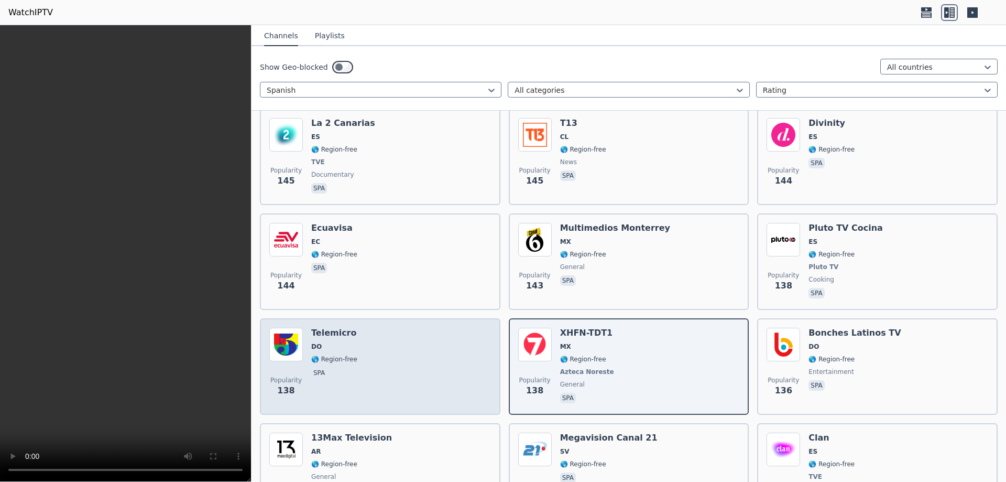
click at [378, 361] on div "Popularity 138 Telemicro DO 🌎 Region-free spa" at bounding box center [380, 367] width 222 height 78
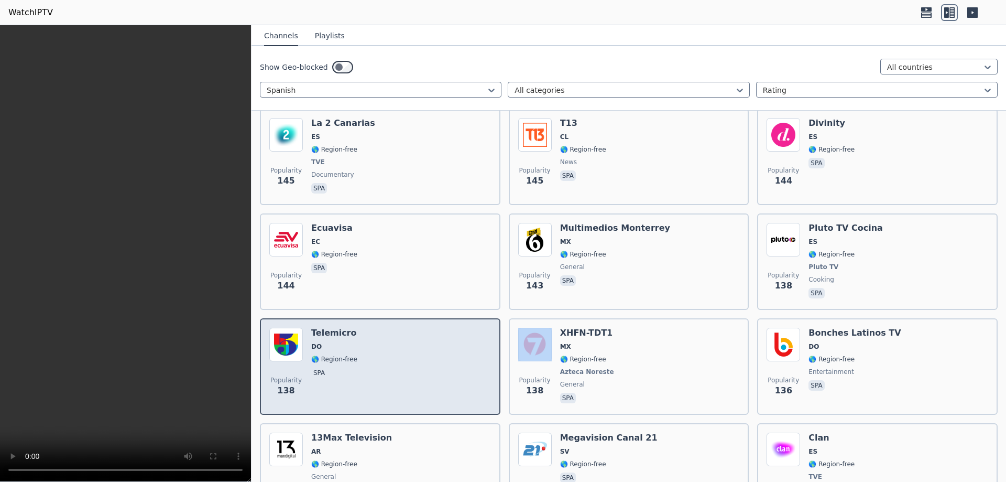
click at [378, 361] on div "Popularity 138 Telemicro DO 🌎 Region-free spa" at bounding box center [380, 367] width 222 height 78
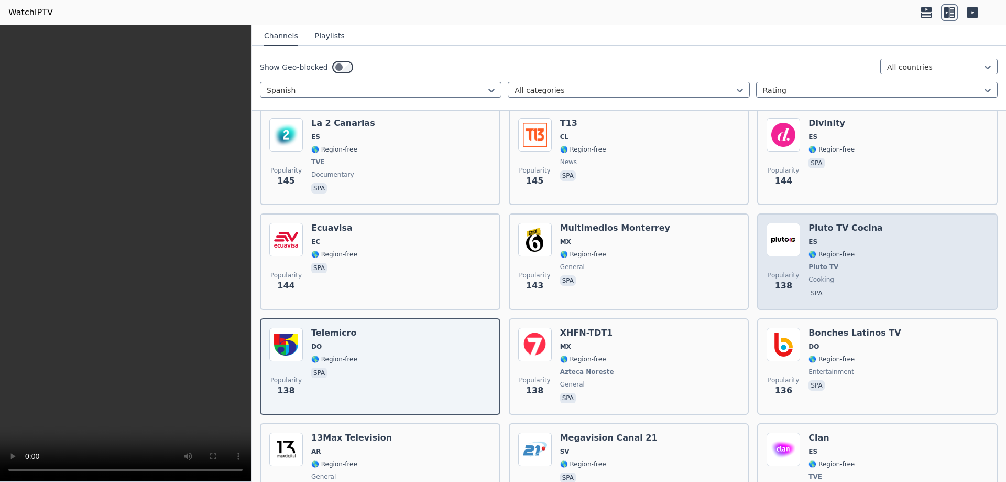
click at [864, 247] on div "Popularity 138 Pluto TV Cocina ES 🌎 Region-free Pluto TV cooking spa" at bounding box center [878, 262] width 222 height 78
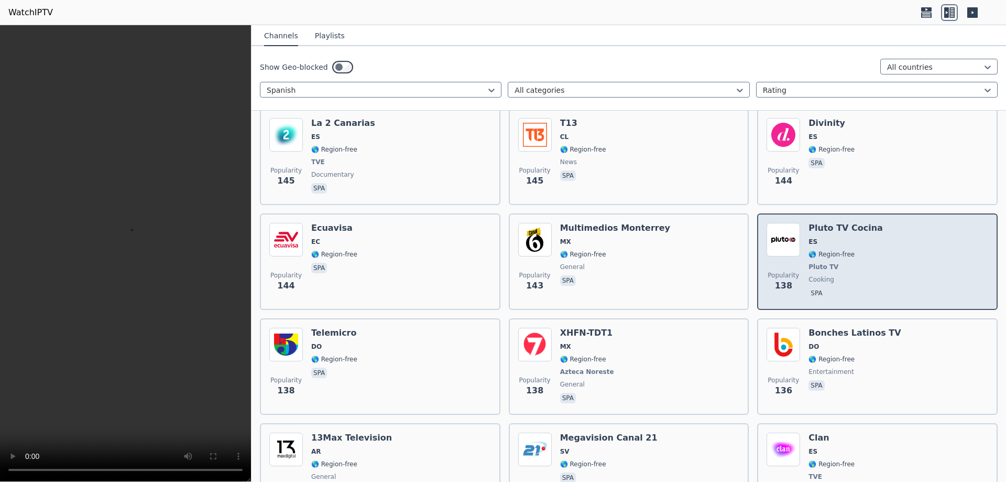
click at [864, 247] on div "Popularity 138 Pluto TV Cocina ES 🌎 Region-free Pluto TV cooking spa" at bounding box center [878, 262] width 222 height 78
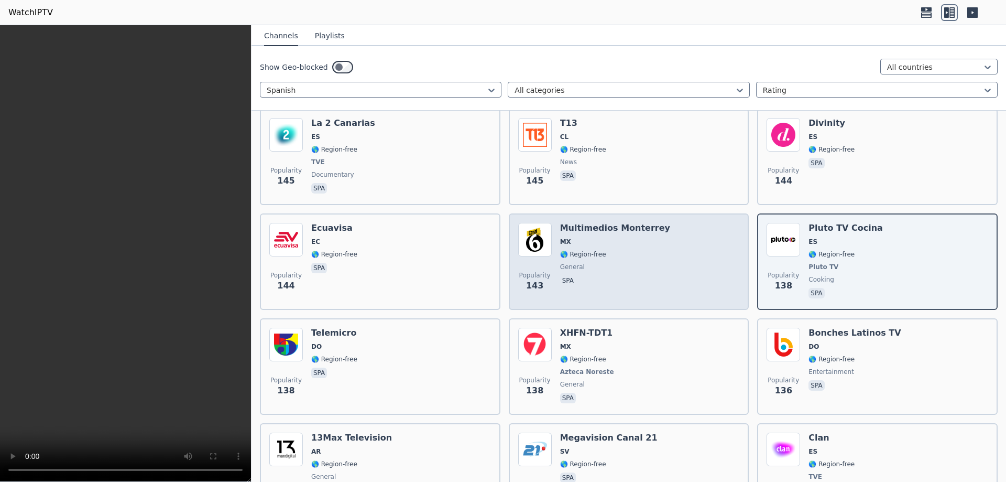
click at [597, 250] on span "🌎 Region-free" at bounding box center [583, 254] width 46 height 8
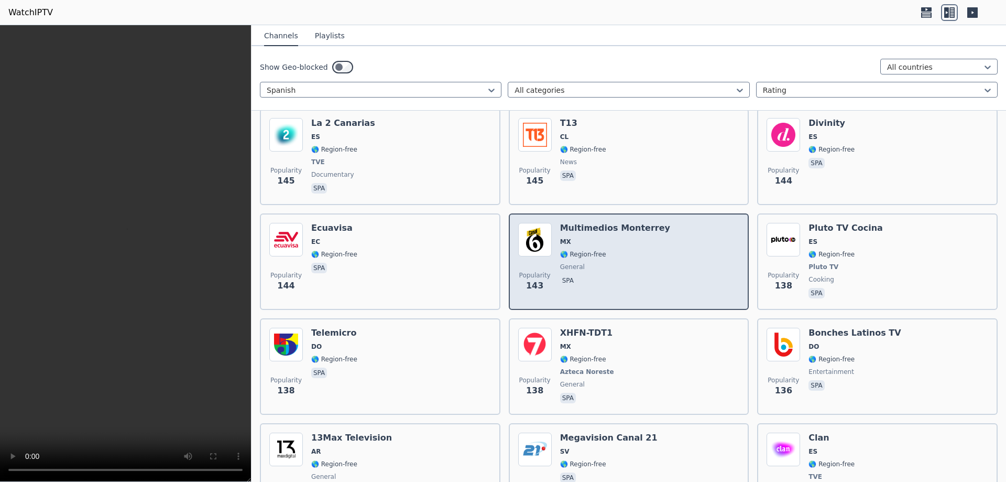
click at [597, 250] on span "🌎 Region-free" at bounding box center [583, 254] width 46 height 8
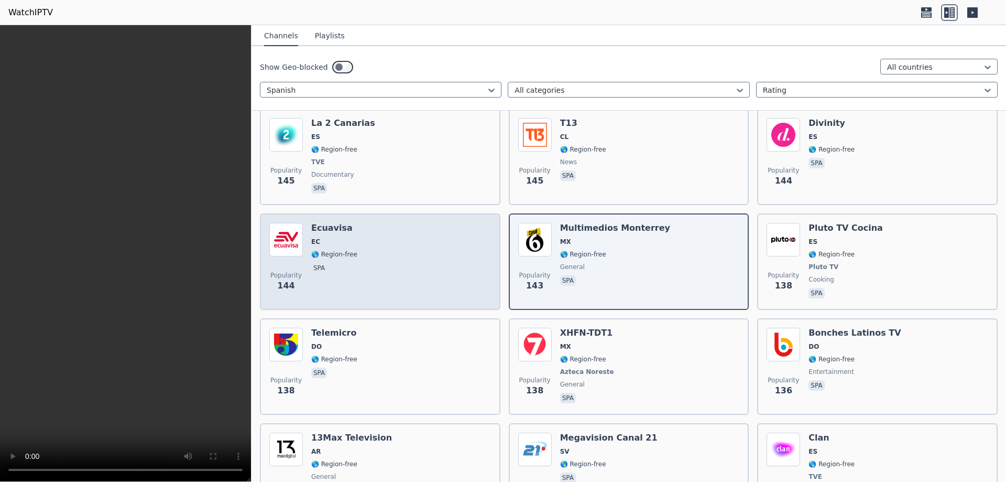
click at [386, 254] on div "Popularity 144 Ecuavisa EC 🌎 Region-free spa" at bounding box center [380, 262] width 222 height 78
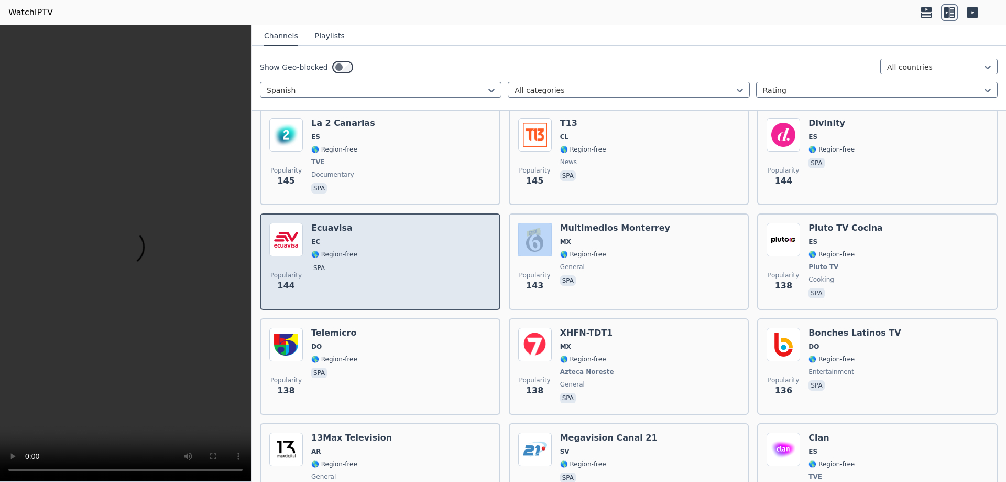
click at [386, 254] on div "Popularity 144 Ecuavisa EC 🌎 Region-free spa" at bounding box center [380, 262] width 222 height 78
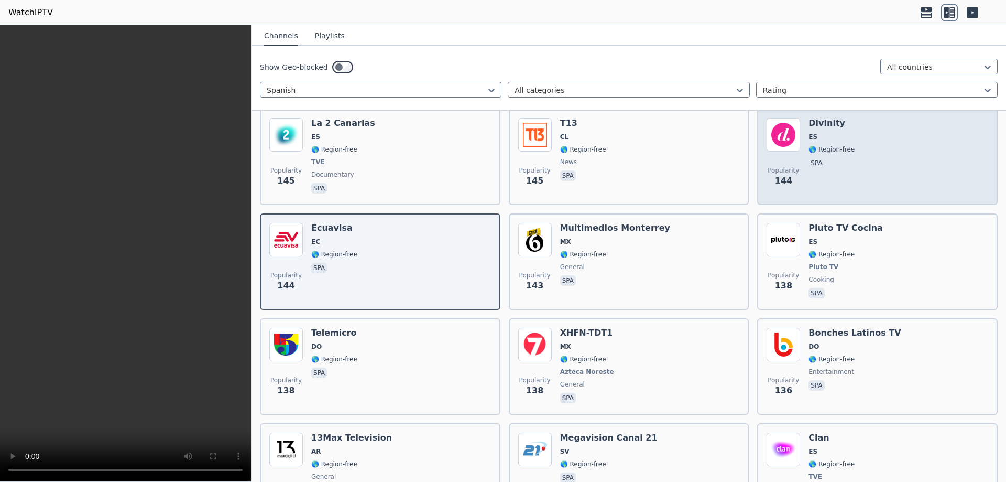
click at [812, 161] on span "spa" at bounding box center [832, 164] width 46 height 13
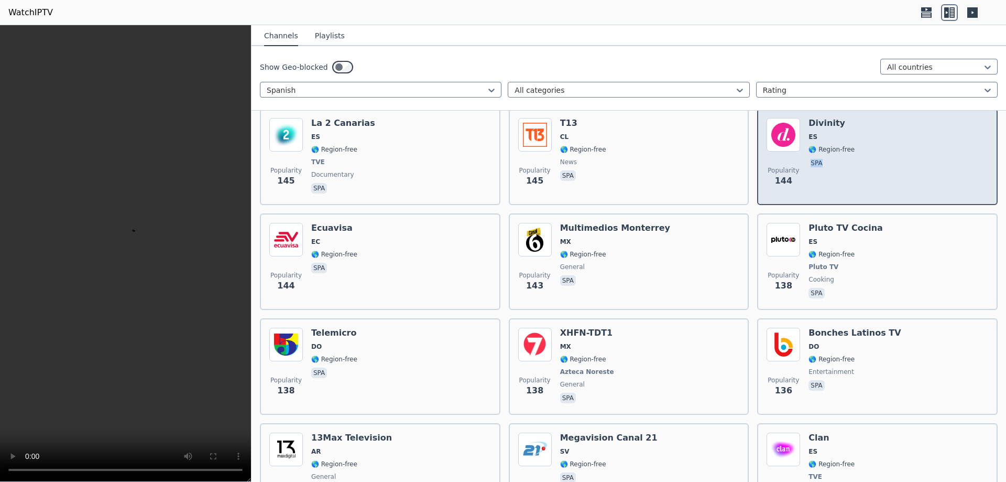
click at [812, 161] on span "spa" at bounding box center [832, 164] width 46 height 13
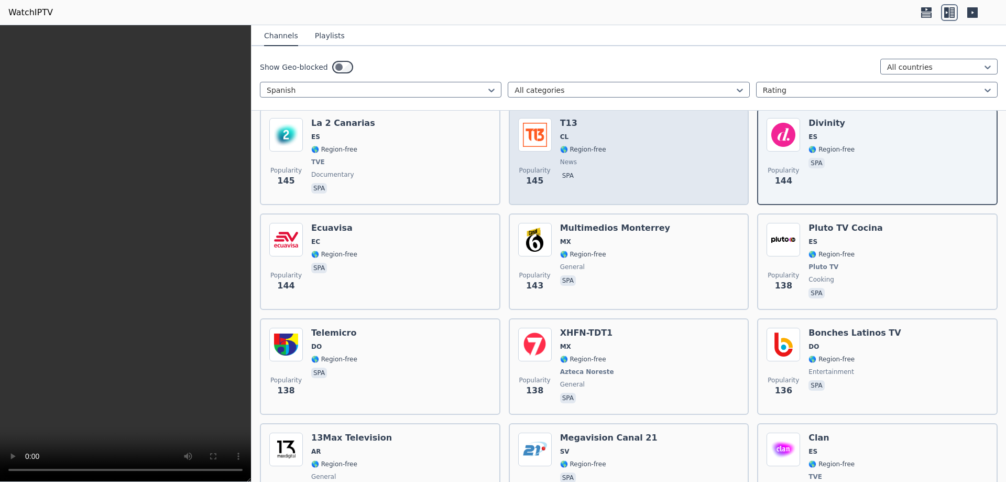
click at [608, 165] on div "Popularity 145 T13 CL 🌎 Region-free news spa" at bounding box center [629, 157] width 222 height 78
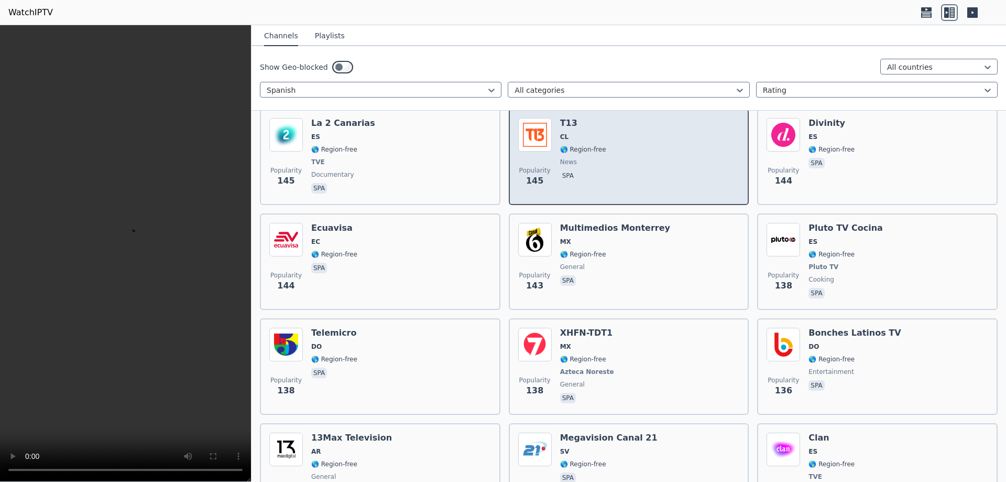
click at [608, 165] on div "Popularity 145 T13 CL 🌎 Region-free news spa" at bounding box center [629, 157] width 222 height 78
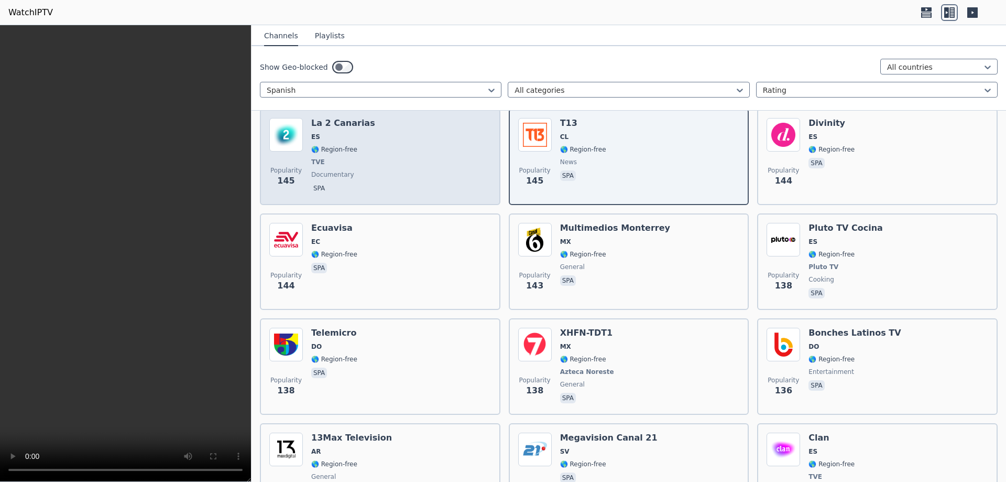
click at [371, 153] on div "Popularity 145 La 2 Canarias ES 🌎 Region-free TVE documentary spa" at bounding box center [380, 157] width 222 height 78
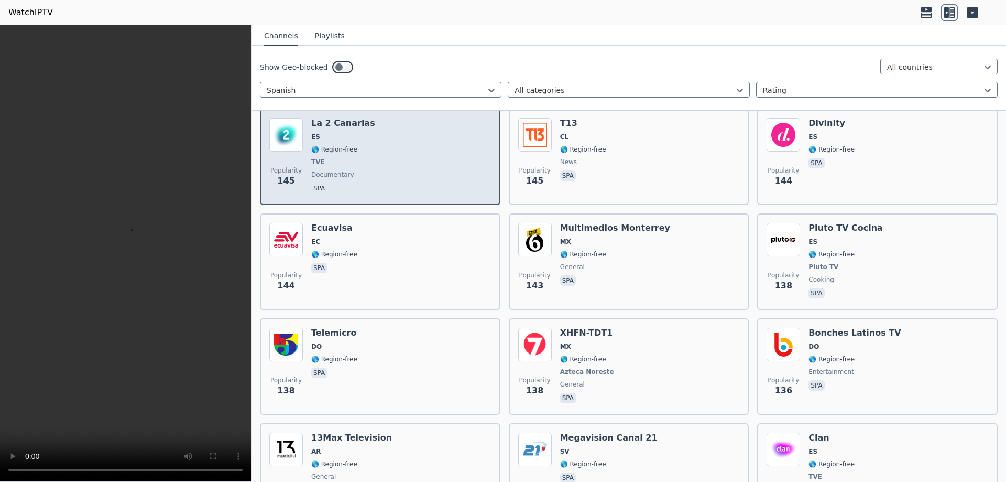
click at [371, 152] on div "Popularity 145 La 2 Canarias ES 🌎 Region-free TVE documentary spa" at bounding box center [380, 157] width 222 height 78
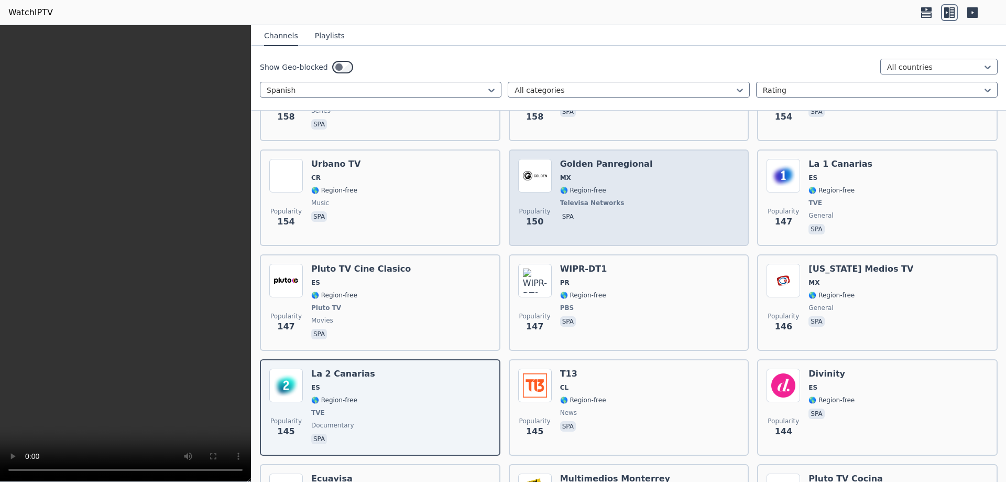
scroll to position [2368, 0]
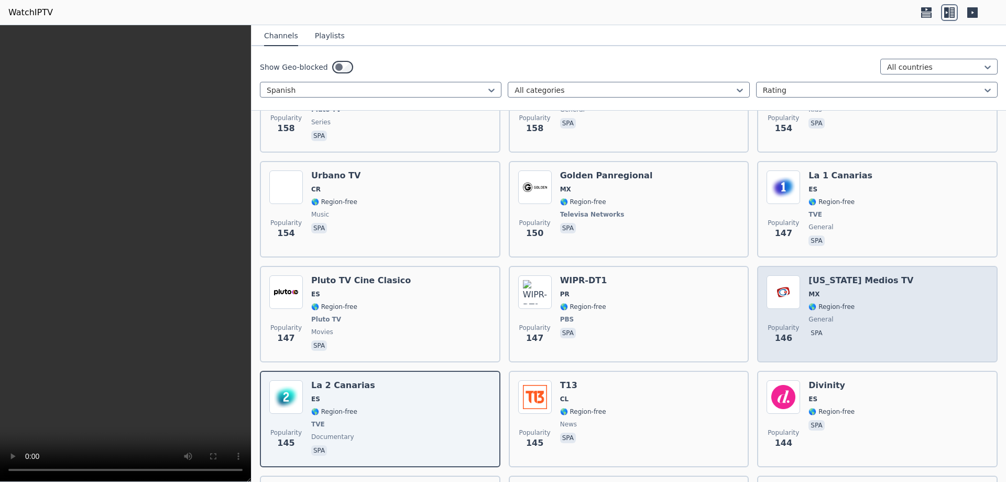
click at [867, 292] on div "[US_STATE] Medios TV MX 🌎 Region-free general spa" at bounding box center [861, 314] width 105 height 78
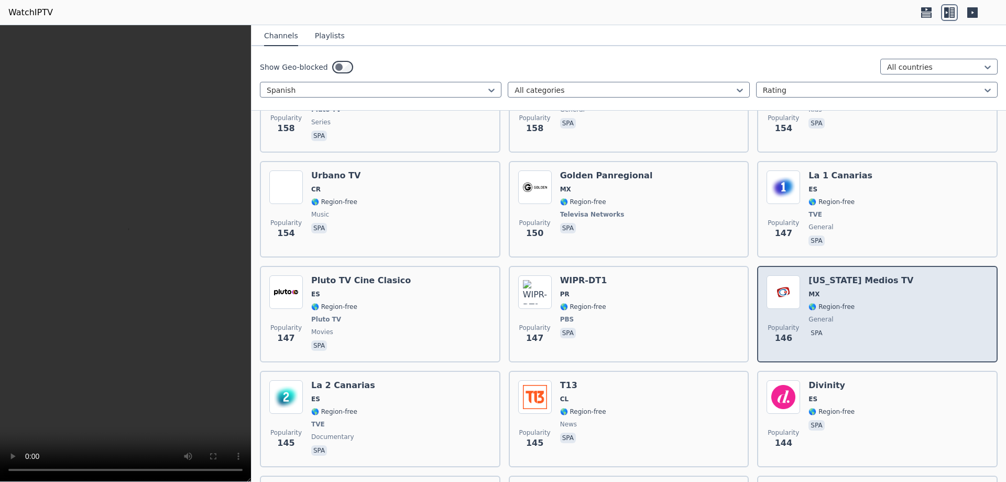
click at [867, 292] on div "[US_STATE] Medios TV MX 🌎 Region-free general spa" at bounding box center [861, 314] width 105 height 78
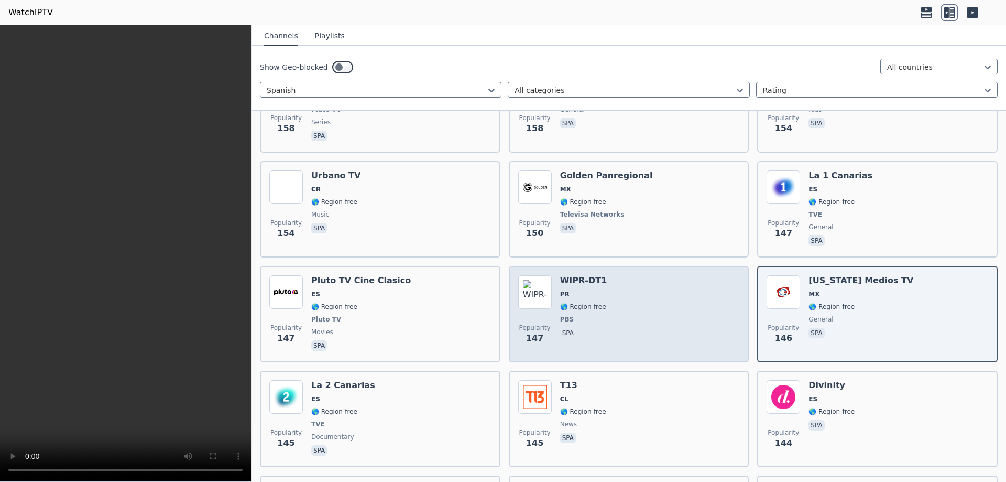
click at [593, 306] on div "WIPR-DT1 PR 🌎 Region-free PBS spa" at bounding box center [583, 314] width 47 height 78
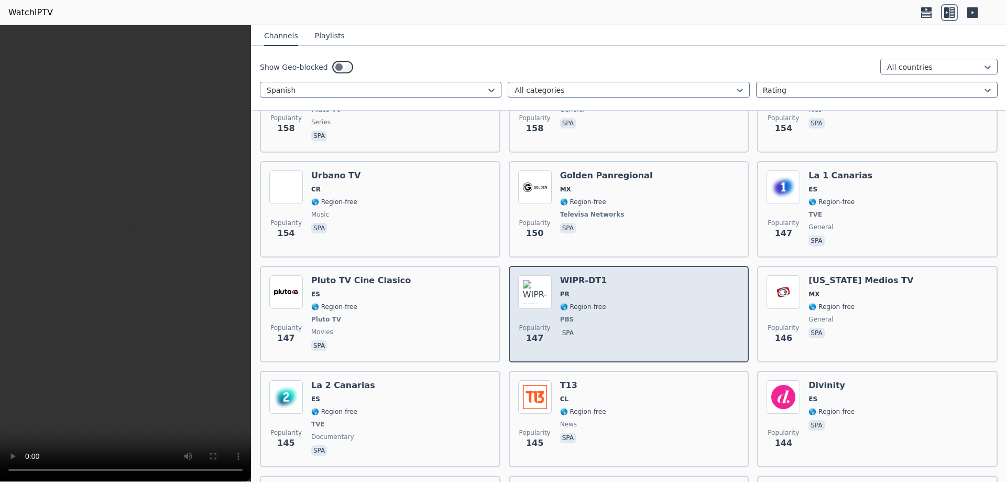
click at [593, 306] on div "WIPR-DT1 PR 🌎 Region-free PBS spa" at bounding box center [583, 314] width 47 height 78
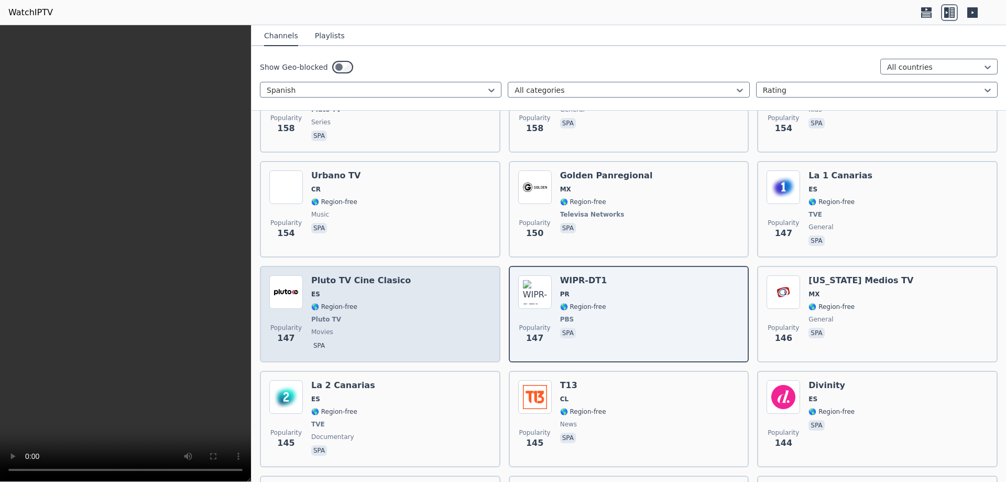
click at [372, 315] on span "Pluto TV" at bounding box center [361, 319] width 100 height 8
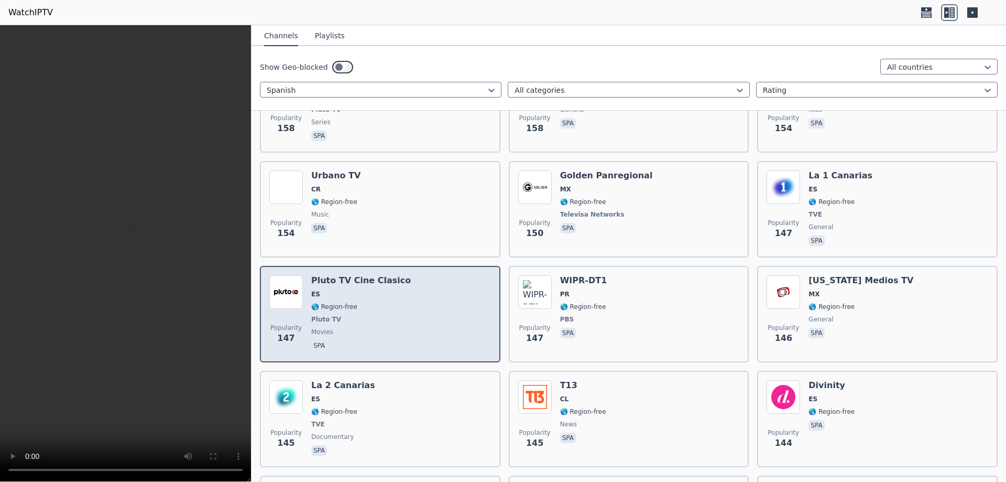
click at [372, 315] on span "Pluto TV" at bounding box center [361, 319] width 100 height 8
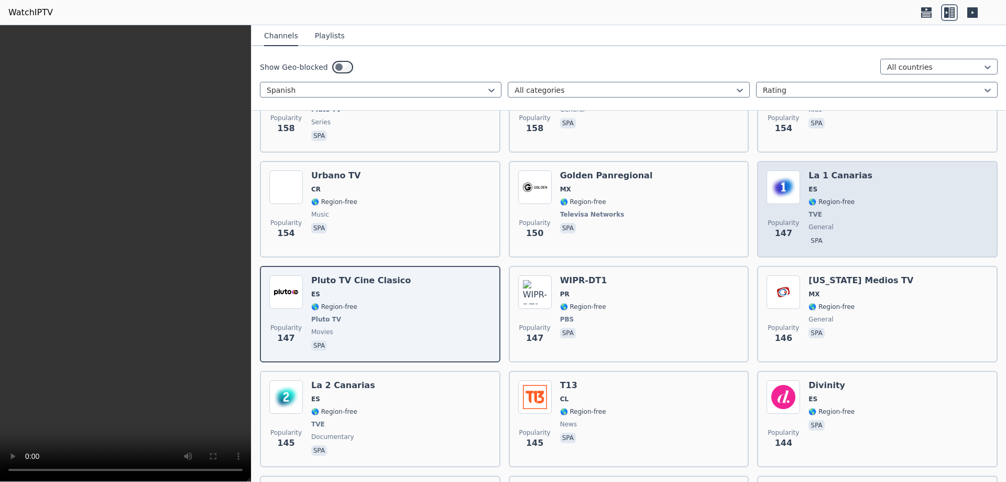
click at [847, 210] on span "TVE" at bounding box center [841, 214] width 64 height 8
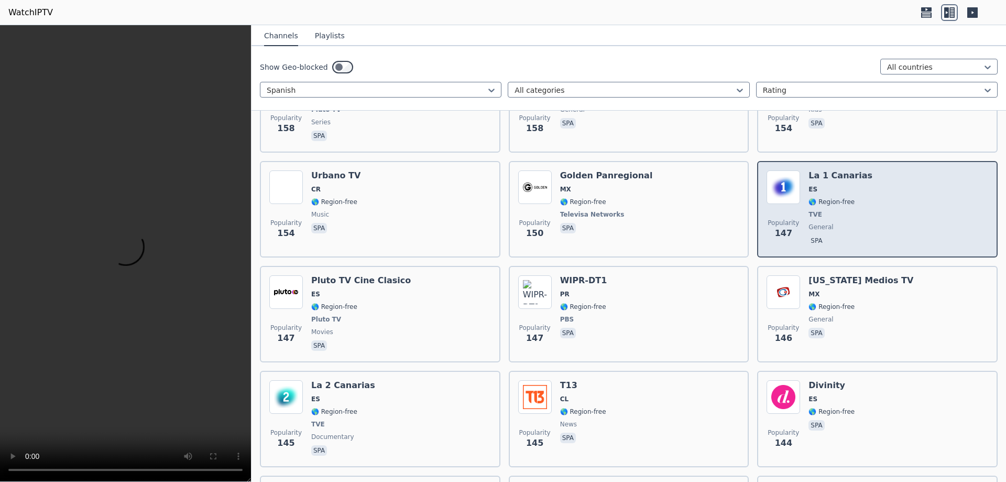
click at [847, 210] on span "TVE" at bounding box center [841, 214] width 64 height 8
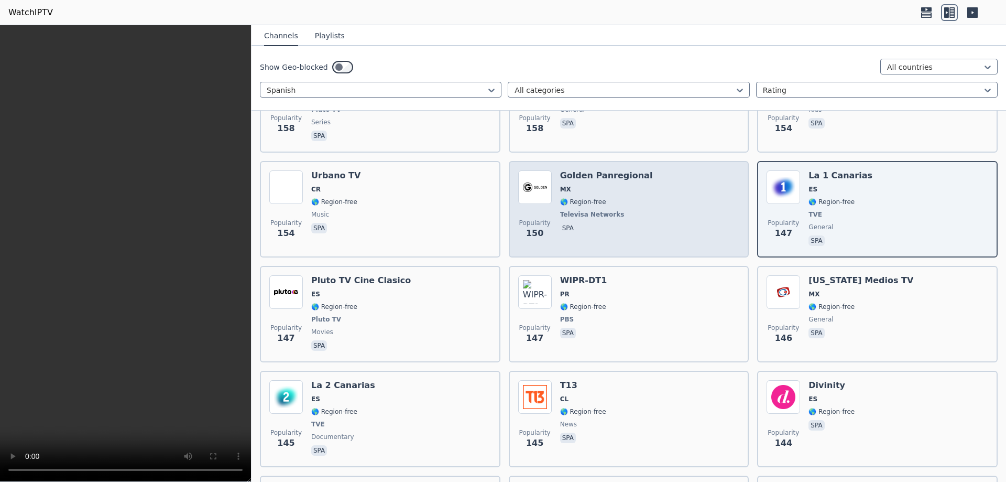
click at [623, 210] on span "Televisa Networks" at bounding box center [606, 214] width 93 height 8
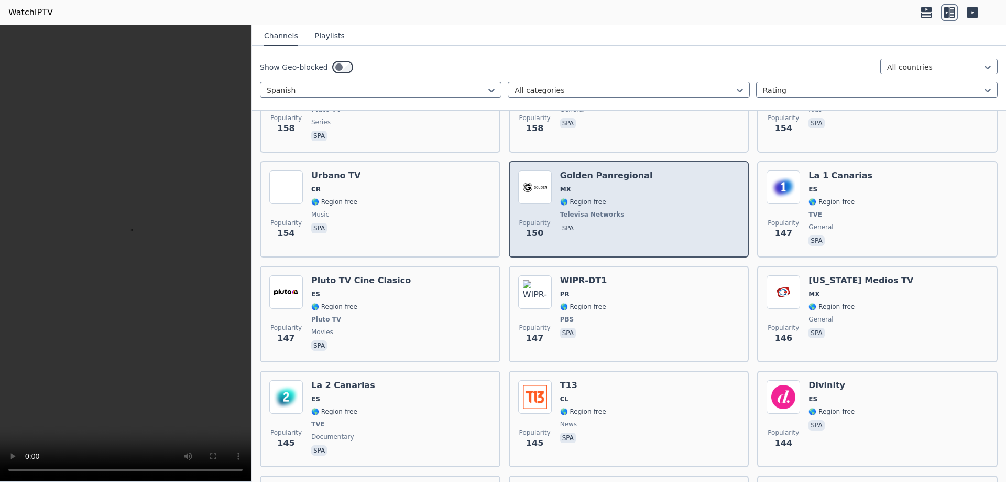
click at [623, 210] on span "Televisa Networks" at bounding box center [606, 214] width 93 height 8
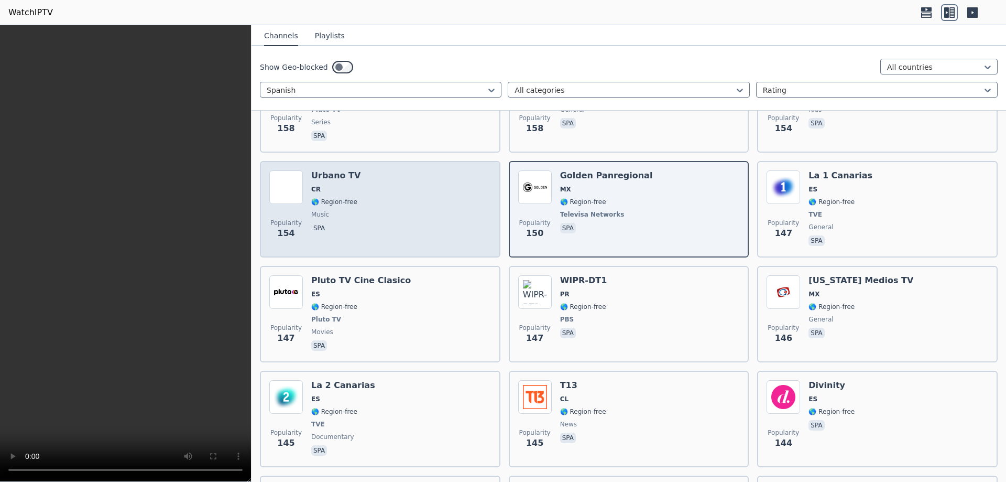
click at [395, 205] on div "Popularity 154 [PERSON_NAME] TV CR 🌎 Region-free music spa" at bounding box center [380, 209] width 222 height 78
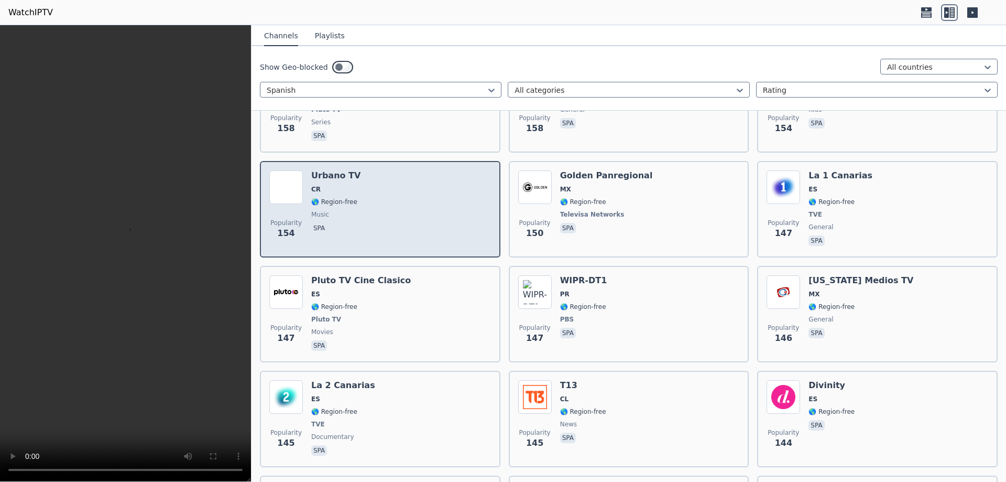
click at [395, 205] on div "Popularity 154 [PERSON_NAME] TV CR 🌎 Region-free music spa" at bounding box center [380, 209] width 222 height 78
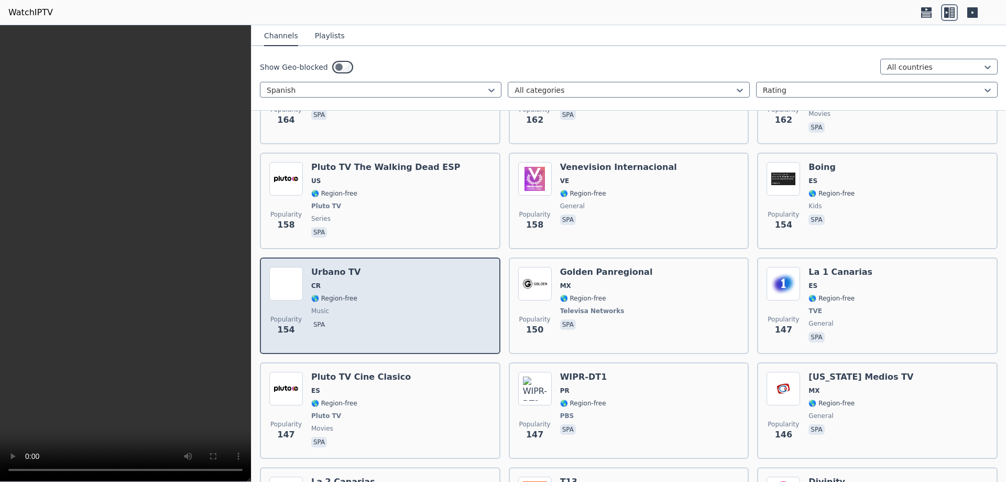
scroll to position [2211, 0]
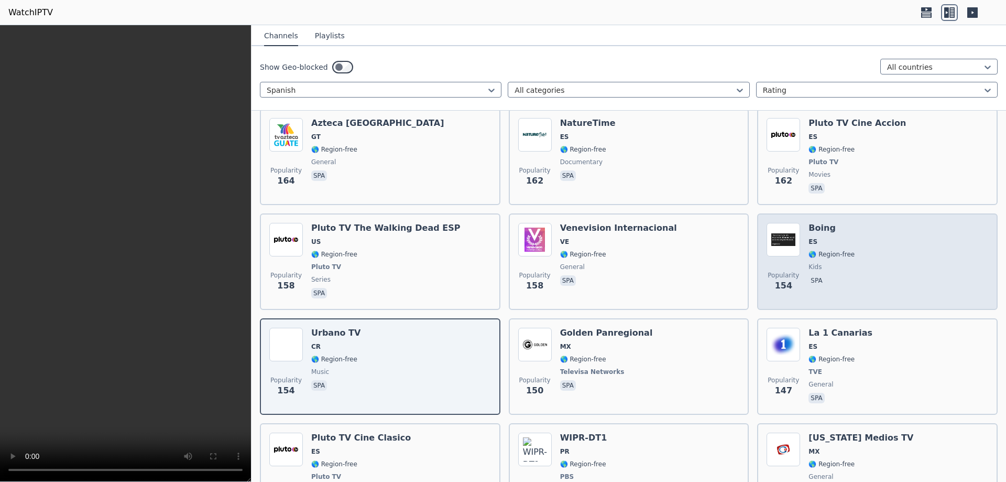
click at [847, 262] on div "Popularity 154 Boing ES 🌎 Region-free kids spa" at bounding box center [878, 262] width 222 height 78
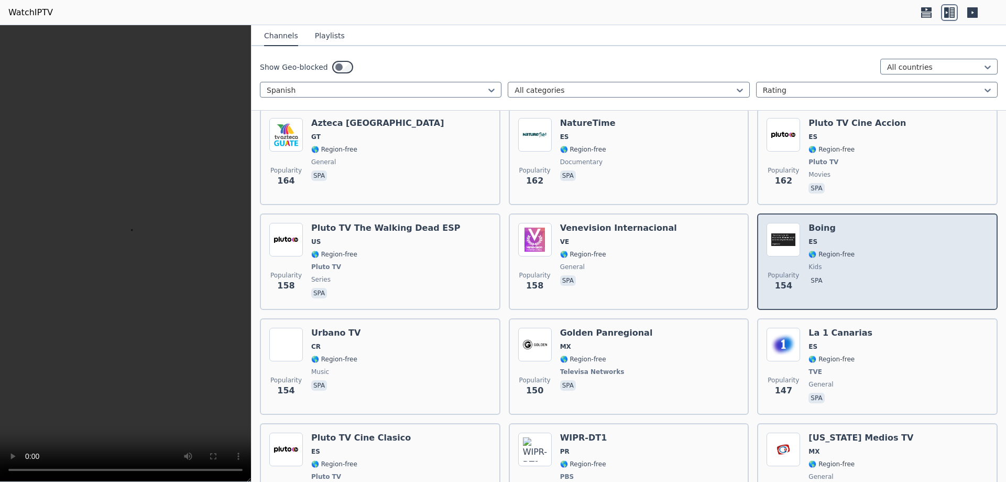
click at [847, 262] on div "Popularity 154 Boing ES 🌎 Region-free kids spa" at bounding box center [878, 262] width 222 height 78
click at [875, 253] on div "Popularity 154 Boing ES 🌎 Region-free kids spa" at bounding box center [878, 262] width 222 height 78
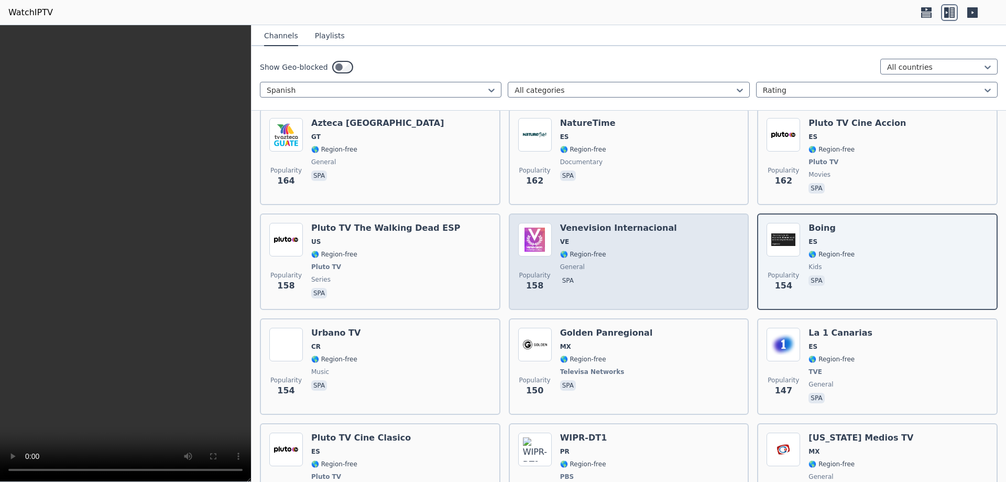
click at [644, 263] on span "general" at bounding box center [618, 267] width 117 height 8
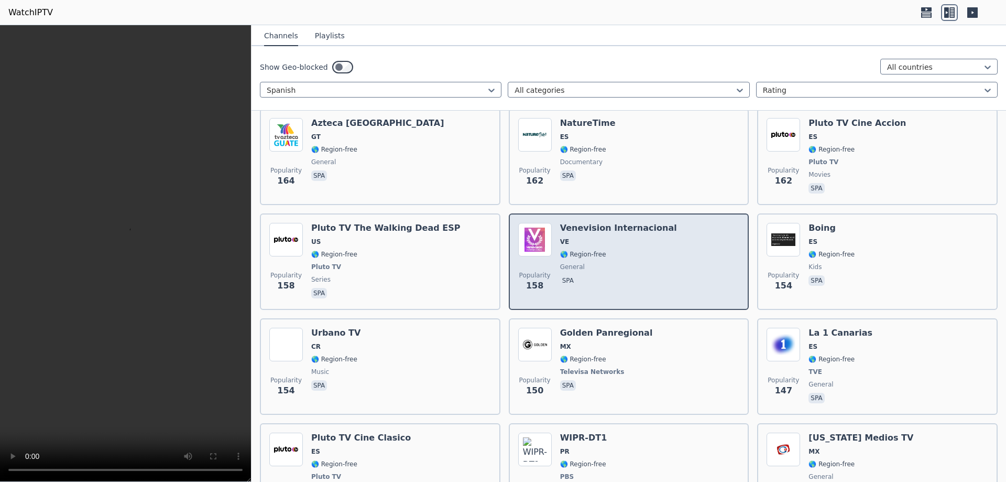
click at [644, 263] on span "general" at bounding box center [618, 267] width 117 height 8
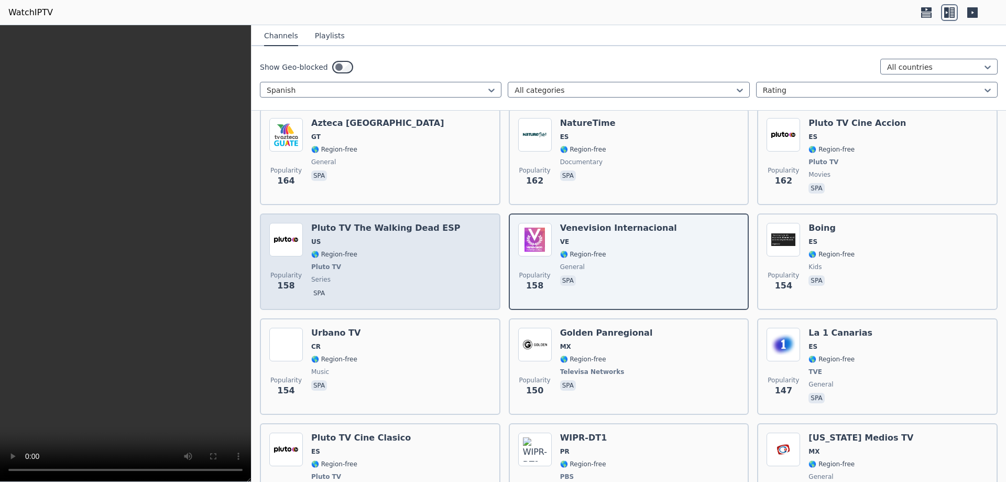
click at [391, 263] on span "Pluto TV" at bounding box center [385, 267] width 149 height 8
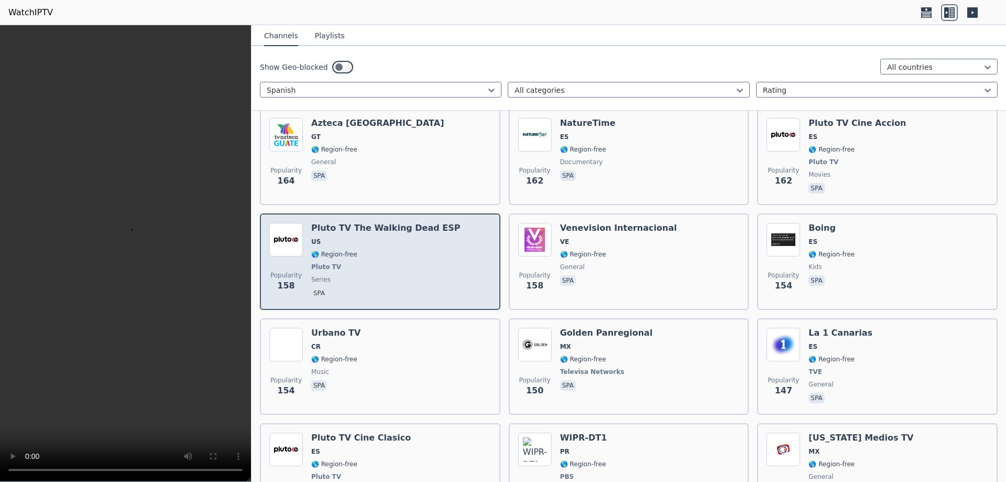
click at [391, 263] on span "Pluto TV" at bounding box center [385, 267] width 149 height 8
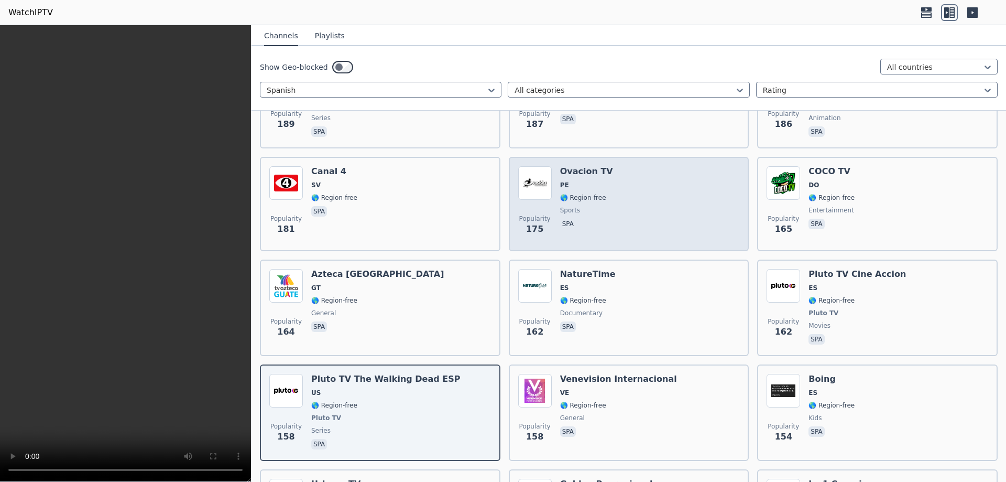
scroll to position [2054, 0]
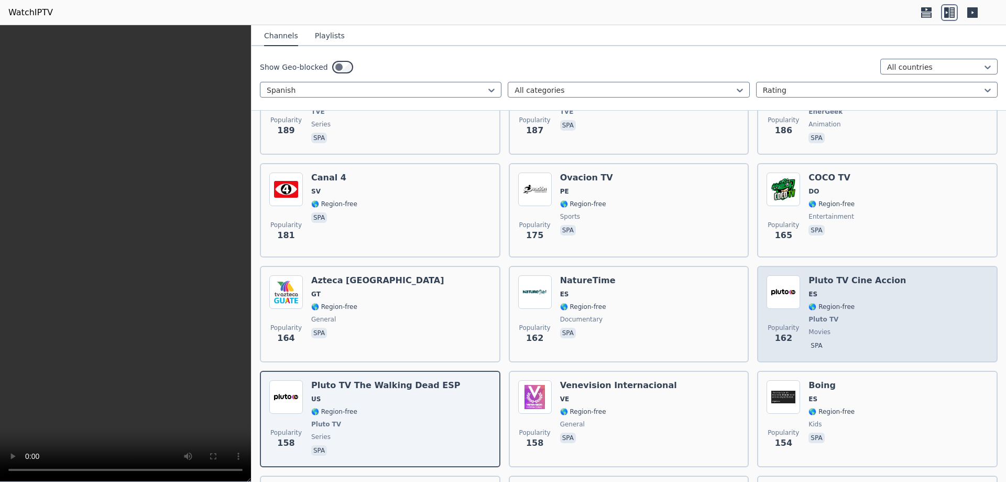
click at [852, 302] on span "🌎 Region-free" at bounding box center [857, 306] width 97 height 8
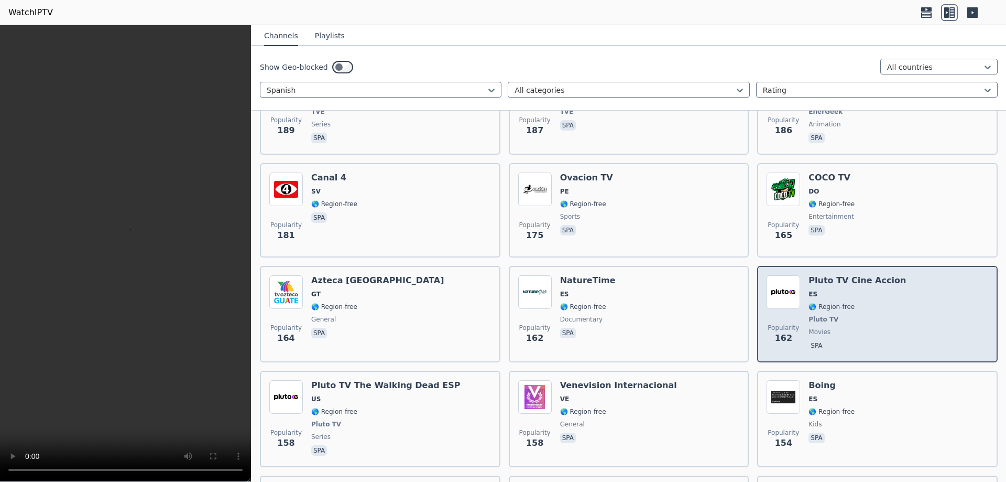
click at [852, 302] on span "🌎 Region-free" at bounding box center [857, 306] width 97 height 8
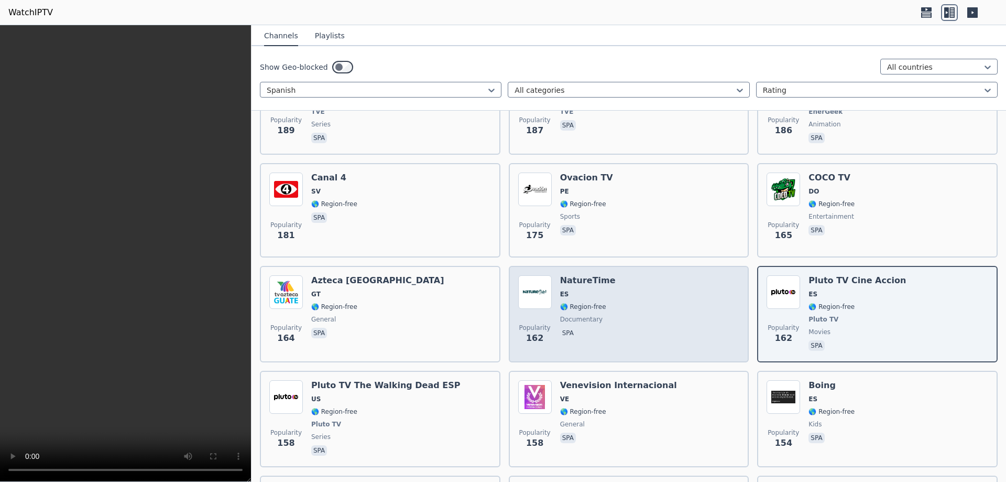
click at [621, 301] on div "Popularity 162 NatureTime ES 🌎 Region-free documentary spa" at bounding box center [629, 314] width 222 height 78
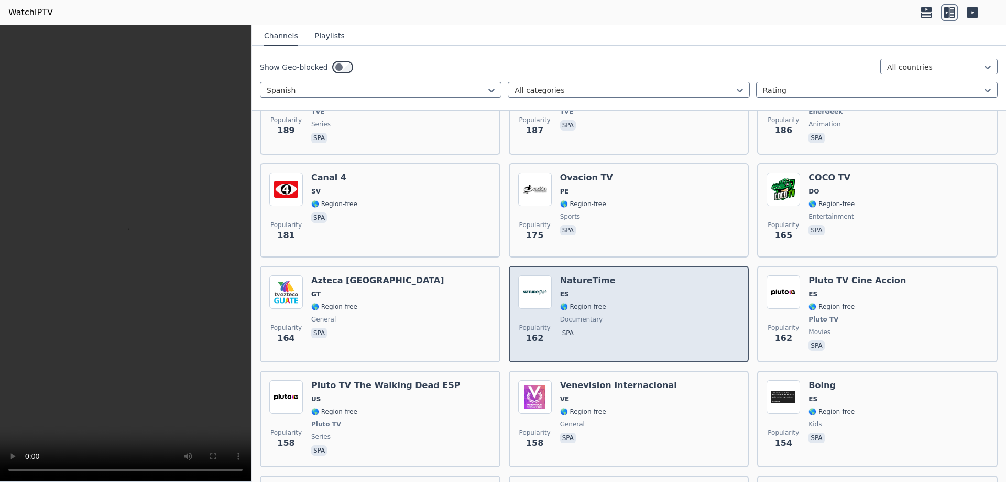
click at [621, 301] on div "Popularity 162 NatureTime ES 🌎 Region-free documentary spa" at bounding box center [629, 314] width 222 height 78
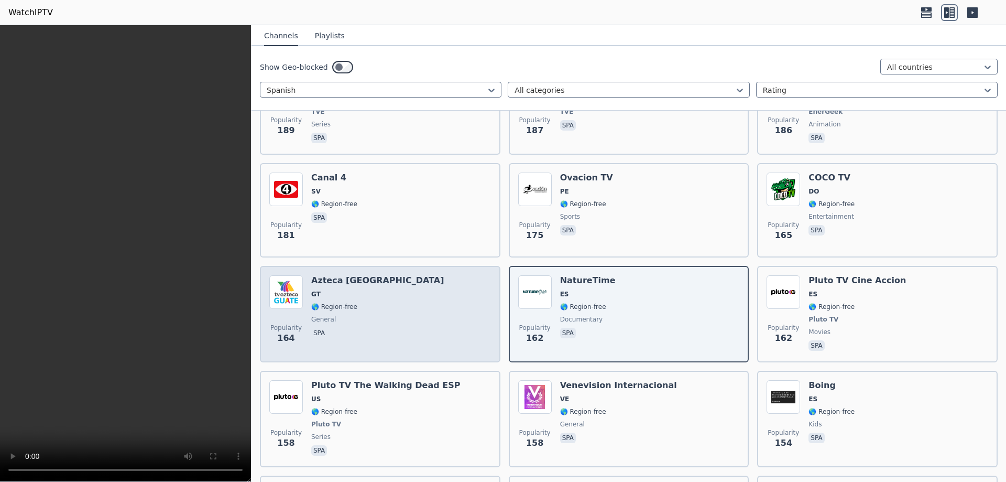
click at [397, 308] on div "Popularity 164 Azteca Guatemala GT 🌎 Region-free general spa" at bounding box center [380, 314] width 222 height 78
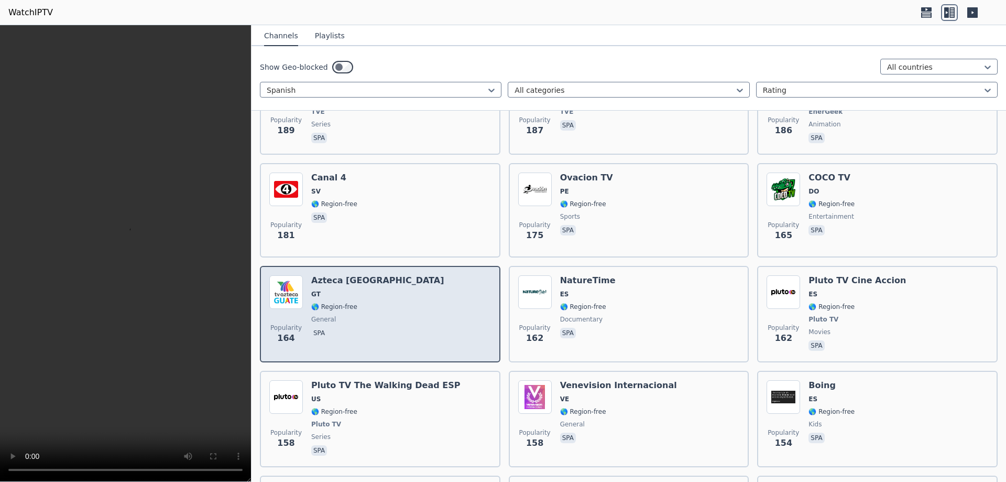
click at [397, 308] on div "Popularity 164 Azteca Guatemala GT 🌎 Region-free general spa" at bounding box center [380, 314] width 222 height 78
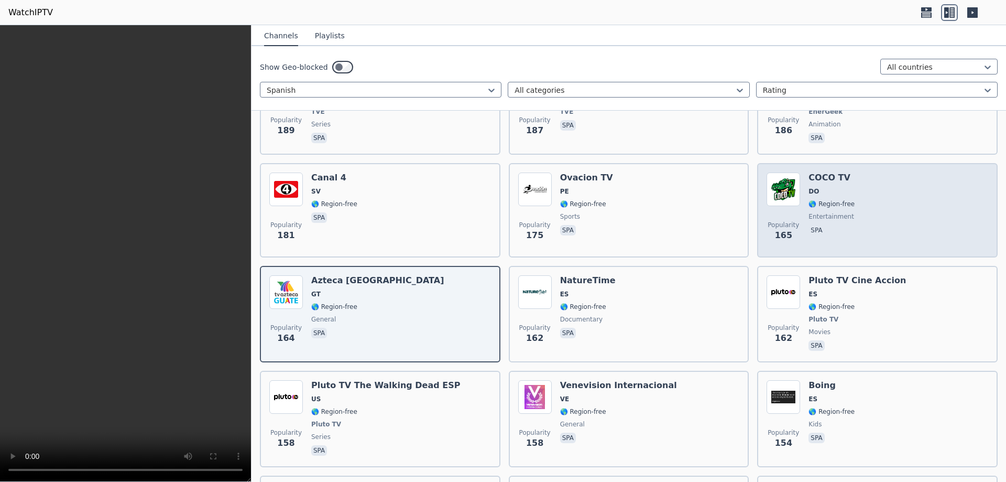
click at [864, 189] on div "Popularity 165 COCO TV DO 🌎 Region-free entertainment spa" at bounding box center [878, 209] width 222 height 75
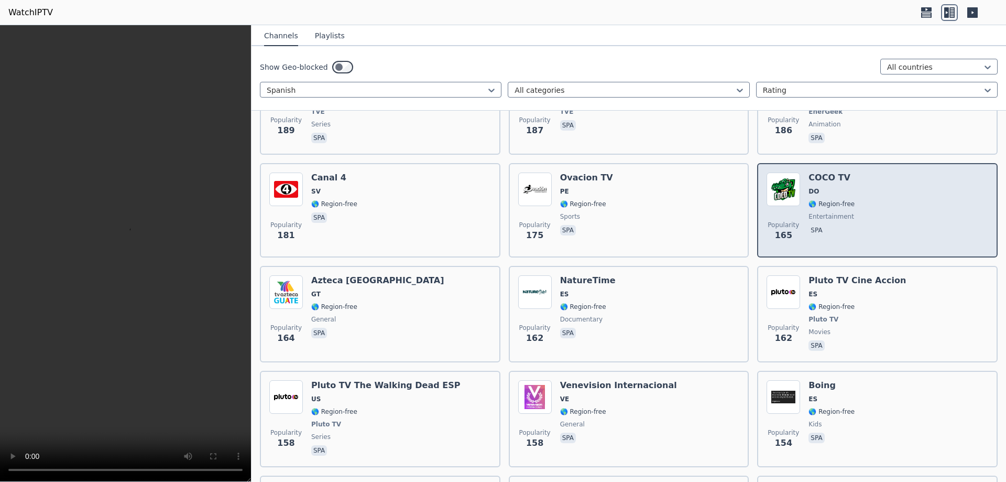
click at [864, 189] on div "Popularity 165 COCO TV DO 🌎 Region-free entertainment spa" at bounding box center [878, 209] width 222 height 75
click at [922, 178] on div "Popularity 165 COCO TV DO 🌎 Region-free entertainment spa" at bounding box center [878, 209] width 222 height 75
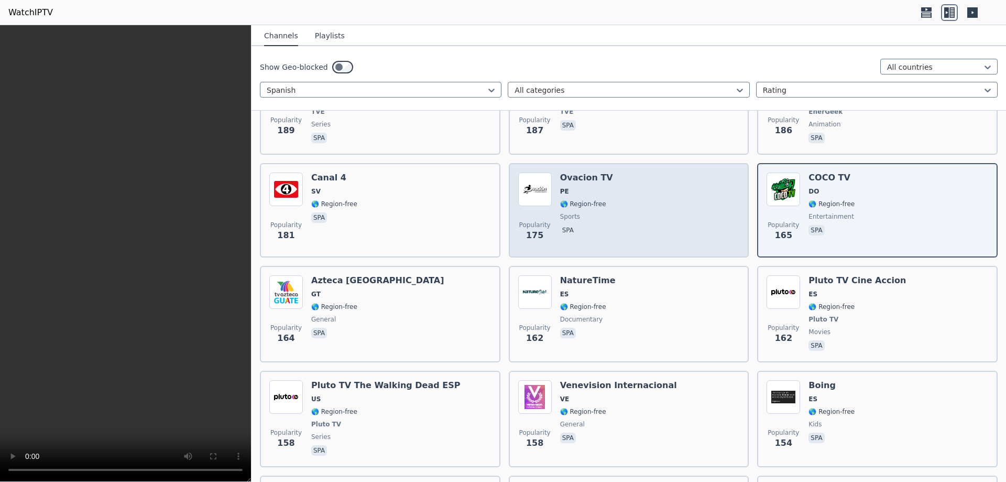
click at [642, 222] on div "Popularity 175 Ovacion TV PE 🌎 Region-free sports spa" at bounding box center [629, 209] width 222 height 75
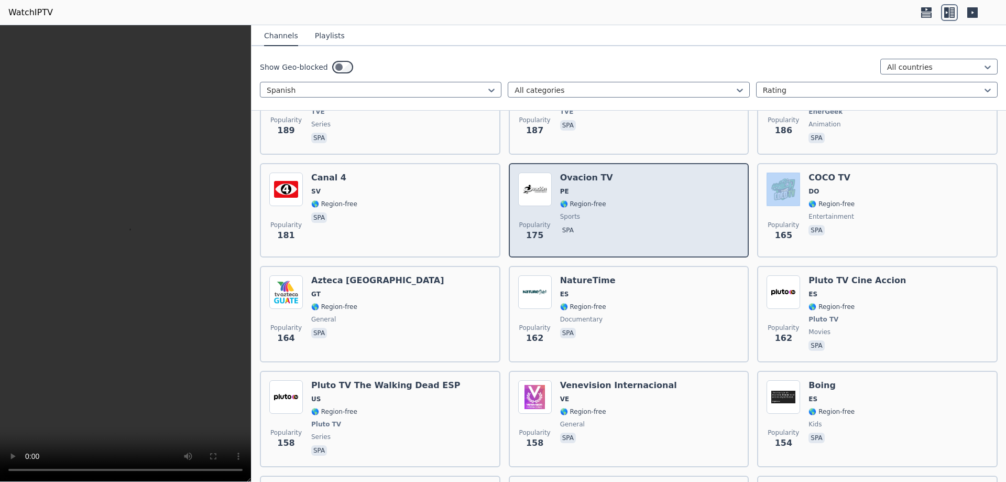
click at [642, 222] on div "Popularity 175 Ovacion TV PE 🌎 Region-free sports spa" at bounding box center [629, 209] width 222 height 75
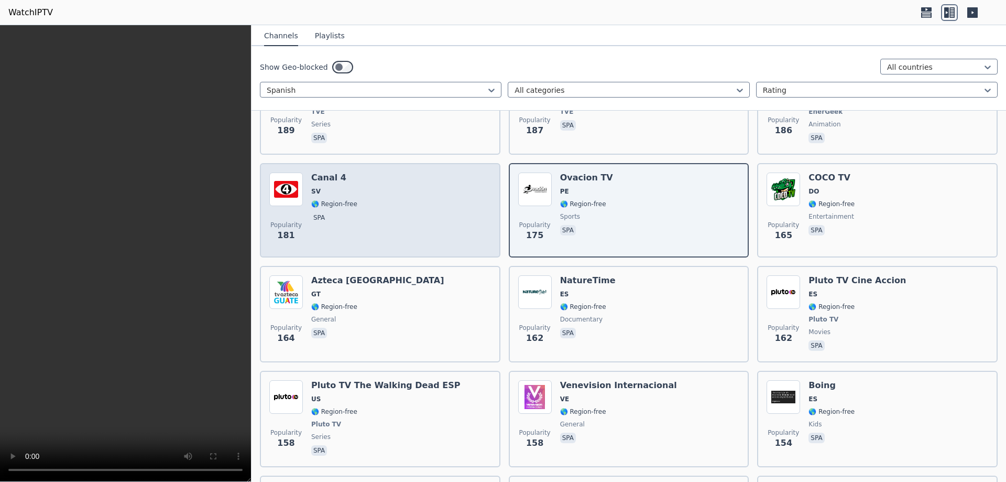
click at [425, 193] on div "Popularity 181 Canal 4 SV 🌎 Region-free spa" at bounding box center [380, 209] width 222 height 75
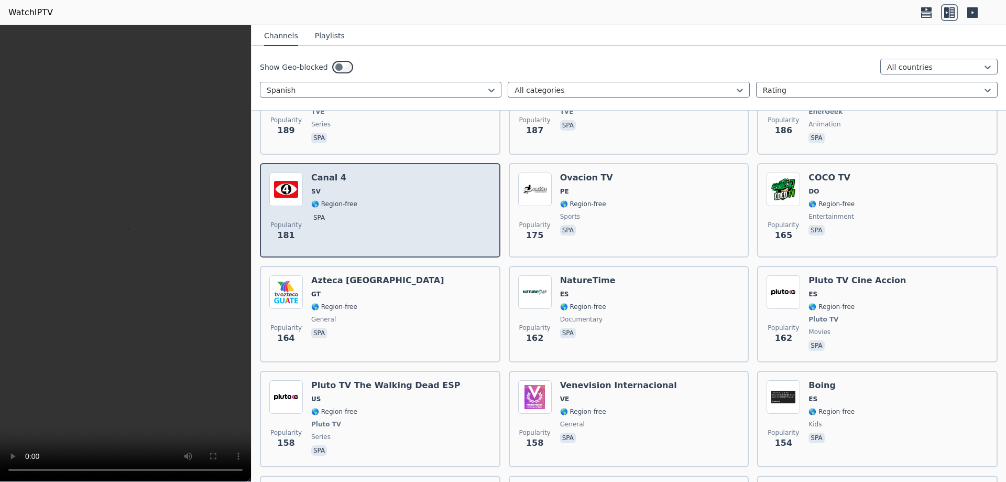
click at [425, 193] on div "Popularity 181 Canal 4 SV 🌎 Region-free spa" at bounding box center [380, 209] width 222 height 75
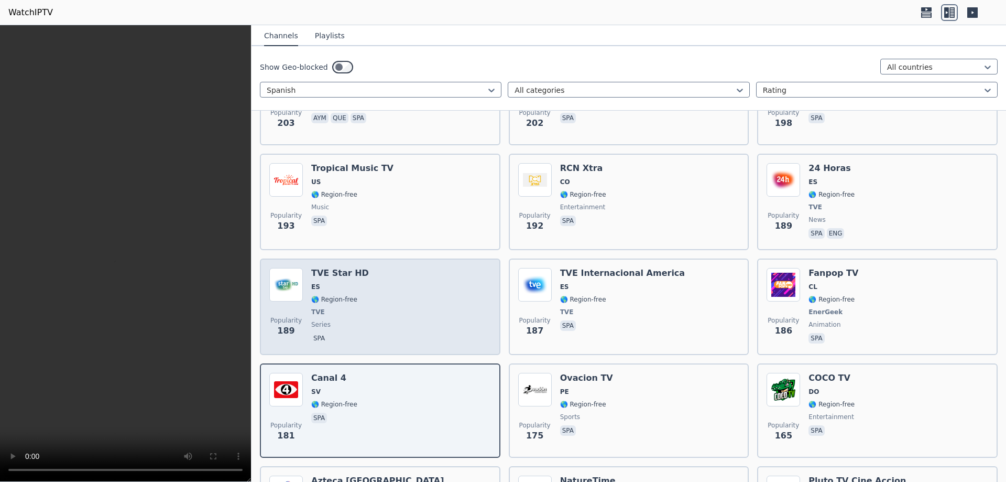
scroll to position [1844, 0]
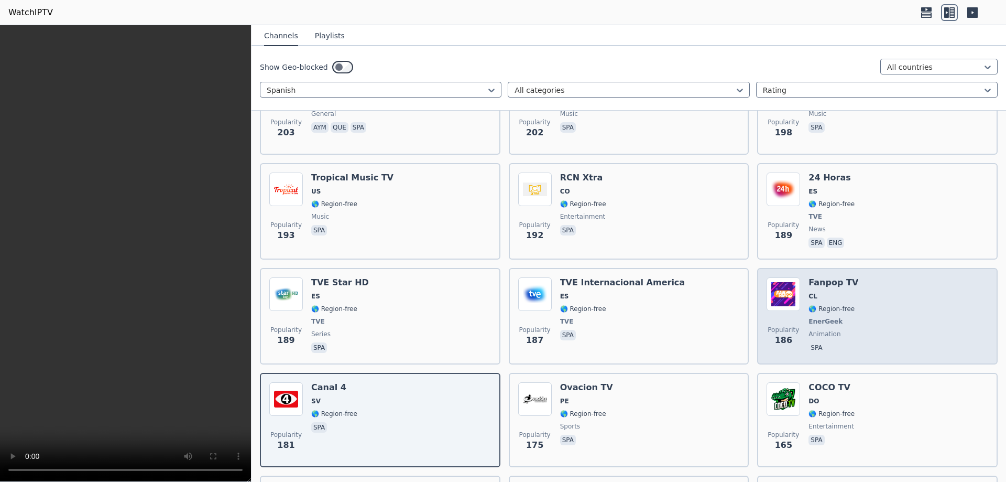
click at [820, 295] on div "Fanpop TV CL 🌎 Region-free EnerGeek animation spa" at bounding box center [834, 316] width 50 height 78
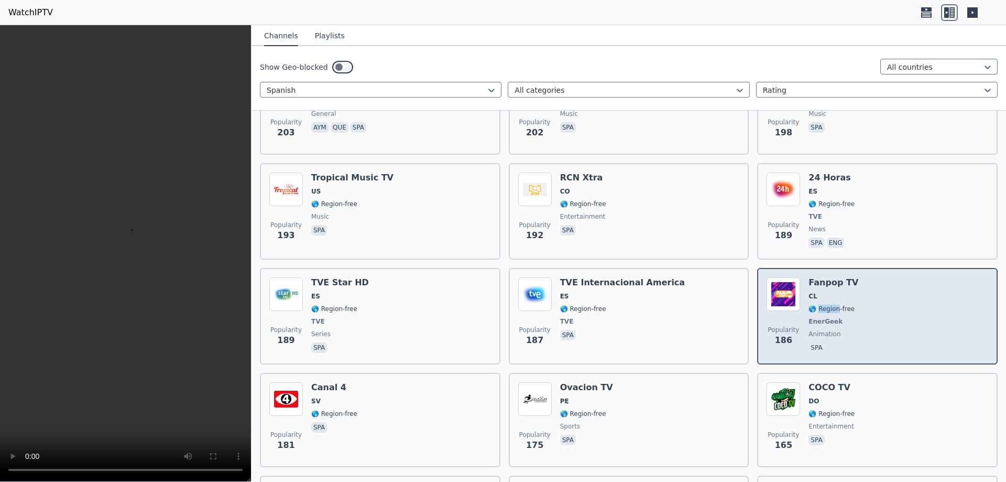
click at [820, 295] on div "Fanpop TV CL 🌎 Region-free EnerGeek animation spa" at bounding box center [834, 316] width 50 height 78
click at [889, 307] on div "Popularity 186 Fanpop TV CL 🌎 Region-free EnerGeek animation spa" at bounding box center [878, 316] width 222 height 78
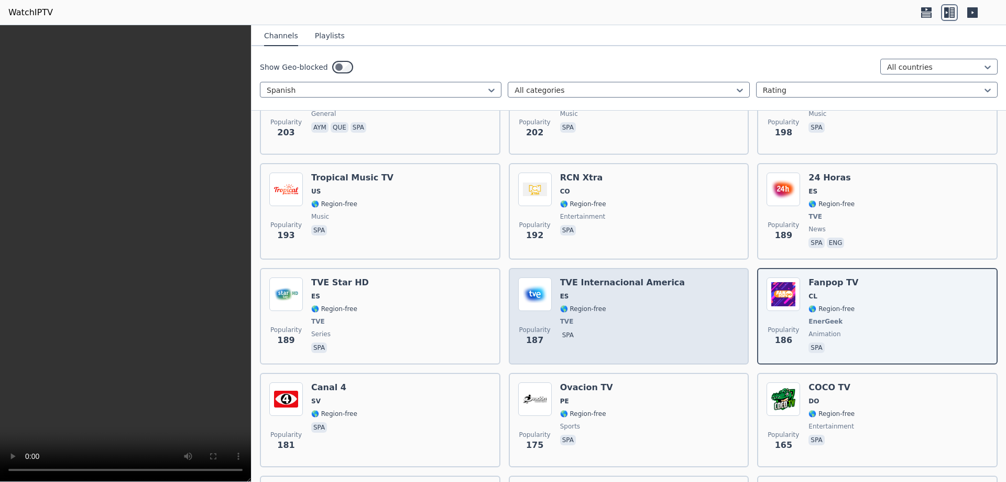
click at [622, 330] on span "spa" at bounding box center [622, 336] width 125 height 13
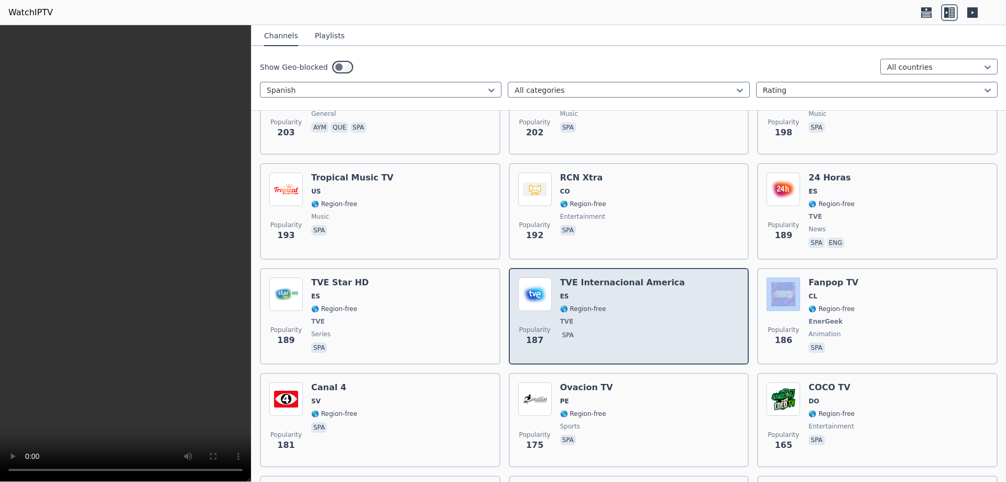
click at [622, 330] on span "spa" at bounding box center [622, 336] width 125 height 13
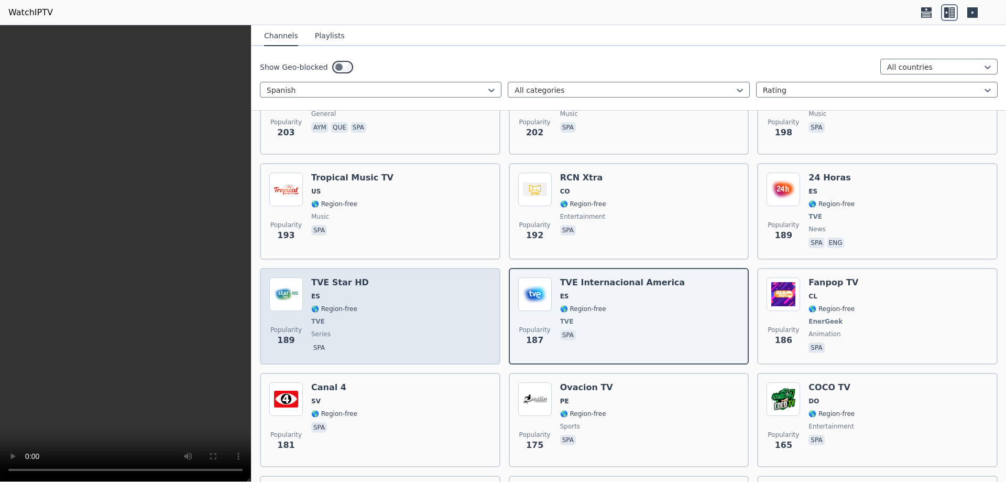
click at [392, 316] on div "Popularity 189 TVE Star HD ES 🌎 Region-free TVE series spa" at bounding box center [380, 316] width 222 height 78
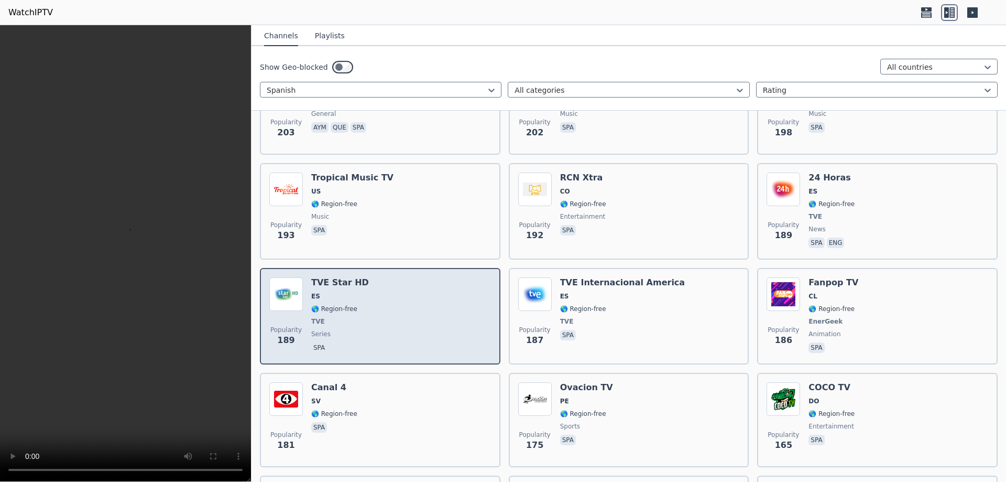
click at [392, 316] on div "Popularity 189 TVE Star HD ES 🌎 Region-free TVE series spa" at bounding box center [380, 316] width 222 height 78
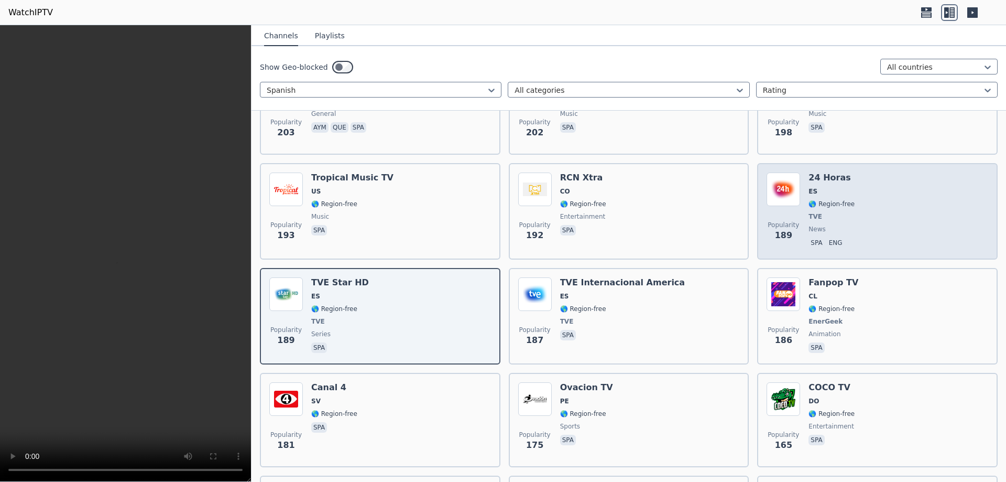
click at [873, 208] on div "Popularity 189 24 Horas ES 🌎 Region-free TVE news spa eng" at bounding box center [878, 211] width 222 height 78
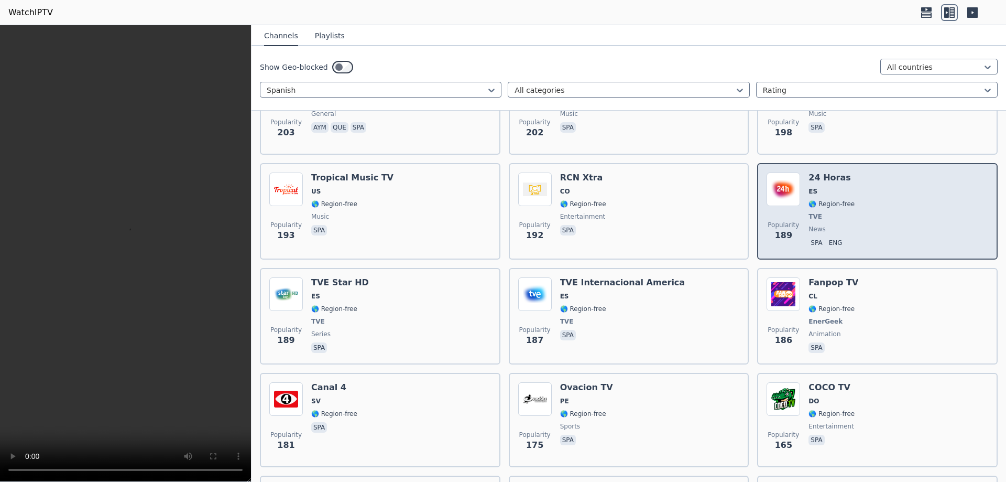
click at [873, 208] on div "Popularity 189 24 Horas ES 🌎 Region-free TVE news spa eng" at bounding box center [878, 211] width 222 height 78
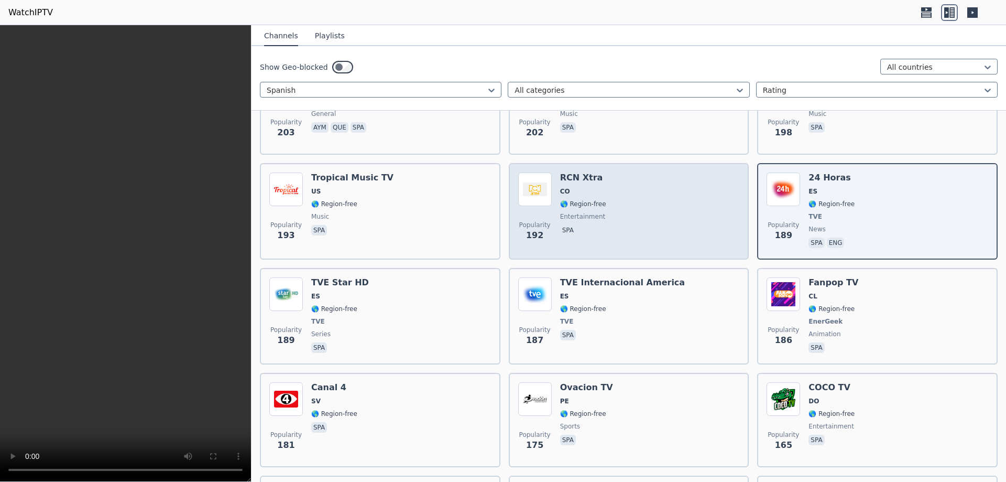
click at [627, 216] on div "Popularity 192 RCN Xtra CO 🌎 Region-free entertainment spa" at bounding box center [629, 211] width 222 height 78
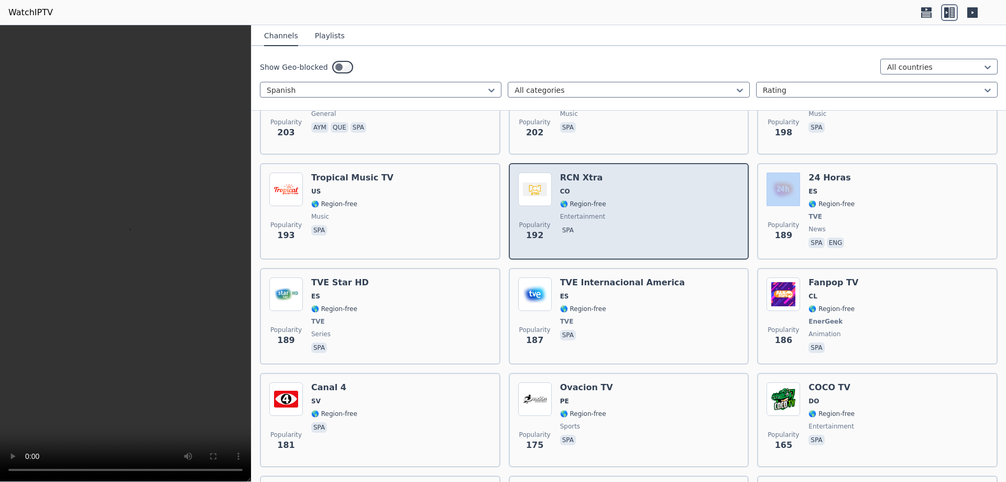
click at [627, 216] on div "Popularity 192 RCN Xtra CO 🌎 Region-free entertainment spa" at bounding box center [629, 211] width 222 height 78
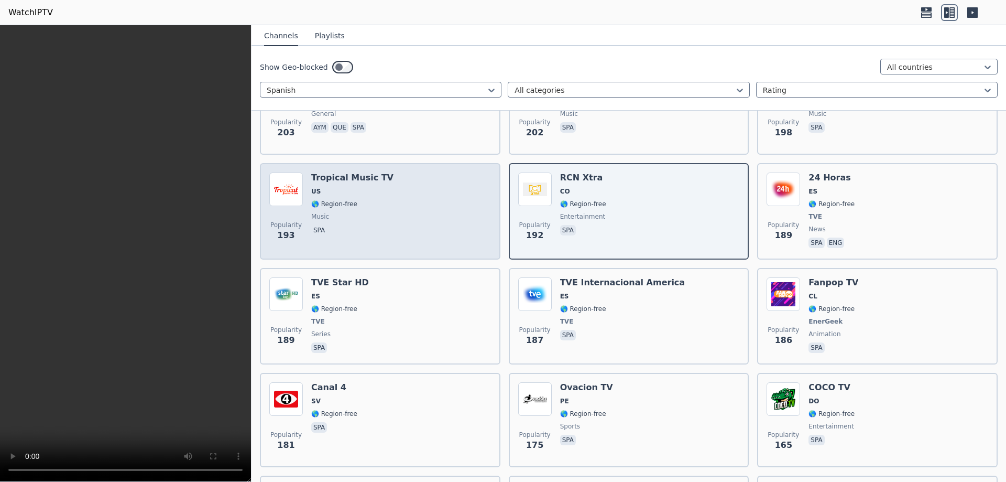
click at [402, 205] on div "Popularity 193 Tropical Music TV US 🌎 Region-free music spa" at bounding box center [380, 211] width 222 height 78
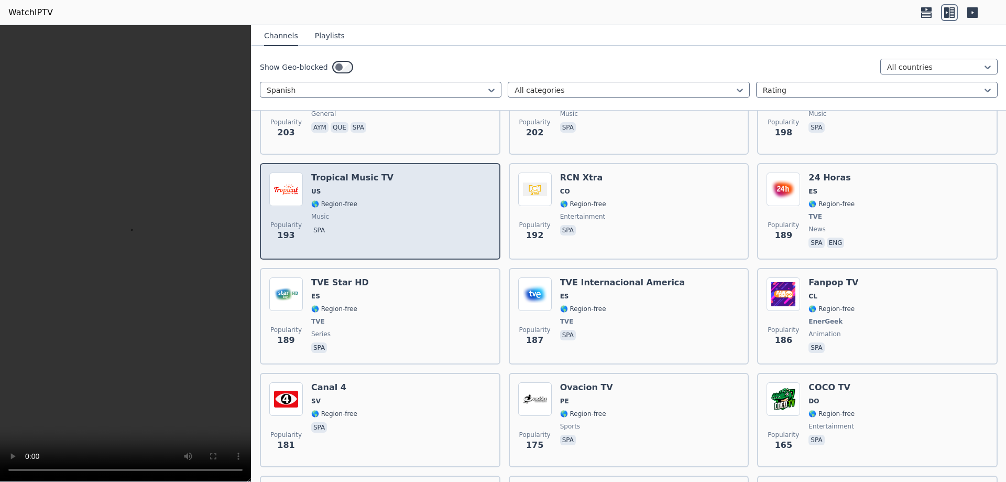
click at [402, 205] on div "Popularity 193 Tropical Music TV US 🌎 Region-free music spa" at bounding box center [380, 211] width 222 height 78
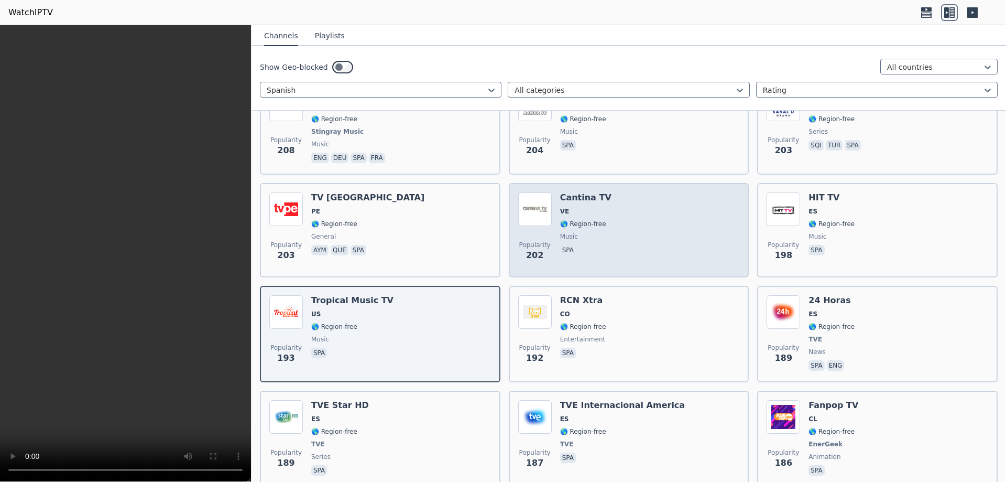
scroll to position [1687, 0]
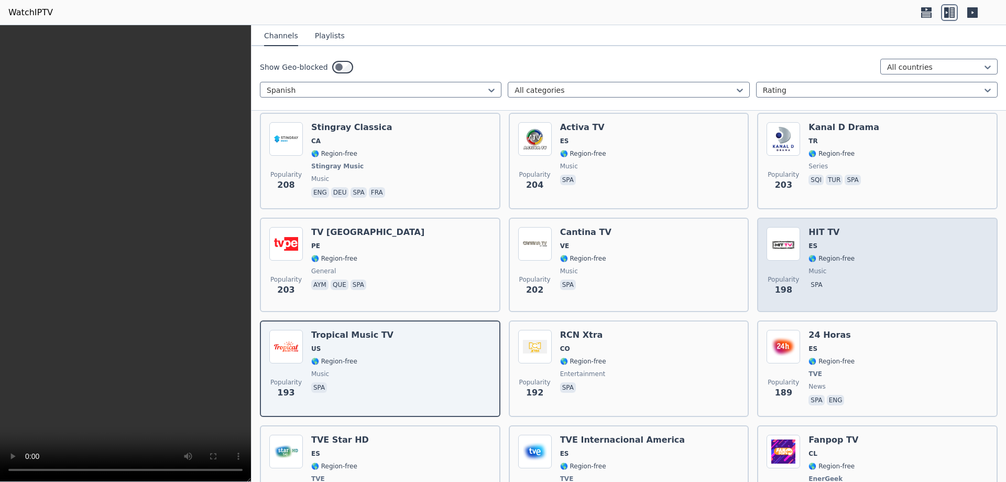
click at [859, 236] on div "Popularity 198 HIT TV ES 🌎 Region-free music spa" at bounding box center [878, 264] width 222 height 75
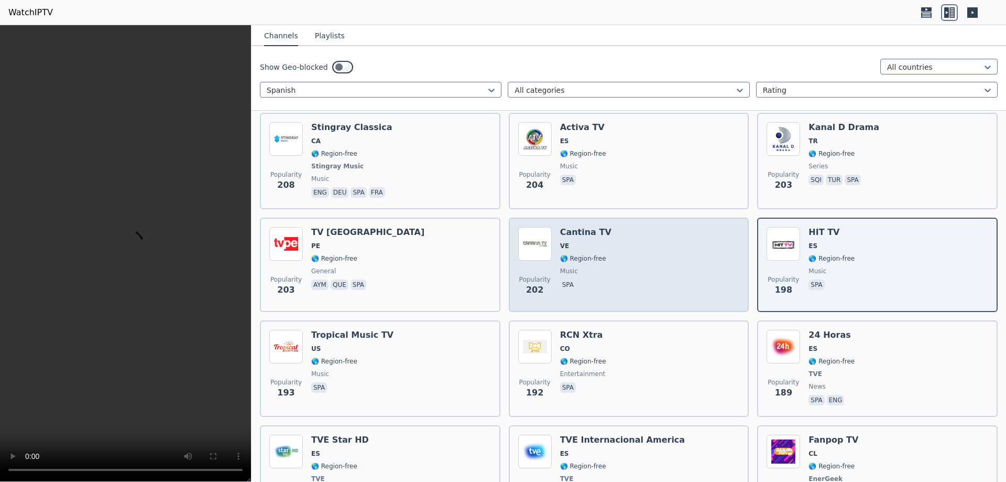
click at [596, 254] on span "🌎 Region-free" at bounding box center [583, 258] width 46 height 8
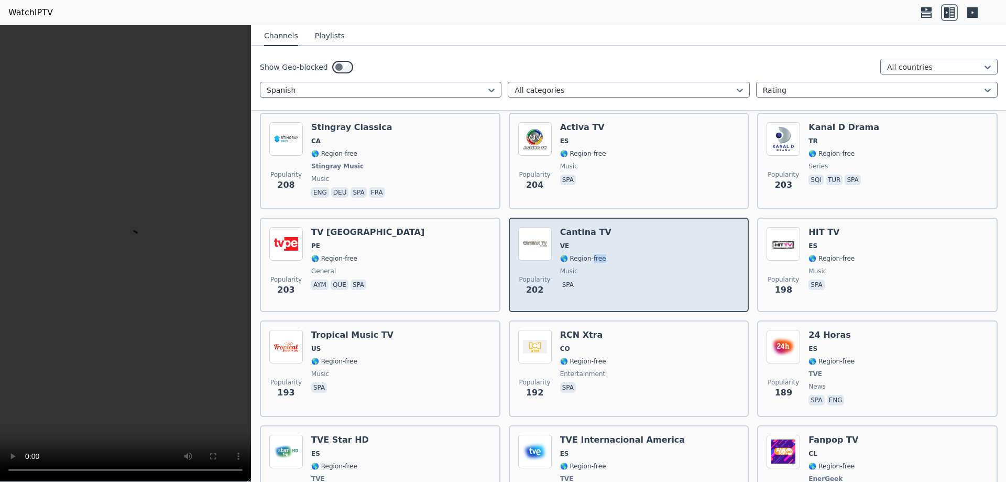
click at [596, 254] on span "🌎 Region-free" at bounding box center [583, 258] width 46 height 8
click at [619, 254] on div "Popularity 202 Cantina TV VE 🌎 Region-free music spa" at bounding box center [629, 264] width 222 height 75
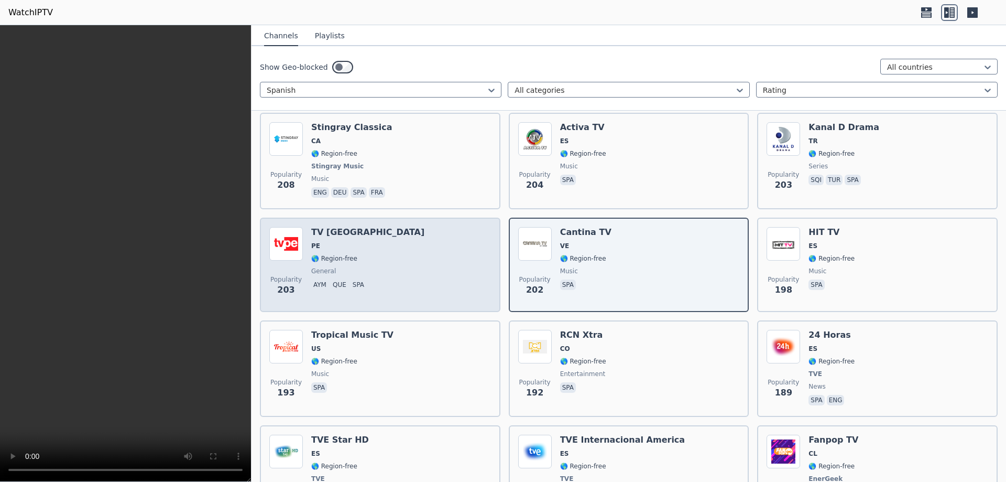
click at [404, 258] on div "Popularity 203 TV [GEOGRAPHIC_DATA] PE 🌎 Region-free general aym que spa" at bounding box center [380, 264] width 222 height 75
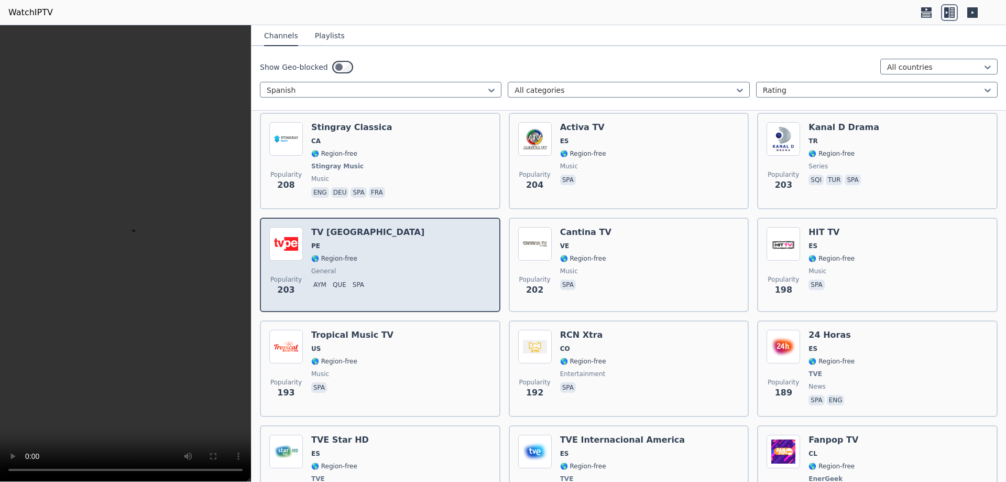
click at [404, 258] on div "Popularity 203 TV [GEOGRAPHIC_DATA] PE 🌎 Region-free general aym que spa" at bounding box center [380, 264] width 222 height 75
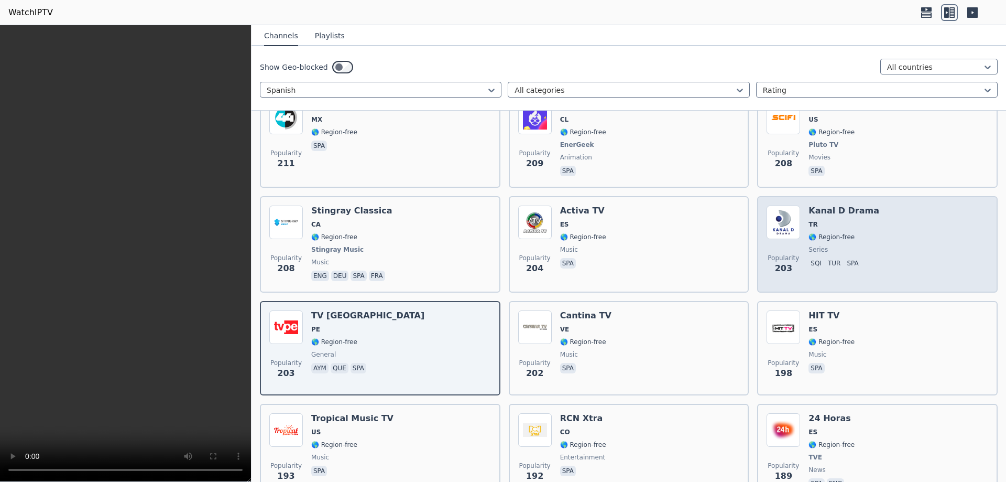
scroll to position [1530, 0]
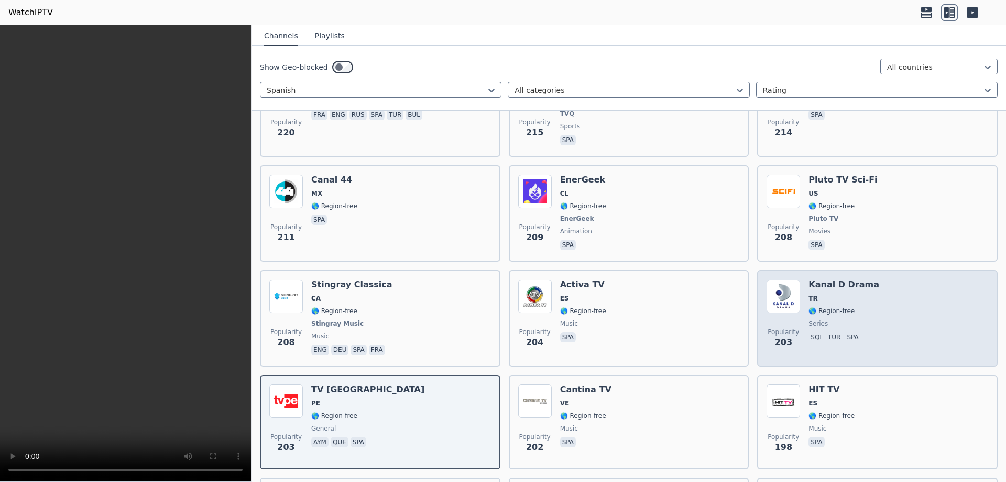
click at [867, 300] on div "Popularity 203 Kanal D Drama TR 🌎 Region-free series sqi tur spa" at bounding box center [878, 318] width 222 height 78
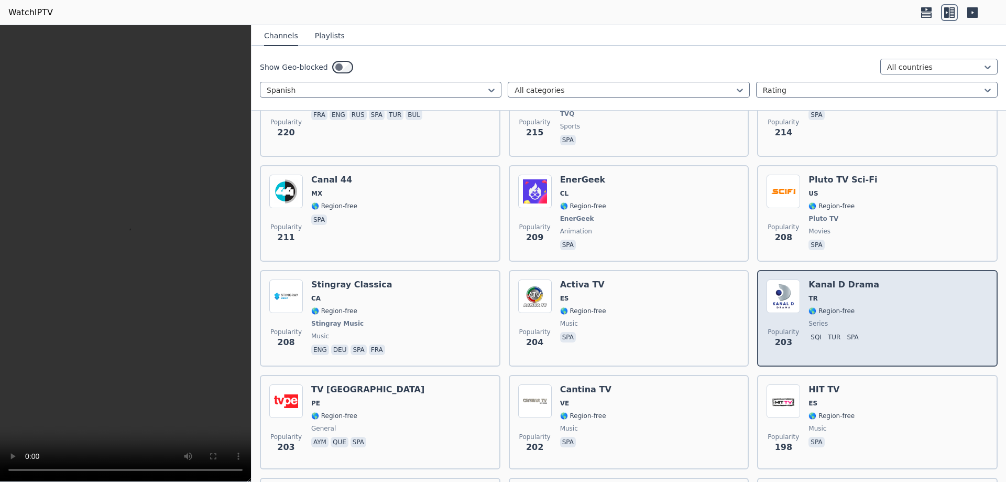
click at [867, 300] on div "Popularity 203 Kanal D Drama TR 🌎 Region-free series sqi tur spa" at bounding box center [878, 318] width 222 height 78
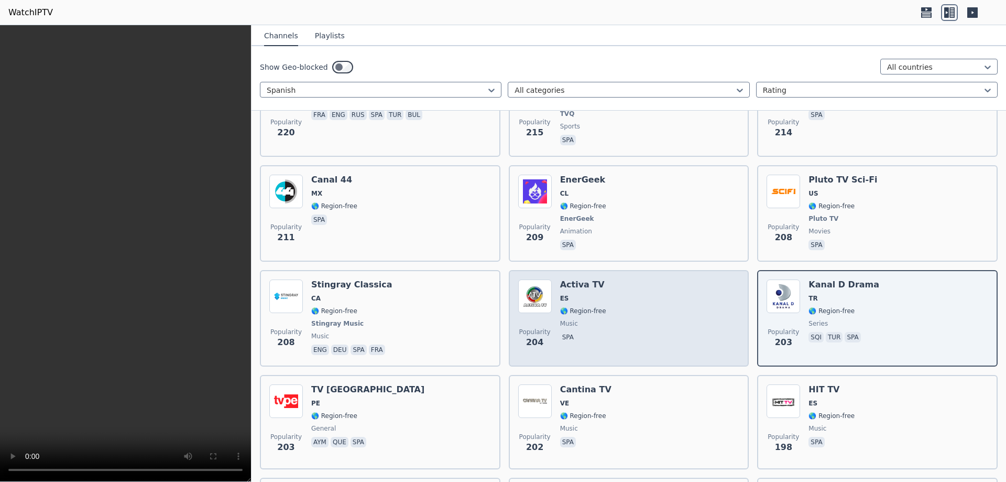
click at [634, 322] on div "Popularity 204 Activa TV ES 🌎 Region-free music spa" at bounding box center [629, 318] width 222 height 78
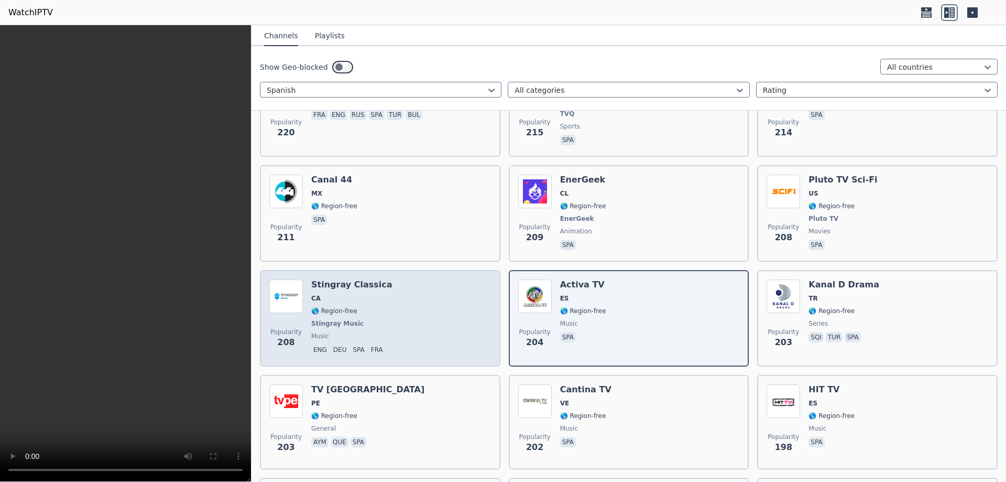
click at [419, 327] on div "Popularity 208 Stingray Classica CA 🌎 Region-free Stingray Music music eng deu …" at bounding box center [380, 318] width 222 height 78
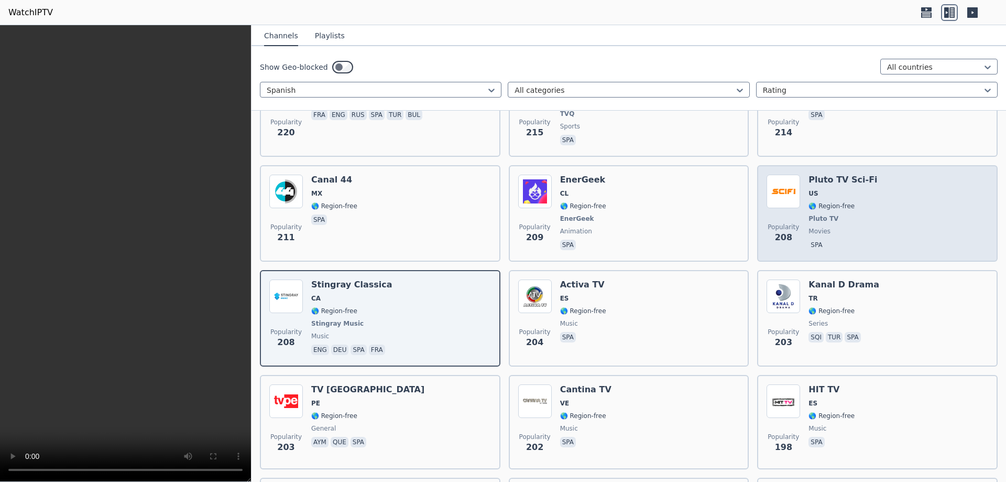
click at [833, 214] on span "Pluto TV" at bounding box center [843, 218] width 69 height 8
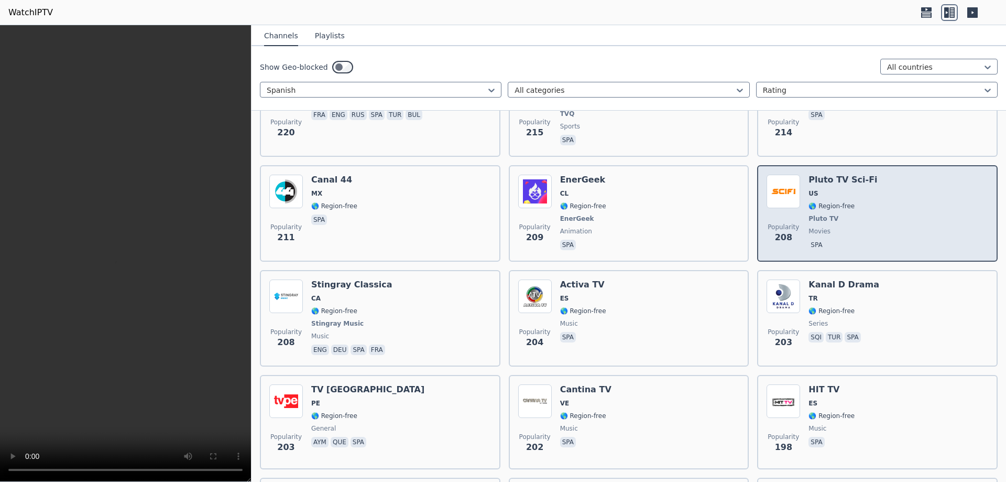
click at [833, 214] on span "Pluto TV" at bounding box center [843, 218] width 69 height 8
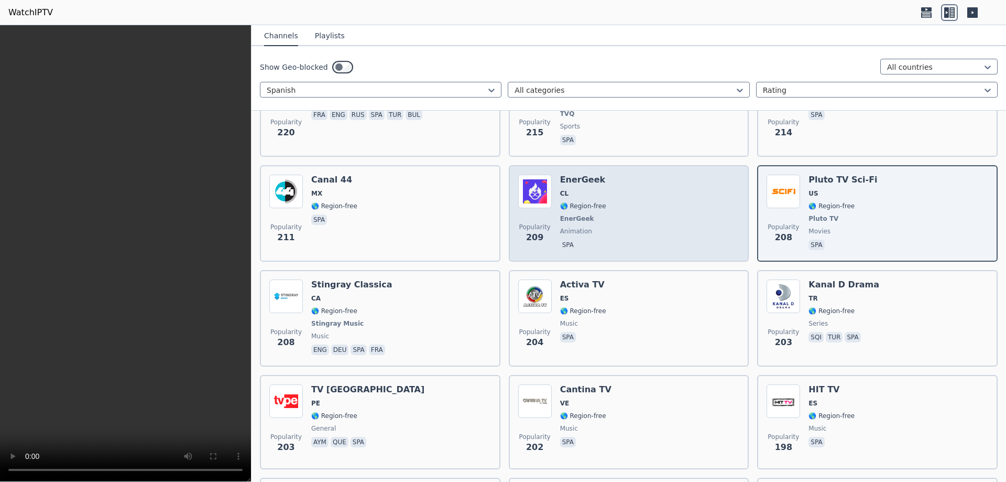
click at [634, 224] on div "Popularity 209 EnerGeek CL 🌎 Region-free EnerGeek animation spa" at bounding box center [629, 214] width 222 height 78
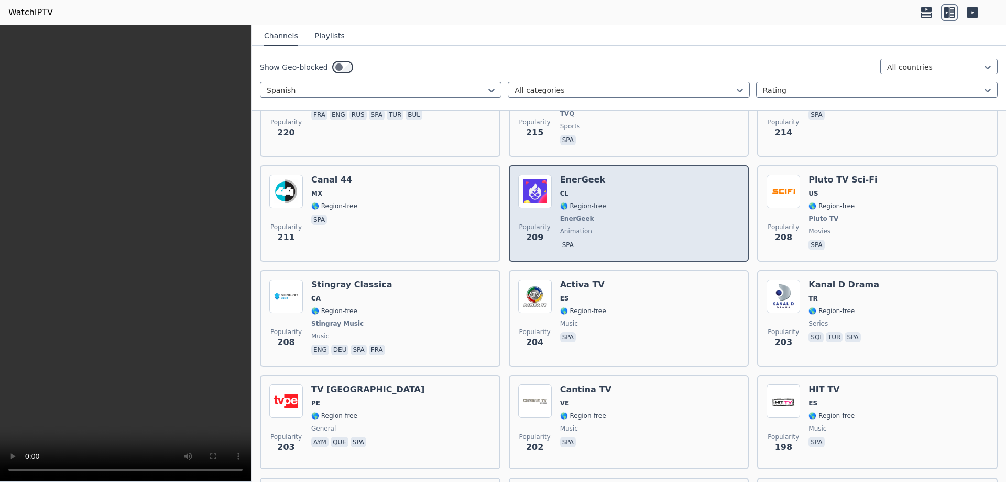
click at [634, 224] on div "Popularity 209 EnerGeek CL 🌎 Region-free EnerGeek animation spa" at bounding box center [629, 214] width 222 height 78
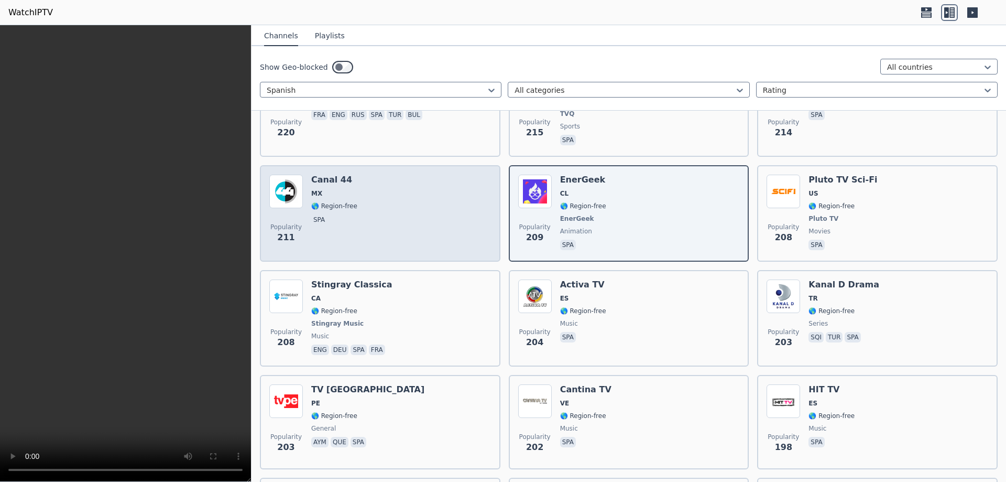
click at [410, 222] on div "Popularity 211 Canal 44 MX 🌎 Region-free spa" at bounding box center [380, 214] width 222 height 78
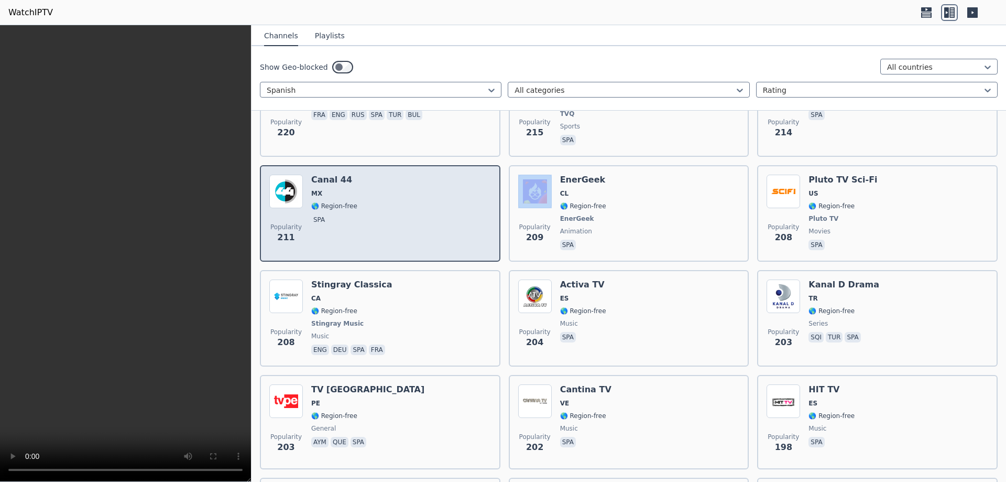
click at [410, 222] on div "Popularity 211 Canal 44 MX 🌎 Region-free spa" at bounding box center [380, 214] width 222 height 78
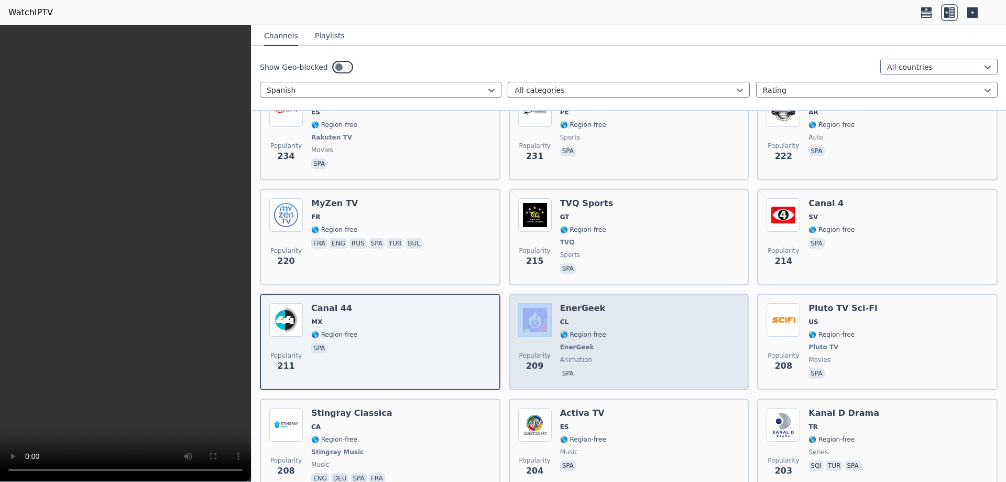
scroll to position [1373, 0]
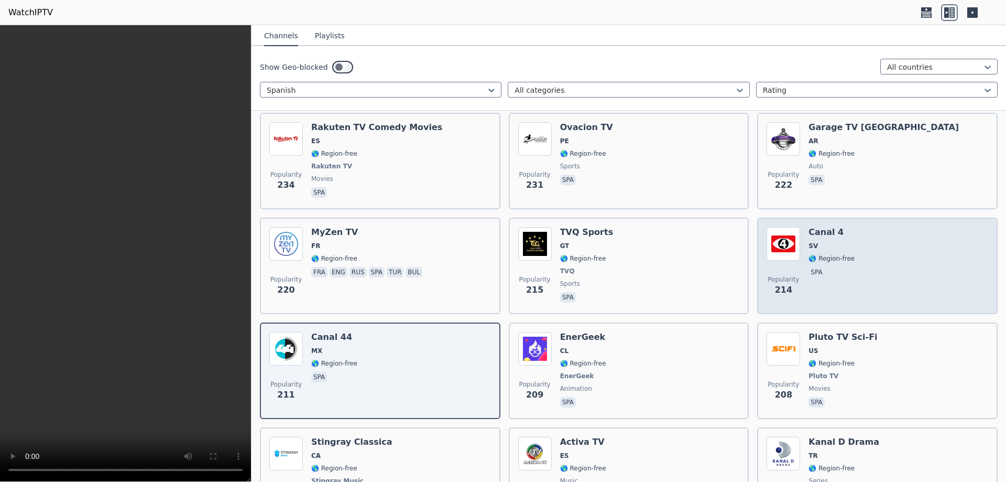
click at [813, 254] on span "🌎 Region-free" at bounding box center [832, 258] width 46 height 8
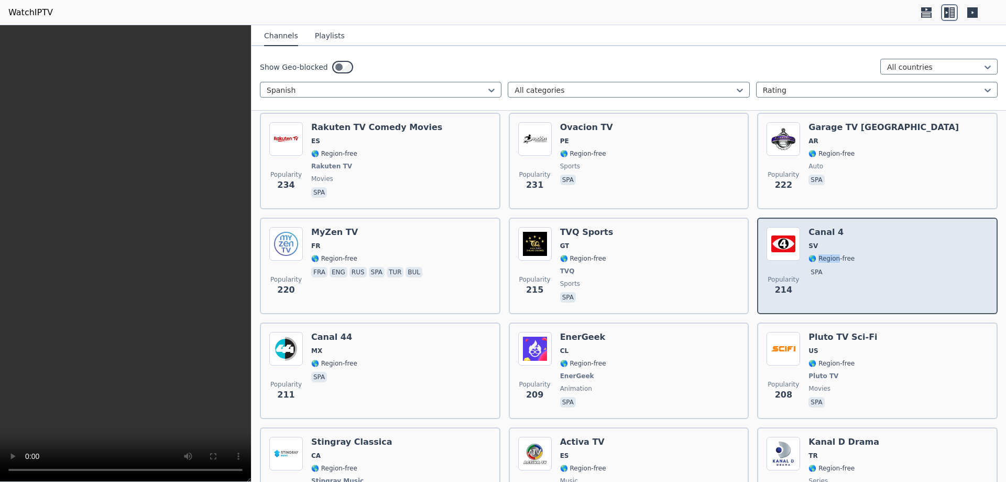
click at [813, 254] on span "🌎 Region-free" at bounding box center [832, 258] width 46 height 8
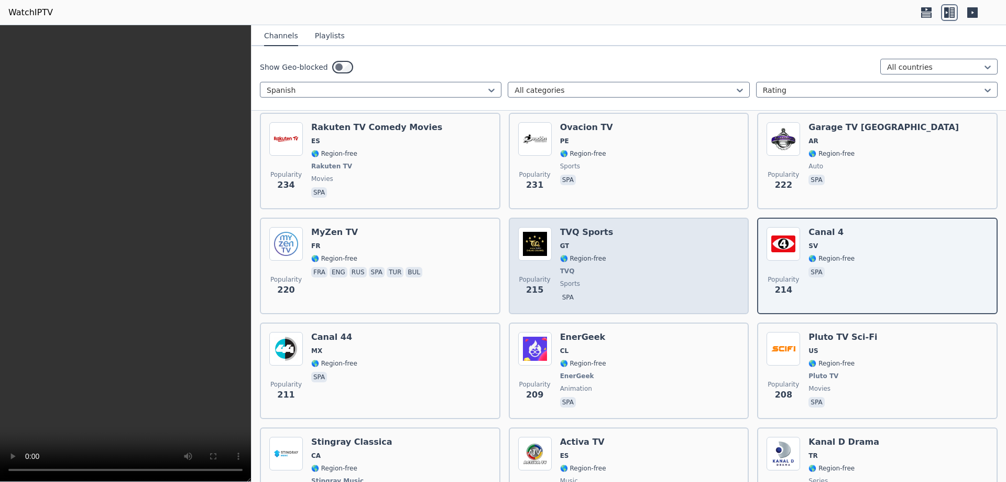
click at [584, 256] on div "TVQ Sports GT 🌎 Region-free TVQ sports spa" at bounding box center [586, 266] width 53 height 78
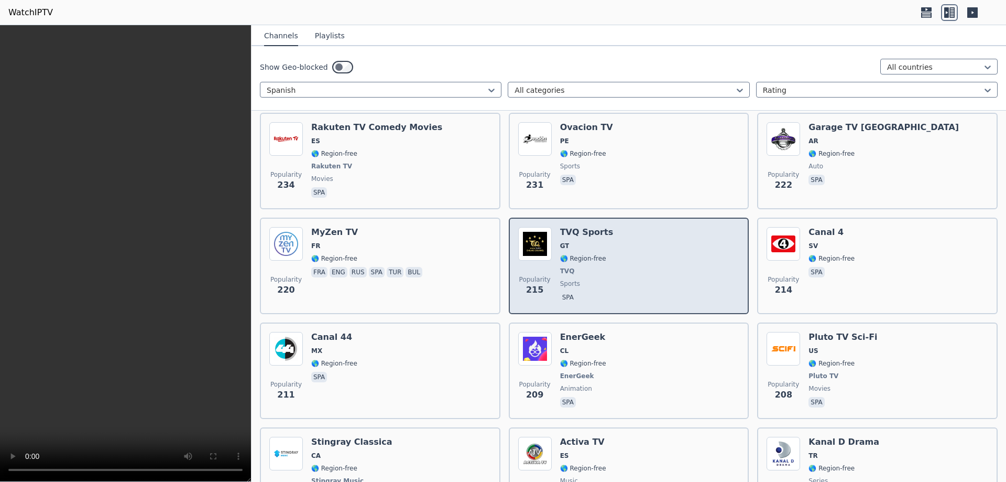
click at [584, 256] on div "TVQ Sports GT 🌎 Region-free TVQ sports spa" at bounding box center [586, 266] width 53 height 78
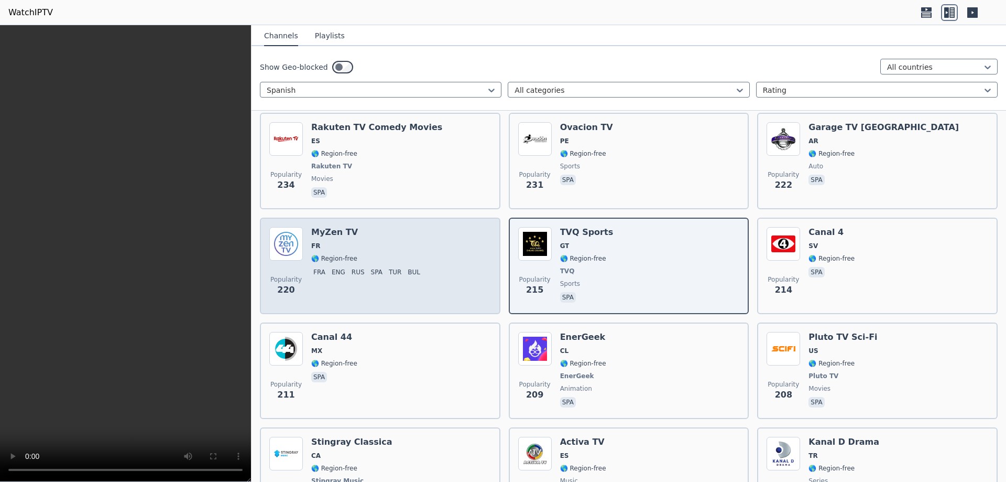
click at [385, 245] on div "MyZen TV FR 🌎 Region-free fra eng rus spa tur bul" at bounding box center [367, 266] width 113 height 78
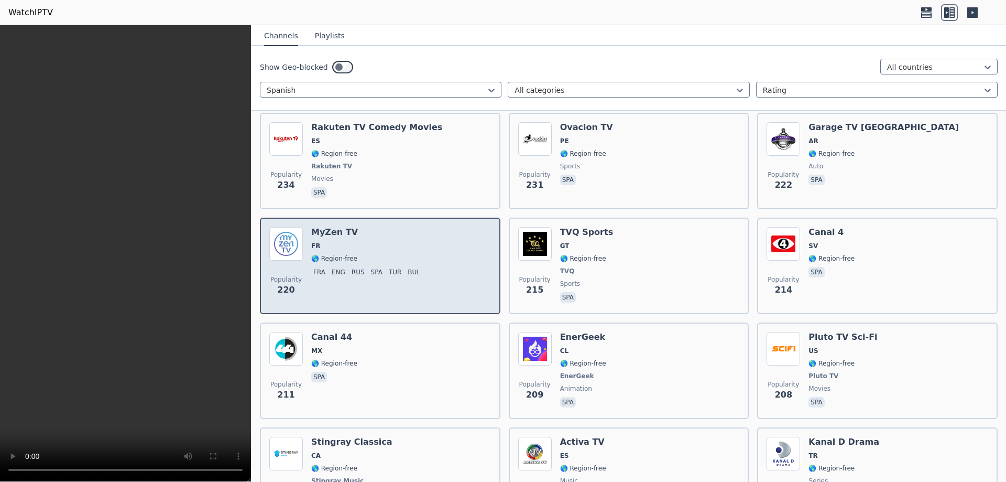
click at [385, 245] on div "MyZen TV FR 🌎 Region-free fra eng rus spa tur bul" at bounding box center [367, 266] width 113 height 78
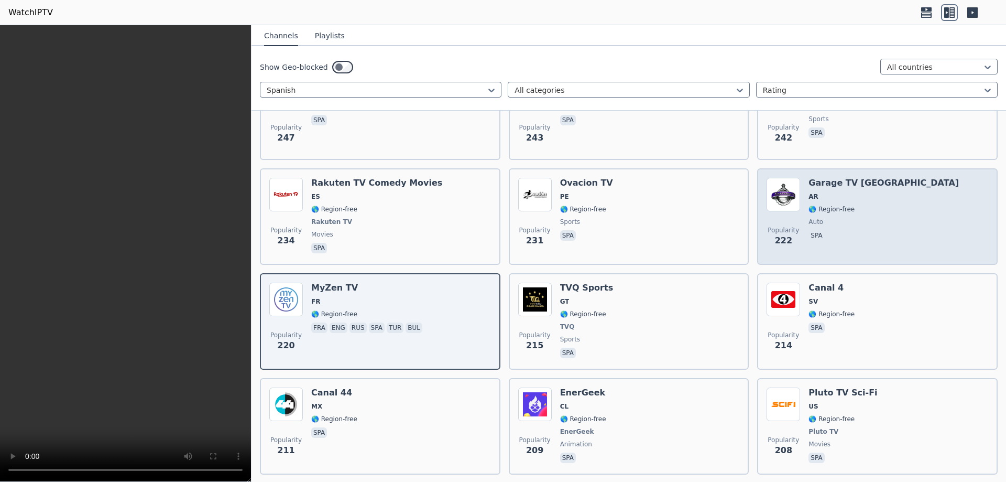
scroll to position [1215, 0]
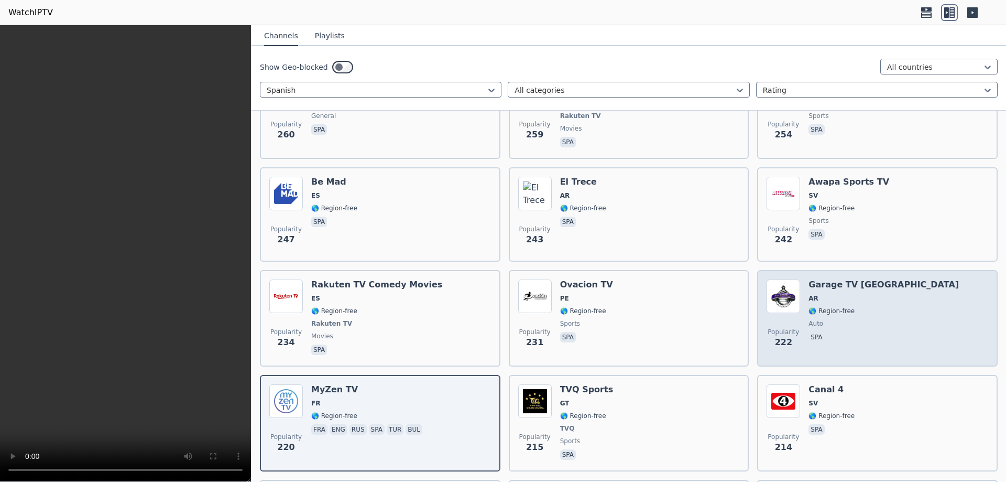
click at [852, 307] on span "🌎 Region-free" at bounding box center [884, 311] width 150 height 8
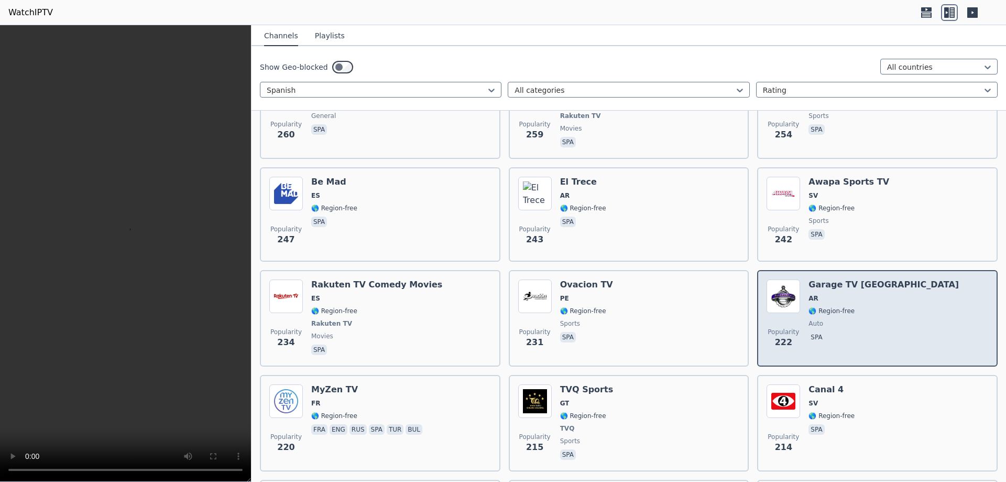
click at [852, 307] on span "🌎 Region-free" at bounding box center [884, 311] width 150 height 8
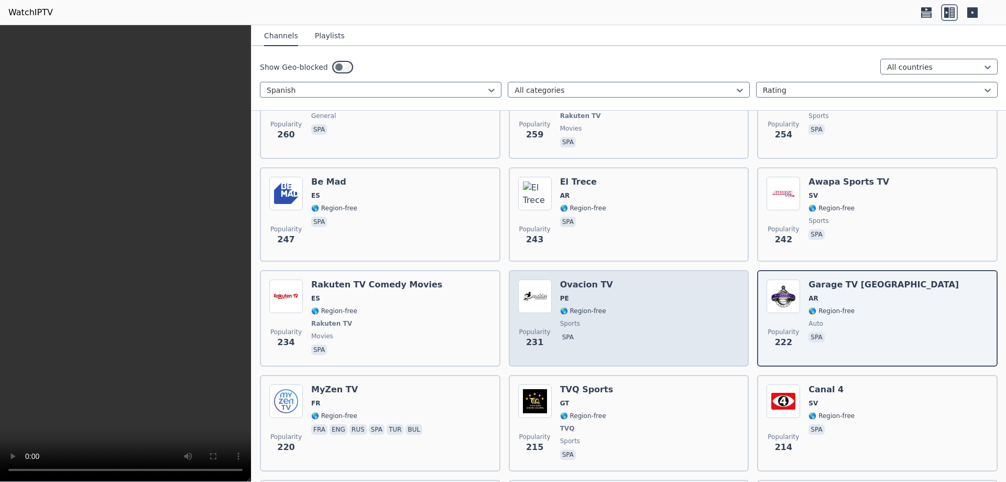
click at [611, 312] on div "Popularity 231 Ovacion TV PE 🌎 Region-free sports spa" at bounding box center [629, 318] width 222 height 78
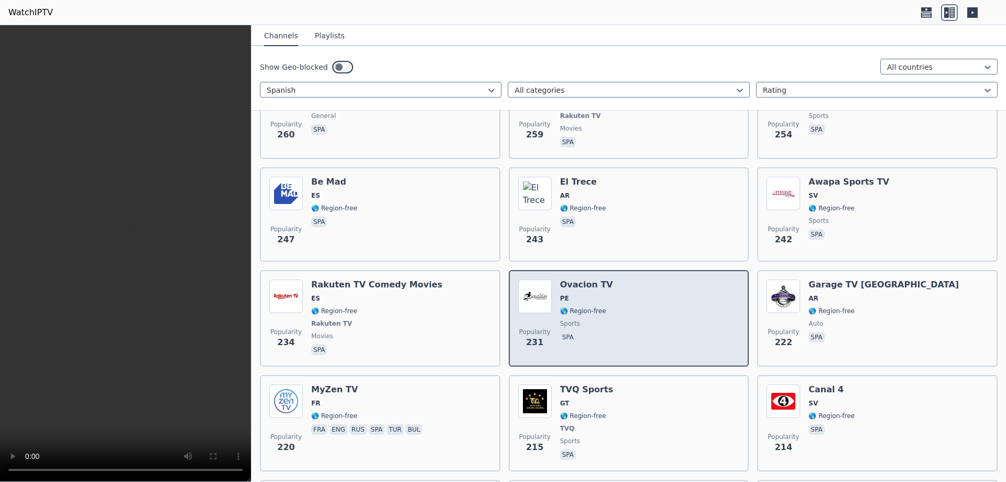
click at [611, 312] on div "Popularity 231 Ovacion TV PE 🌎 Region-free sports spa" at bounding box center [629, 318] width 222 height 78
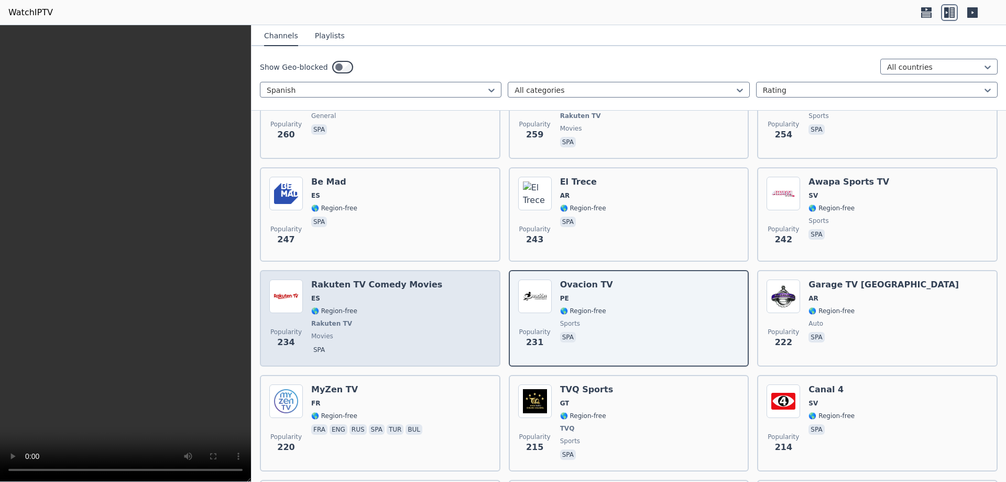
click at [406, 319] on span "Rakuten TV" at bounding box center [376, 323] width 131 height 8
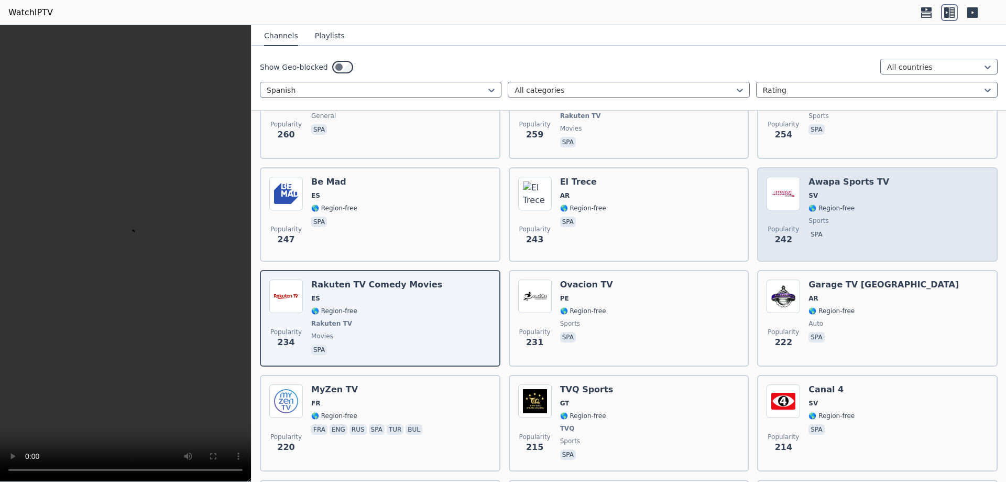
click at [873, 206] on div "Popularity 242 Awapa Sports TV SV 🌎 Region-free sports spa" at bounding box center [878, 214] width 222 height 75
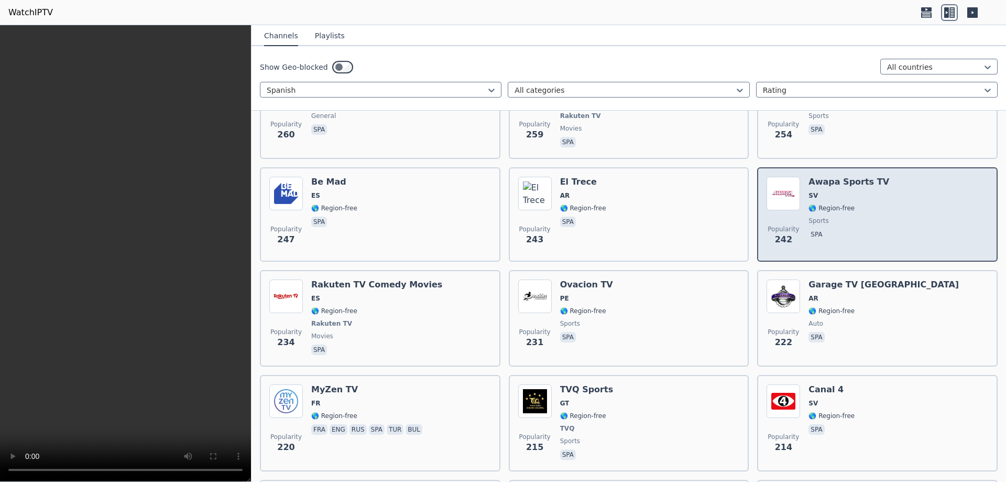
click at [873, 206] on div "Popularity 242 Awapa Sports TV SV 🌎 Region-free sports spa" at bounding box center [878, 214] width 222 height 75
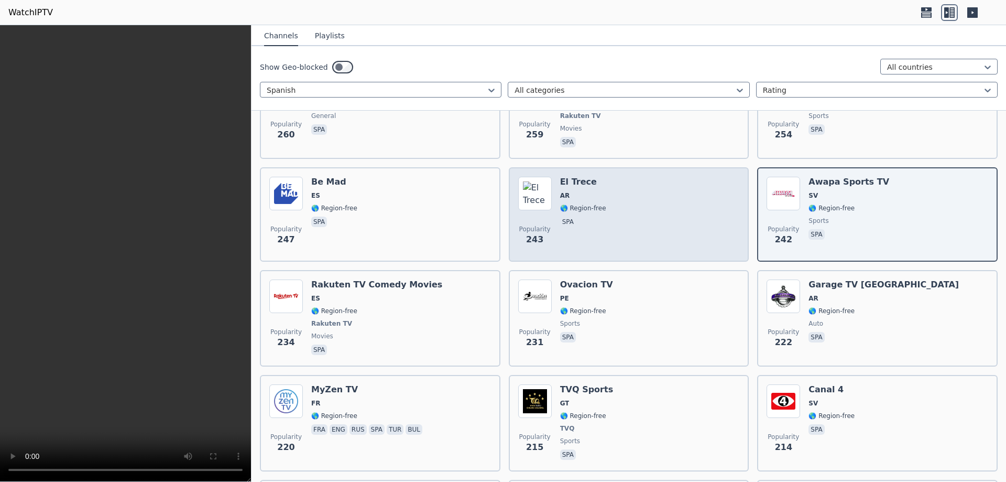
click at [608, 206] on div "Popularity 243 El Trece AR 🌎 Region-free spa" at bounding box center [629, 214] width 222 height 75
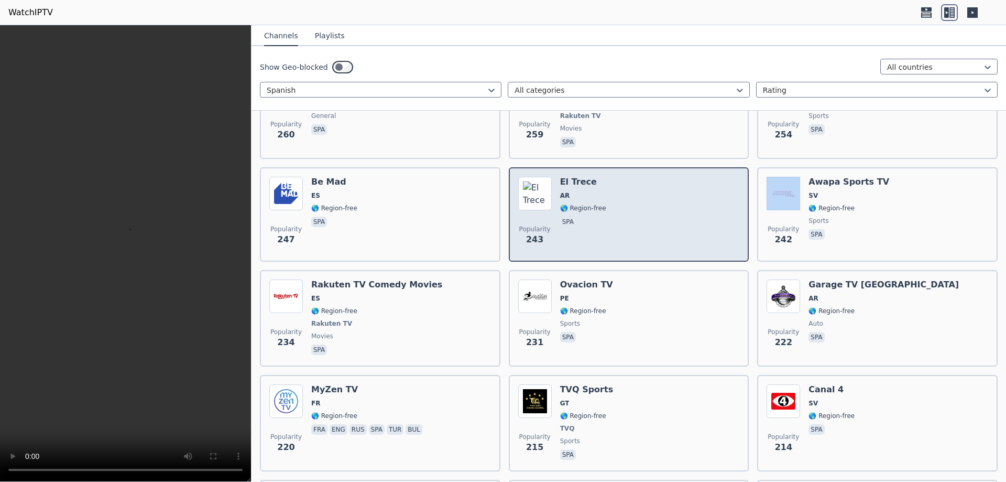
click at [608, 206] on div "Popularity 243 El Trece AR 🌎 Region-free spa" at bounding box center [629, 214] width 222 height 75
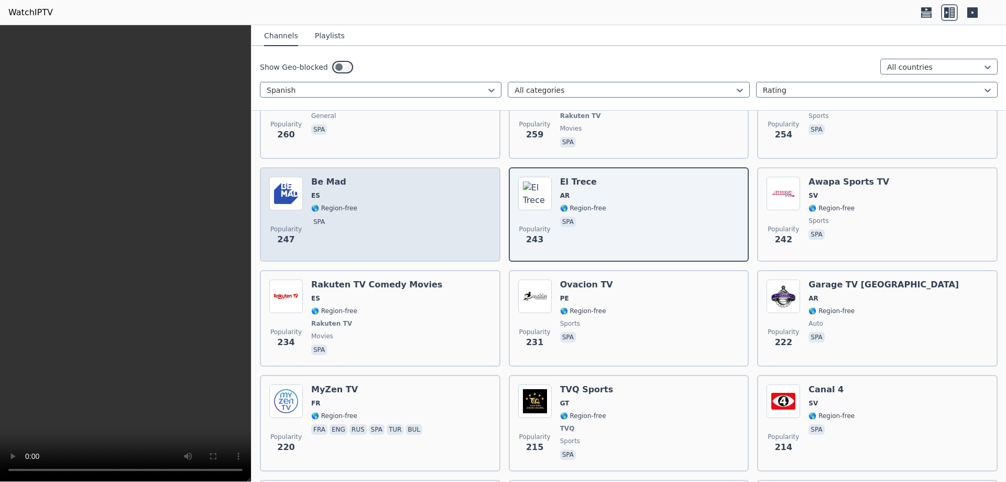
click at [411, 205] on div "Popularity 247 Be Mad ES 🌎 Region-free spa" at bounding box center [380, 214] width 222 height 75
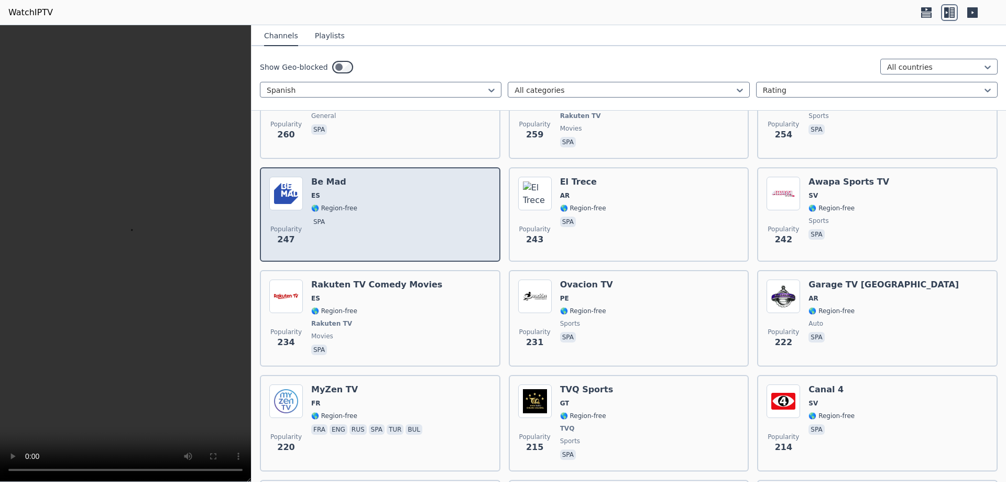
click at [411, 205] on div "Popularity 247 Be Mad ES 🌎 Region-free spa" at bounding box center [380, 214] width 222 height 75
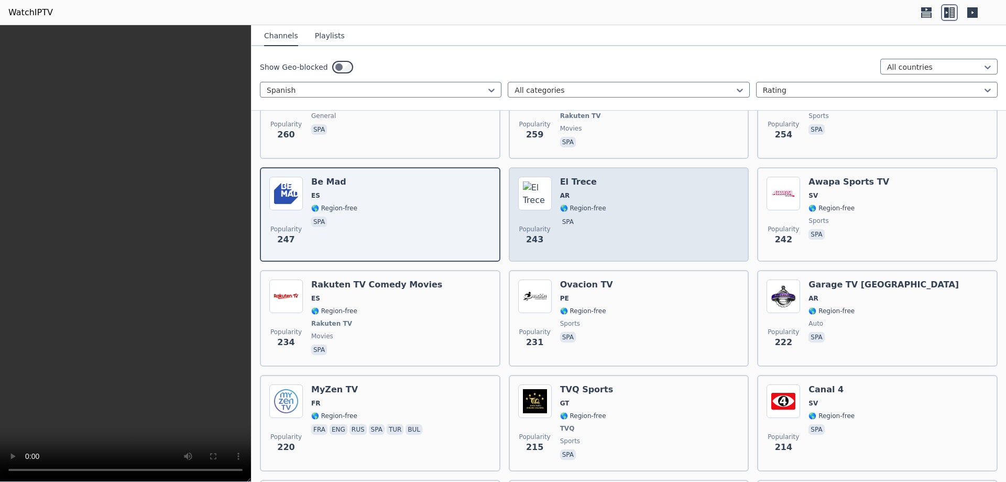
click at [638, 201] on div "Popularity 243 El Trece AR 🌎 Region-free spa" at bounding box center [629, 214] width 222 height 75
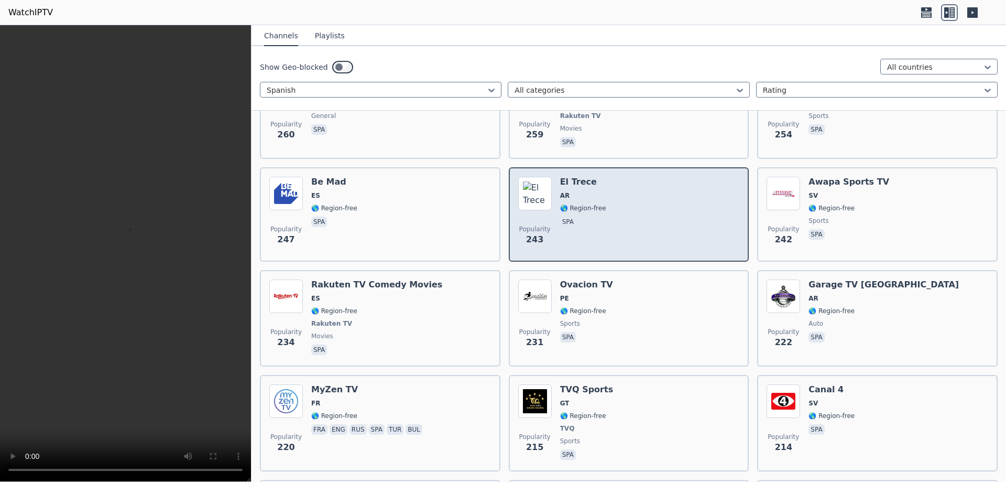
click at [638, 201] on div "Popularity 243 El Trece AR 🌎 Region-free spa" at bounding box center [629, 214] width 222 height 75
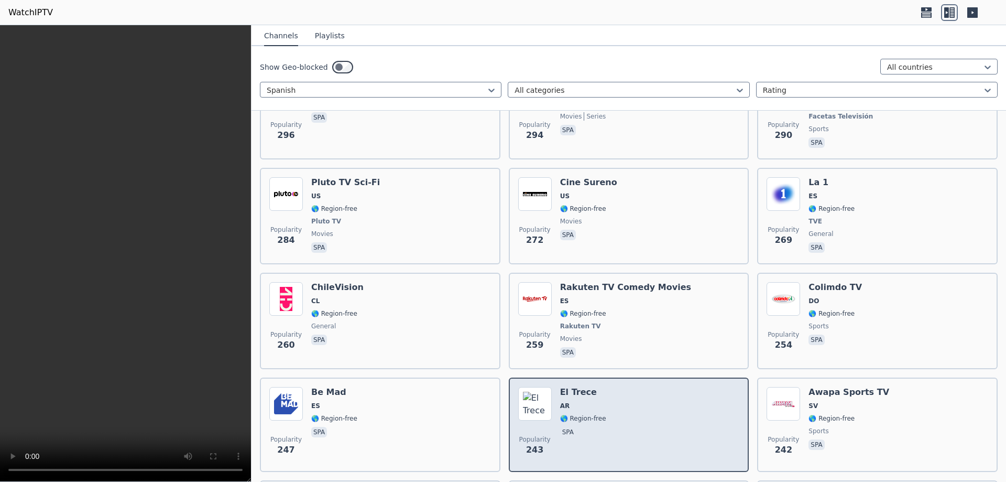
scroll to position [1006, 0]
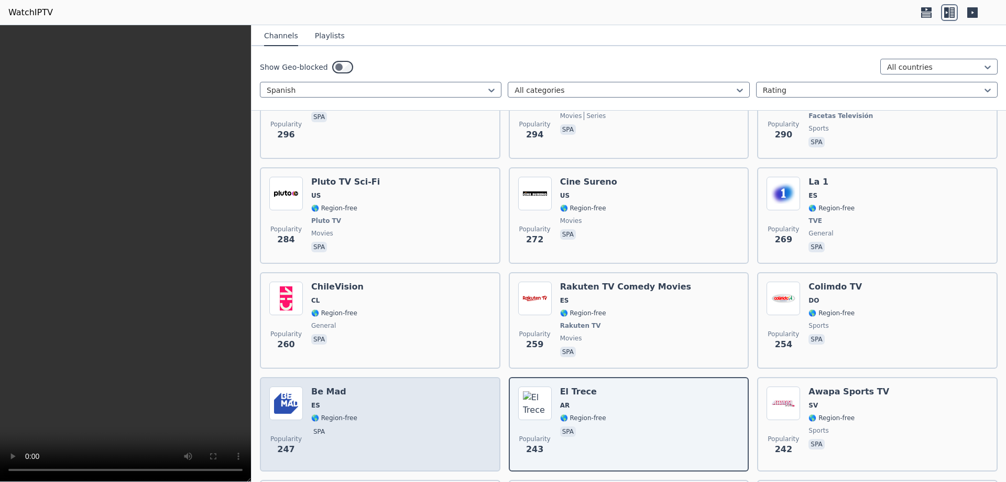
click at [395, 407] on div "Popularity 247 Be Mad ES 🌎 Region-free spa" at bounding box center [380, 423] width 222 height 75
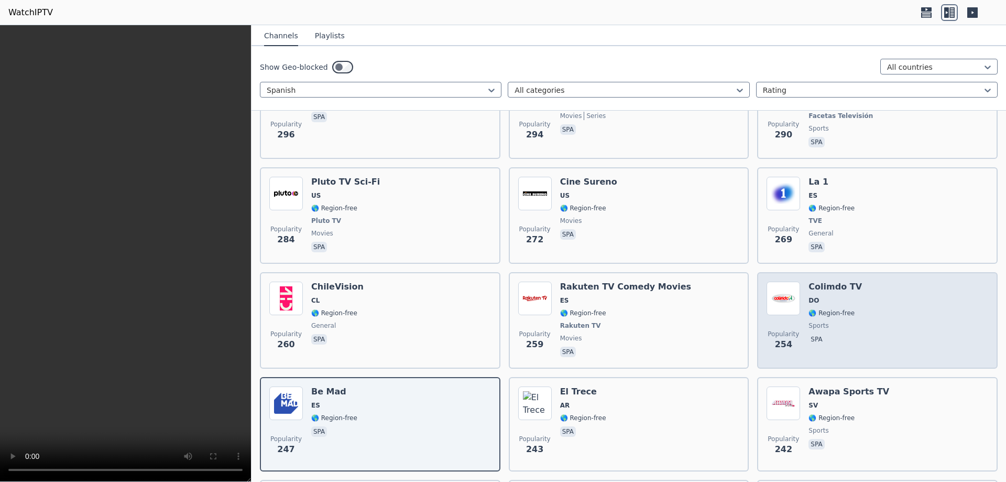
click at [835, 296] on span "DO" at bounding box center [835, 300] width 53 height 8
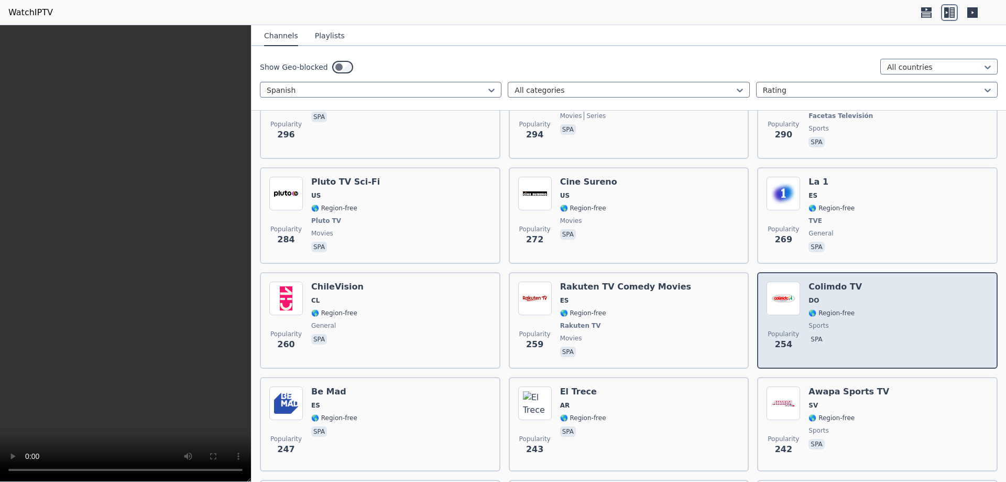
click at [835, 296] on span "DO" at bounding box center [835, 300] width 53 height 8
